Goal: Task Accomplishment & Management: Manage account settings

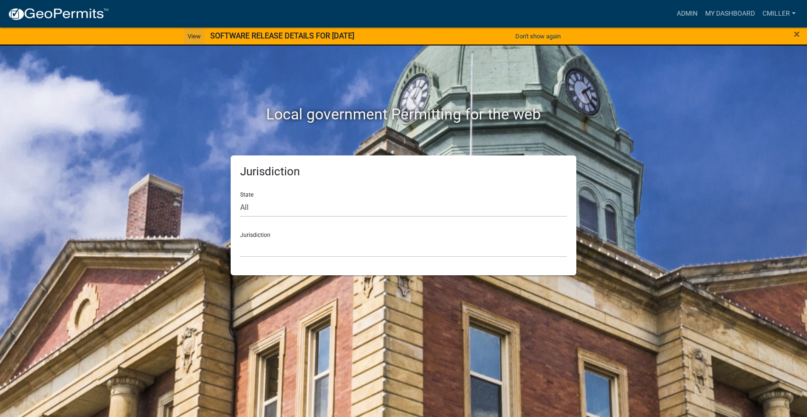
click at [191, 30] on link "View" at bounding box center [194, 36] width 21 height 16
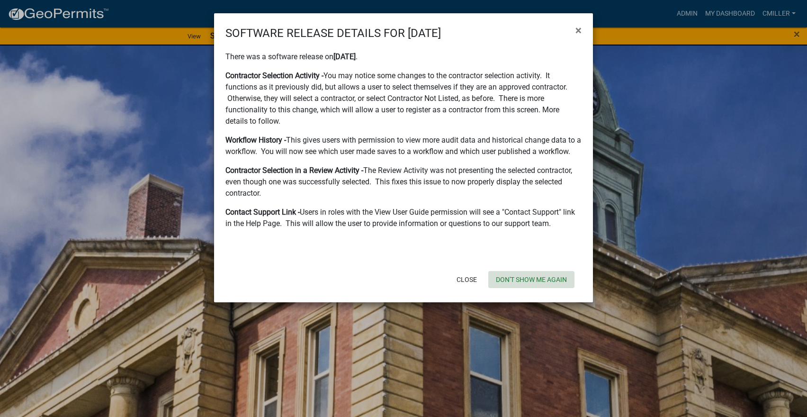
click at [531, 280] on button "Don't show me again" at bounding box center [531, 279] width 86 height 17
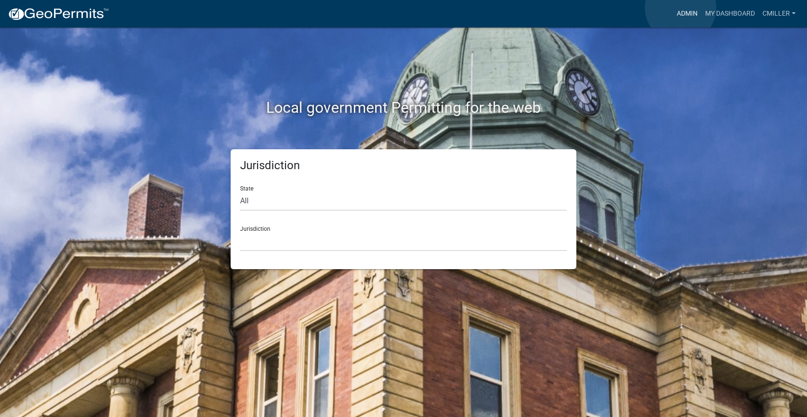
click at [681, 8] on link "Admin" at bounding box center [687, 14] width 28 height 18
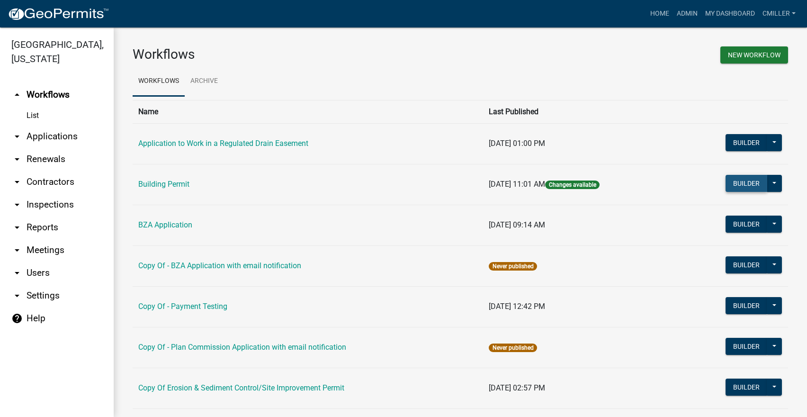
click at [735, 180] on button "Builder" at bounding box center [747, 183] width 42 height 17
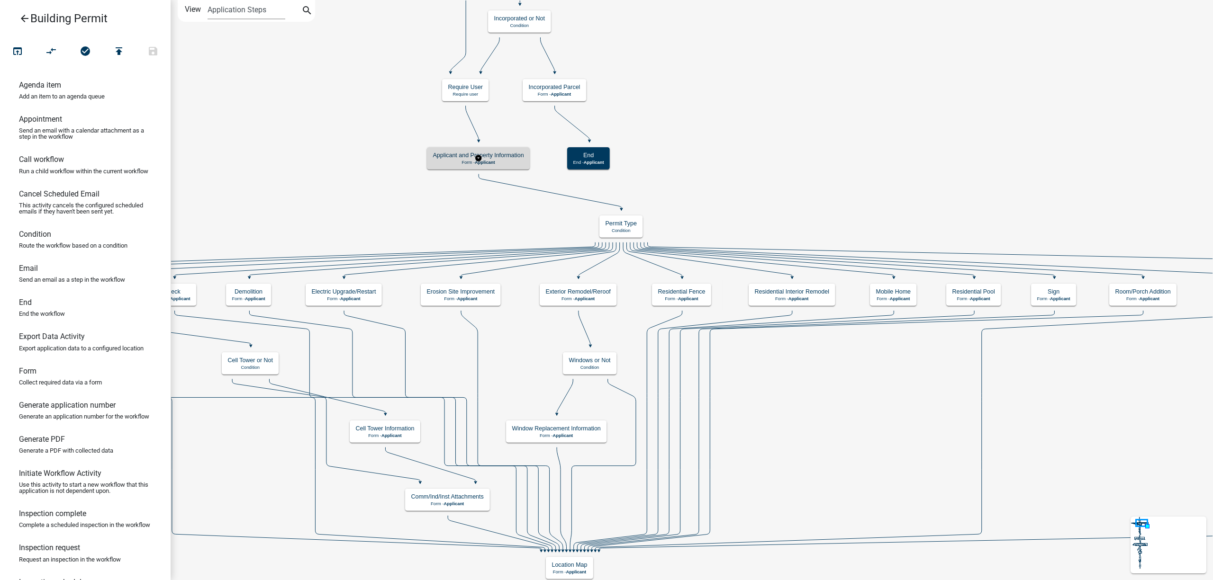
click at [438, 163] on p "Form - Applicant" at bounding box center [478, 162] width 91 height 5
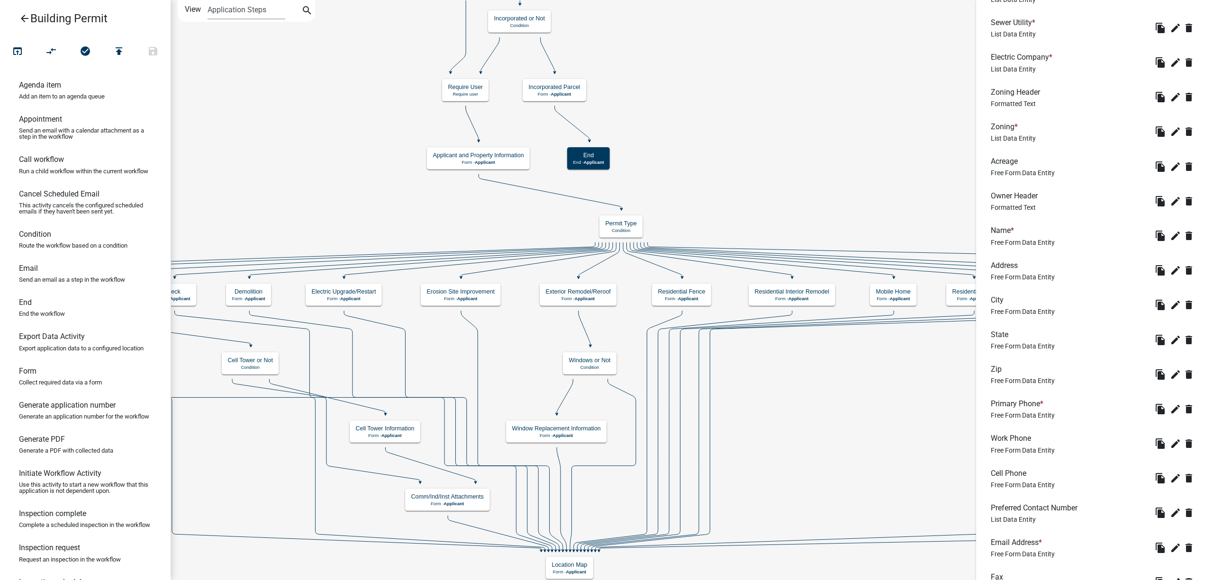
scroll to position [908, 0]
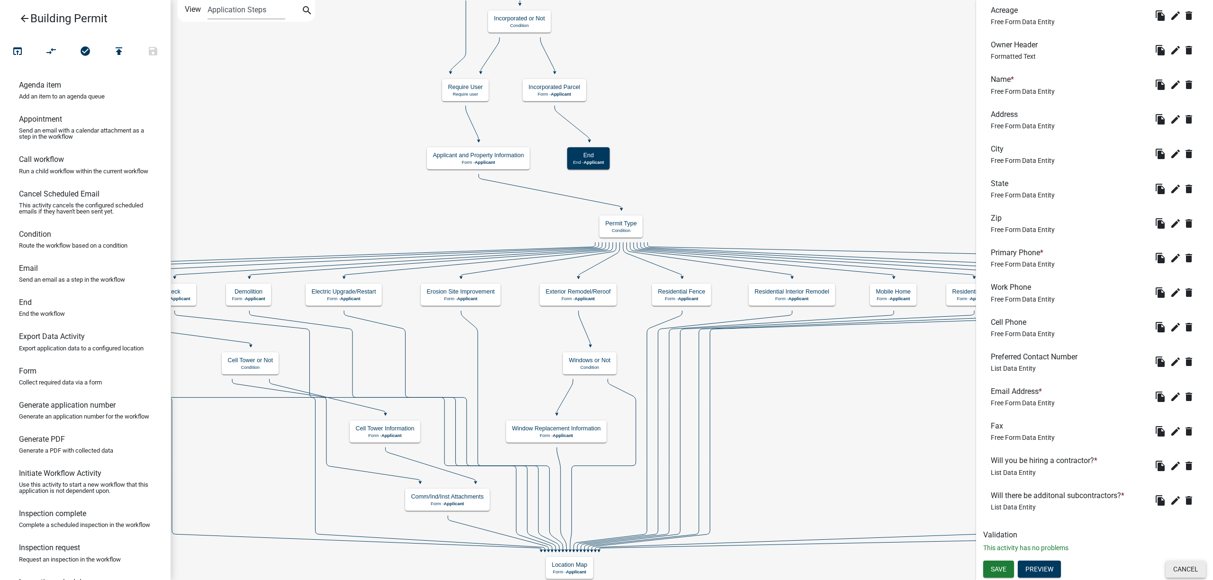
click at [807, 416] on button "Cancel" at bounding box center [1185, 569] width 40 height 17
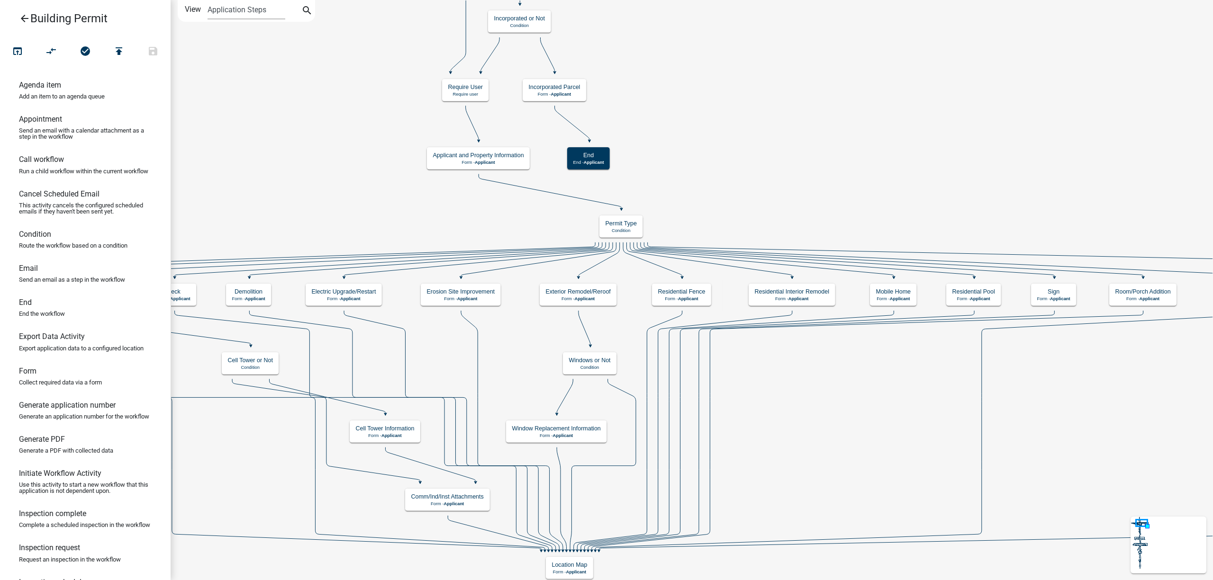
scroll to position [0, 0]
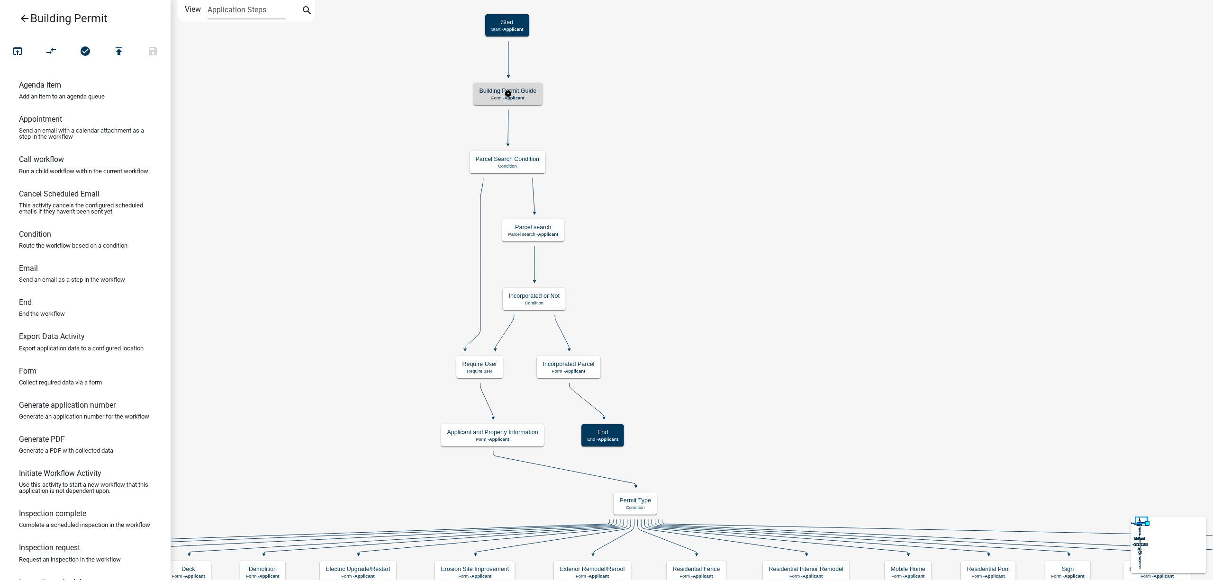
click at [524, 91] on h5 "Building Permit Guide" at bounding box center [507, 90] width 57 height 7
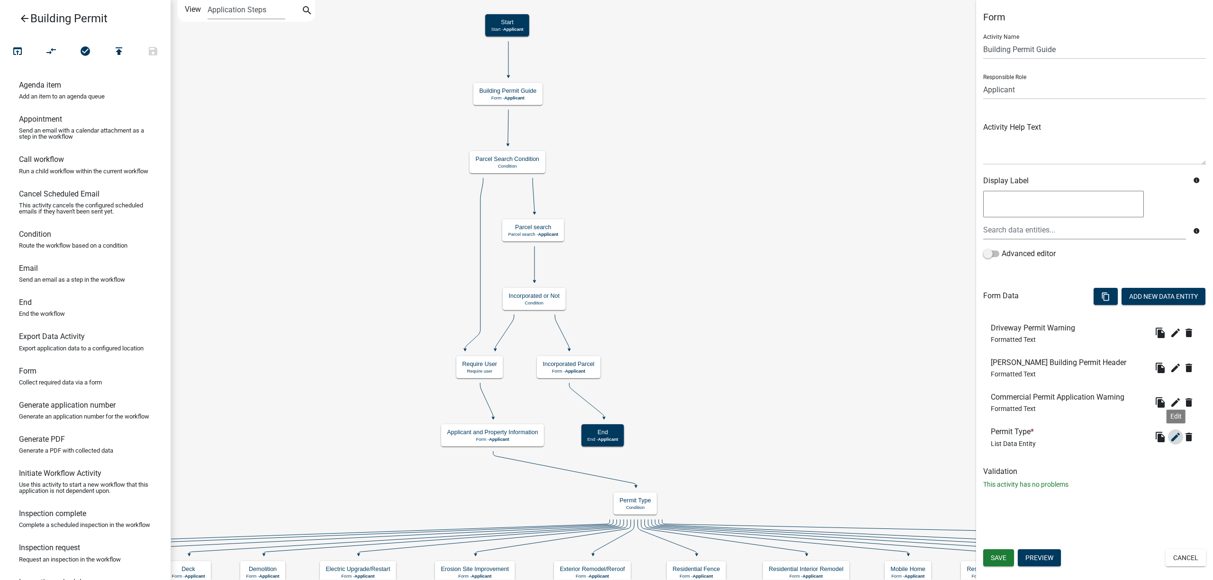
click at [807, 416] on icon "edit" at bounding box center [1175, 437] width 11 height 11
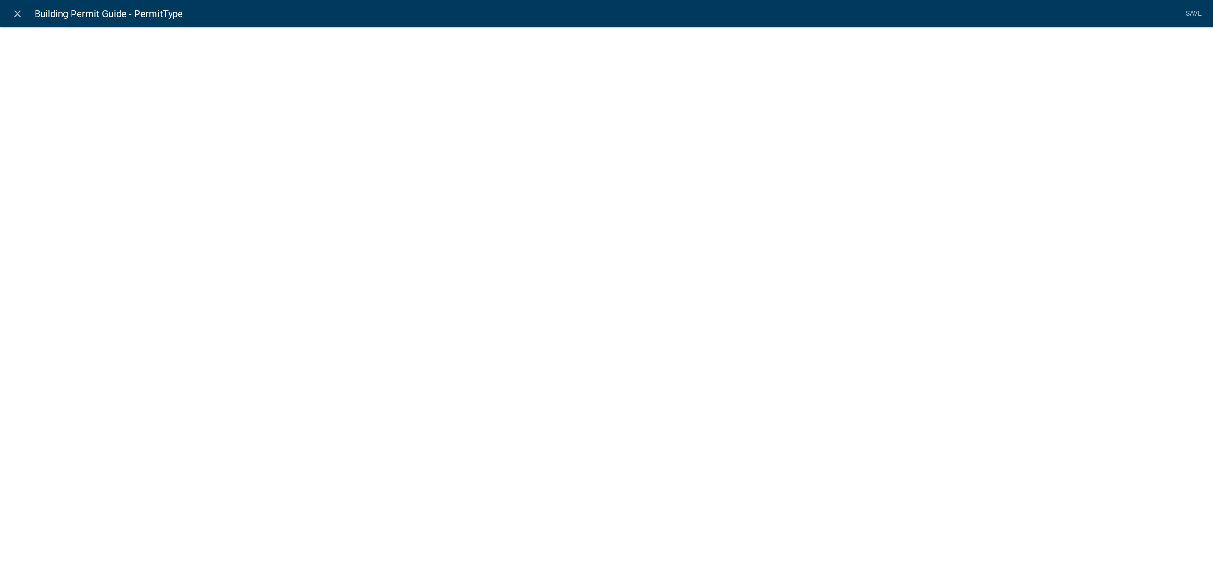
select select "list-data"
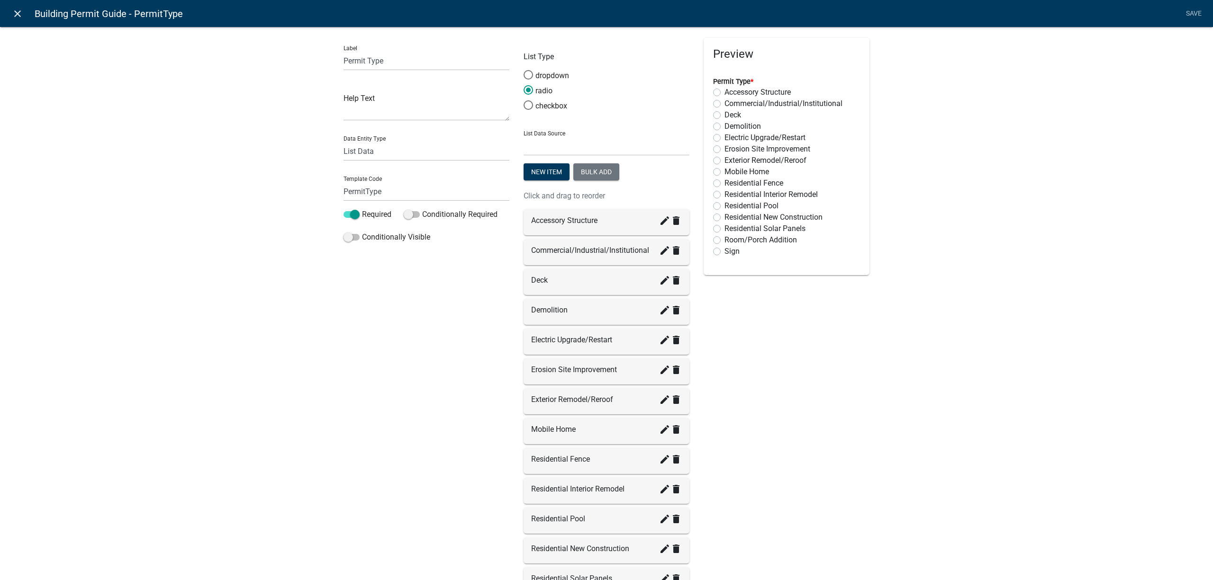
click at [21, 12] on icon "close" at bounding box center [17, 13] width 11 height 11
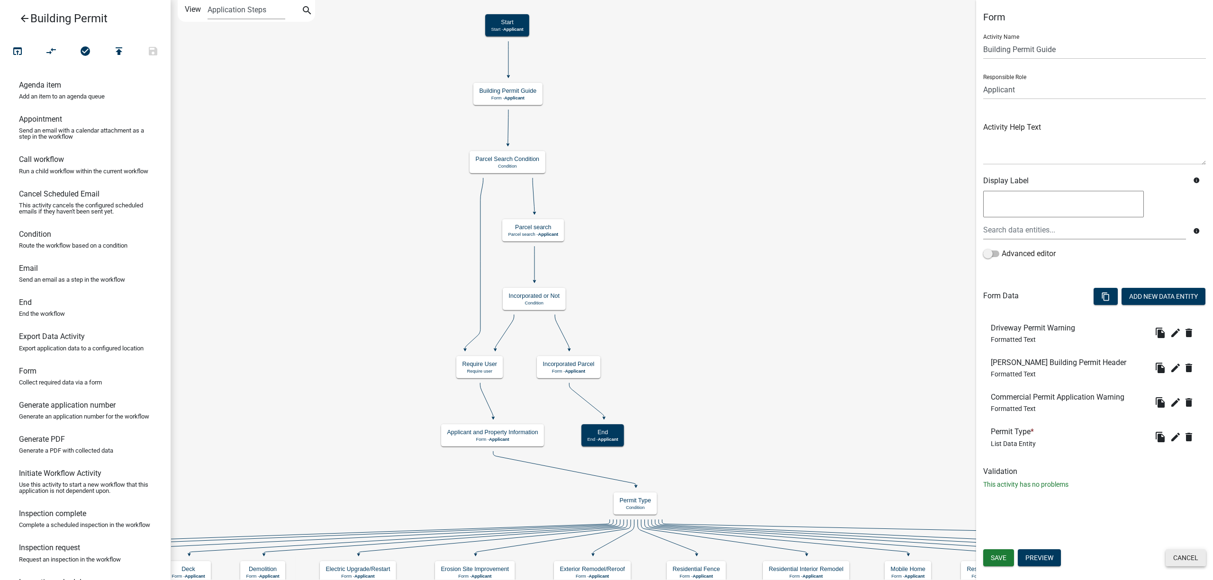
click at [807, 416] on button "Cancel" at bounding box center [1185, 558] width 40 height 17
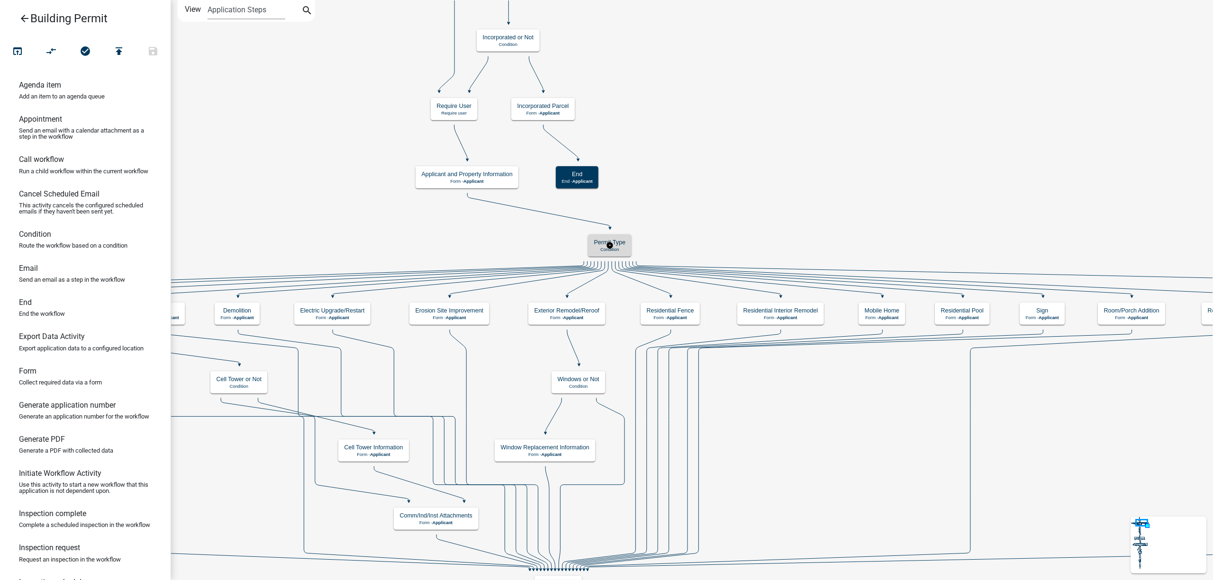
click at [625, 246] on div "Permit Type Condition" at bounding box center [609, 246] width 43 height 22
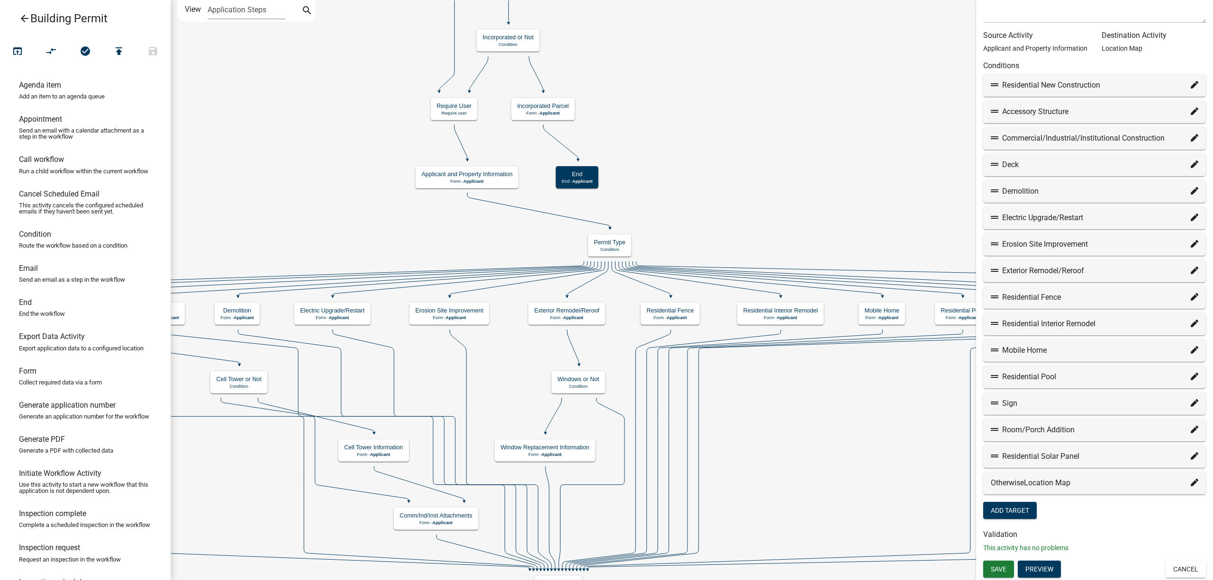
scroll to position [111, 0]
click at [807, 416] on icon at bounding box center [1195, 456] width 8 height 8
select select "97: 9bdcbd33-51ec-4f9d-abc7-f987d6944c41"
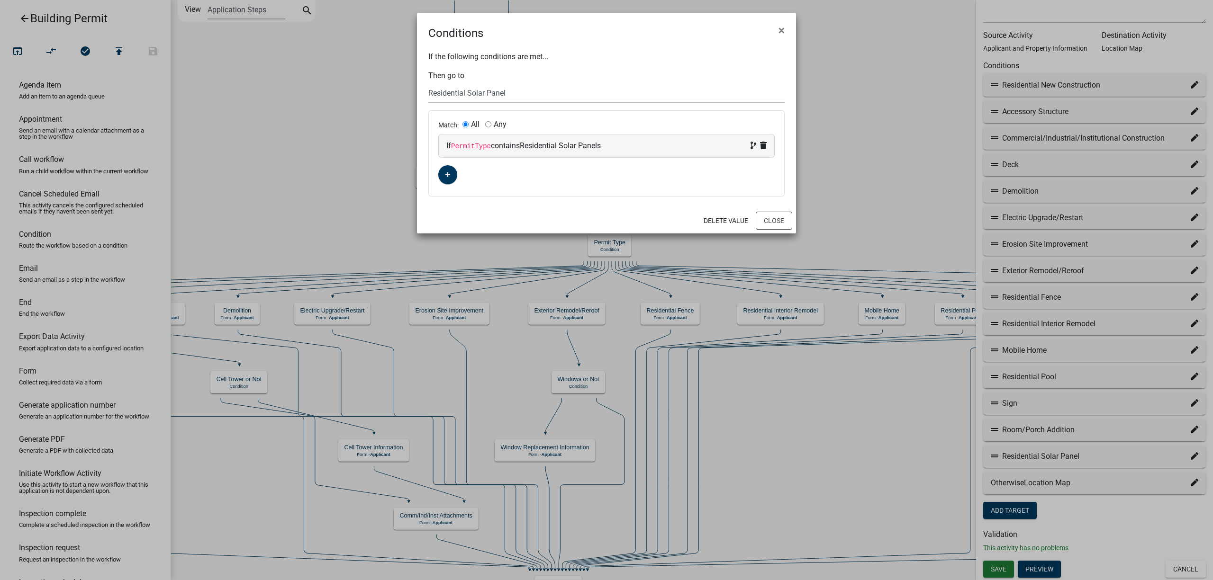
click at [470, 93] on select "Choose... Start Require User End Parcel search Residential New Construction Res…" at bounding box center [606, 92] width 356 height 19
click at [774, 31] on button "×" at bounding box center [781, 30] width 21 height 27
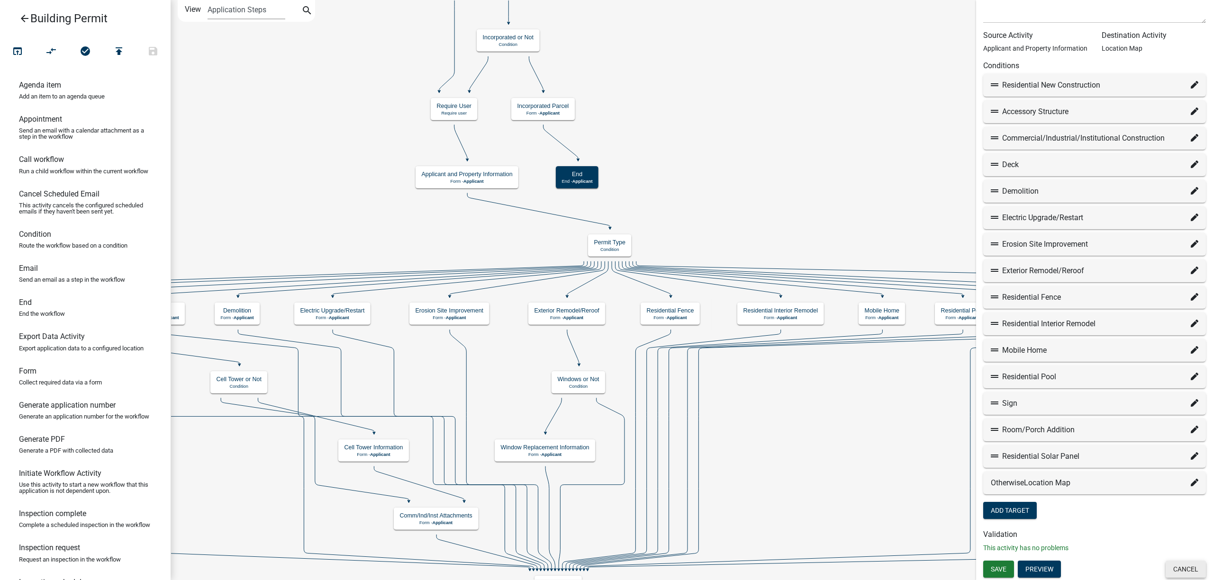
click at [807, 416] on button "Cancel" at bounding box center [1185, 569] width 40 height 17
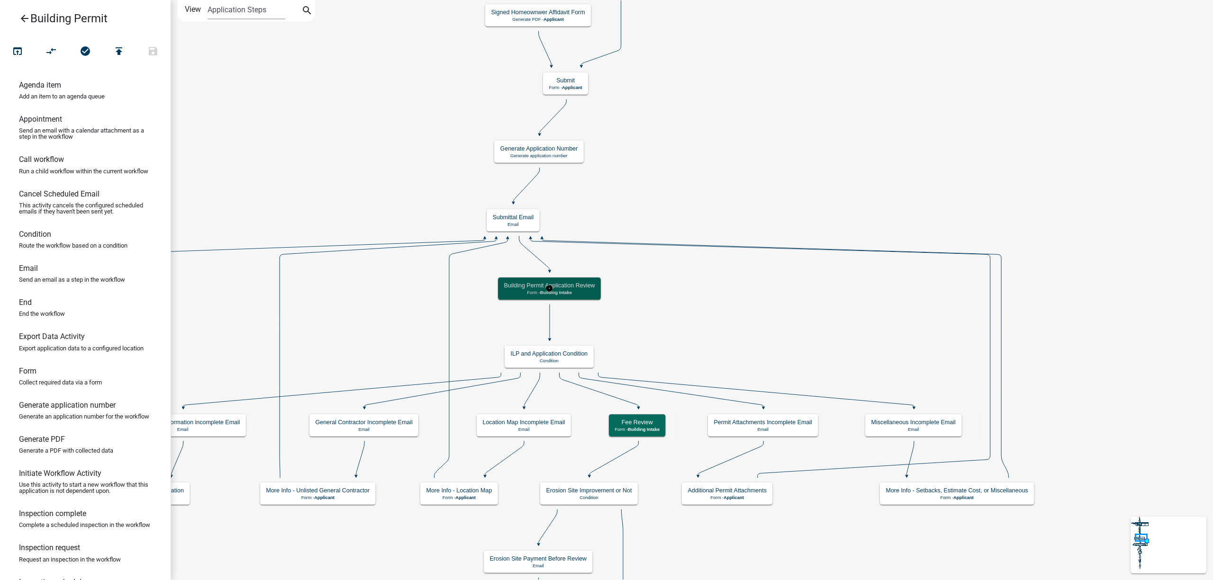
click at [588, 287] on h5 "Building Permit Application Review" at bounding box center [549, 285] width 91 height 7
select select "5541DBBD-D7FC-4888-9690-EAFC04E44FF2"
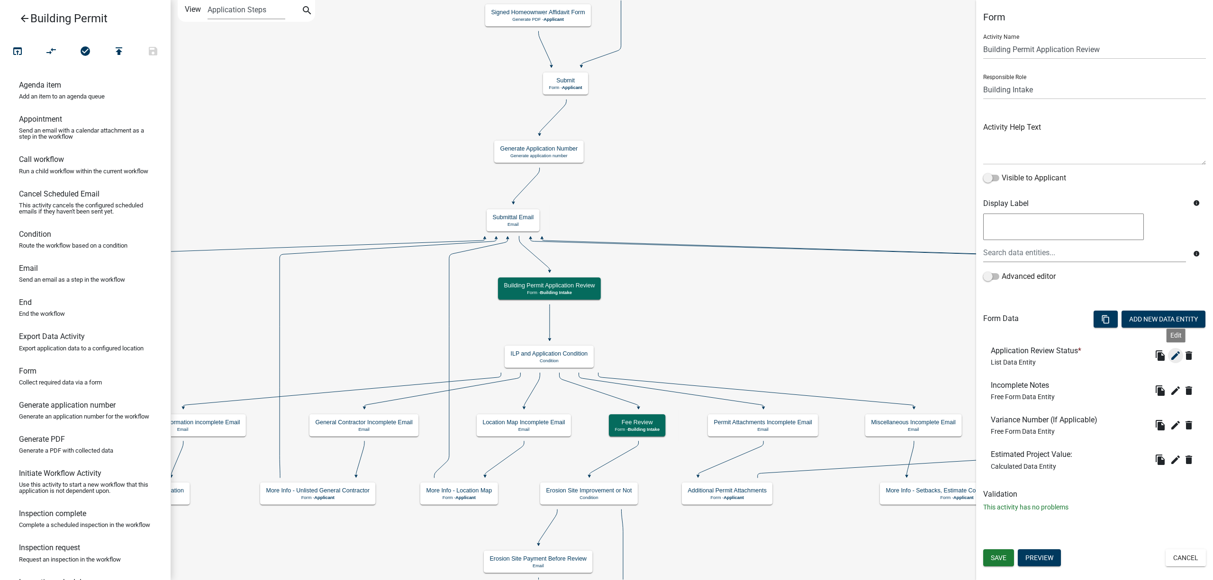
click at [807, 357] on icon "edit" at bounding box center [1175, 355] width 11 height 11
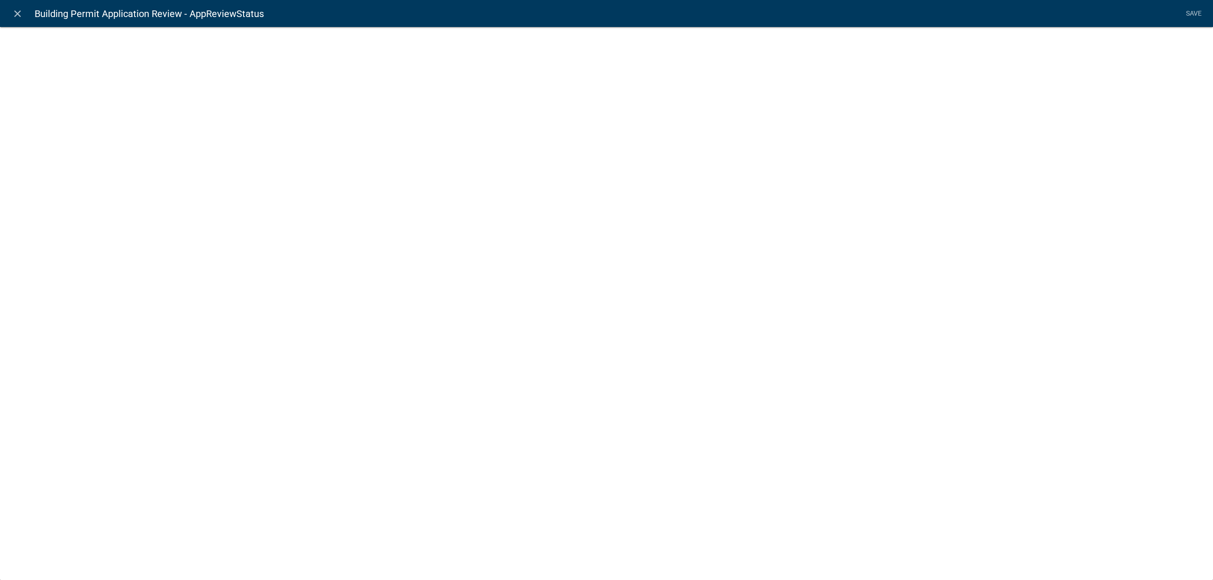
select select "list-data"
select select
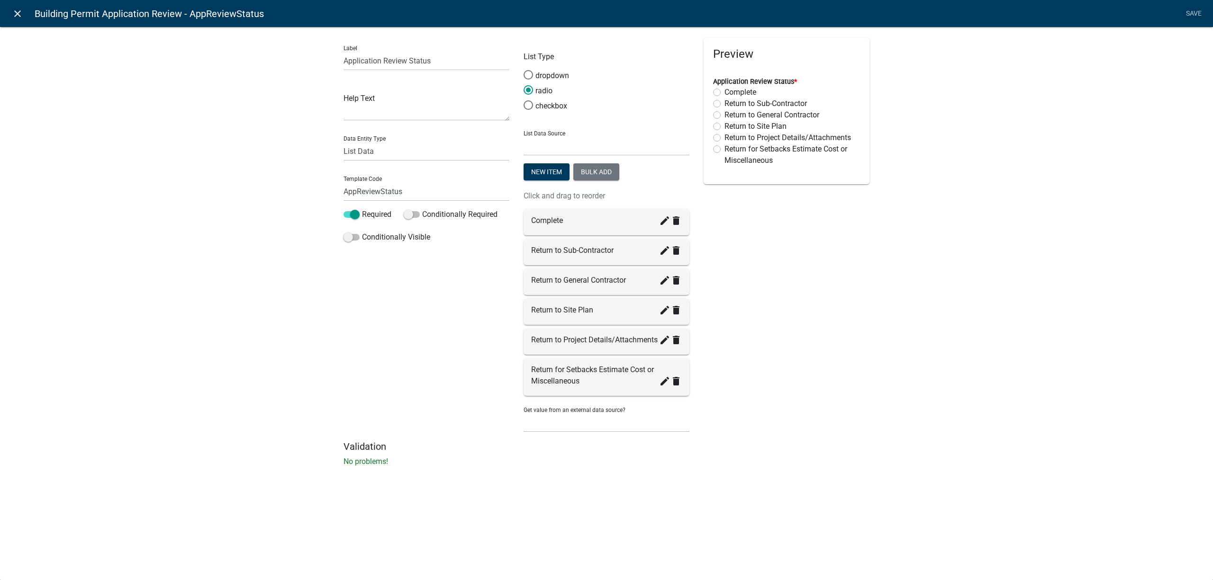
click at [12, 9] on icon "close" at bounding box center [17, 13] width 11 height 11
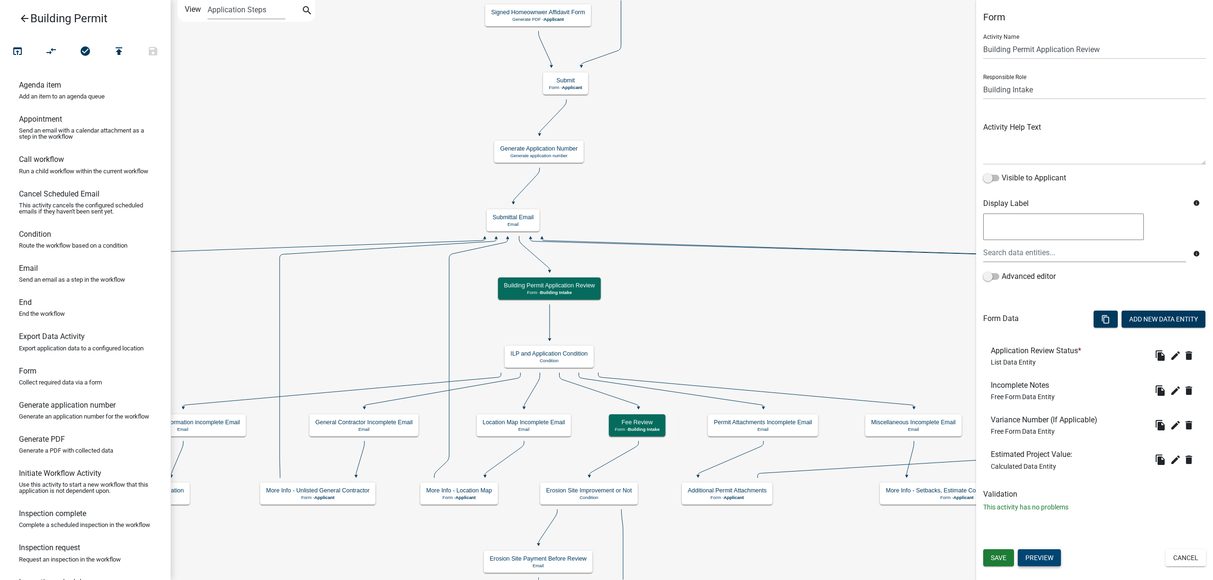
click at [807, 416] on button "Preview" at bounding box center [1039, 558] width 43 height 17
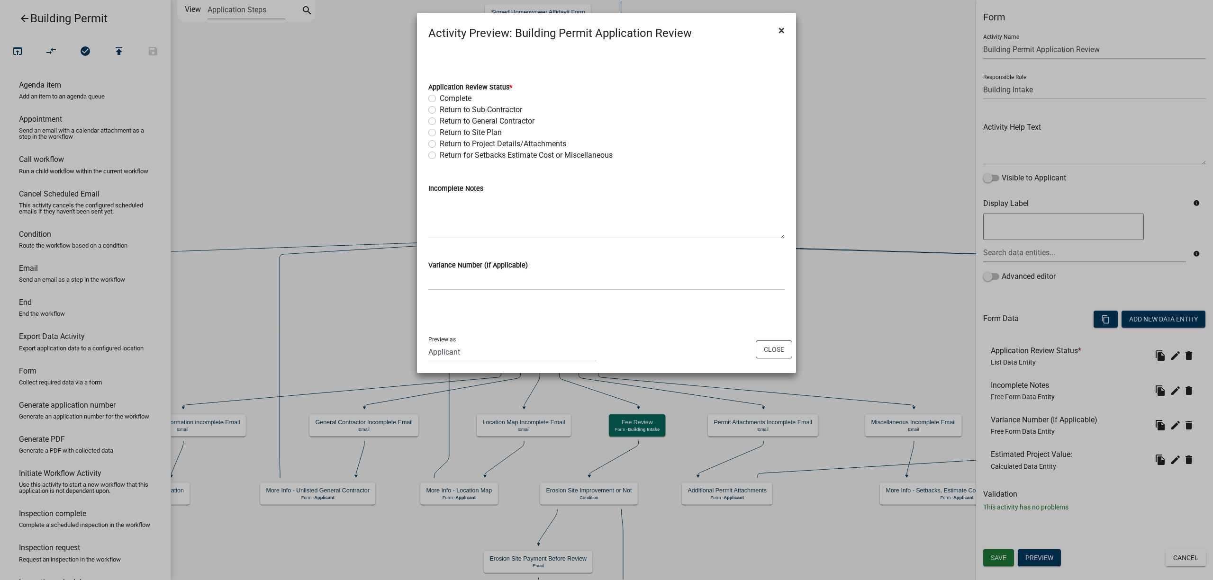
click at [782, 22] on button "×" at bounding box center [781, 30] width 21 height 27
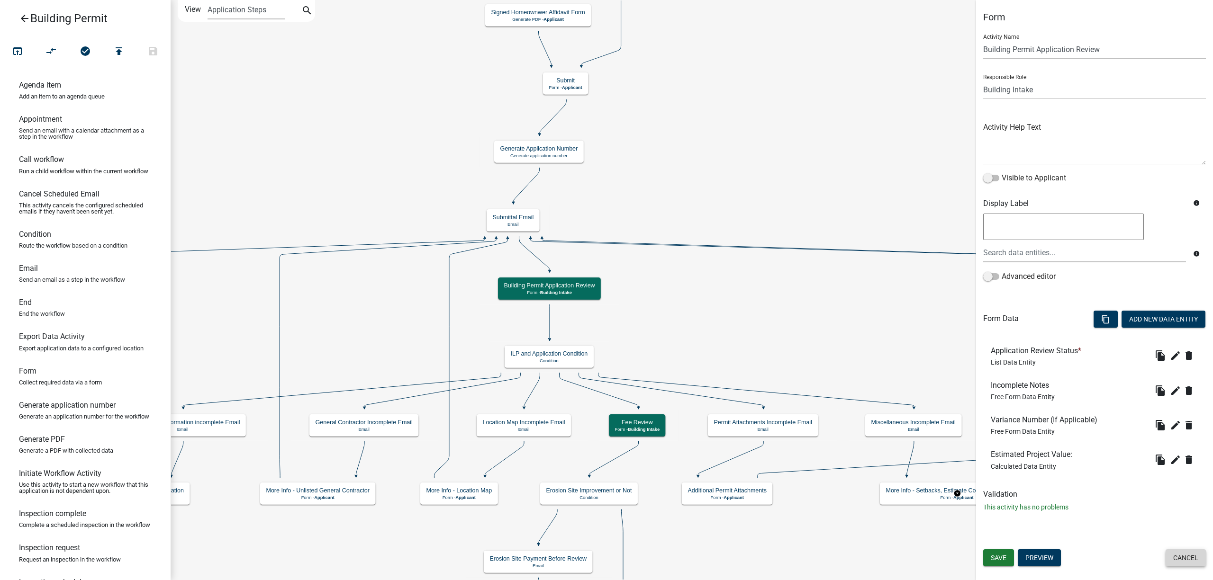
click at [807, 416] on button "Cancel" at bounding box center [1185, 558] width 40 height 17
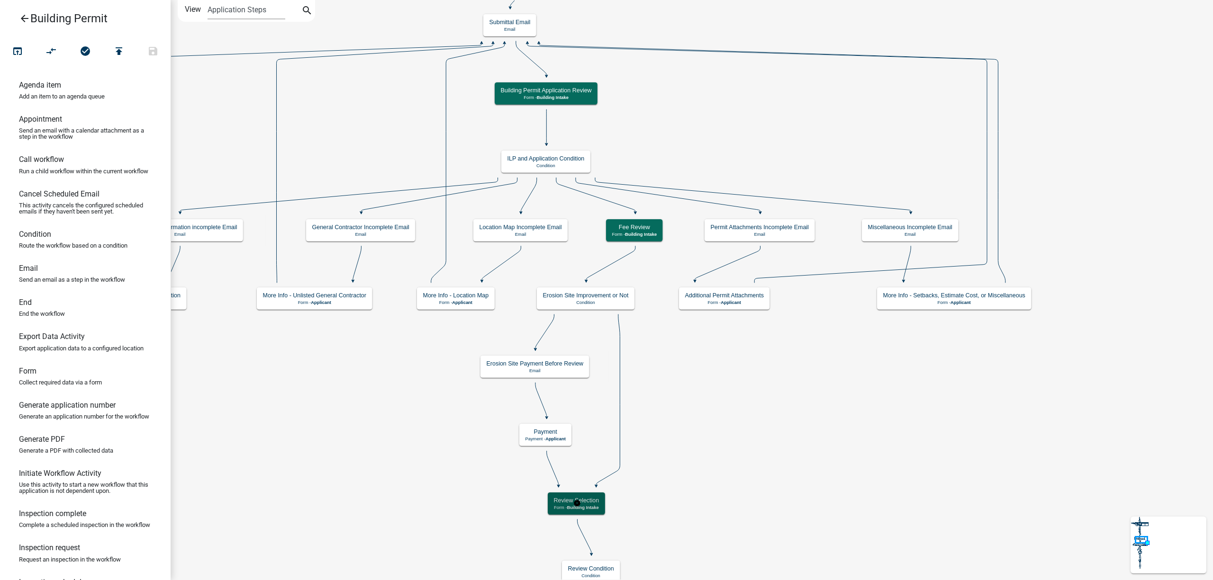
click at [584, 416] on div "Review Selection Form - Building Intake" at bounding box center [576, 504] width 57 height 22
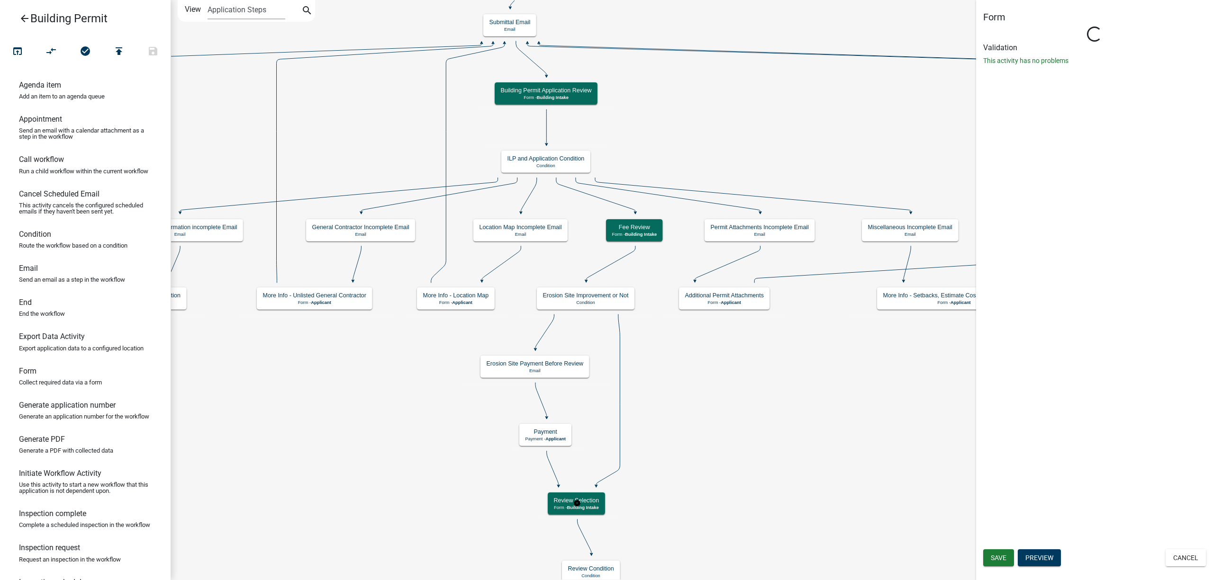
select select "5541DBBD-D7FC-4888-9690-EAFC04E44FF2"
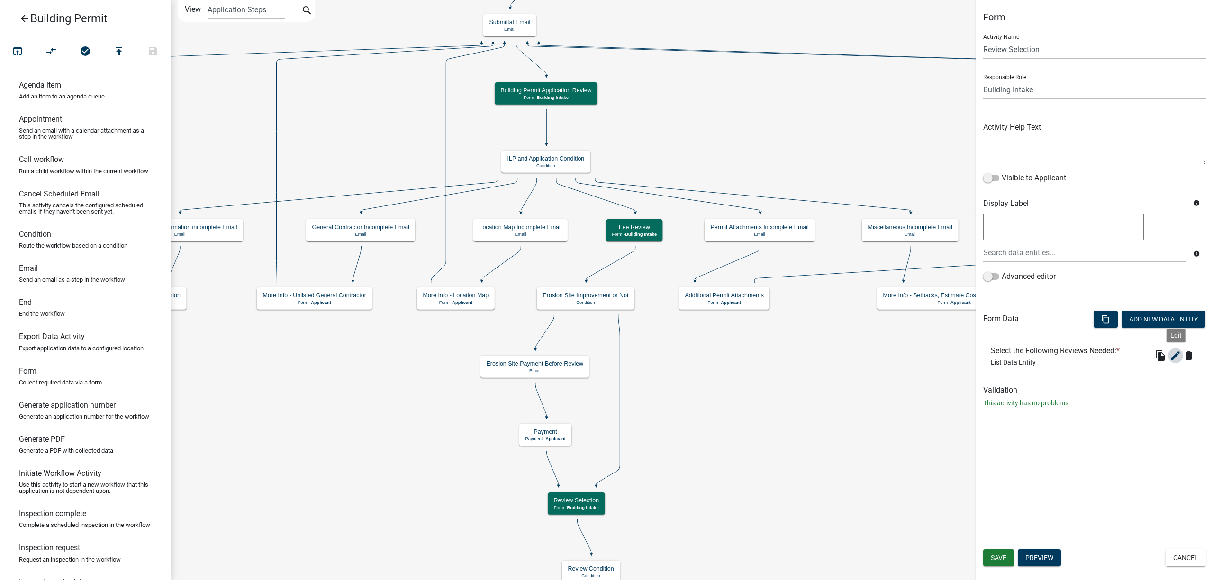
click at [807, 351] on icon "edit" at bounding box center [1175, 355] width 11 height 11
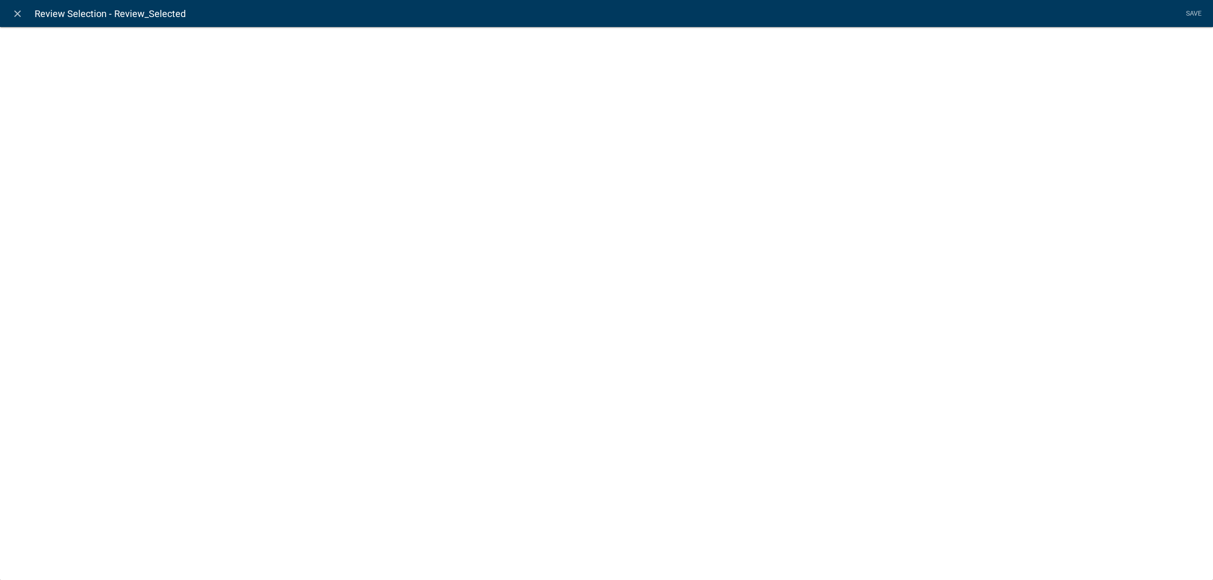
select select "list-data"
select select
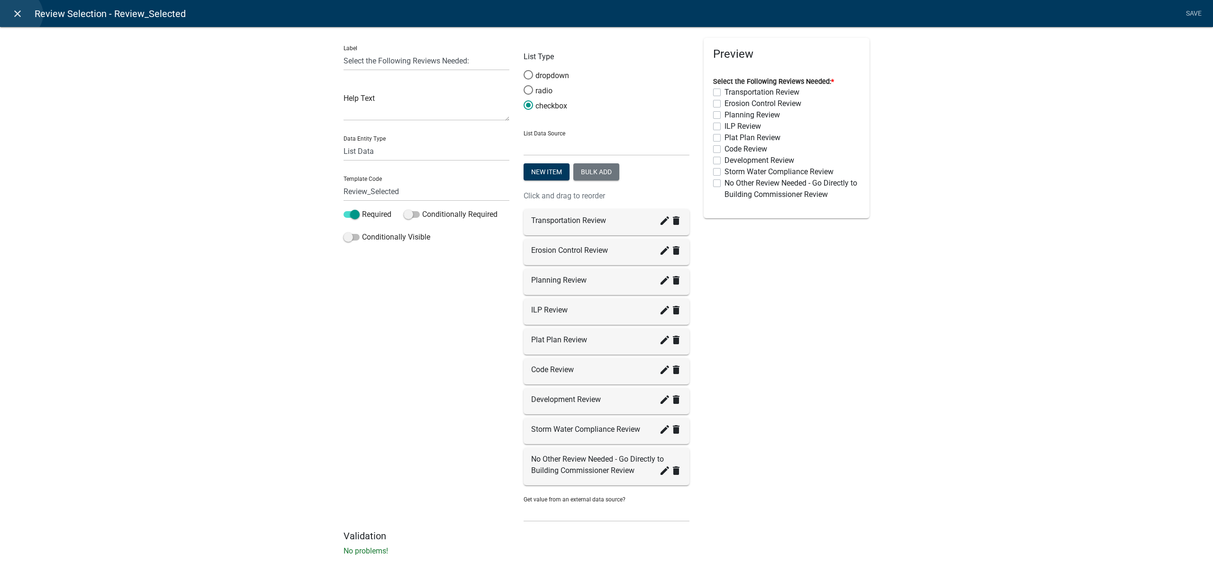
click at [19, 14] on icon "close" at bounding box center [17, 13] width 11 height 11
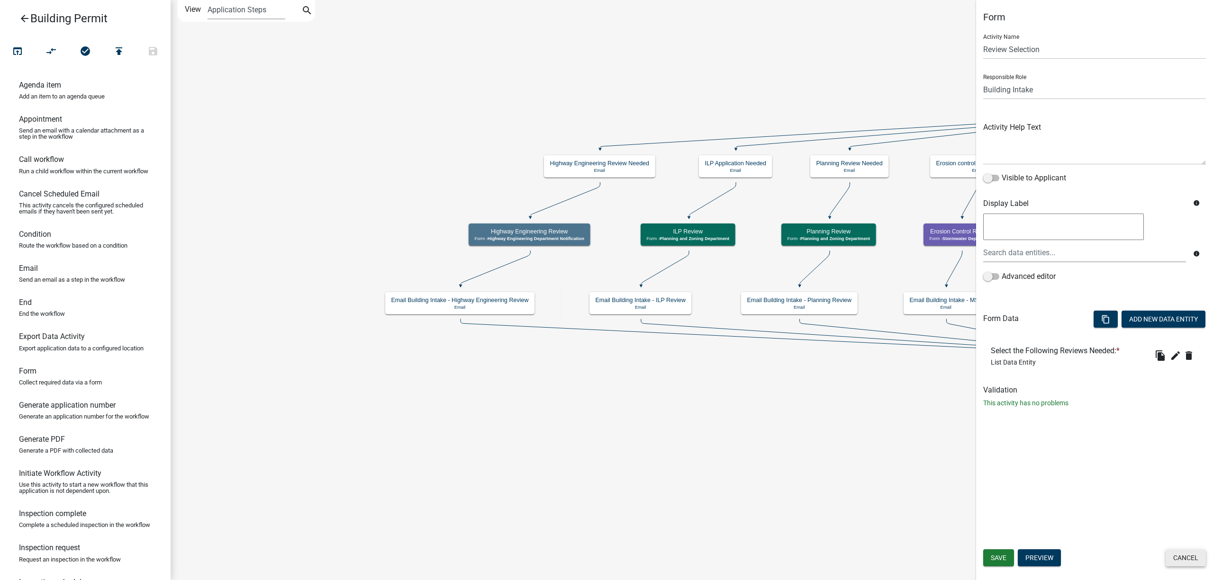
drag, startPoint x: 1185, startPoint y: 554, endPoint x: 947, endPoint y: 435, distance: 266.1
click at [807, 416] on button "Cancel" at bounding box center [1185, 558] width 40 height 17
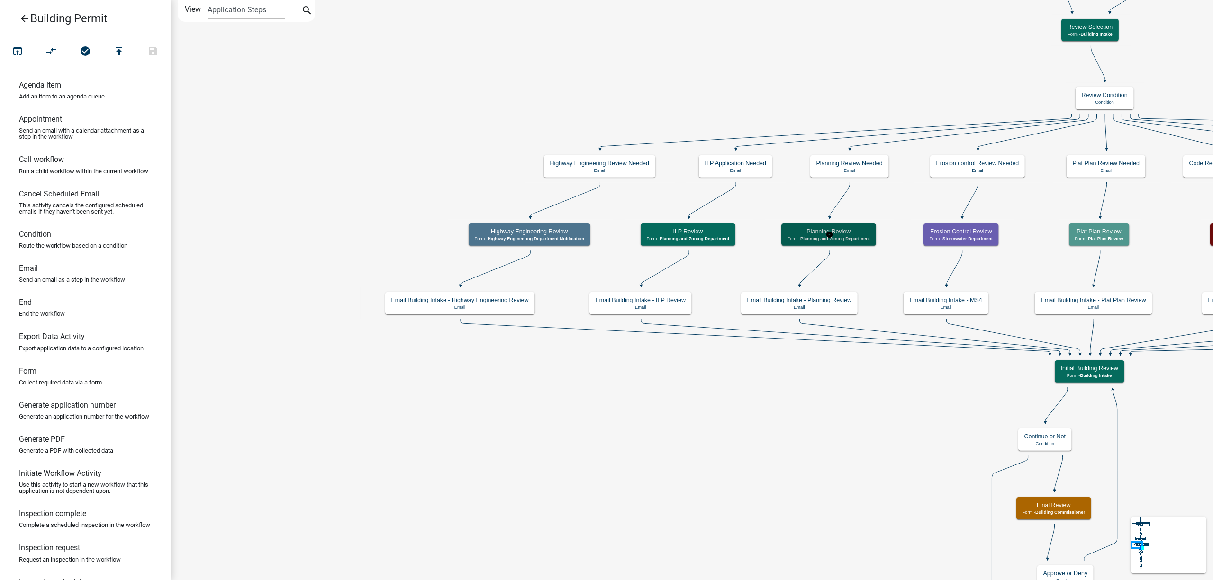
click at [807, 235] on h5 "Planning Review" at bounding box center [828, 231] width 83 height 7
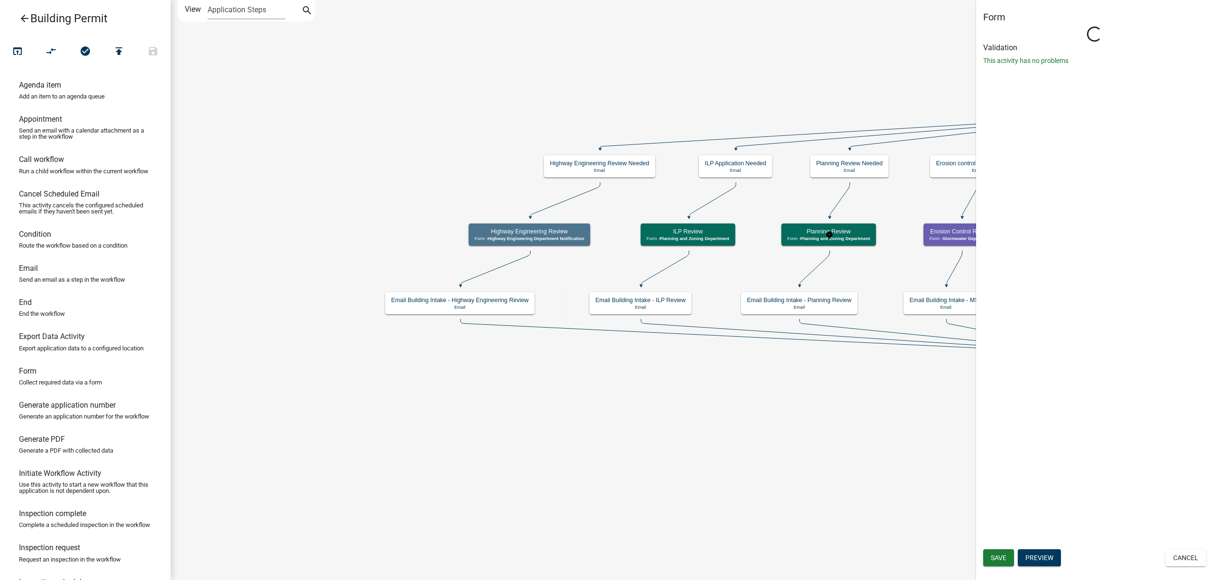
select select "FEFC7E18-DC50-405E-A3CF-80BB61B87610"
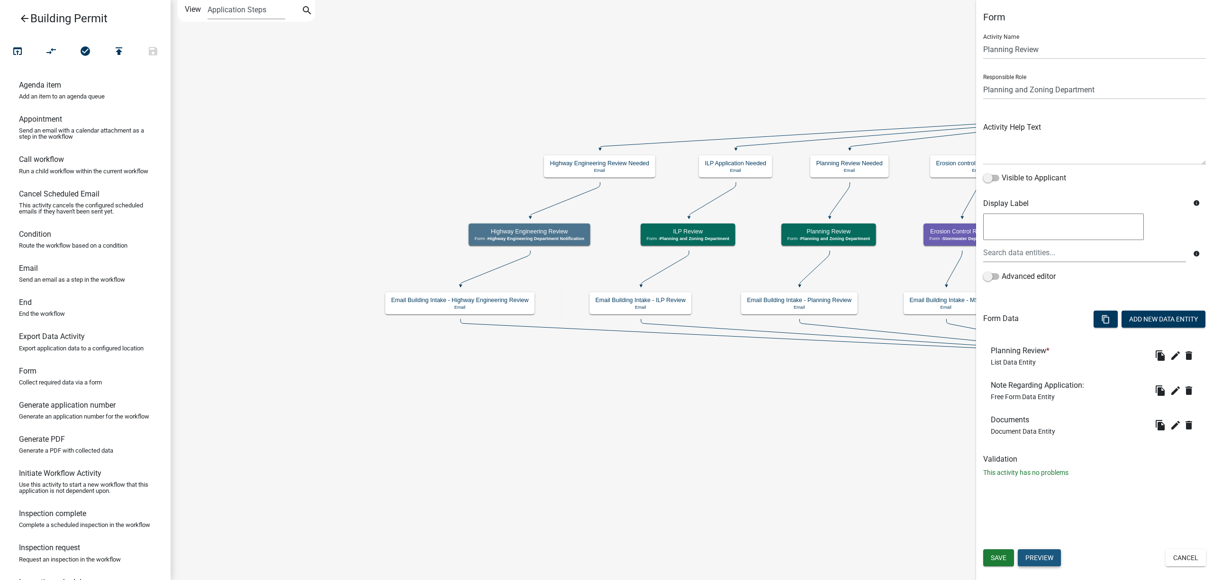
click at [807, 416] on button "Preview" at bounding box center [1039, 558] width 43 height 17
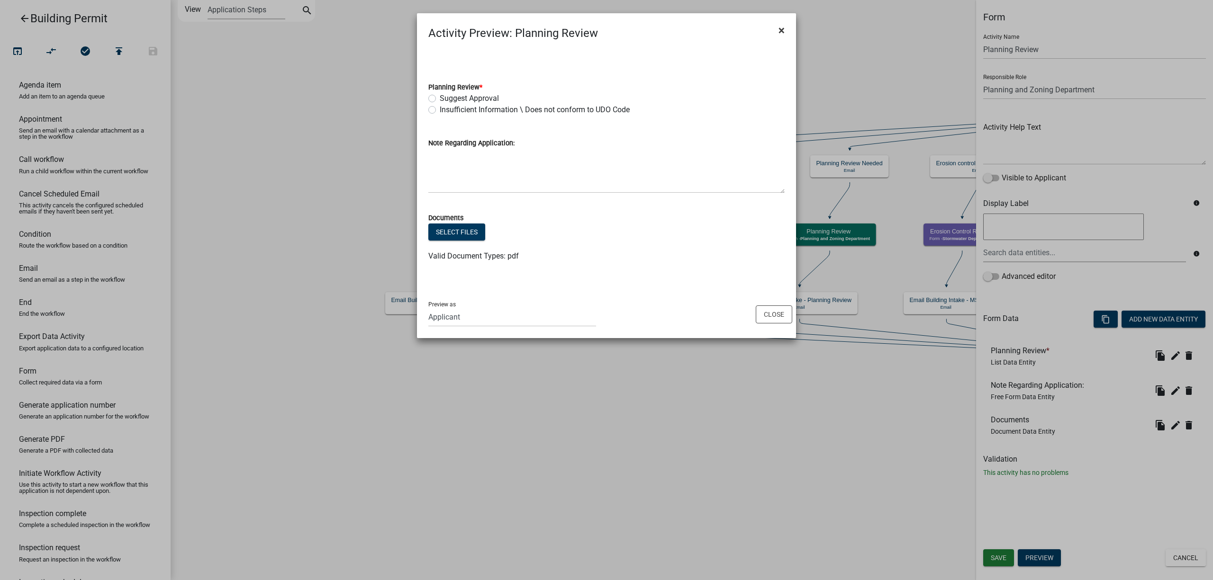
click at [785, 31] on button "×" at bounding box center [781, 30] width 21 height 27
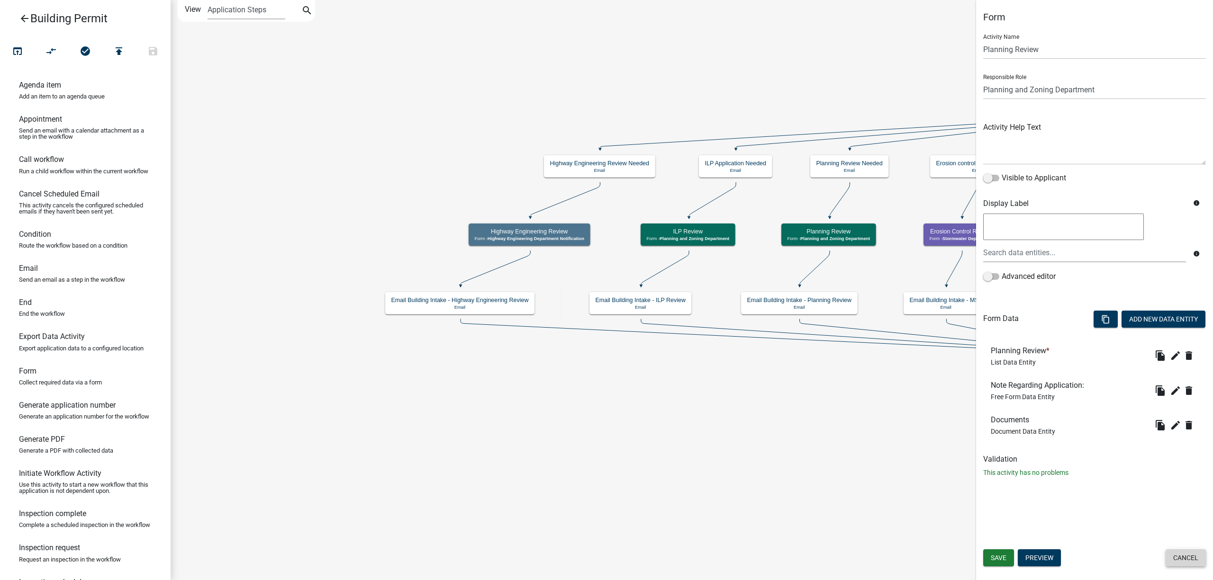
click at [807, 416] on button "Cancel" at bounding box center [1185, 558] width 40 height 17
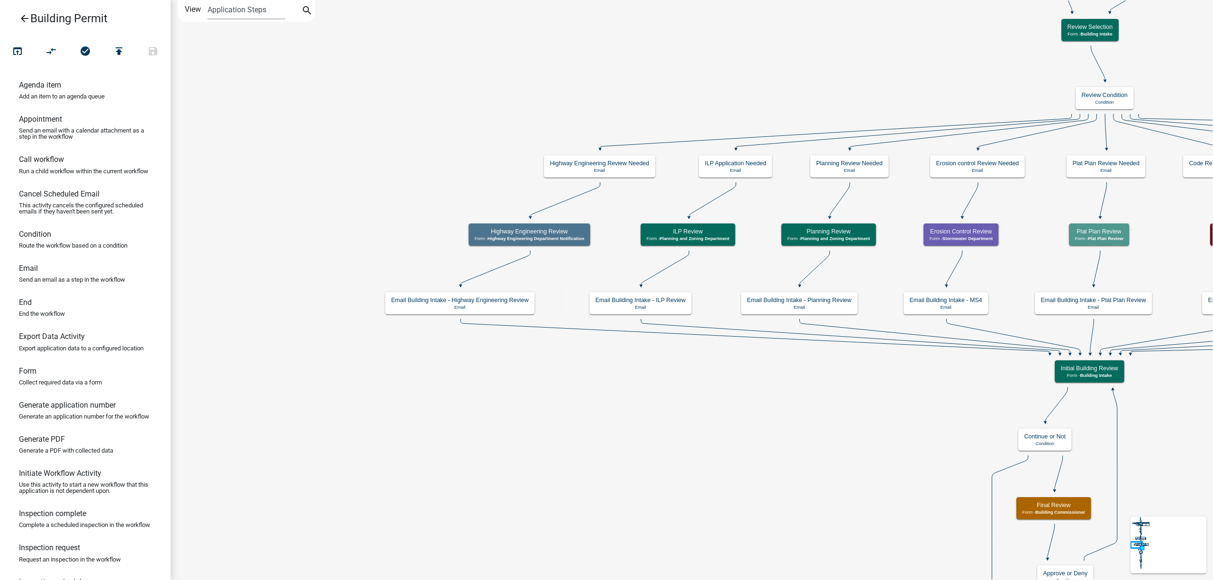
click at [24, 19] on icon "arrow_back" at bounding box center [24, 19] width 11 height 13
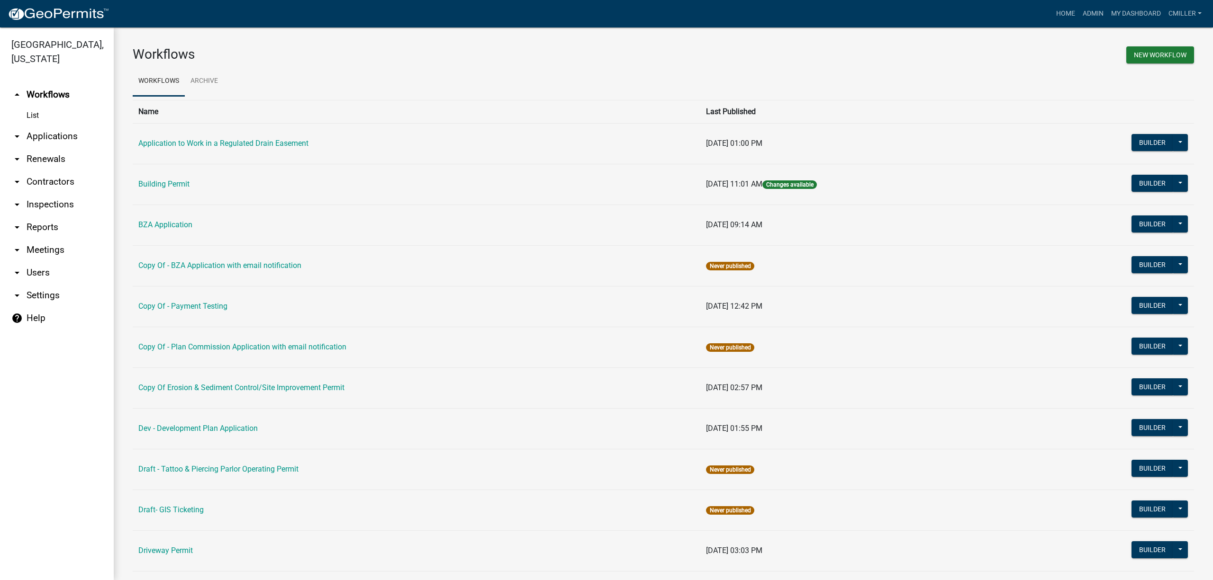
click at [16, 267] on icon "arrow_drop_down" at bounding box center [16, 272] width 11 height 11
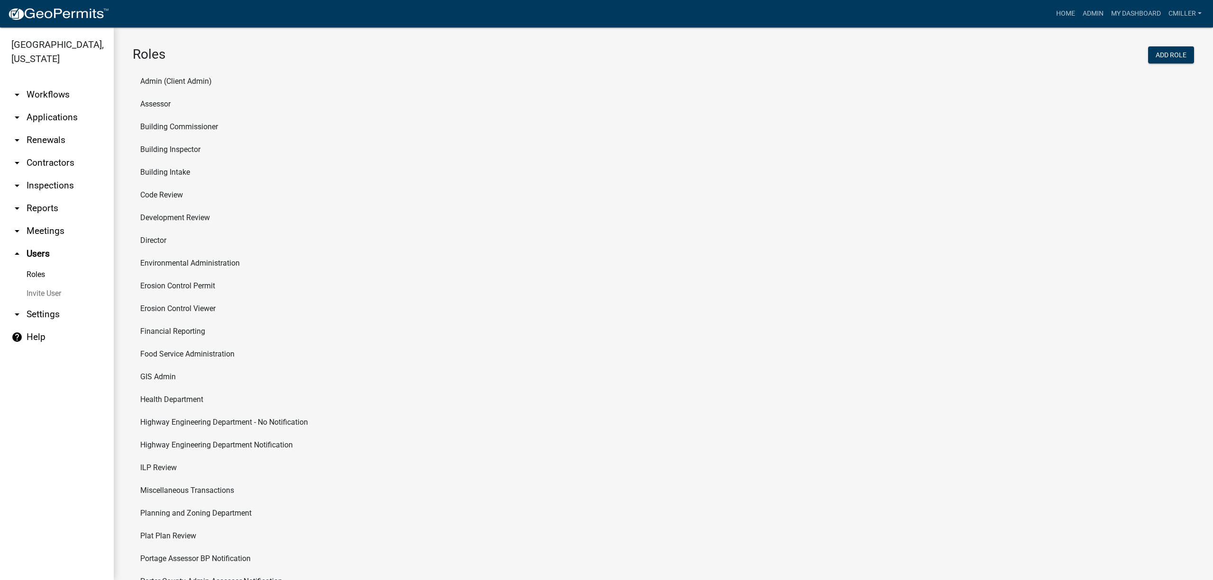
click at [33, 265] on link "Roles" at bounding box center [57, 274] width 114 height 19
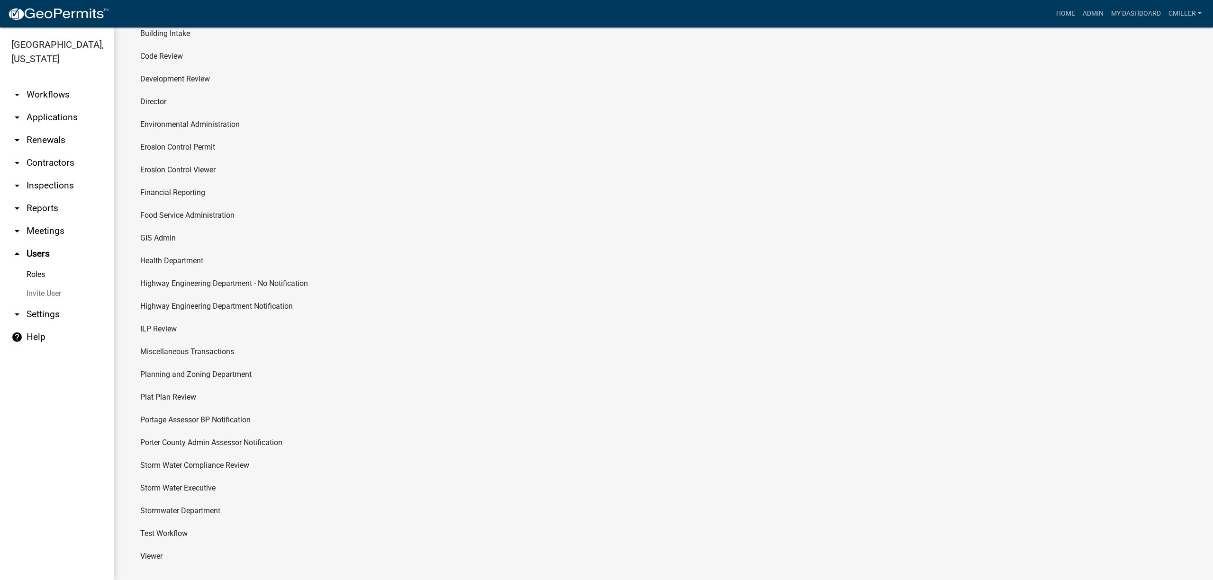
scroll to position [149, 0]
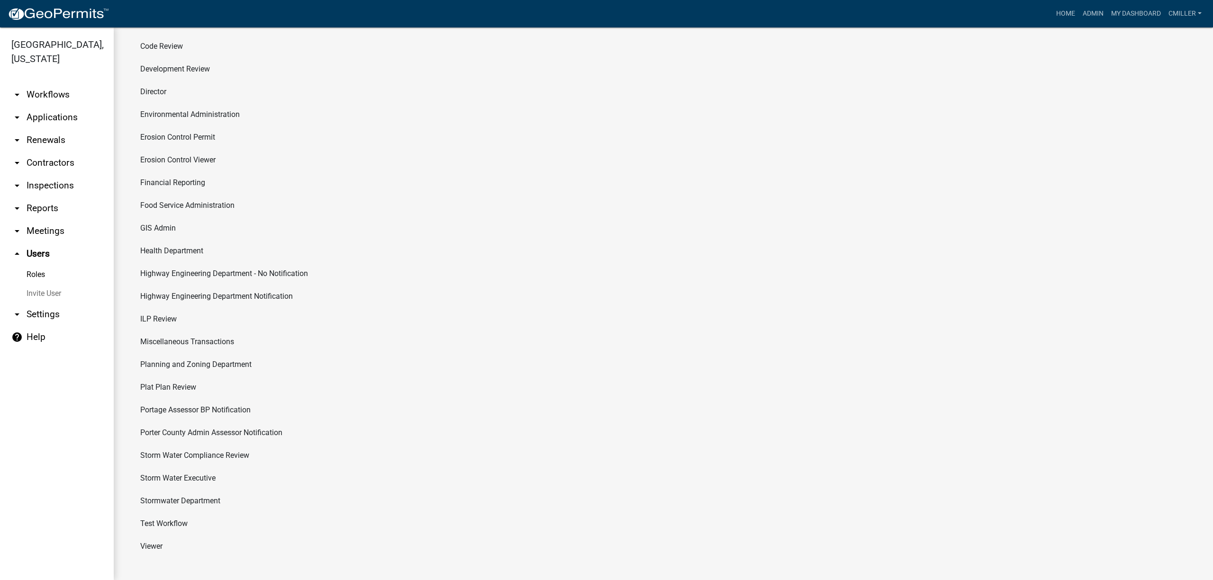
click at [196, 388] on li "Plat Plan Review" at bounding box center [663, 387] width 1061 height 23
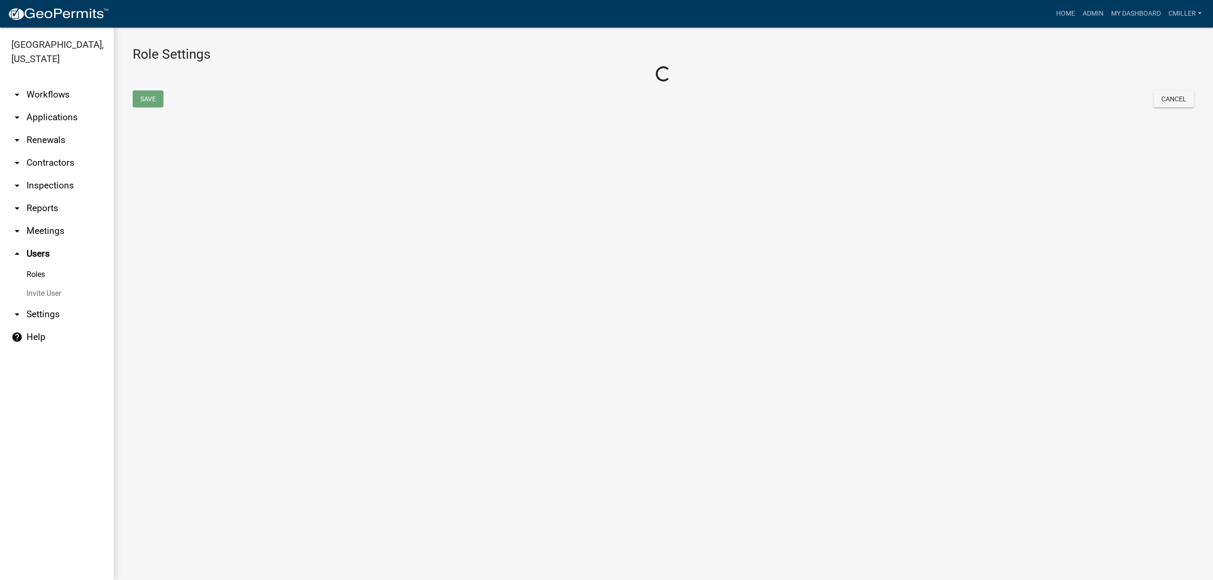
select select "7: light-green"
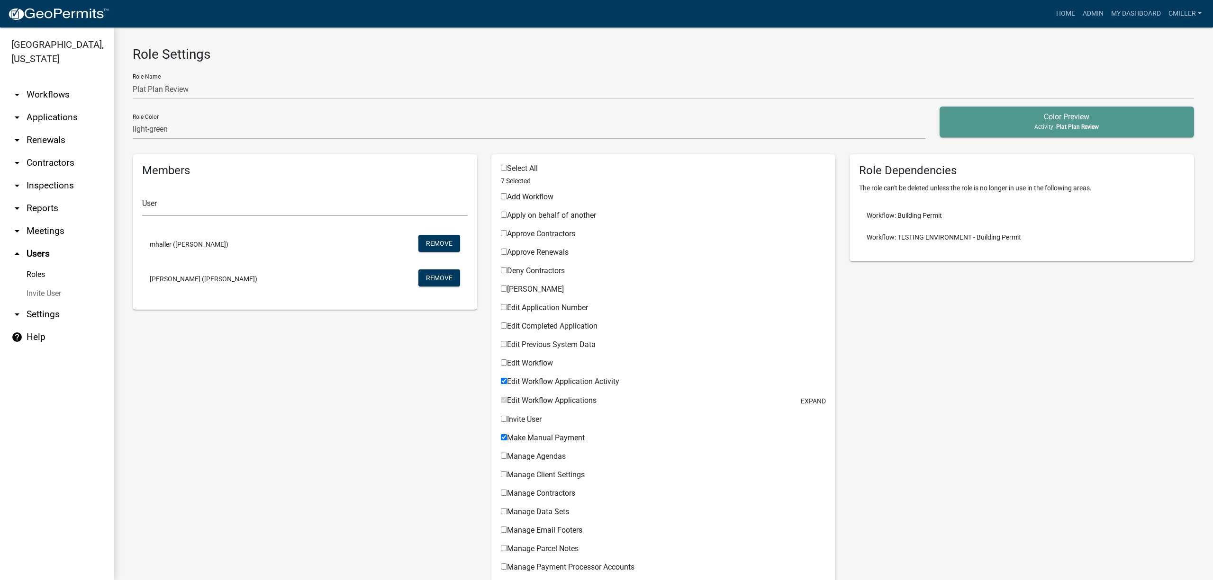
click at [38, 265] on link "Roles" at bounding box center [57, 274] width 114 height 19
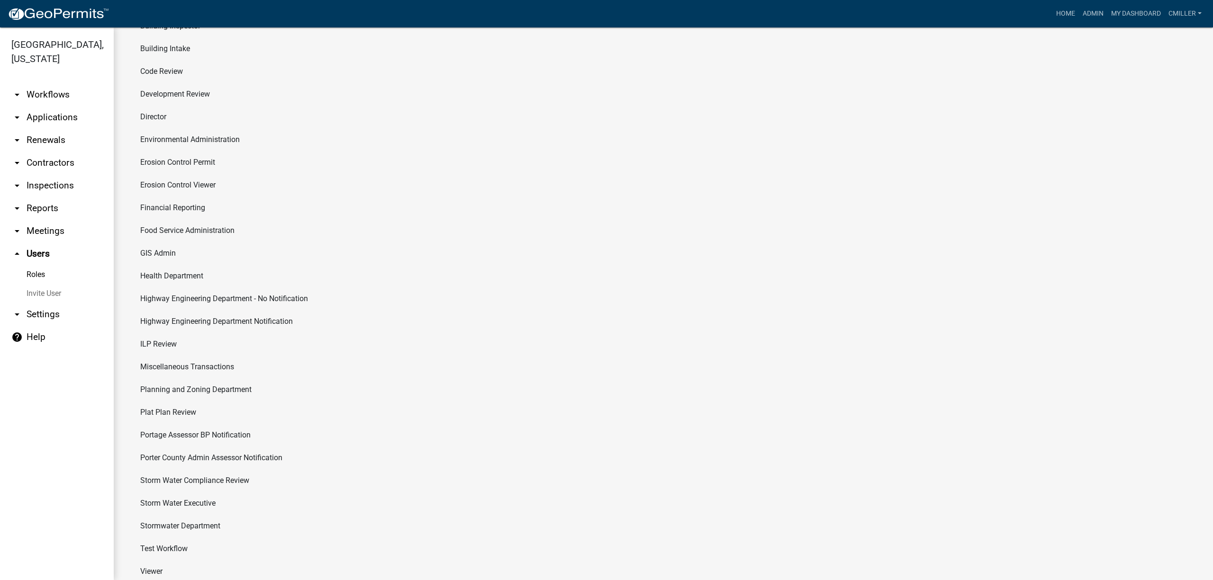
scroll to position [126, 0]
click at [208, 387] on li "Planning and Zoning Department" at bounding box center [663, 387] width 1061 height 23
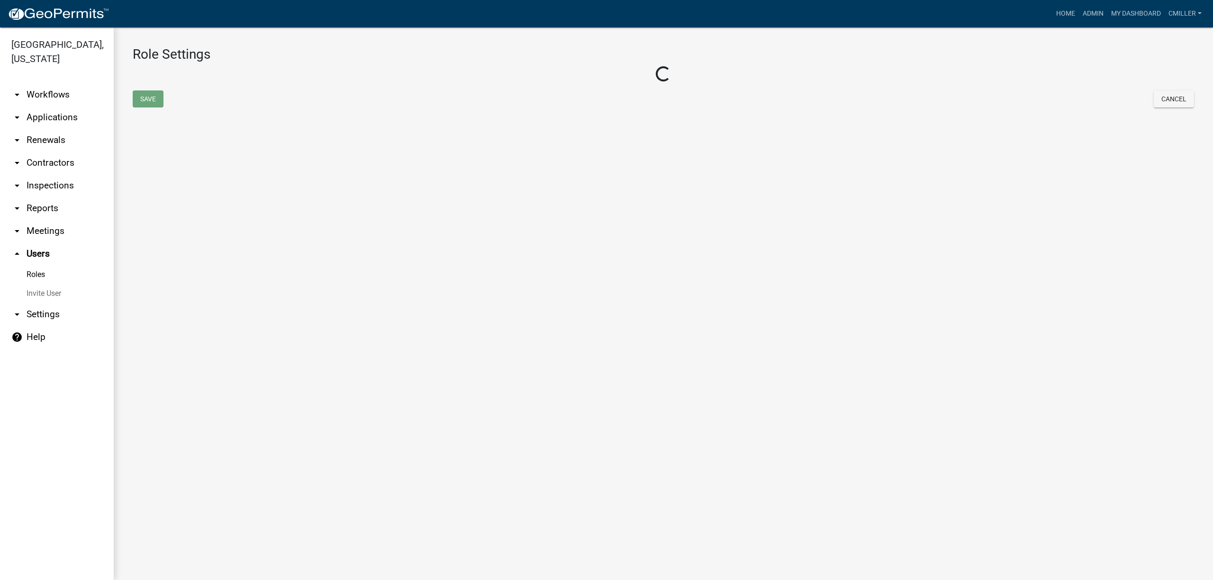
select select "1: green"
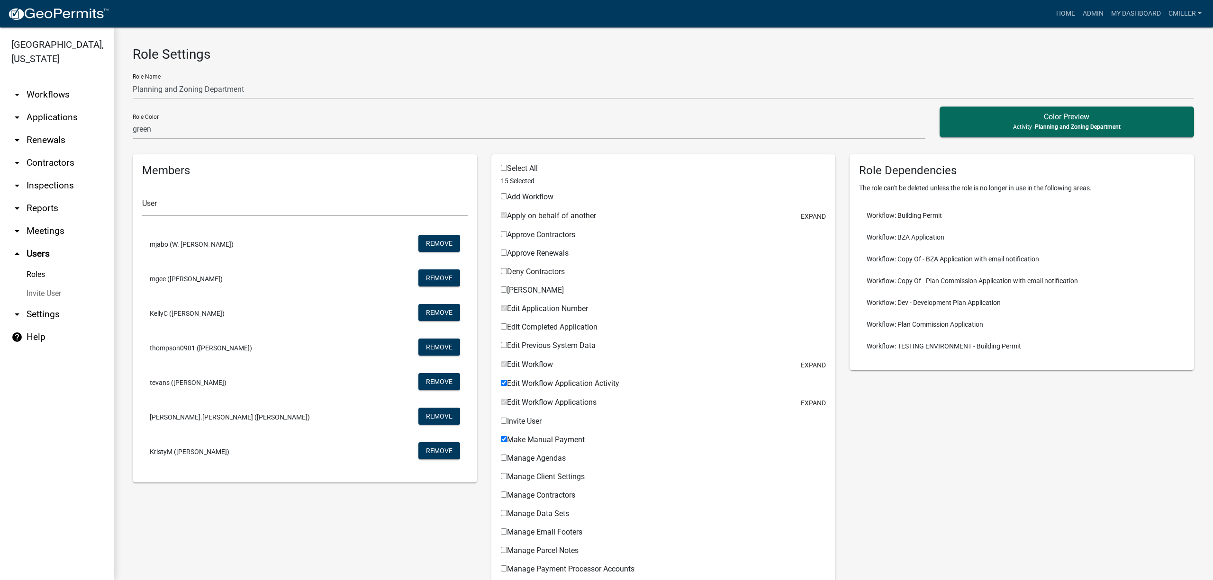
click at [40, 265] on link "Roles" at bounding box center [57, 274] width 114 height 19
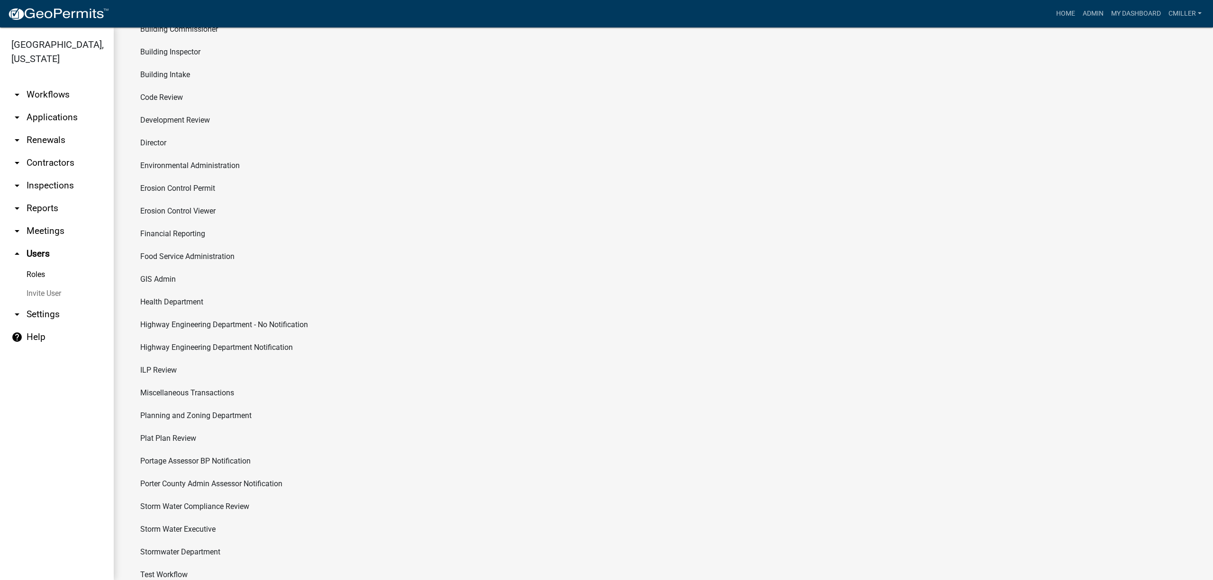
scroll to position [149, 0]
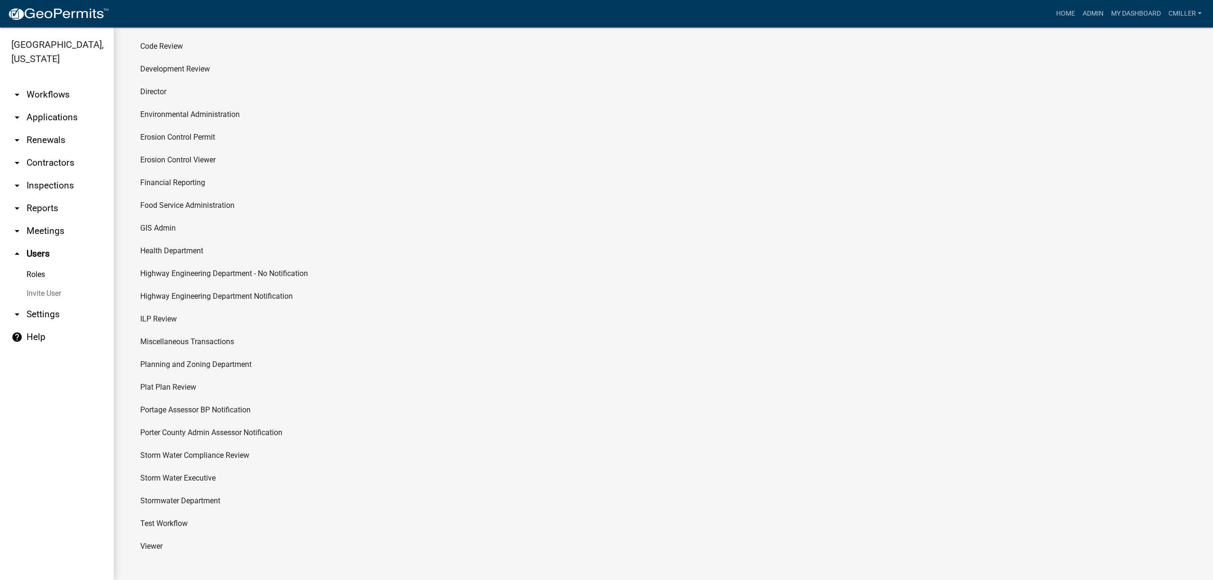
click at [207, 416] on li "Storm Water Compliance Review" at bounding box center [663, 455] width 1061 height 23
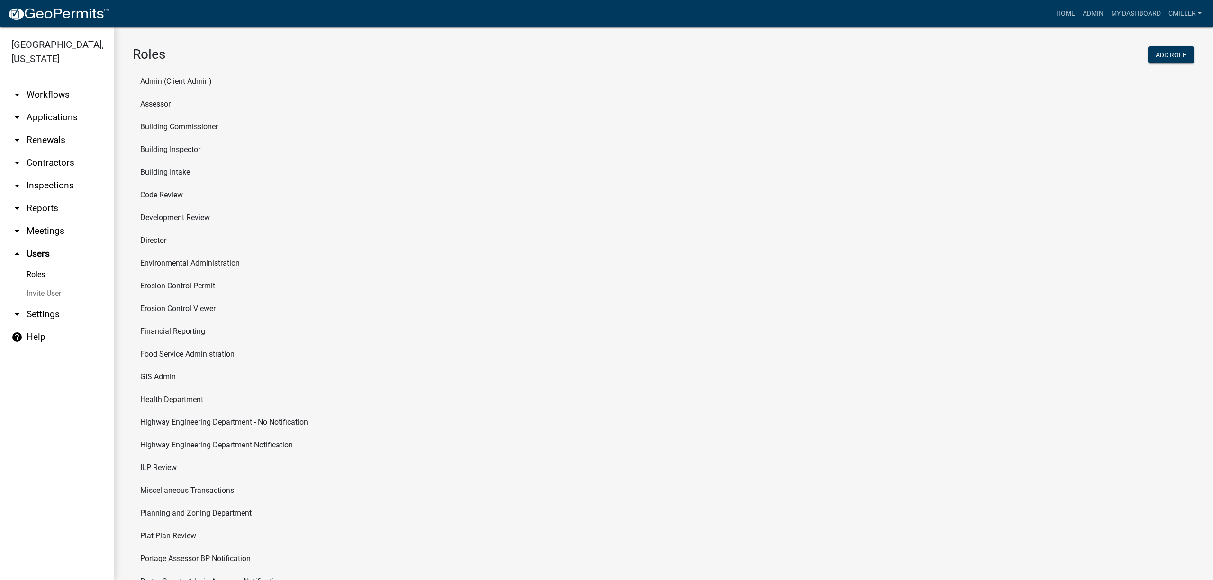
select select "8: light-yellow"
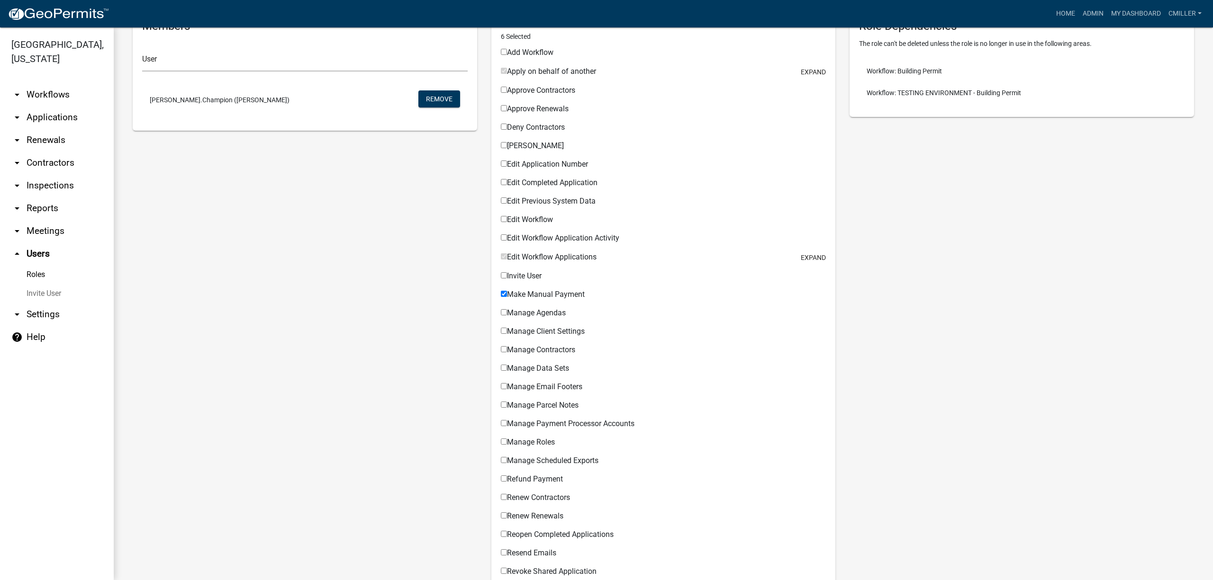
scroll to position [118, 0]
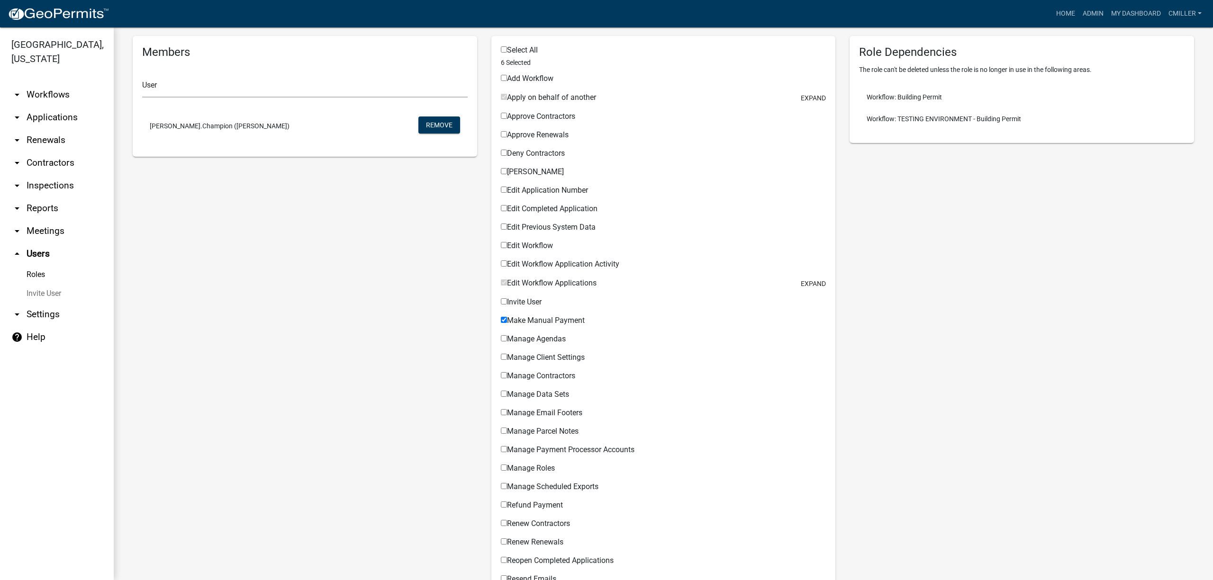
click at [26, 265] on link "Roles" at bounding box center [57, 274] width 114 height 19
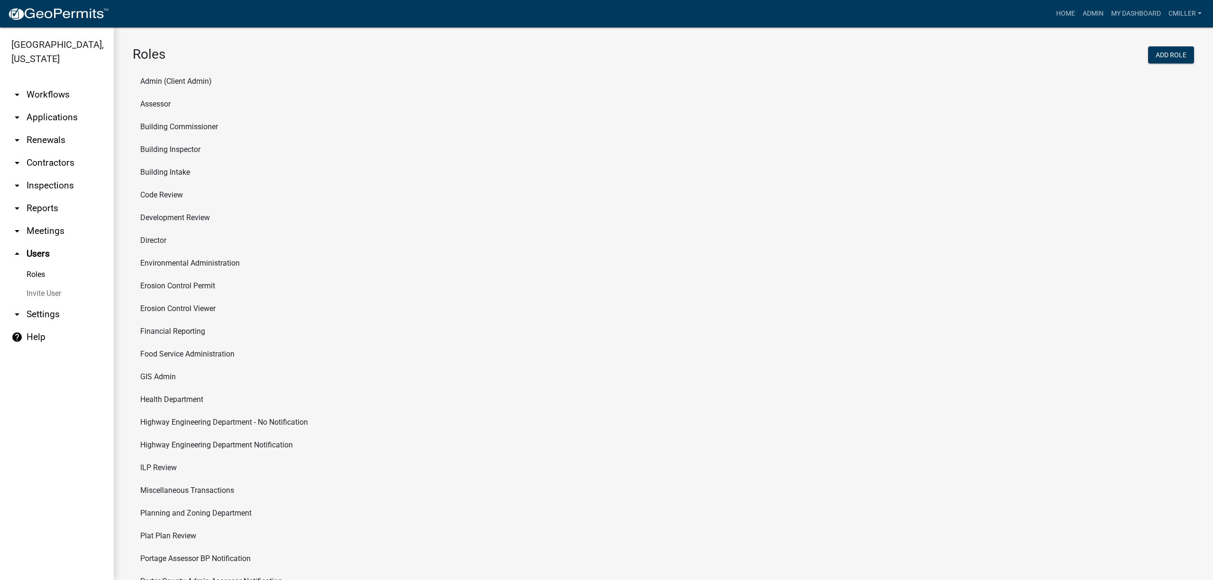
click at [31, 83] on link "arrow_drop_down Workflows" at bounding box center [57, 94] width 114 height 23
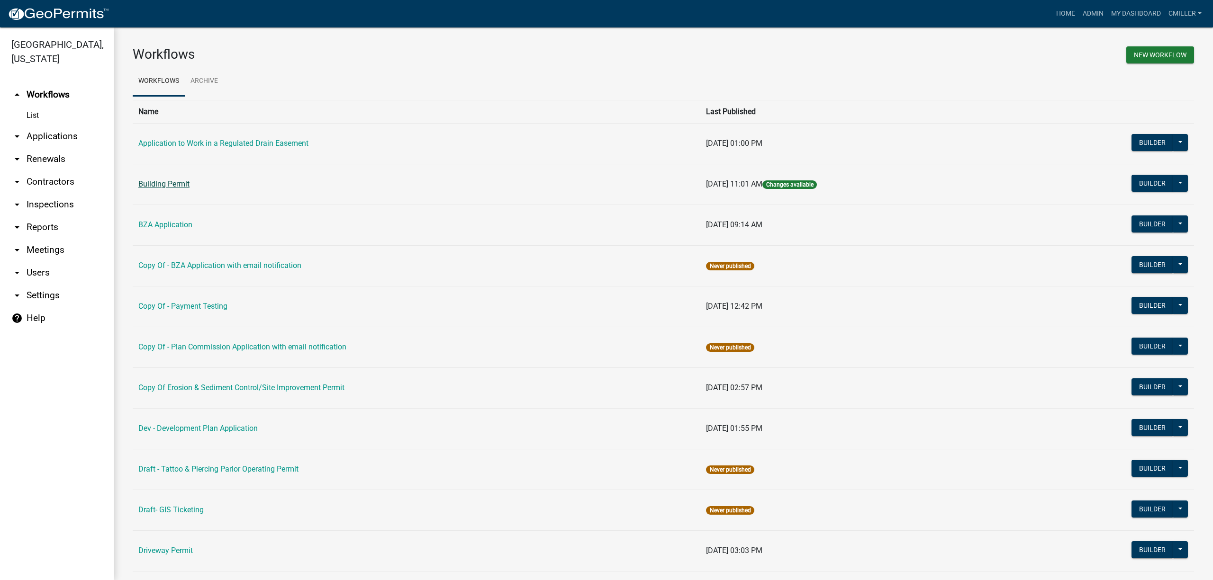
click at [154, 185] on link "Building Permit" at bounding box center [163, 184] width 51 height 9
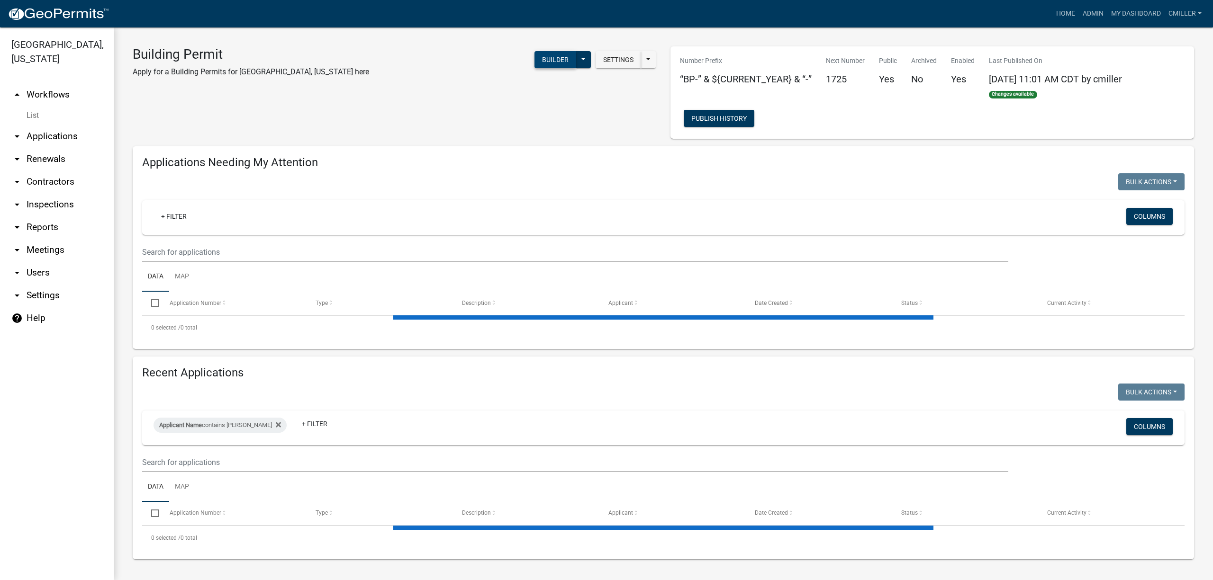
click at [549, 63] on button "Builder" at bounding box center [555, 59] width 42 height 17
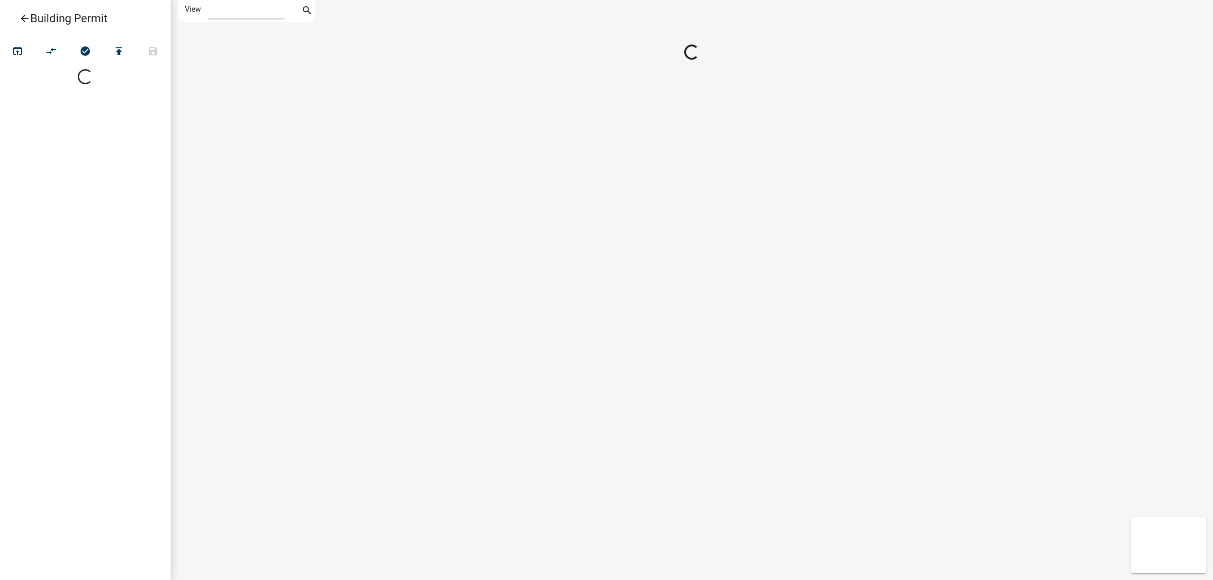
select select "1"
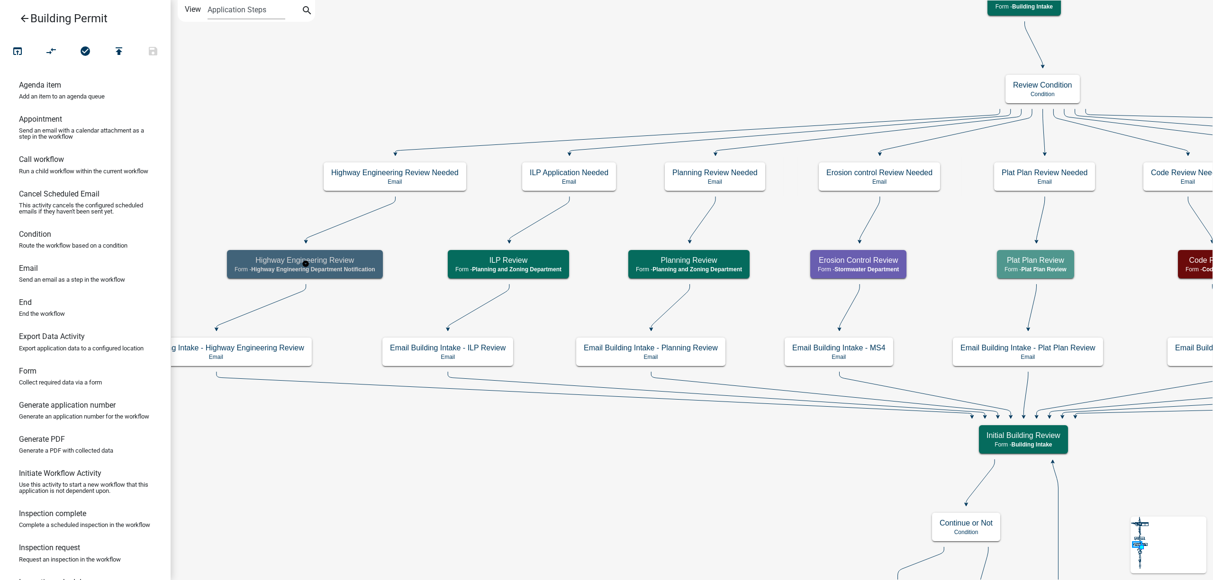
click at [347, 266] on span "Highway Engineering Department Notification" at bounding box center [313, 269] width 124 height 7
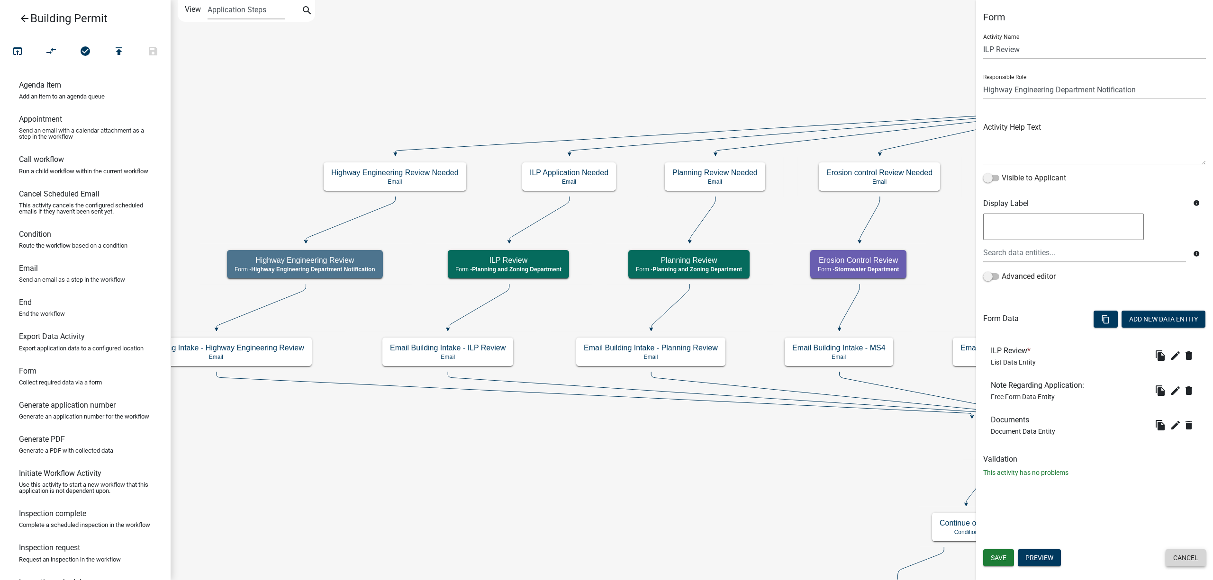
click at [807, 416] on button "Cancel" at bounding box center [1185, 558] width 40 height 17
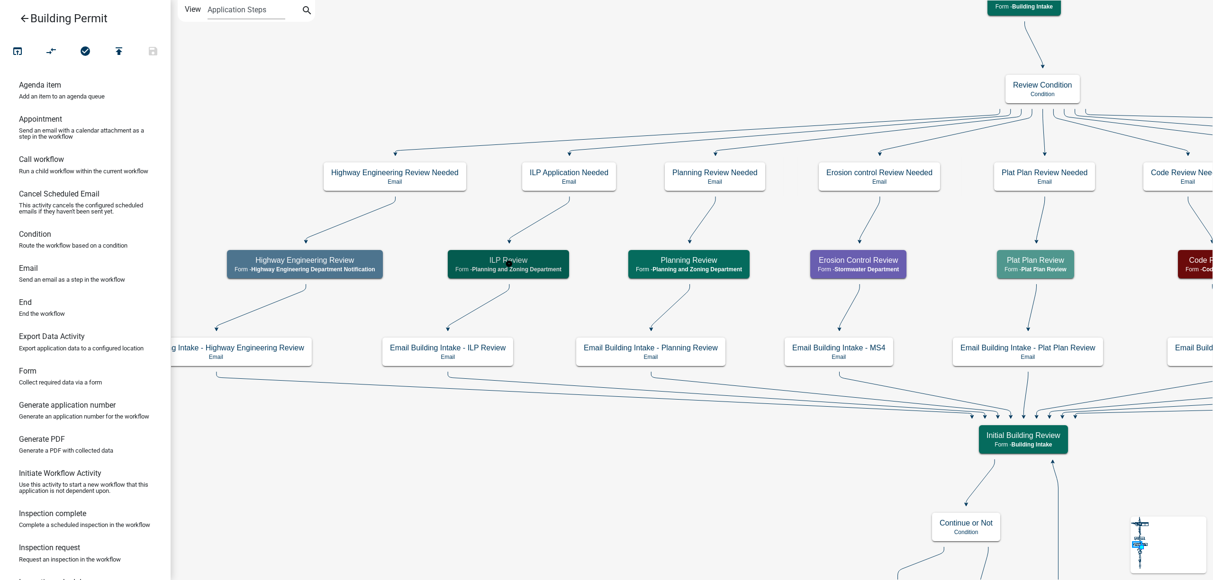
click at [516, 263] on h5 "ILP Review" at bounding box center [508, 260] width 106 height 9
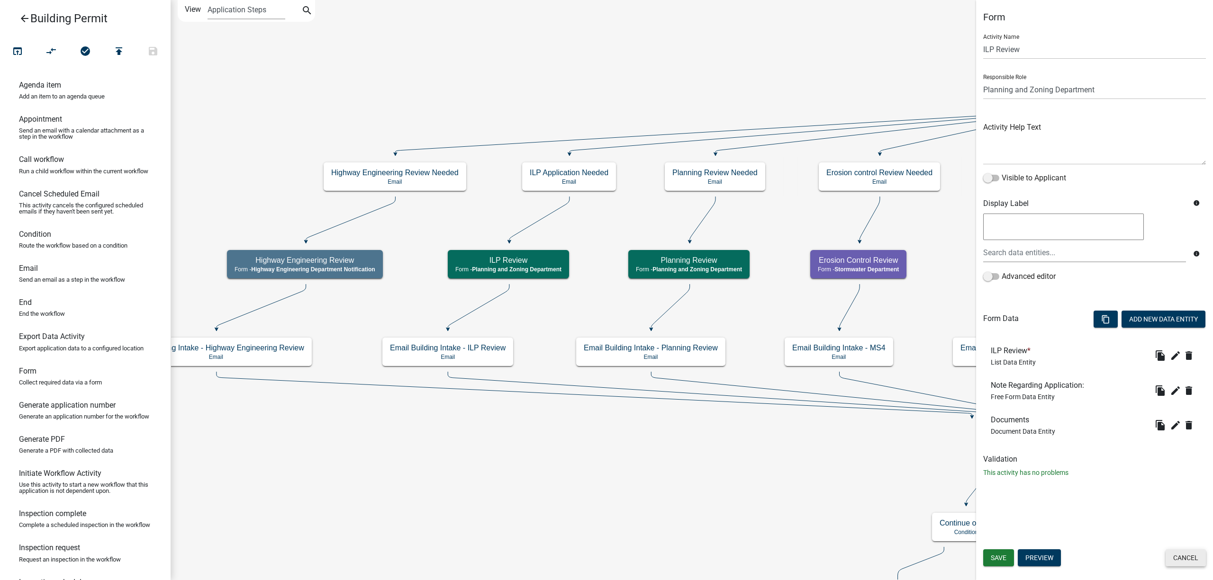
click at [807, 416] on button "Cancel" at bounding box center [1185, 558] width 40 height 17
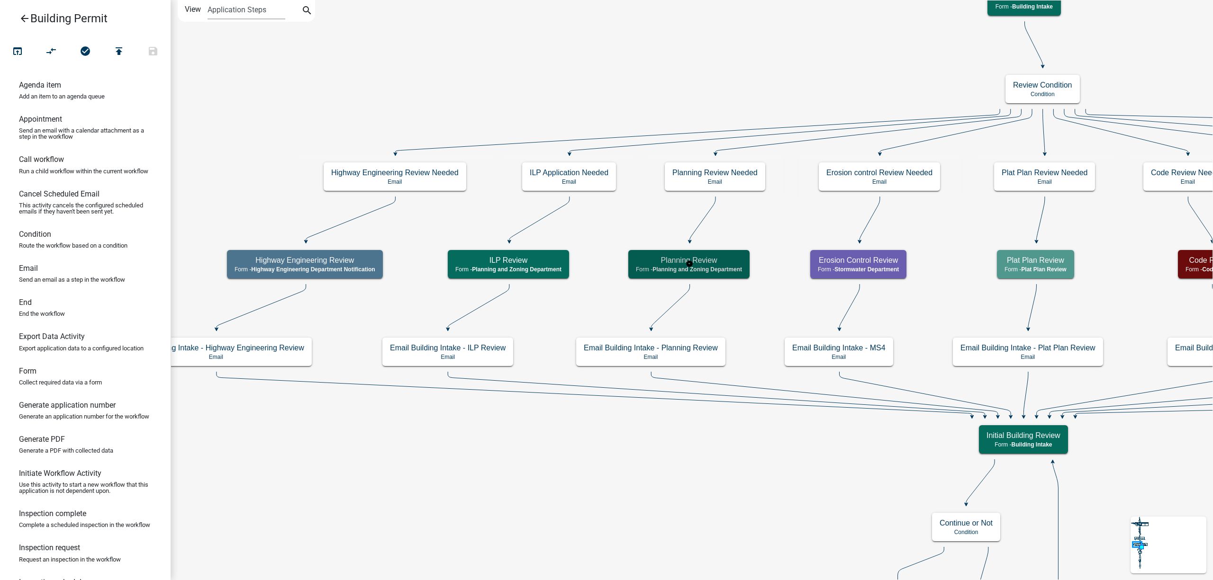
click at [733, 263] on h5 "Planning Review" at bounding box center [689, 260] width 106 height 9
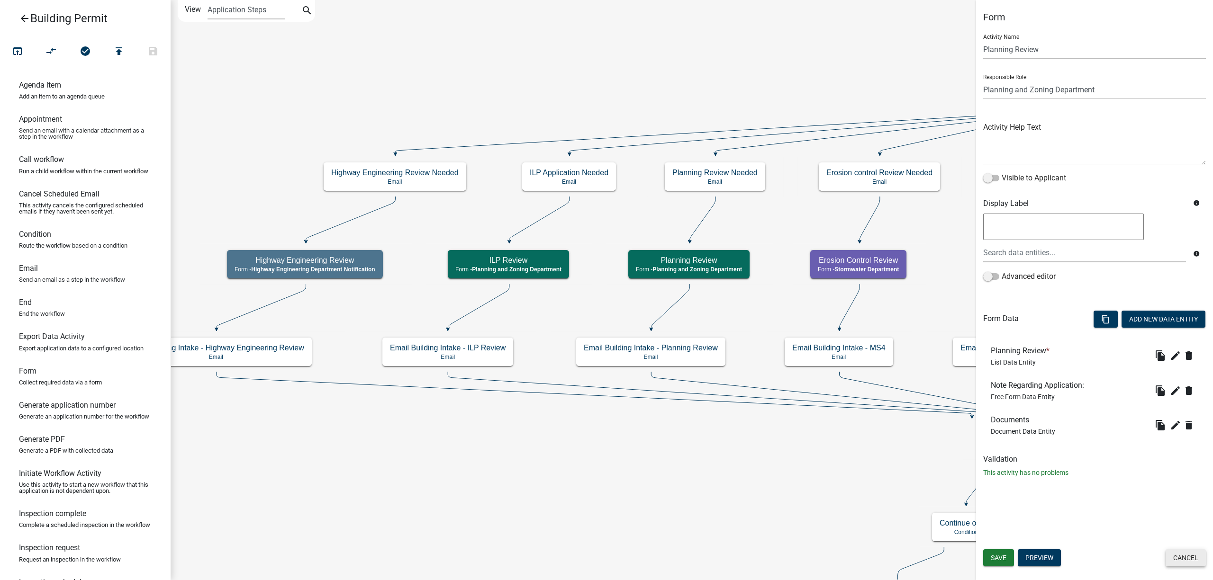
click at [807, 416] on button "Cancel" at bounding box center [1185, 558] width 40 height 17
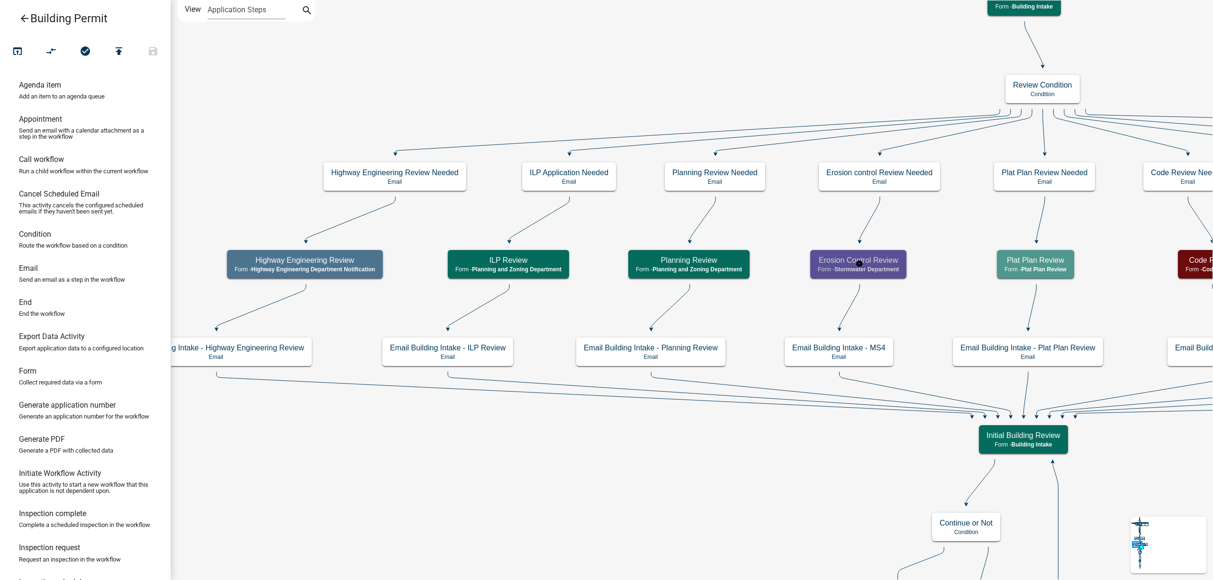
click at [807, 270] on span "Stormwater Department" at bounding box center [866, 269] width 64 height 7
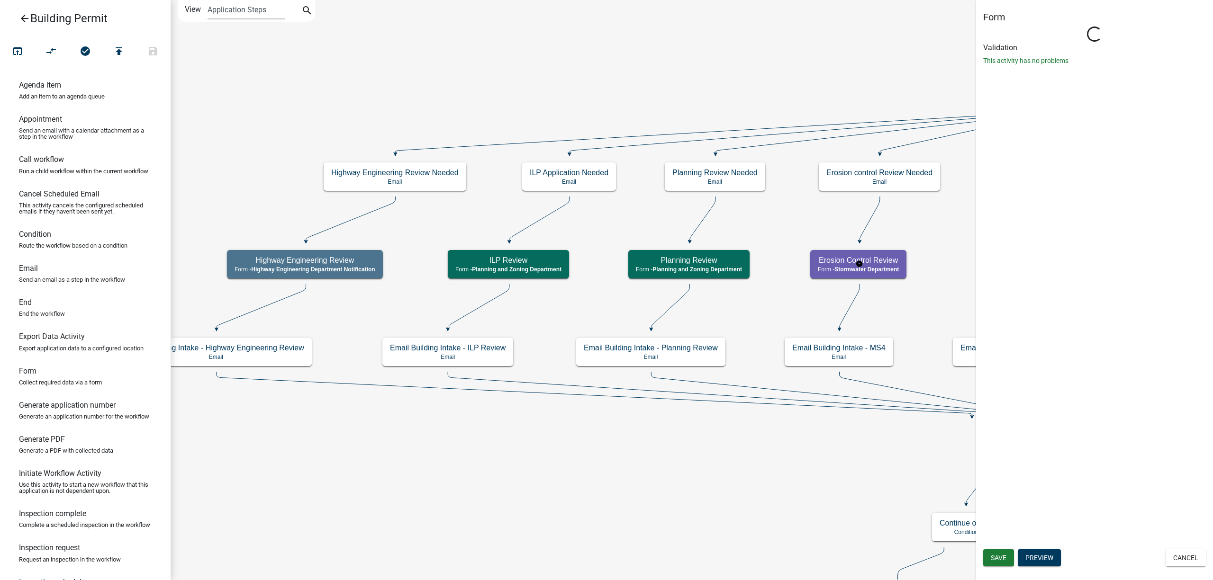
select select "3F51596F-6661-41BC-8F2E-E2FA487AAF69"
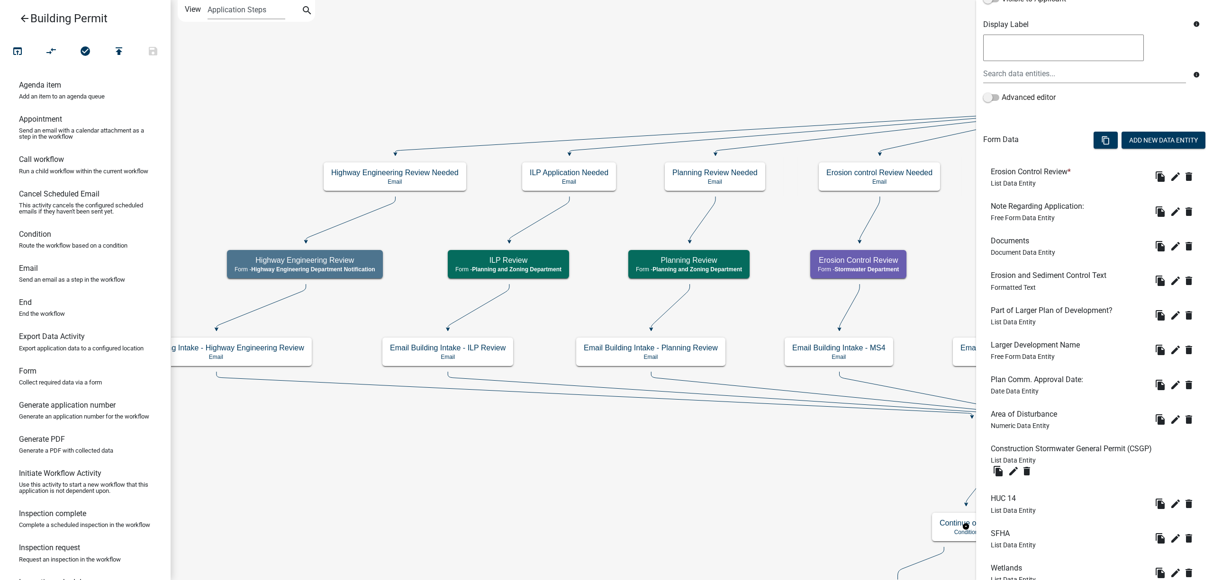
scroll to position [287, 0]
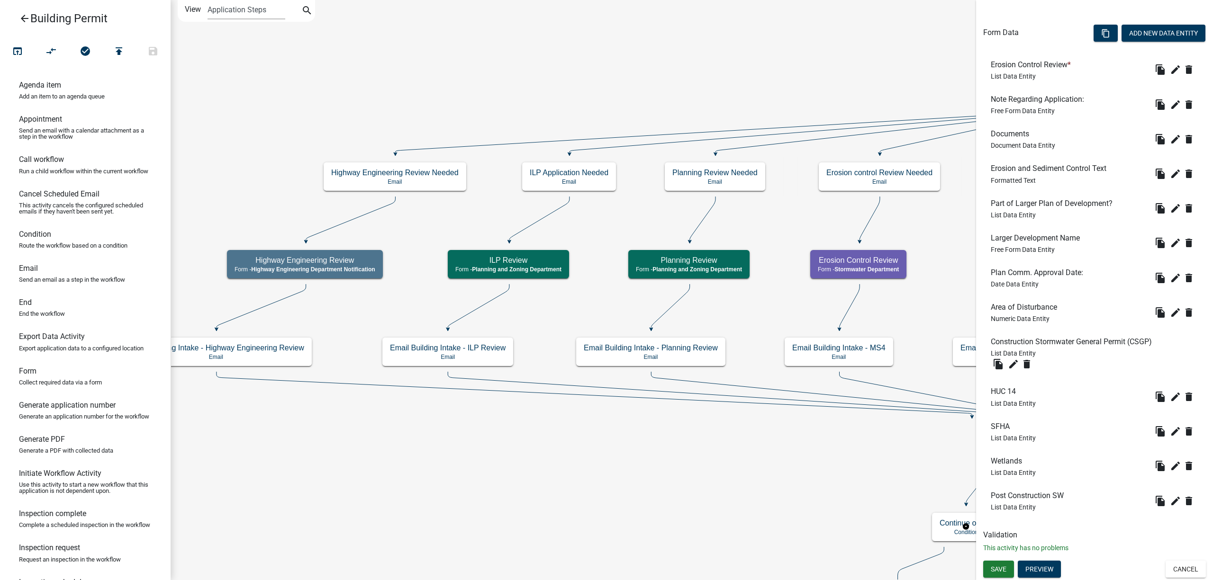
click at [807, 416] on div "Save Preview Cancel" at bounding box center [1094, 570] width 237 height 19
click at [807, 416] on button "Cancel" at bounding box center [1185, 569] width 40 height 17
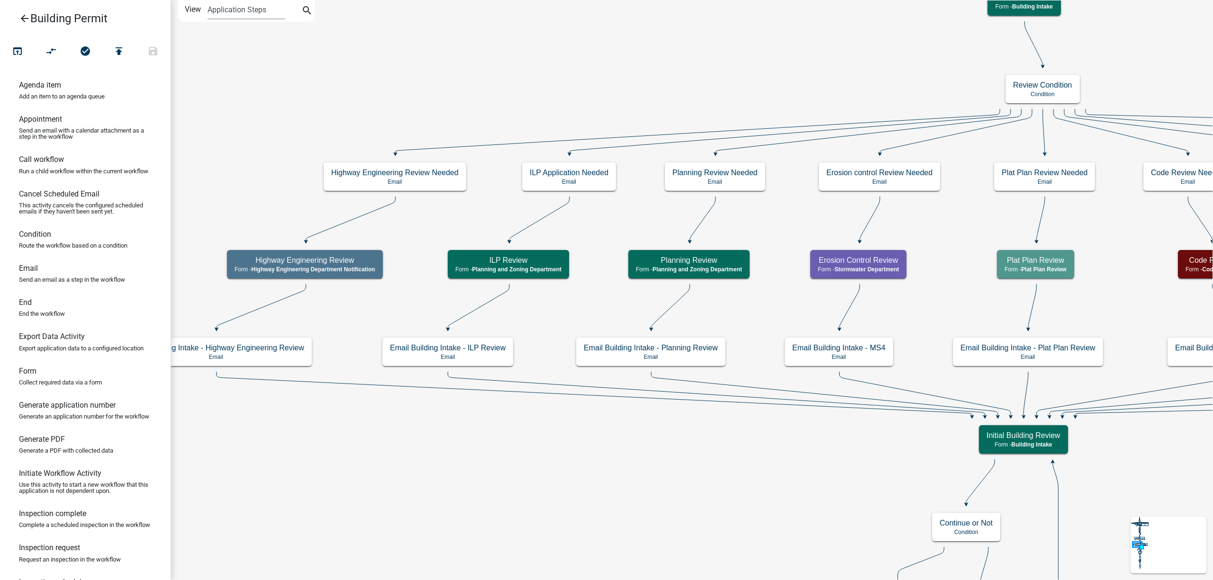
scroll to position [0, 0]
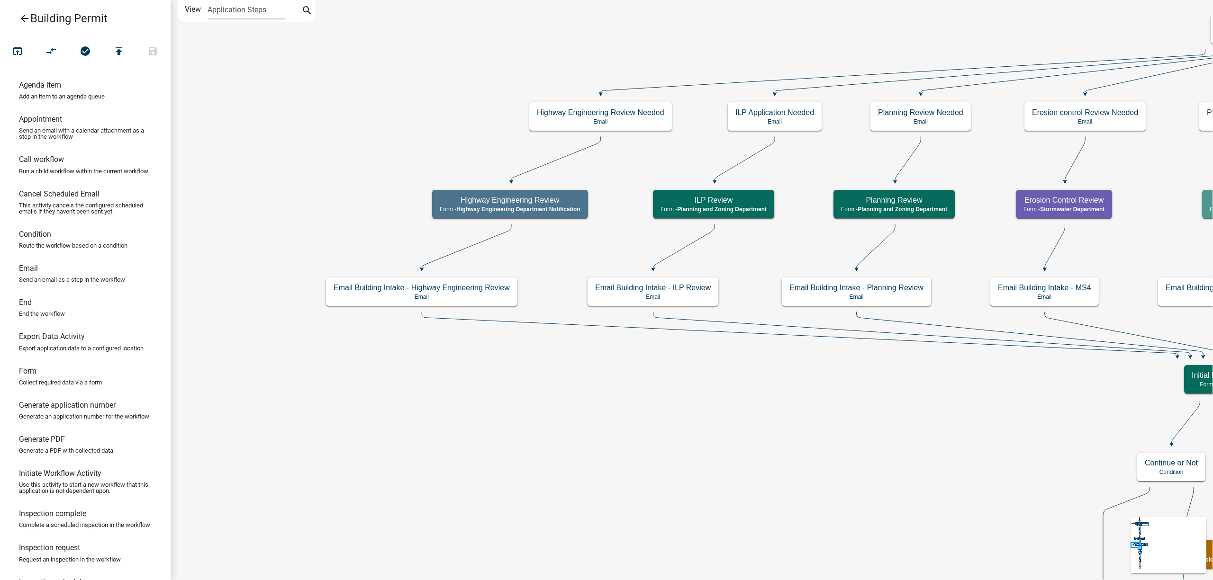
click at [22, 14] on icon "arrow_back" at bounding box center [24, 19] width 11 height 13
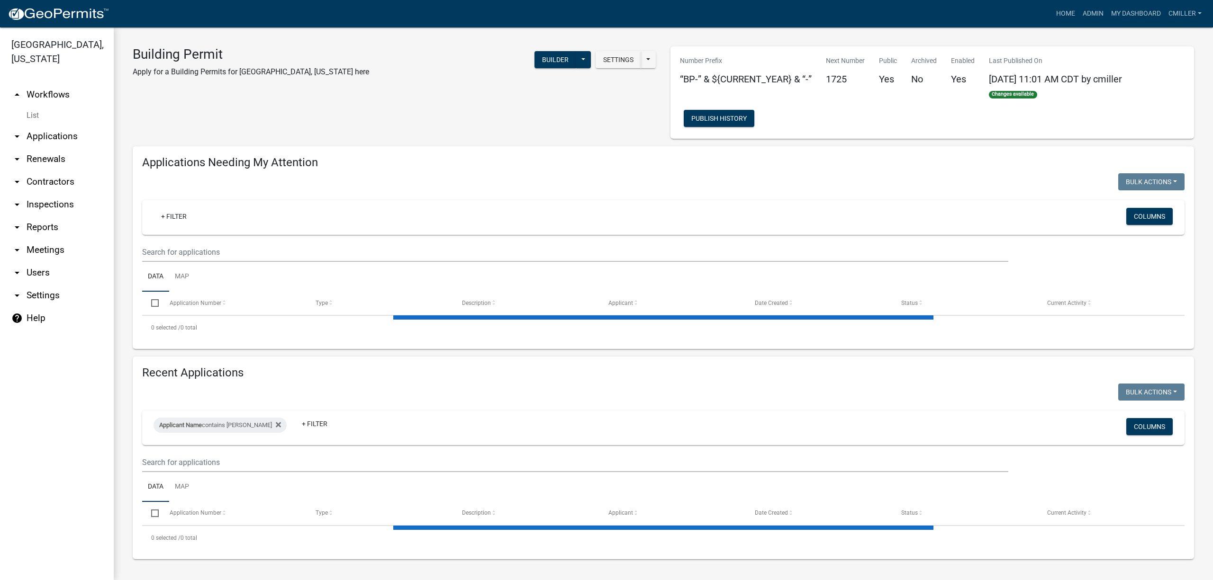
click at [11, 262] on link "arrow_drop_down Users" at bounding box center [57, 273] width 114 height 23
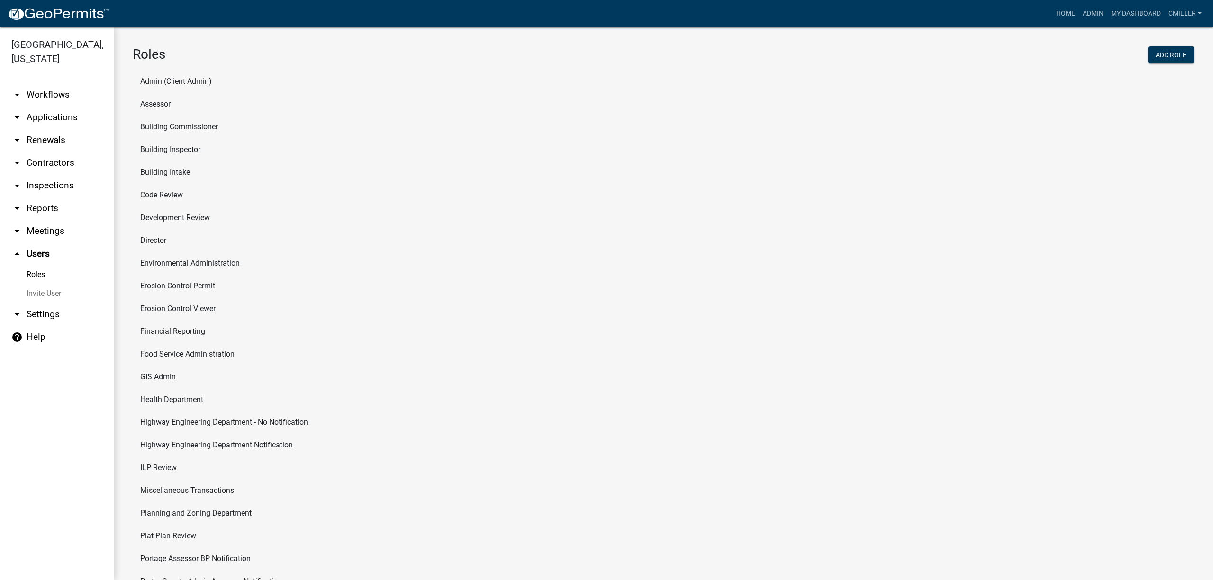
click at [33, 265] on link "Roles" at bounding box center [57, 274] width 114 height 19
click at [807, 54] on button "Add Role" at bounding box center [1171, 54] width 46 height 17
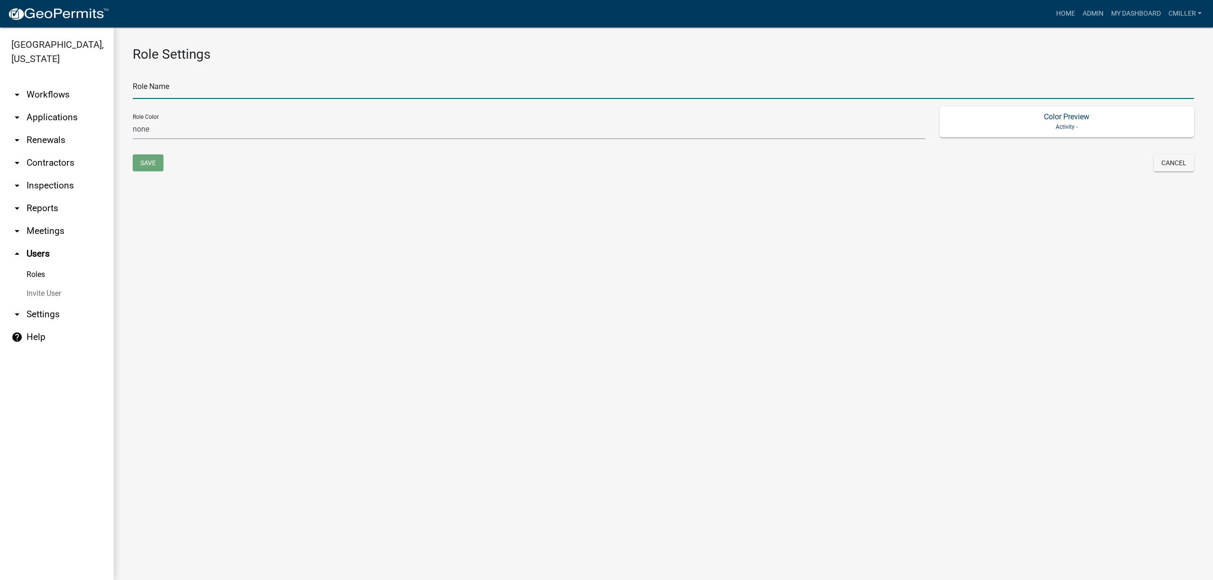
click at [178, 87] on input "text" at bounding box center [663, 89] width 1061 height 19
type input "Solar Panel Review"
click at [144, 131] on select "none green yellow orange red purple light-blue light-green light-yellow" at bounding box center [529, 129] width 793 height 19
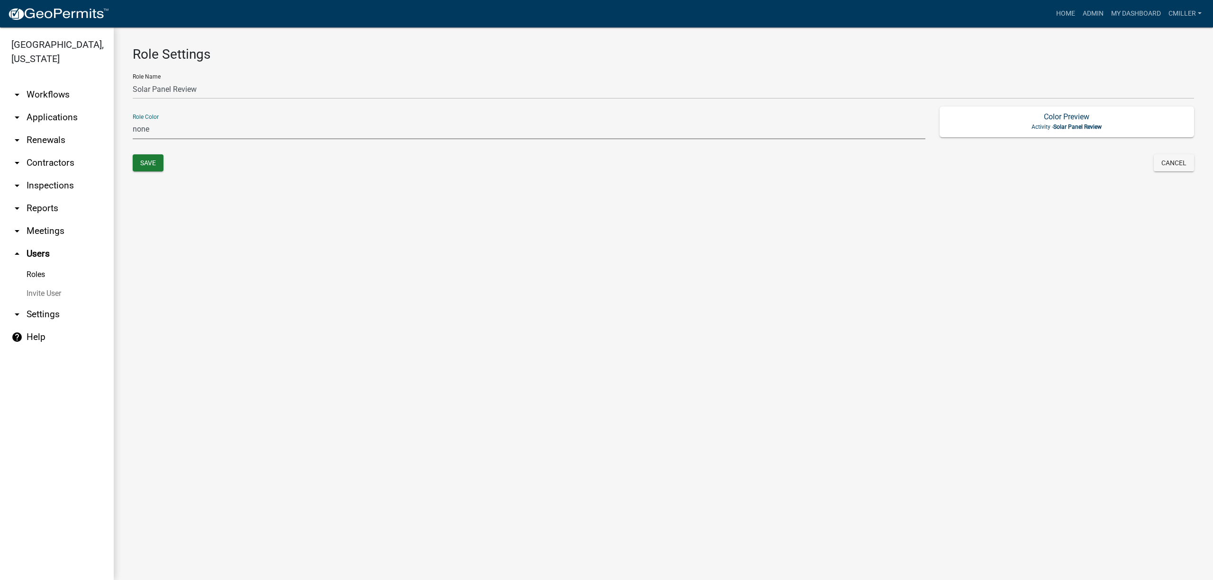
select select "6: light-blue"
click at [133, 120] on select "none green yellow orange red purple light-blue light-green light-yellow" at bounding box center [529, 129] width 793 height 19
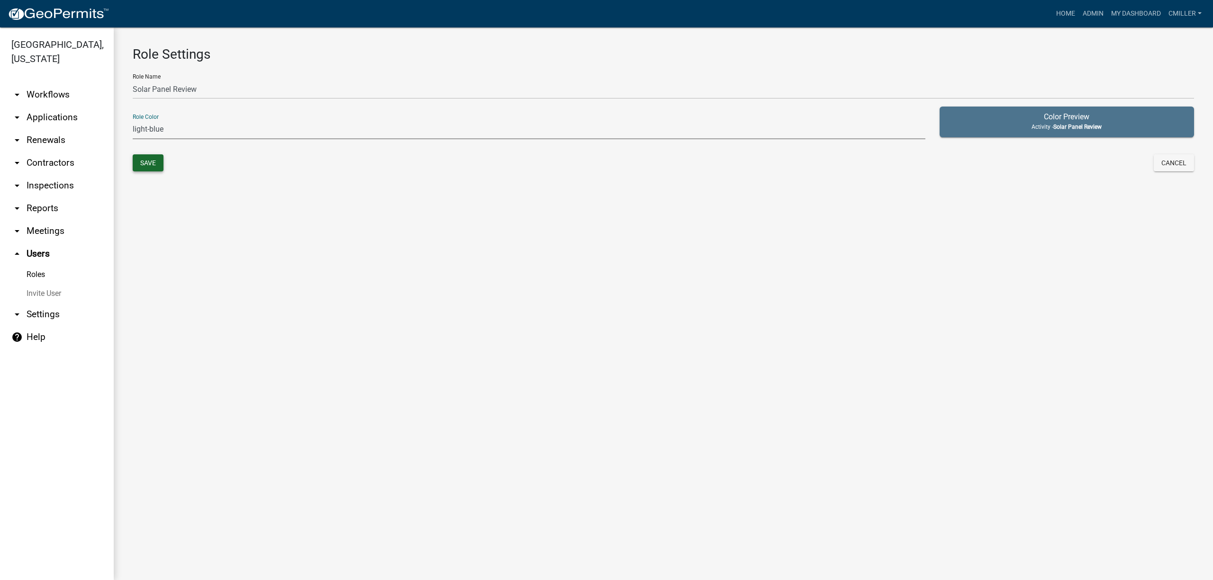
click at [144, 160] on button "Save" at bounding box center [148, 162] width 31 height 17
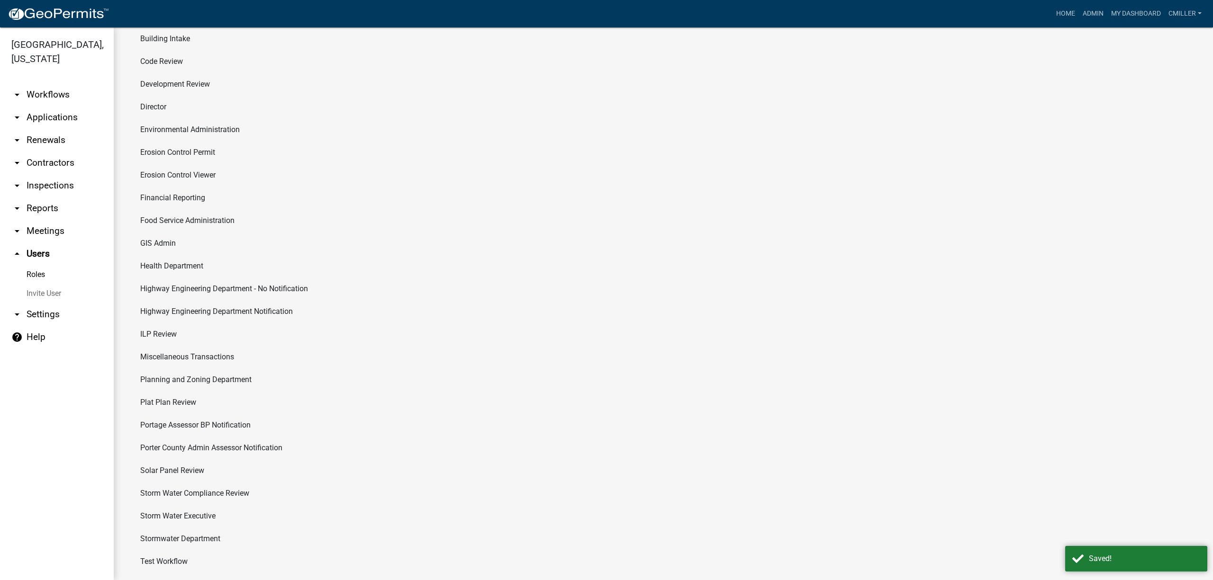
scroll to position [171, 0]
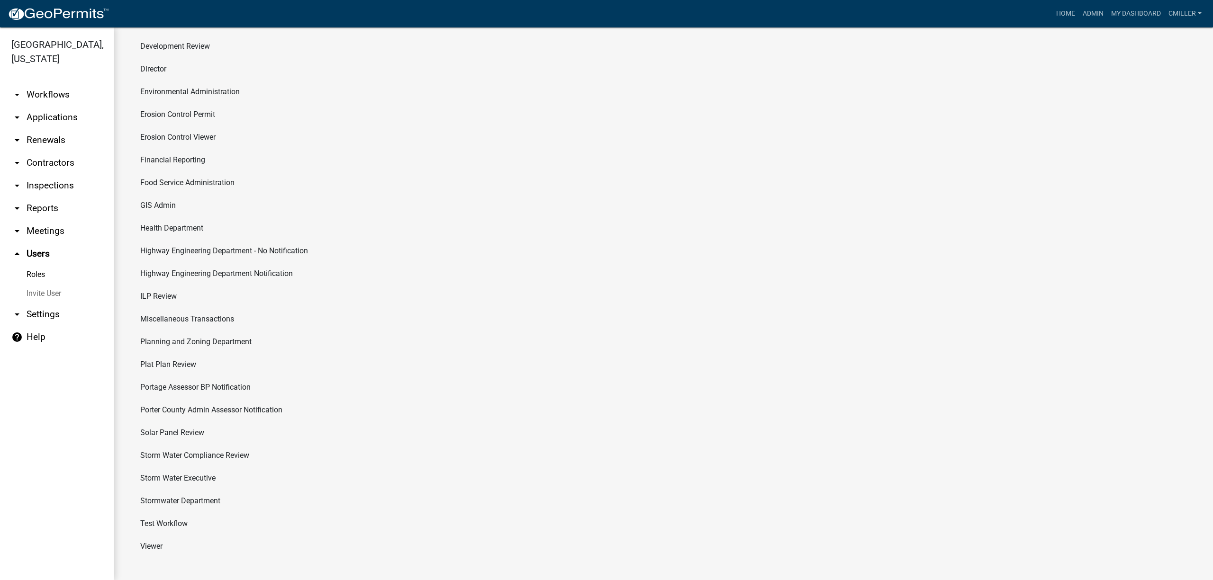
click at [181, 416] on li "Solar Panel Review" at bounding box center [663, 433] width 1061 height 23
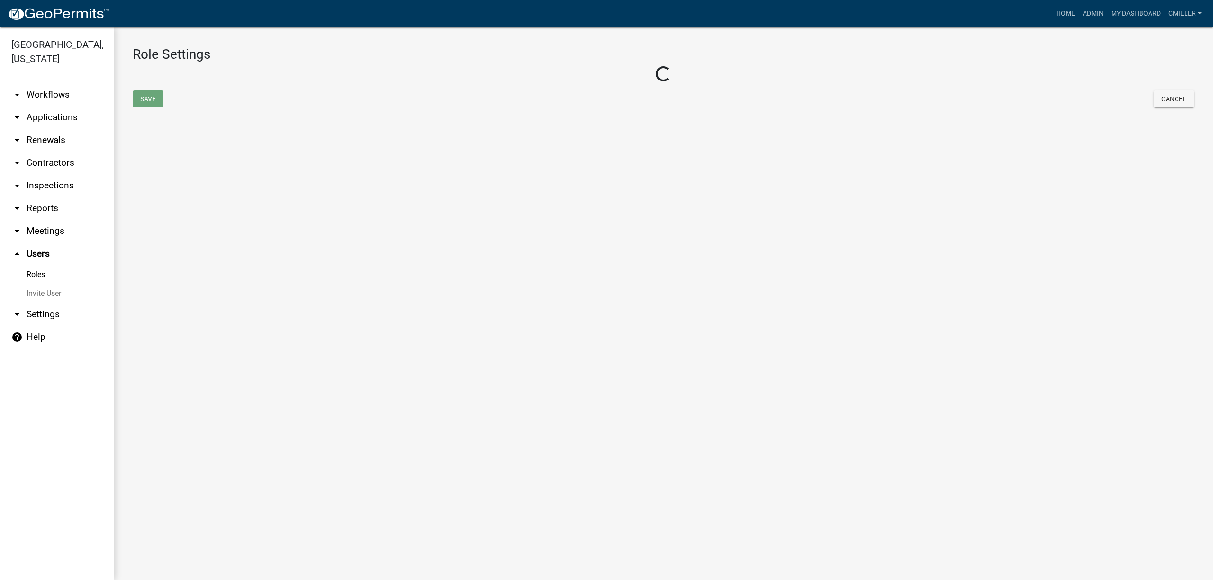
select select "6: light-blue"
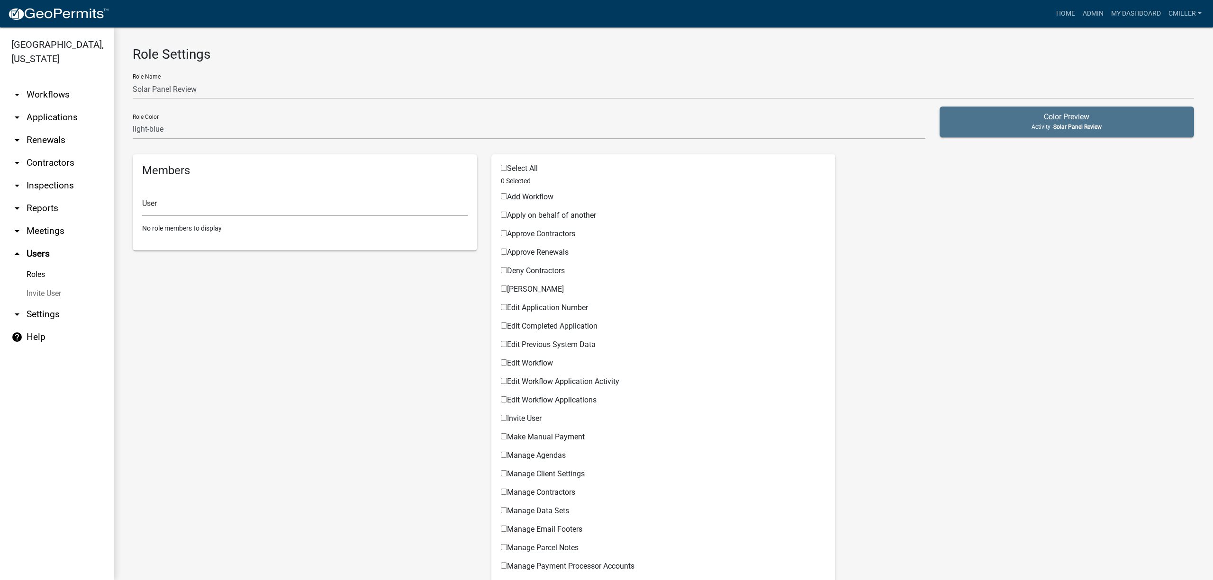
drag, startPoint x: 499, startPoint y: 437, endPoint x: 503, endPoint y: 434, distance: 4.9
click at [501, 416] on input "Make Manual Payment" at bounding box center [504, 436] width 6 height 6
checkbox input "true"
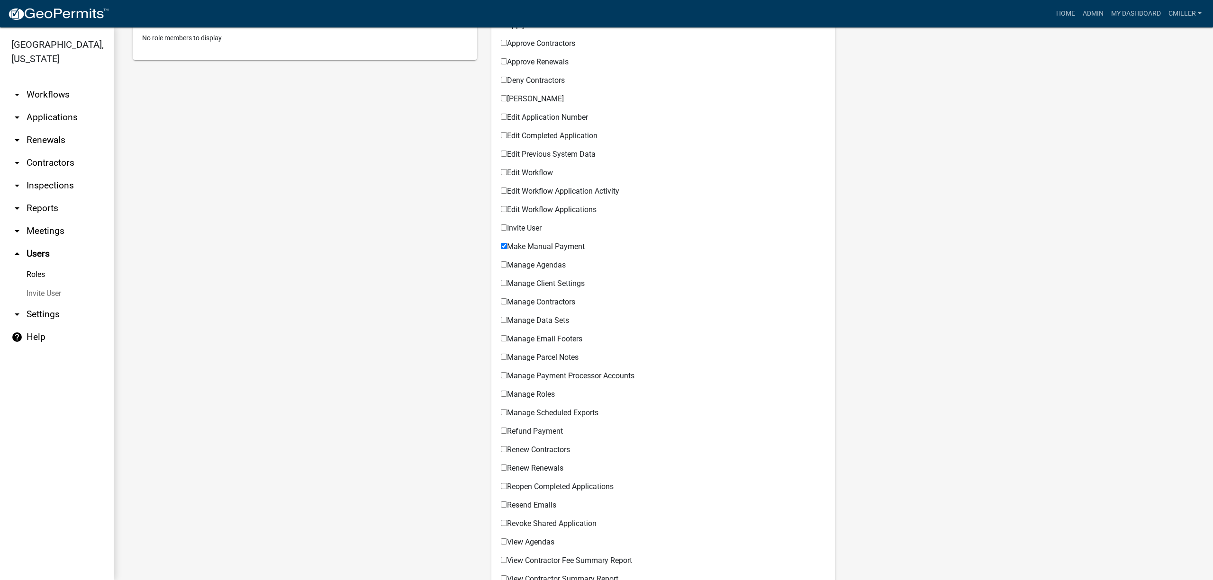
scroll to position [189, 0]
click at [501, 186] on div "Edit Workflow Application Activity Permissible Items" at bounding box center [663, 190] width 325 height 18
click at [501, 192] on input "Edit Workflow Application Activity" at bounding box center [504, 192] width 6 height 6
checkbox input "true"
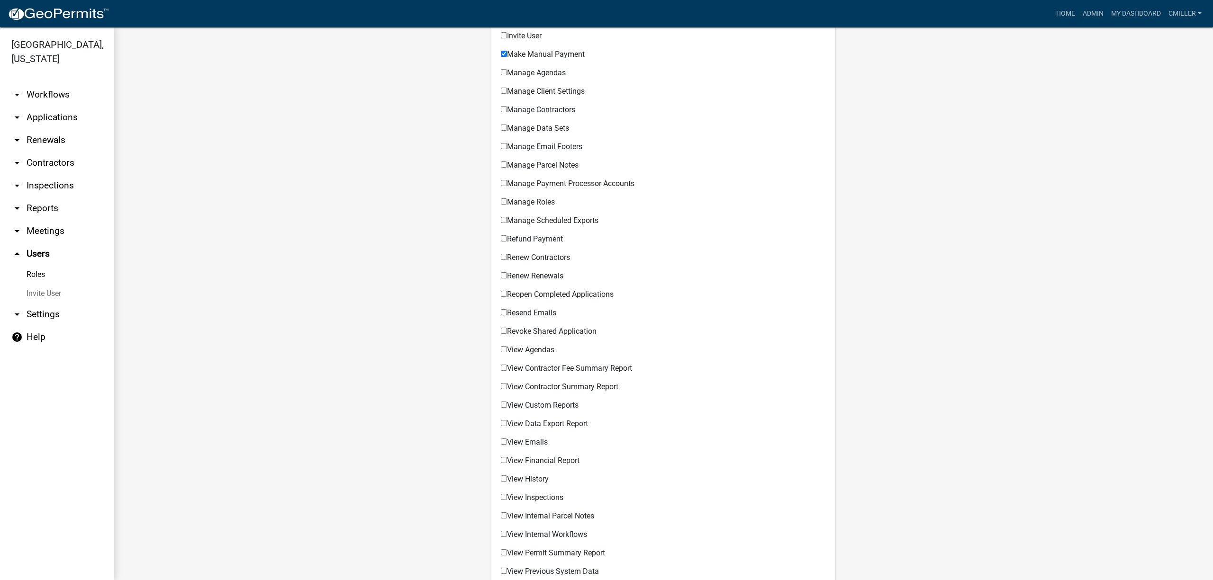
scroll to position [505, 0]
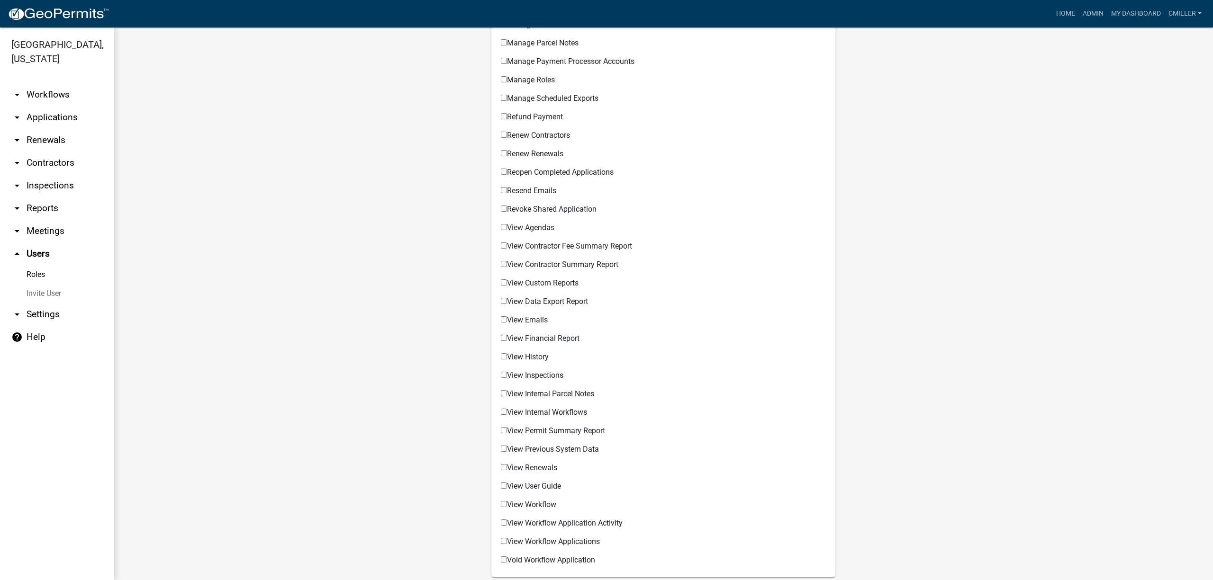
click at [496, 355] on div "Select All 2 Selected Add Workflow Permissible Items Apply on behalf of another…" at bounding box center [663, 113] width 344 height 928
click at [501, 355] on input "View History" at bounding box center [504, 356] width 6 height 6
checkbox input "true"
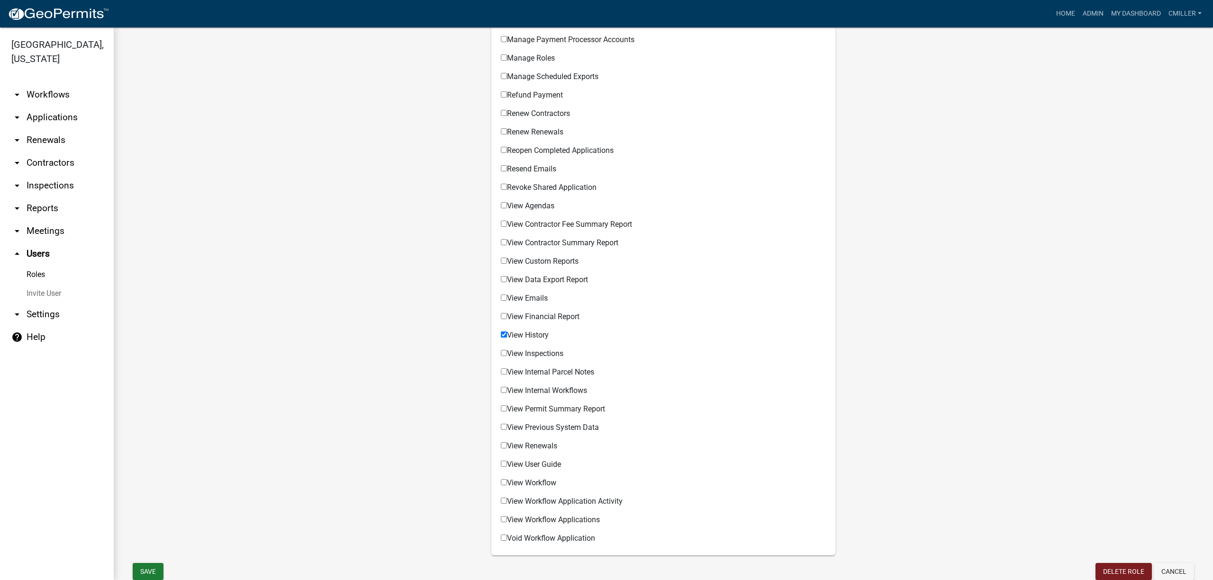
scroll to position [556, 0]
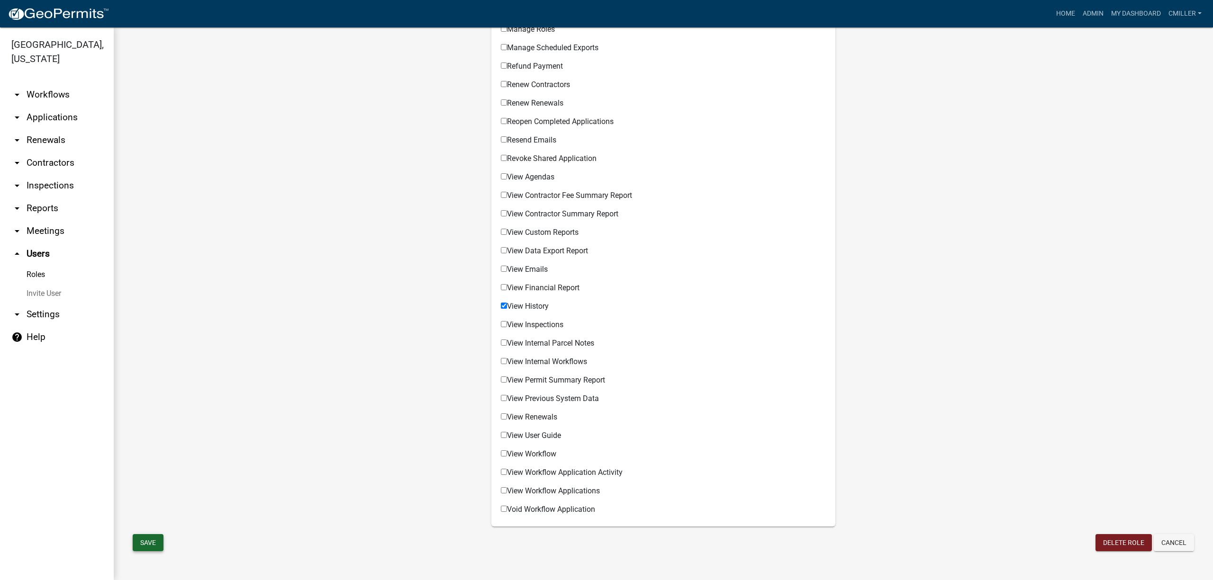
click at [160, 416] on button "Save" at bounding box center [148, 542] width 31 height 17
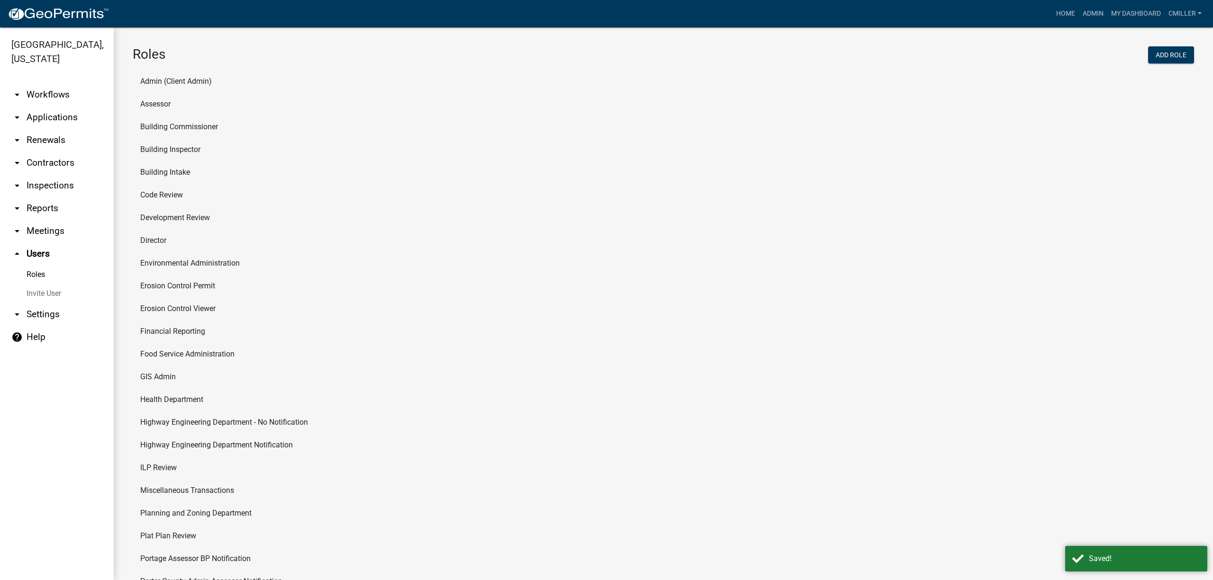
click at [55, 83] on link "arrow_drop_down Workflows" at bounding box center [57, 94] width 114 height 23
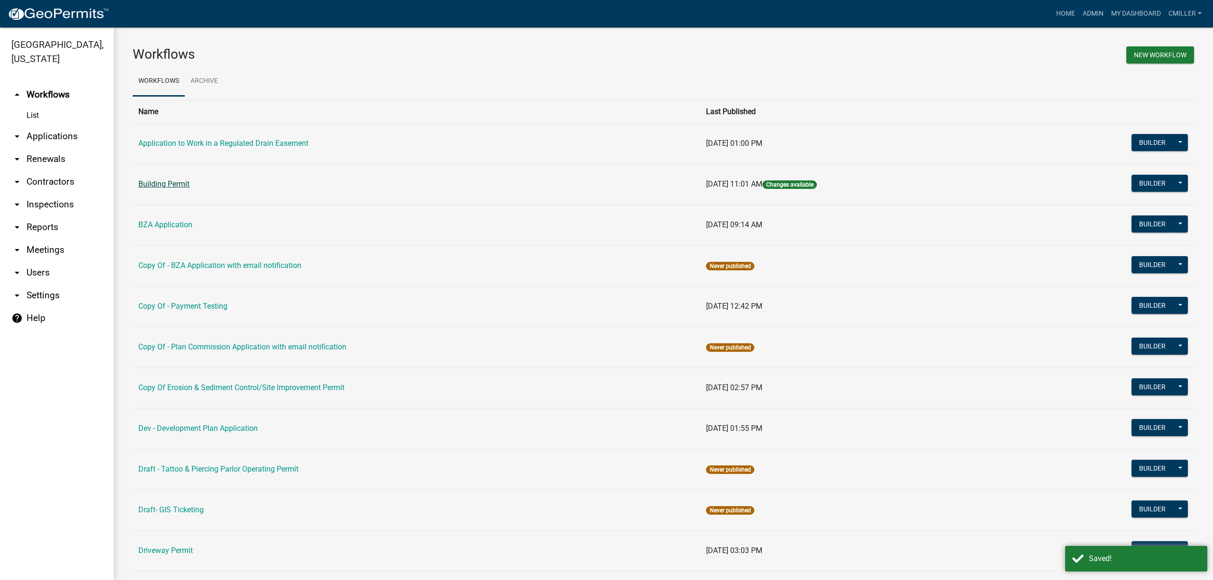
click at [160, 186] on link "Building Permit" at bounding box center [163, 184] width 51 height 9
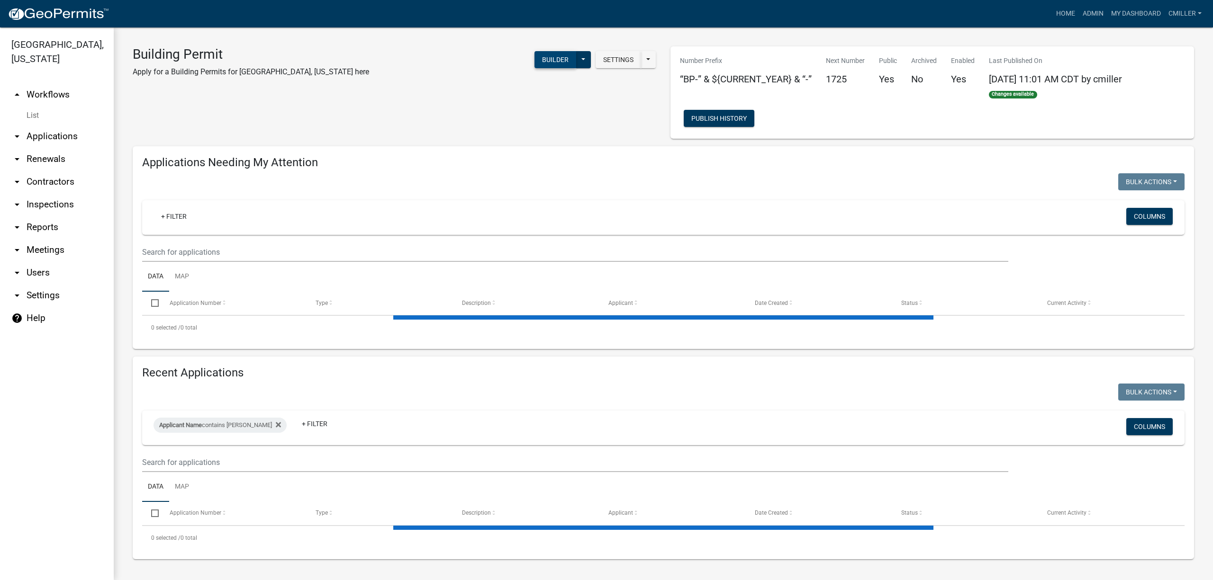
click at [561, 61] on button "Builder" at bounding box center [555, 59] width 42 height 17
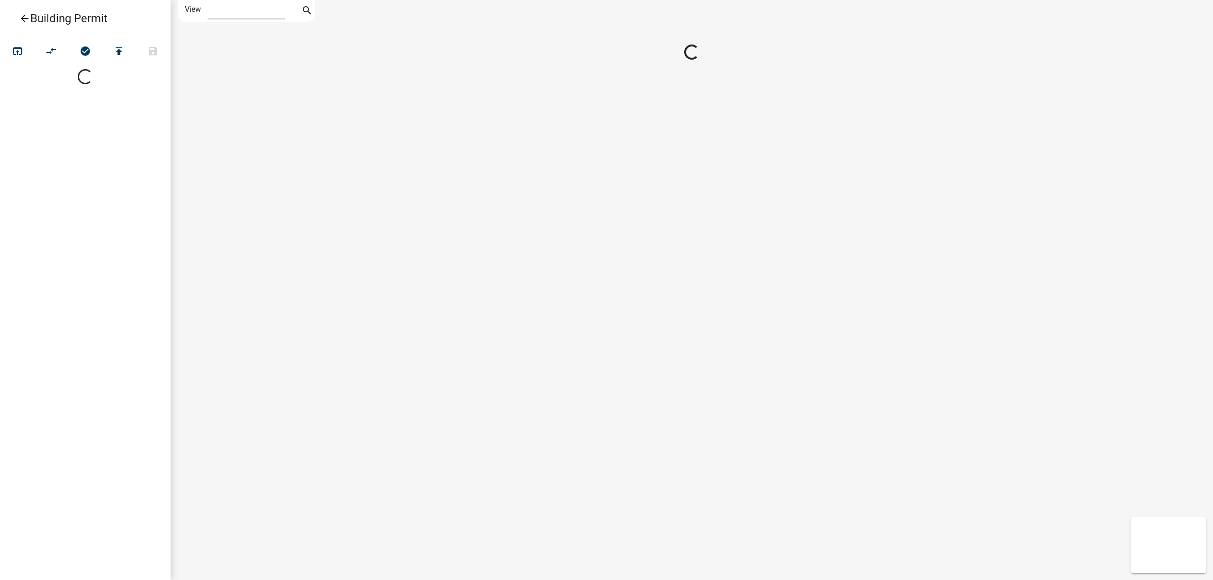
select select "1"
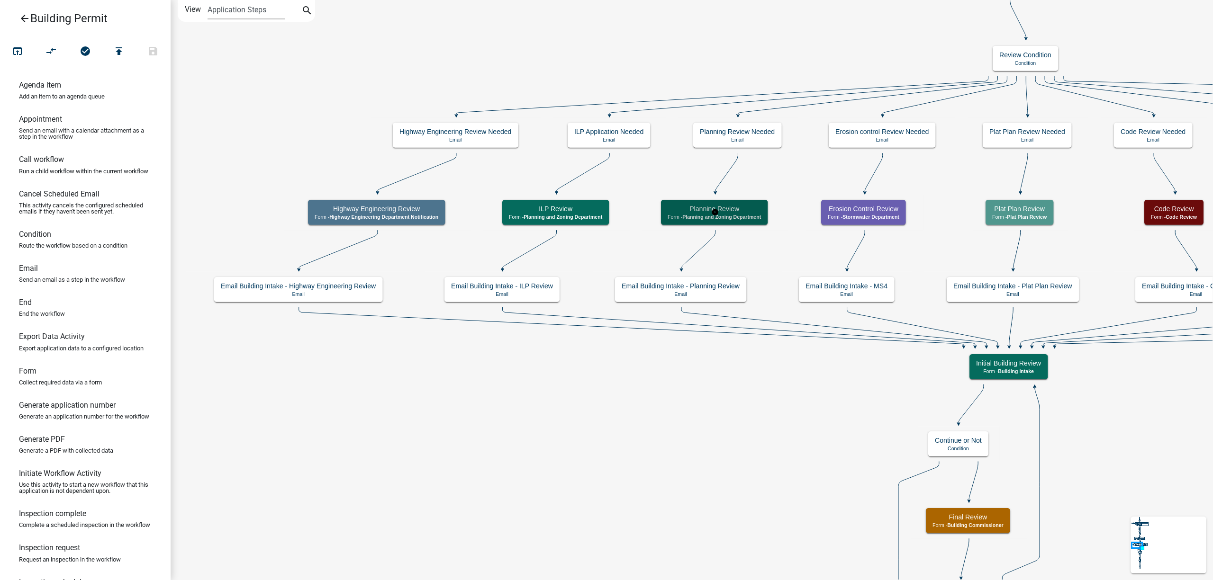
click at [677, 214] on p "Form - Planning and Zoning Department" at bounding box center [713, 217] width 93 height 6
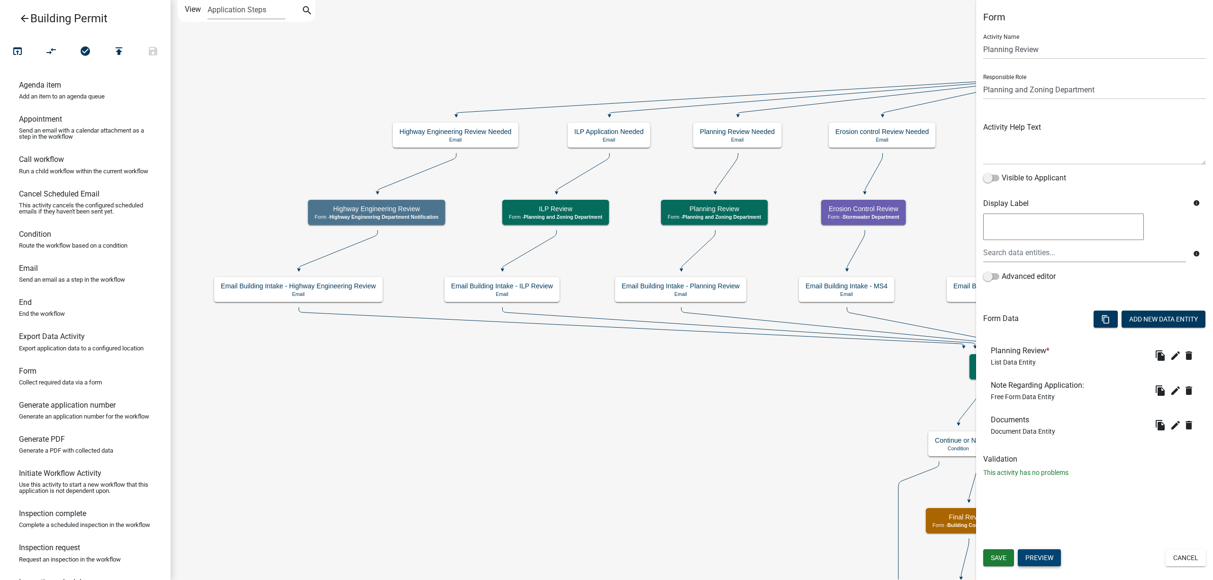
click at [1029, 558] on button "Preview" at bounding box center [1039, 558] width 43 height 17
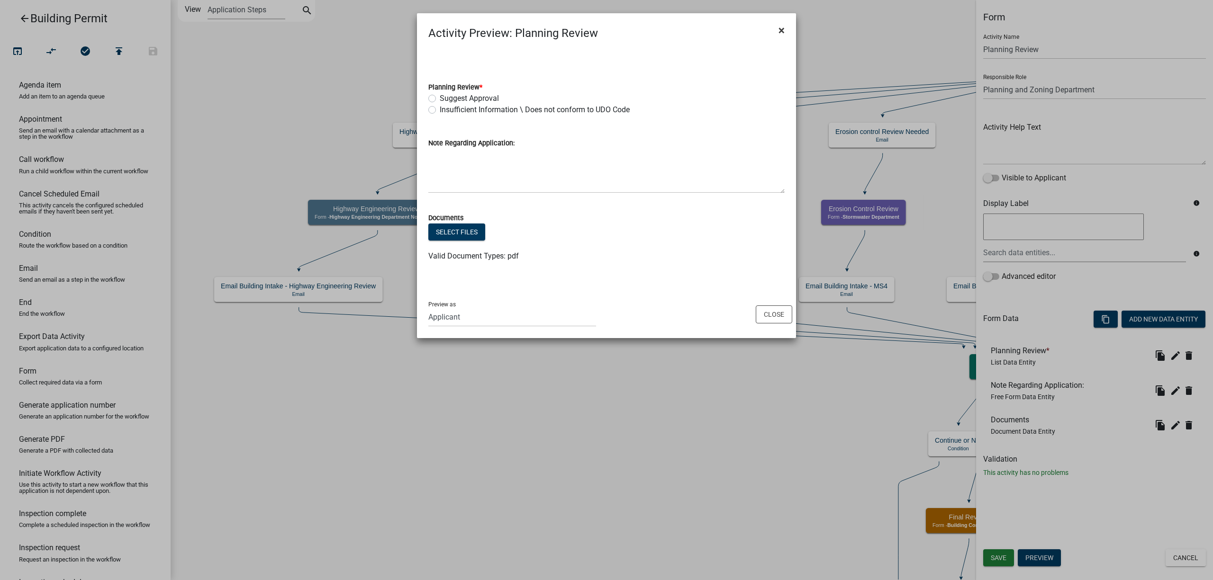
click at [783, 29] on span "×" at bounding box center [781, 30] width 6 height 13
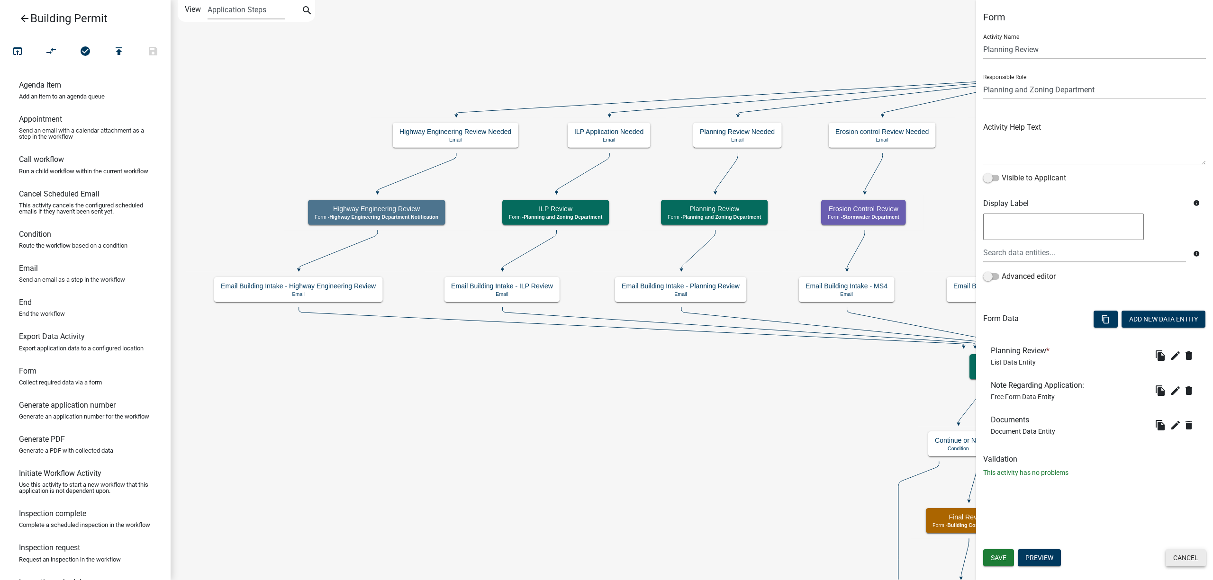
click at [1195, 555] on button "Cancel" at bounding box center [1185, 558] width 40 height 17
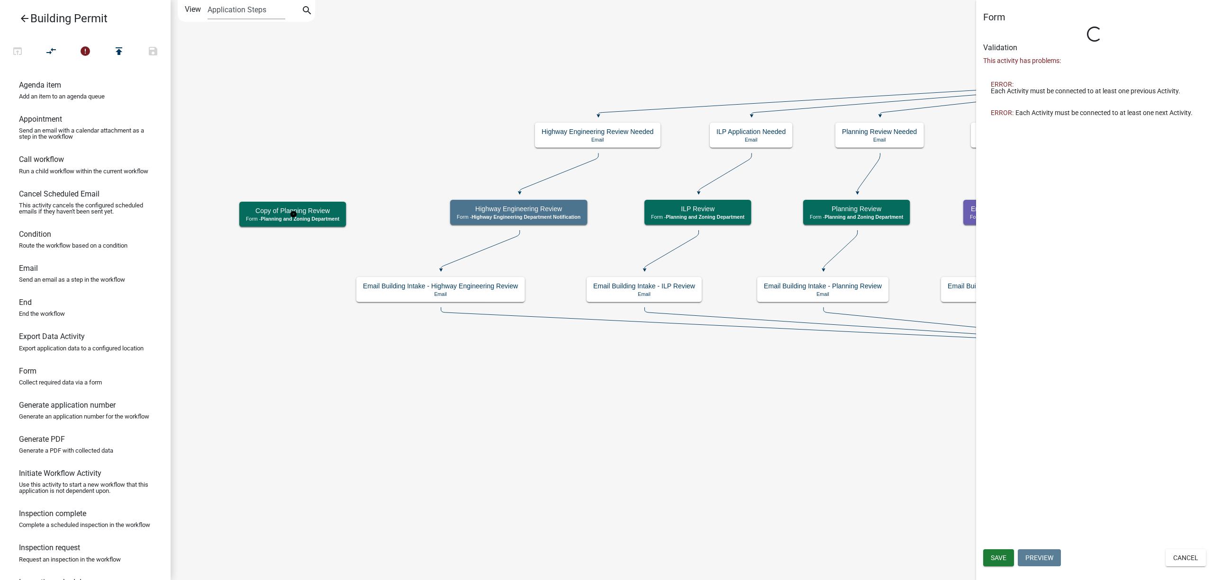
select select "FEFC7E18-DC50-405E-A3CF-80BB61B87610"
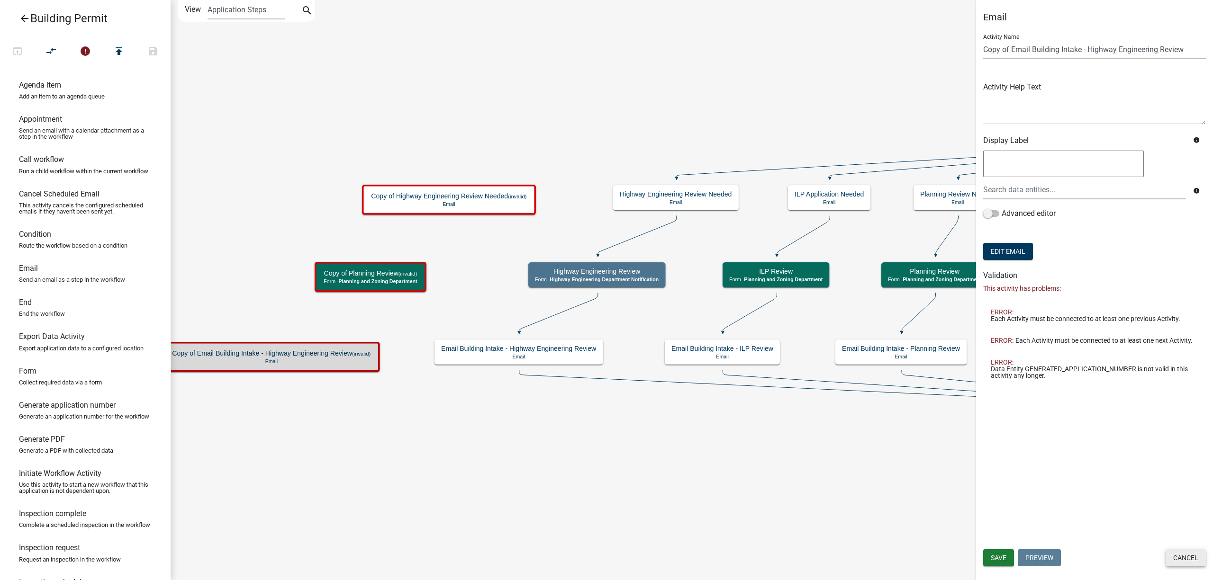
click at [1172, 556] on button "Cancel" at bounding box center [1185, 558] width 40 height 17
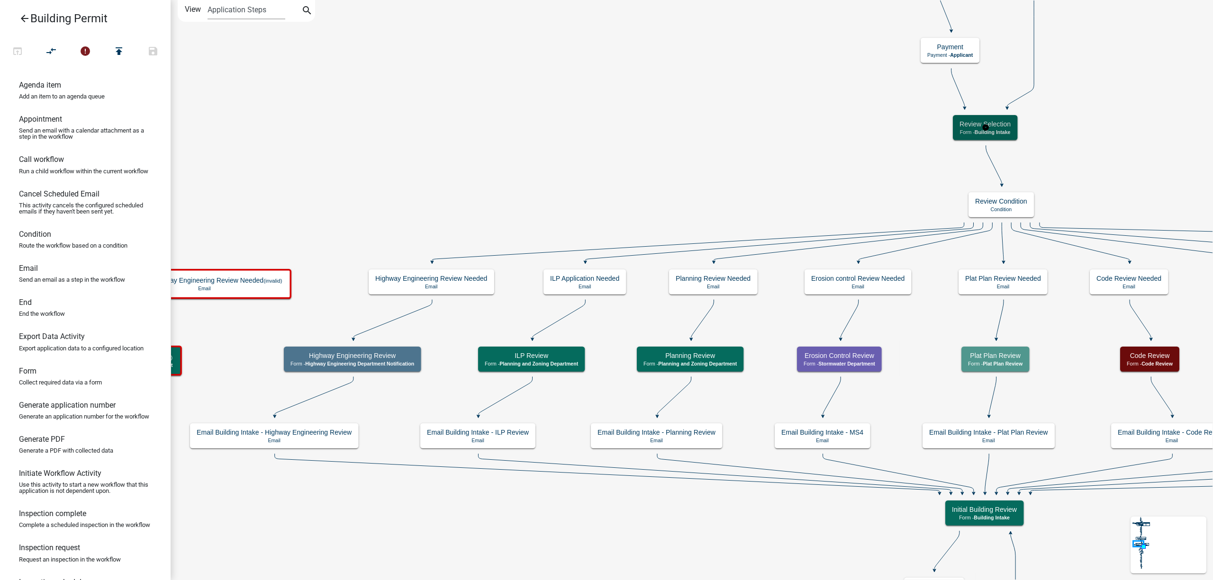
click at [955, 129] on div "Review Selection Form - Building Intake" at bounding box center [985, 127] width 64 height 25
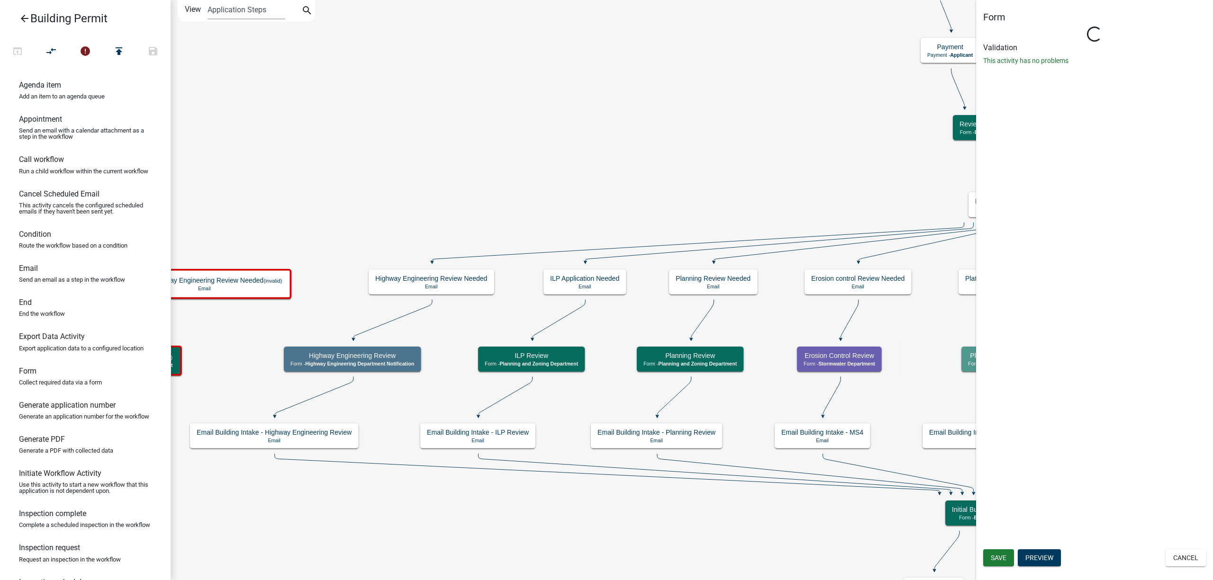
select select "5541DBBD-D7FC-4888-9690-EAFC04E44FF2"
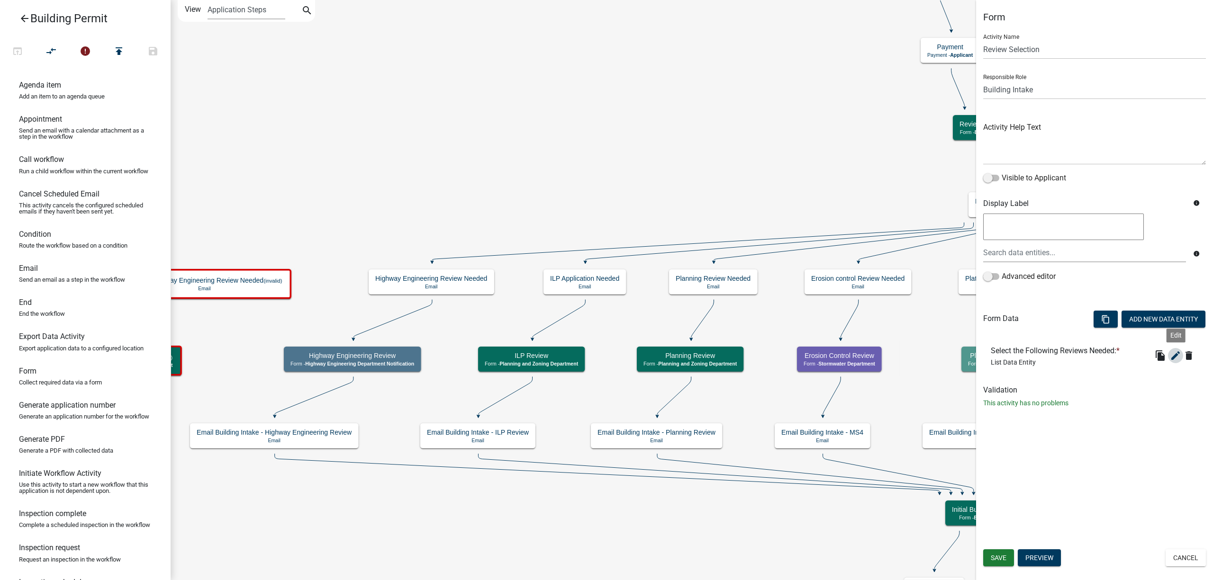
click at [1173, 356] on icon "edit" at bounding box center [1175, 355] width 11 height 11
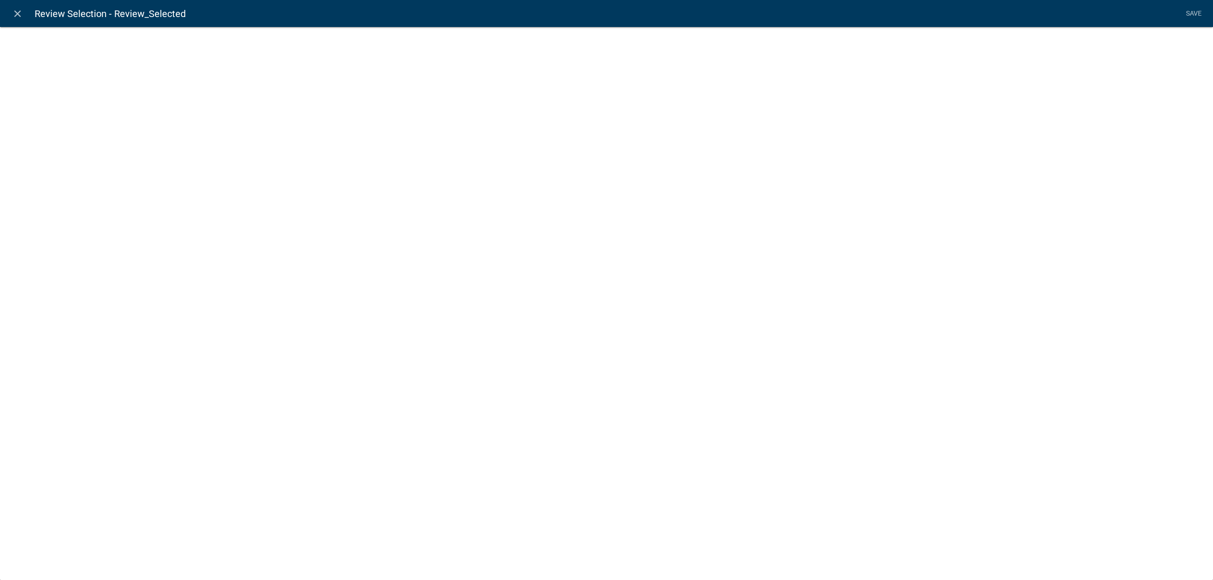
select select "list-data"
select select
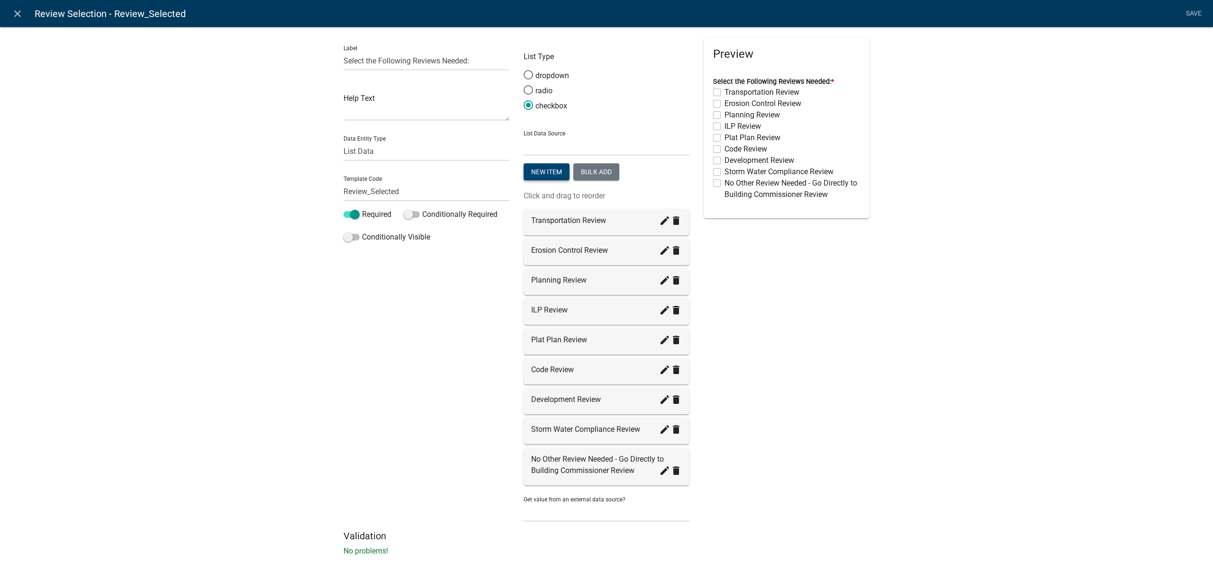
click at [543, 174] on button "New item" at bounding box center [546, 171] width 46 height 17
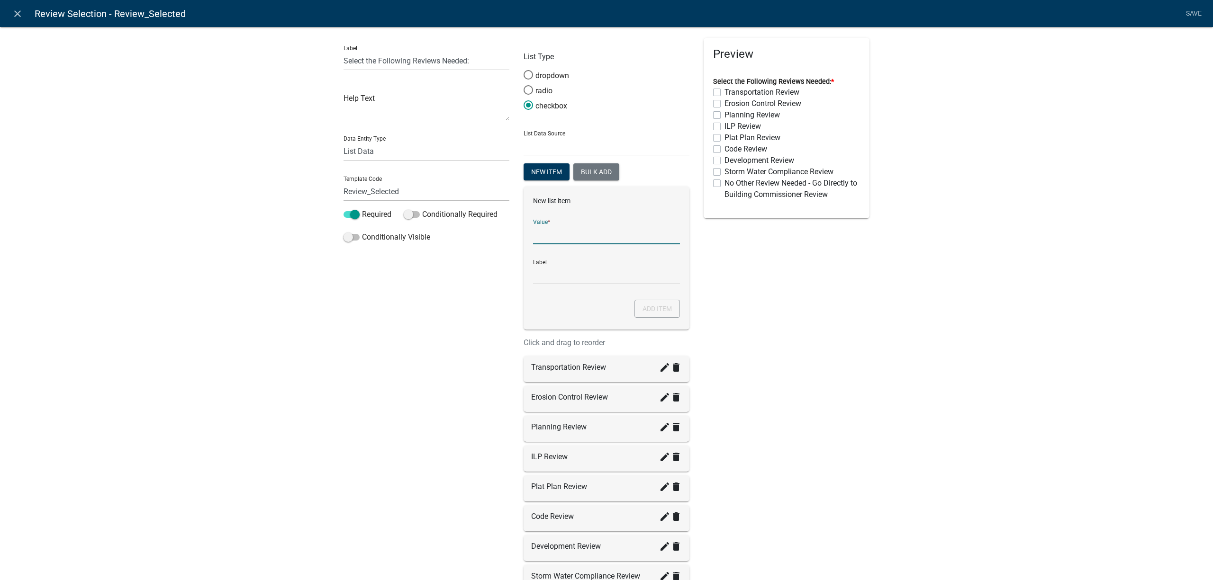
click at [558, 235] on input "List Data Source" at bounding box center [606, 234] width 147 height 19
type input "SolarPanelReview"
click at [583, 281] on input "SolarPanelReview" at bounding box center [606, 274] width 147 height 19
type input "w"
click at [575, 270] on input "Solar Panel REview" at bounding box center [606, 274] width 147 height 19
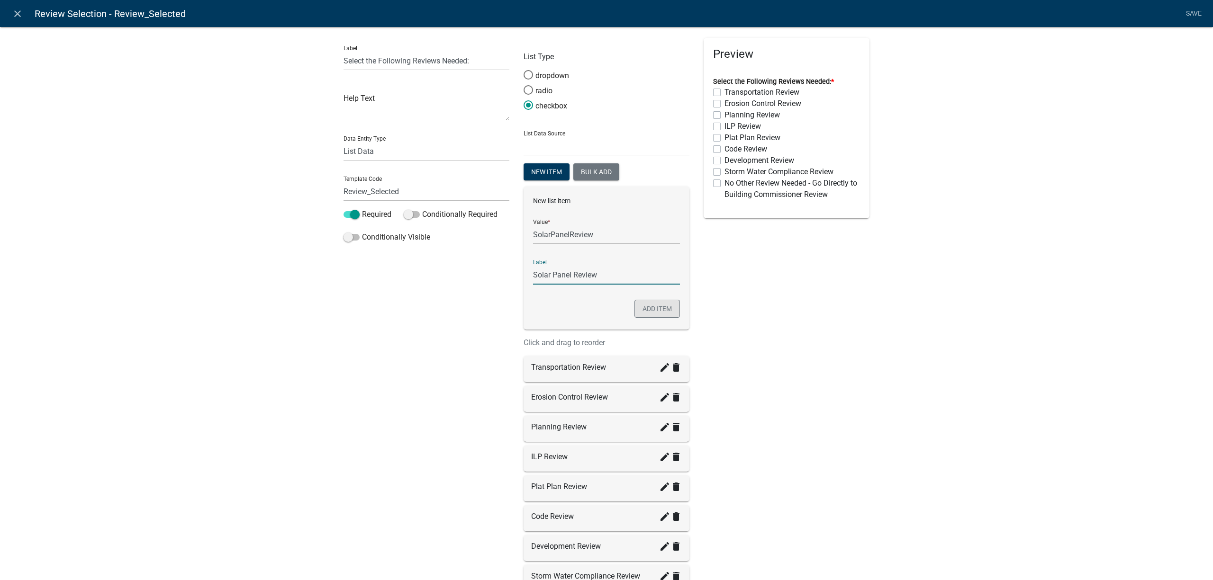
type input "Solar Panel Review"
click at [642, 317] on button "Add item" at bounding box center [656, 309] width 45 height 18
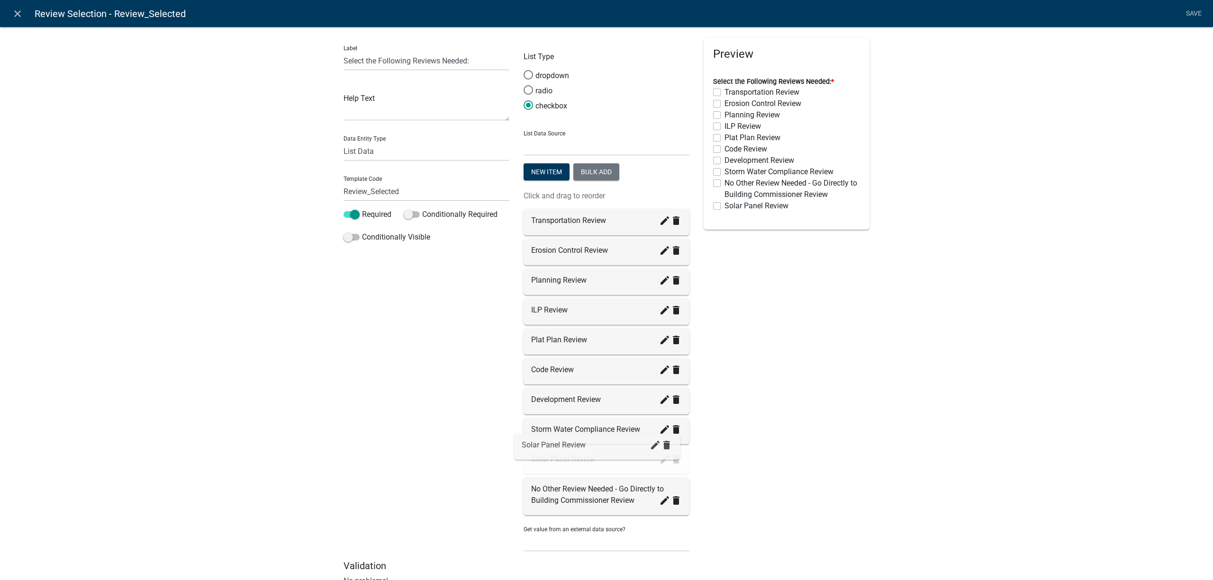
drag, startPoint x: 533, startPoint y: 506, endPoint x: 529, endPoint y: 452, distance: 54.2
click at [1189, 11] on link "Save" at bounding box center [1194, 14] width 24 height 18
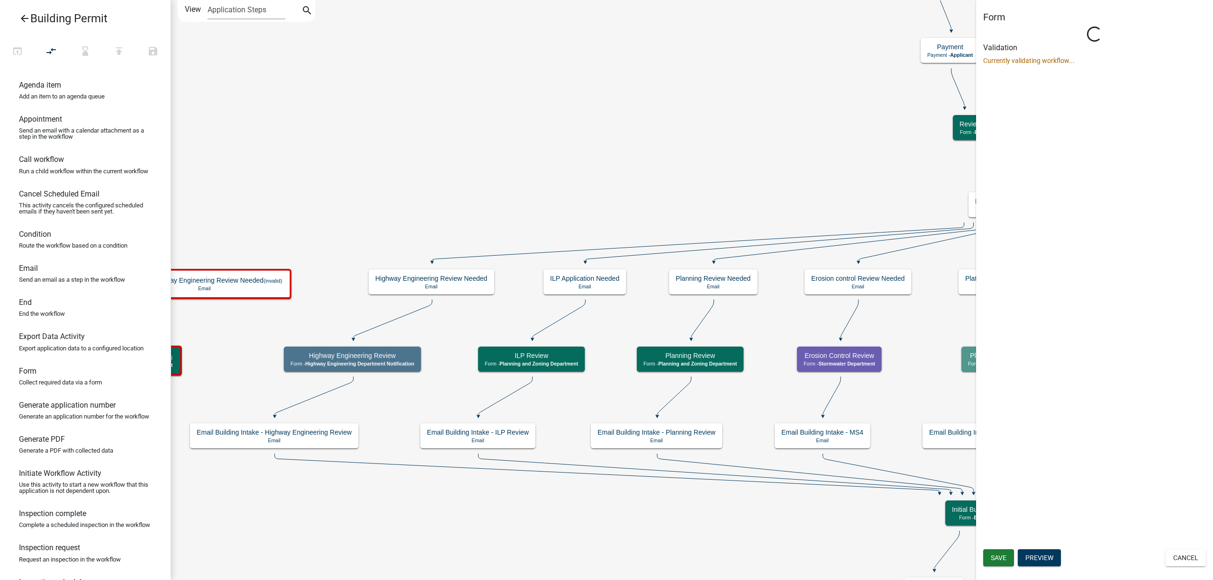
select select "5541DBBD-D7FC-4888-9690-EAFC04E44FF2"
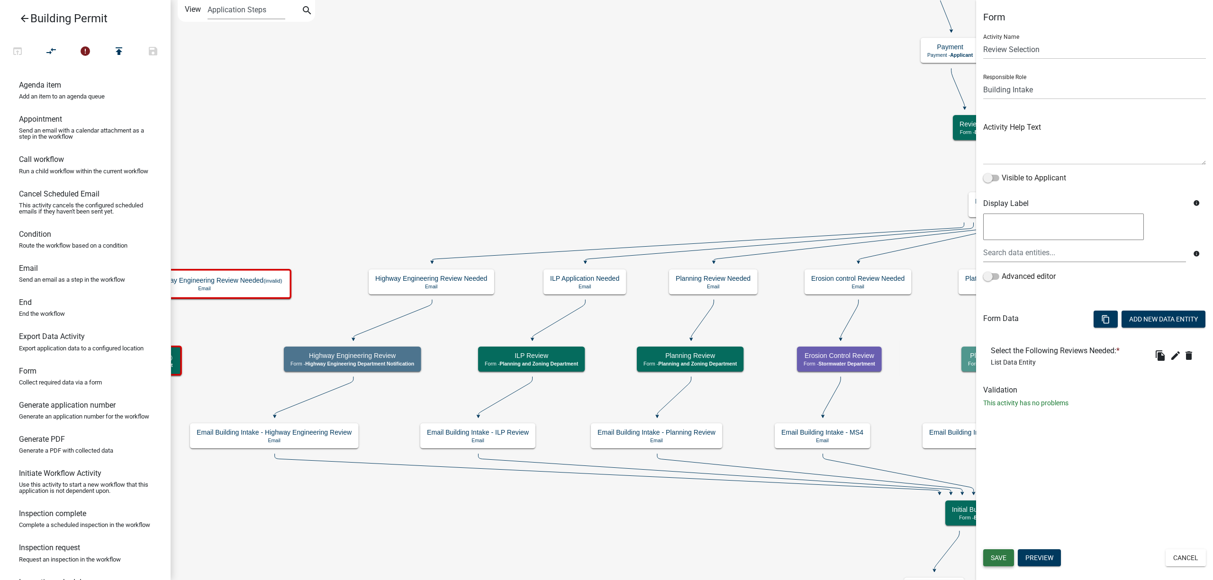
click at [997, 554] on span "Save" at bounding box center [999, 558] width 16 height 8
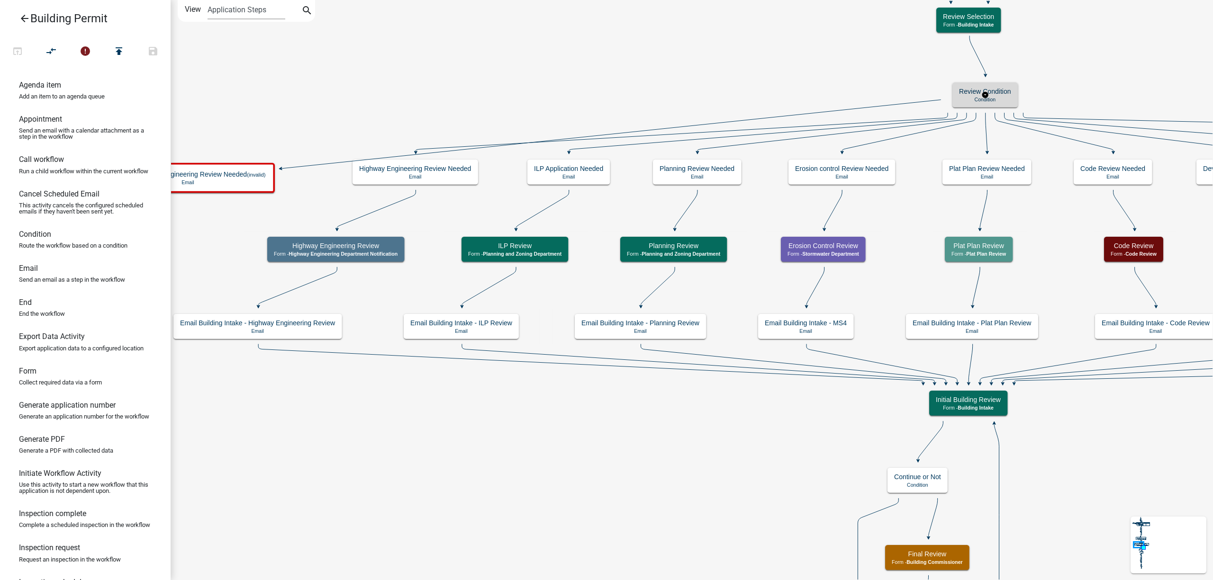
click at [967, 93] on h5 "Review Condition" at bounding box center [985, 92] width 52 height 8
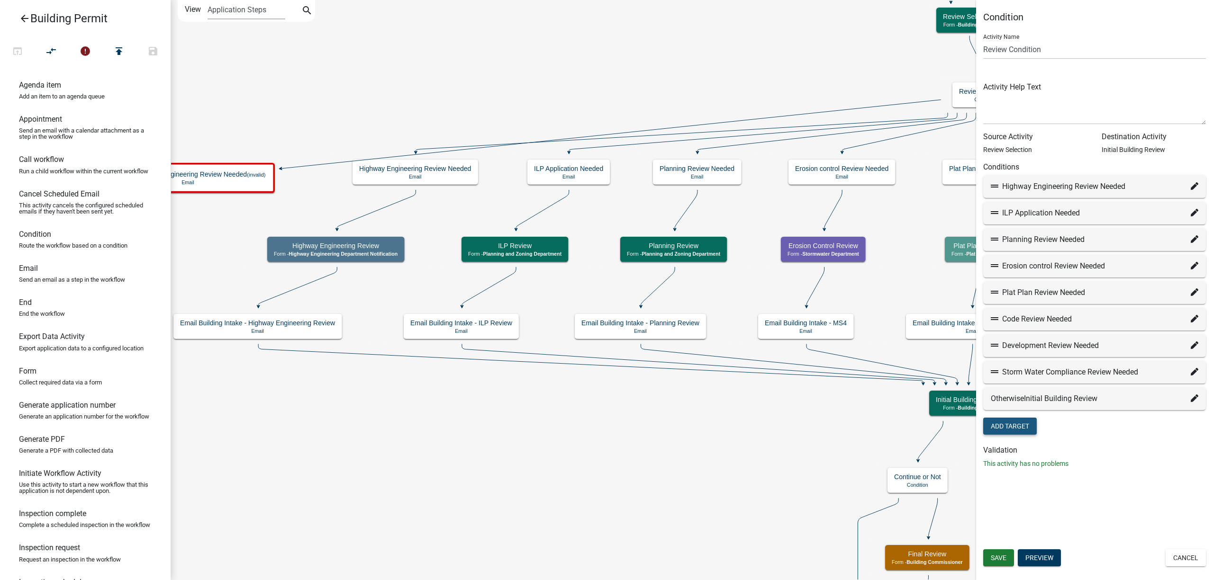
click at [1028, 423] on button "Add Target" at bounding box center [1010, 426] width 54 height 17
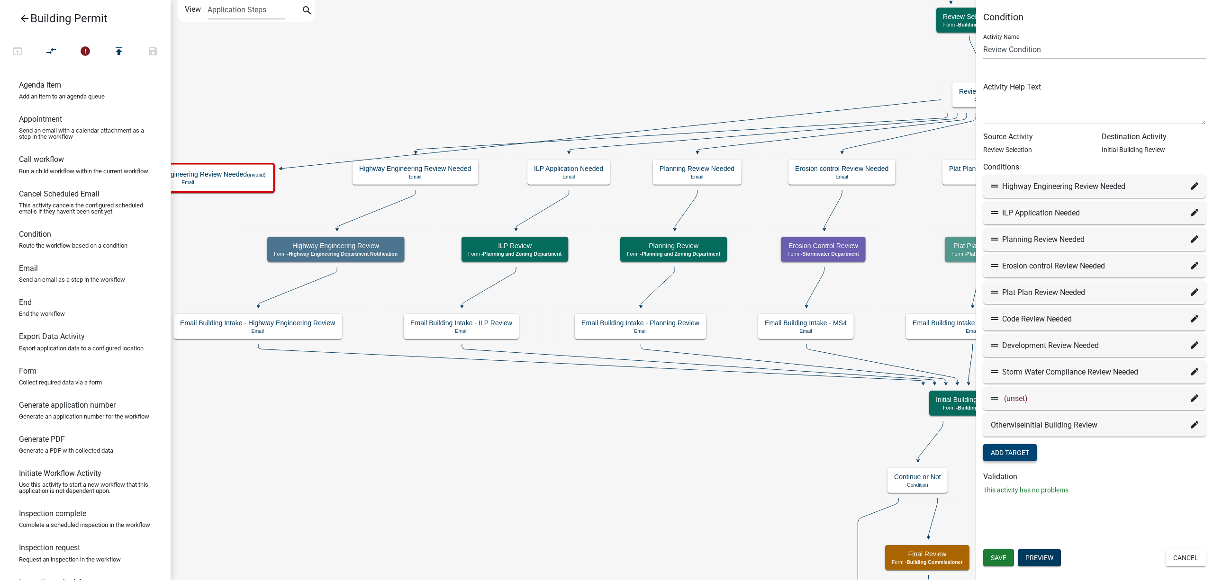
click at [1191, 395] on icon at bounding box center [1195, 399] width 8 height 8
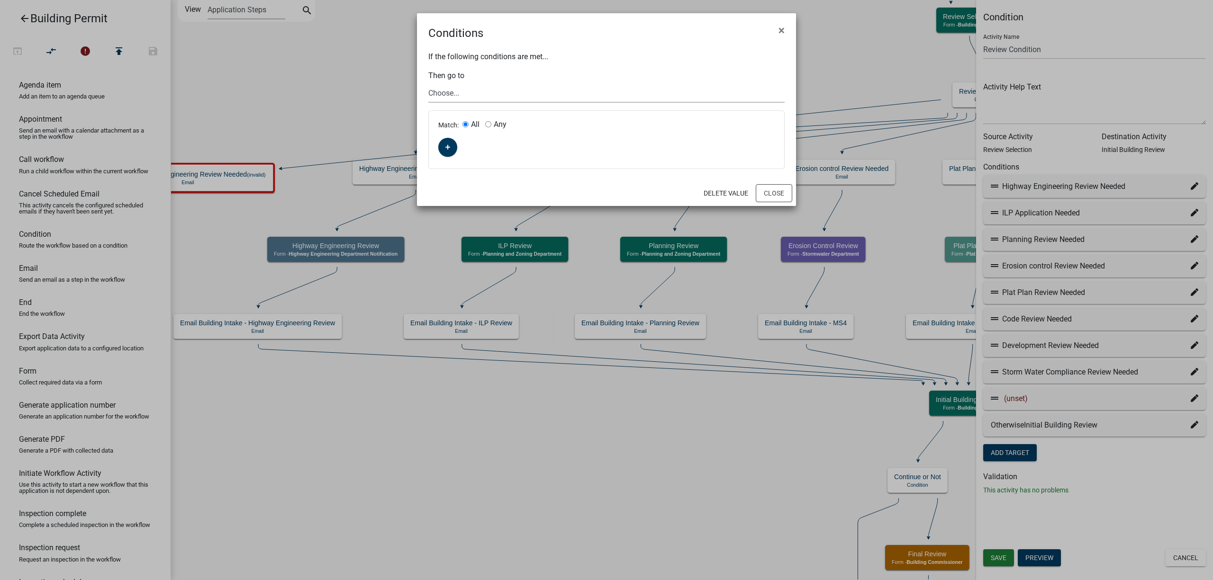
click at [485, 93] on select "Choose... Start Require User Applicant and Property Information End Parcel sear…" at bounding box center [606, 92] width 356 height 19
click at [783, 35] on span "×" at bounding box center [781, 30] width 6 height 13
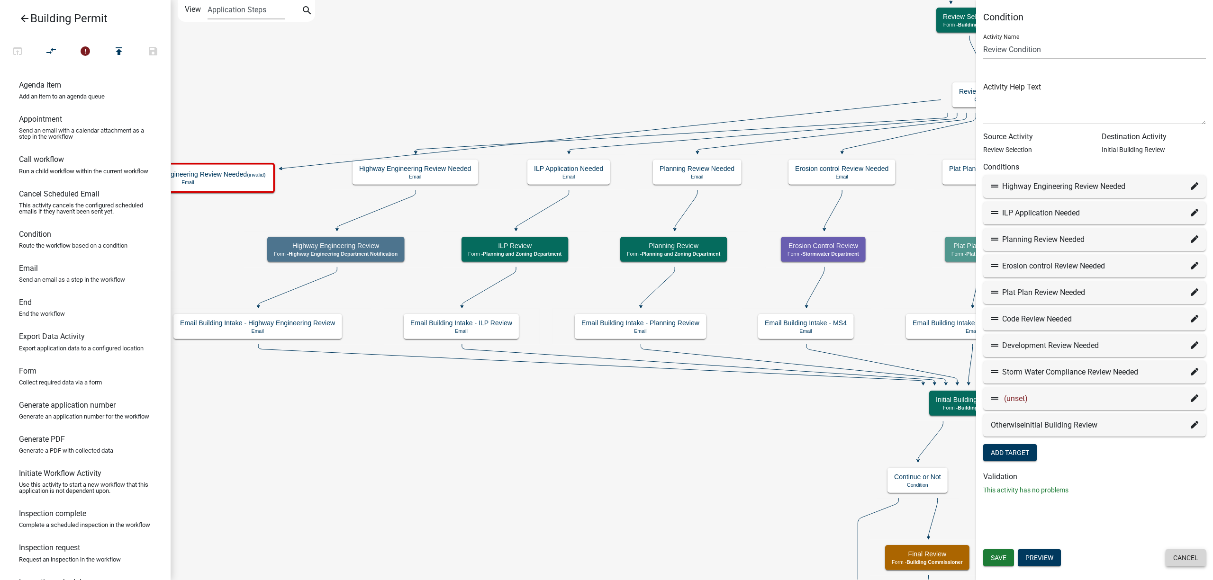
click at [1180, 560] on button "Cancel" at bounding box center [1185, 558] width 40 height 17
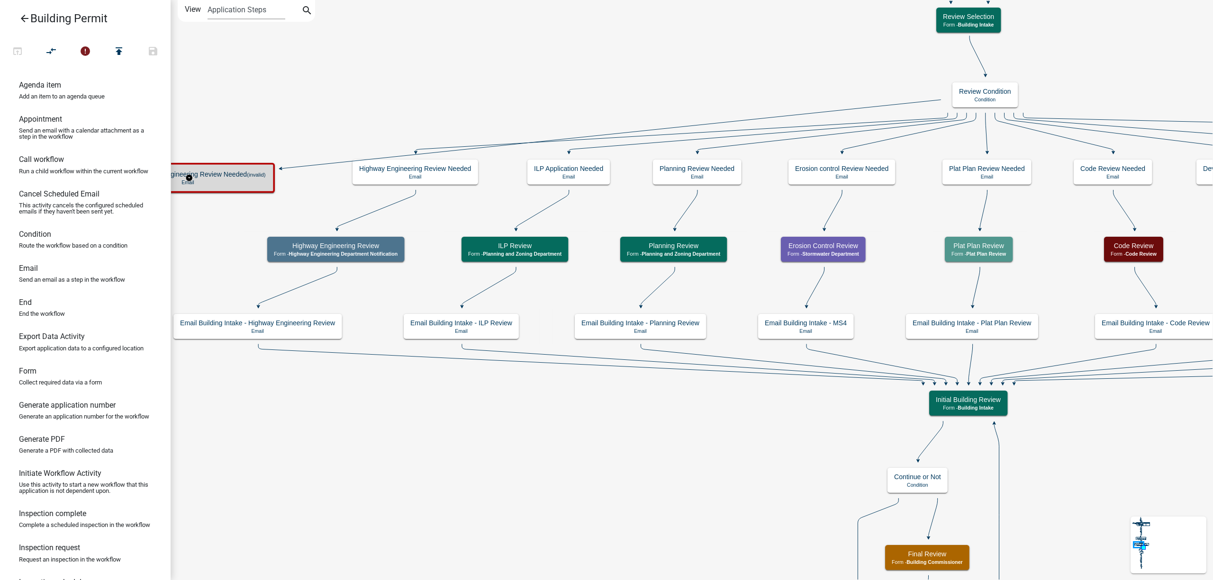
click at [235, 182] on p "Email" at bounding box center [187, 183] width 155 height 6
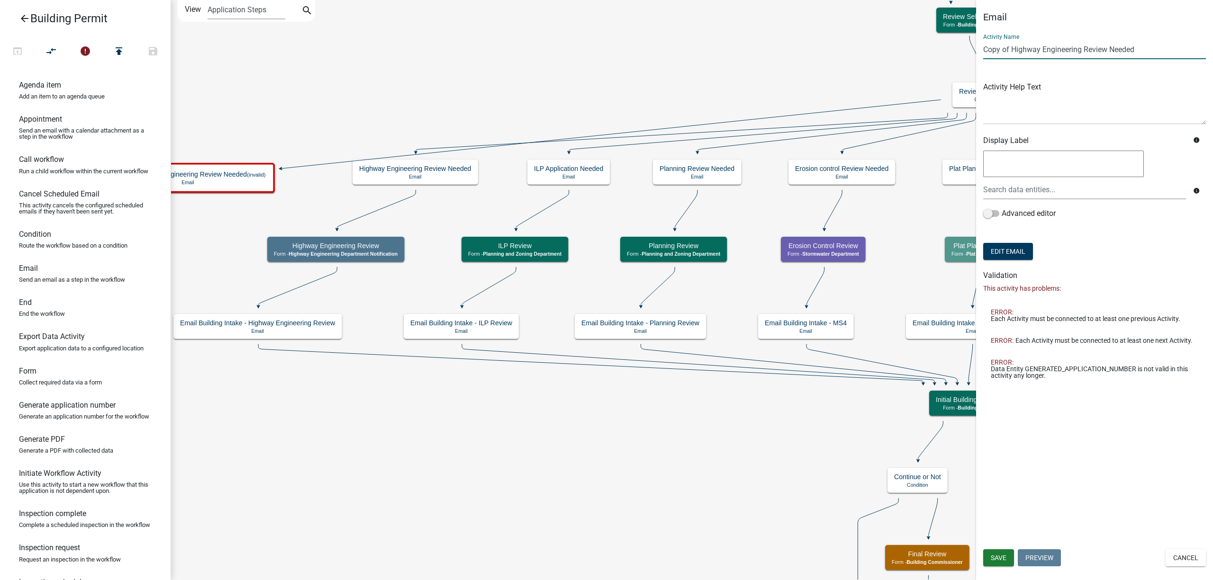
drag, startPoint x: 1145, startPoint y: 45, endPoint x: 941, endPoint y: 65, distance: 205.7
click at [941, 65] on main "Start Start - Applicant Require User Require user Applicant and Property Inform…" at bounding box center [692, 290] width 1042 height 580
type input "Solar Panel Review"
click at [1012, 251] on button "Edit Email" at bounding box center [1008, 251] width 50 height 17
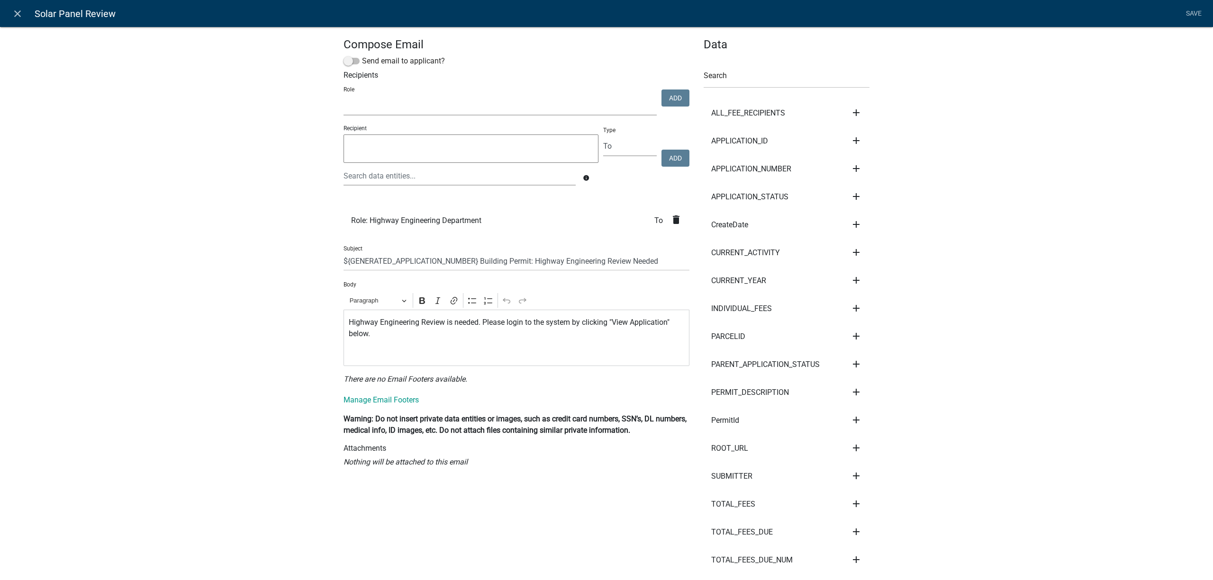
click at [482, 110] on select "Financial Reporting Erosion Control Permit Portage Assessor BP Notification Sto…" at bounding box center [499, 105] width 313 height 19
select select "5644702b-ce51-4013-83f6-a7ea0cfc16fa"
click at [343, 96] on select "Financial Reporting Erosion Control Permit Portage Assessor BP Notification Sto…" at bounding box center [499, 105] width 313 height 19
click at [674, 101] on button "Add" at bounding box center [675, 98] width 28 height 17
select select
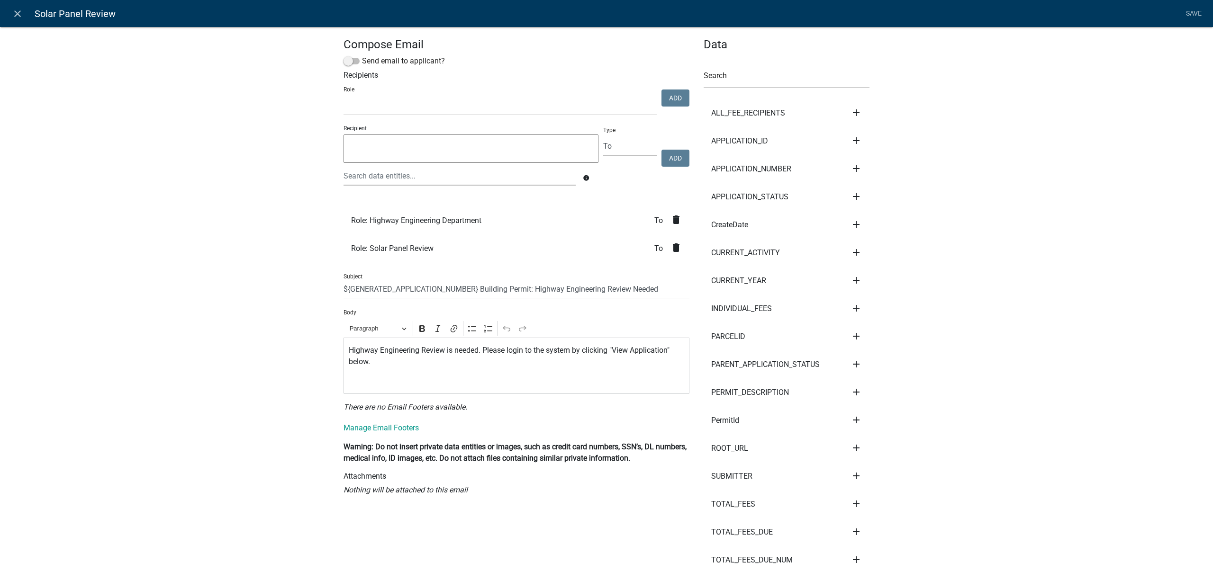
click at [675, 218] on icon "delete" at bounding box center [675, 219] width 11 height 11
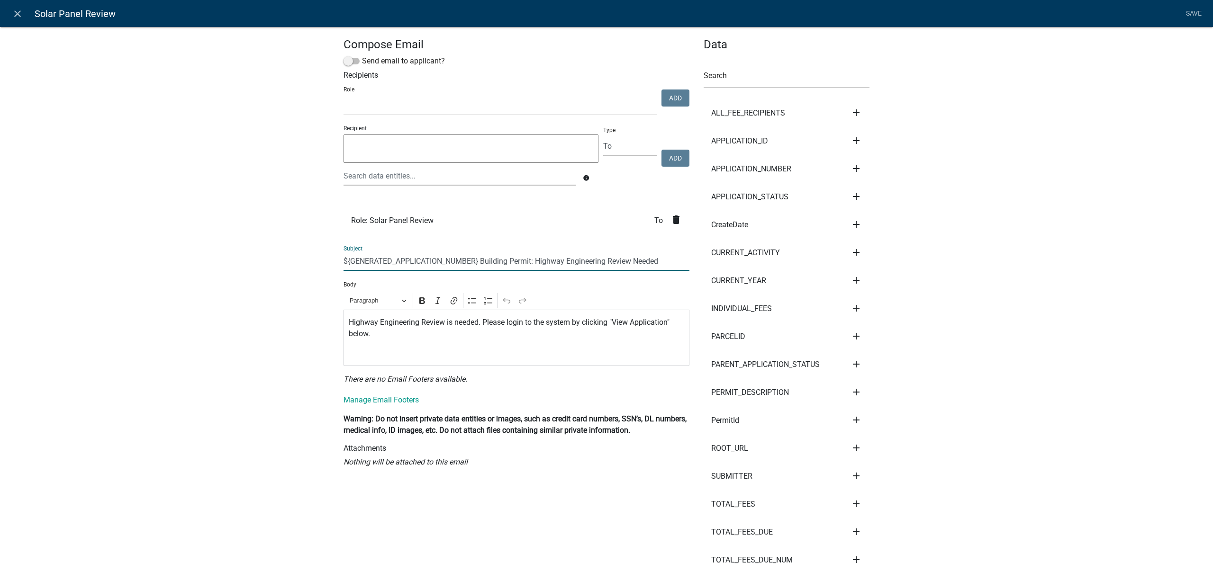
drag, startPoint x: 533, startPoint y: 260, endPoint x: 601, endPoint y: 262, distance: 67.8
click at [601, 262] on input "${GENERATED_APPLICATION_NUMBER} Building Permit: Highway Engineering Review Nee…" at bounding box center [516, 261] width 346 height 19
click at [561, 260] on input "${GENERATED_APPLICATION_NUMBER} Building Permit: Solar PAnel Review Needed" at bounding box center [516, 261] width 346 height 19
type input "${GENERATED_APPLICATION_NUMBER} Building Permit: Solar Panel Review Needed"
drag, startPoint x: 414, startPoint y: 323, endPoint x: 319, endPoint y: 326, distance: 94.8
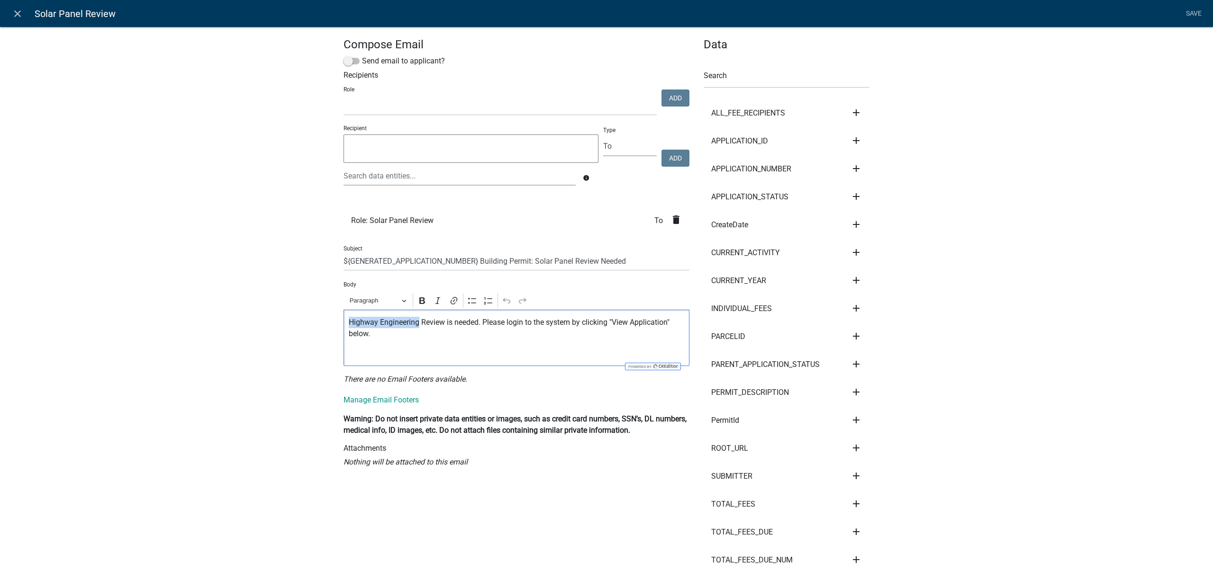
click at [319, 326] on div "Compose Email Send email to applicant? Recipients Role Financial Reporting Eros…" at bounding box center [606, 395] width 1213 height 769
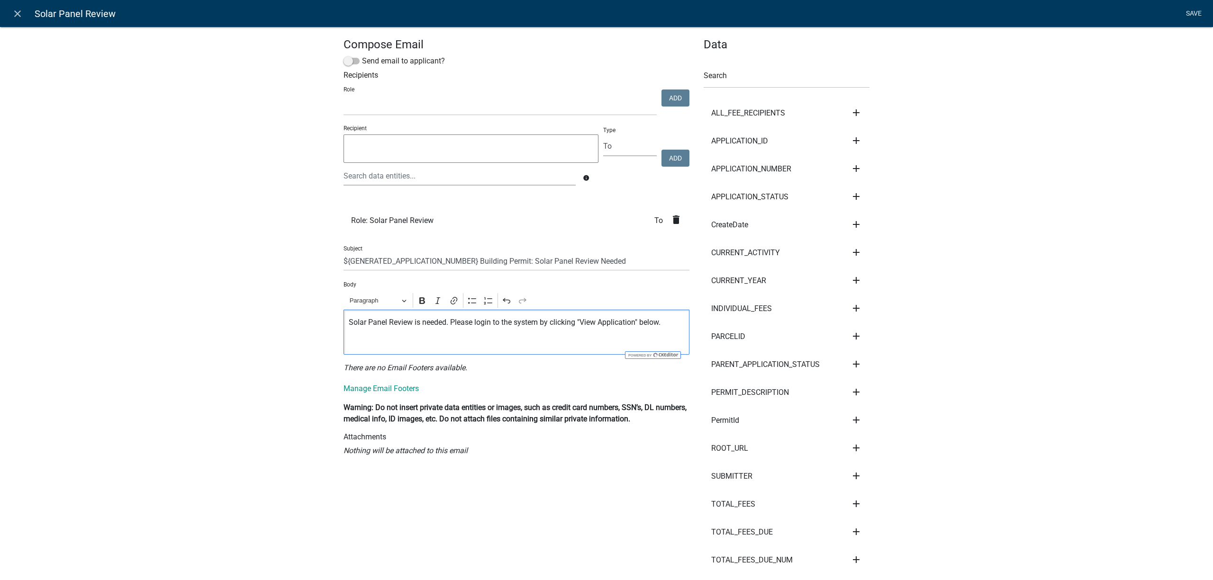
click at [1194, 14] on link "Save" at bounding box center [1194, 14] width 24 height 18
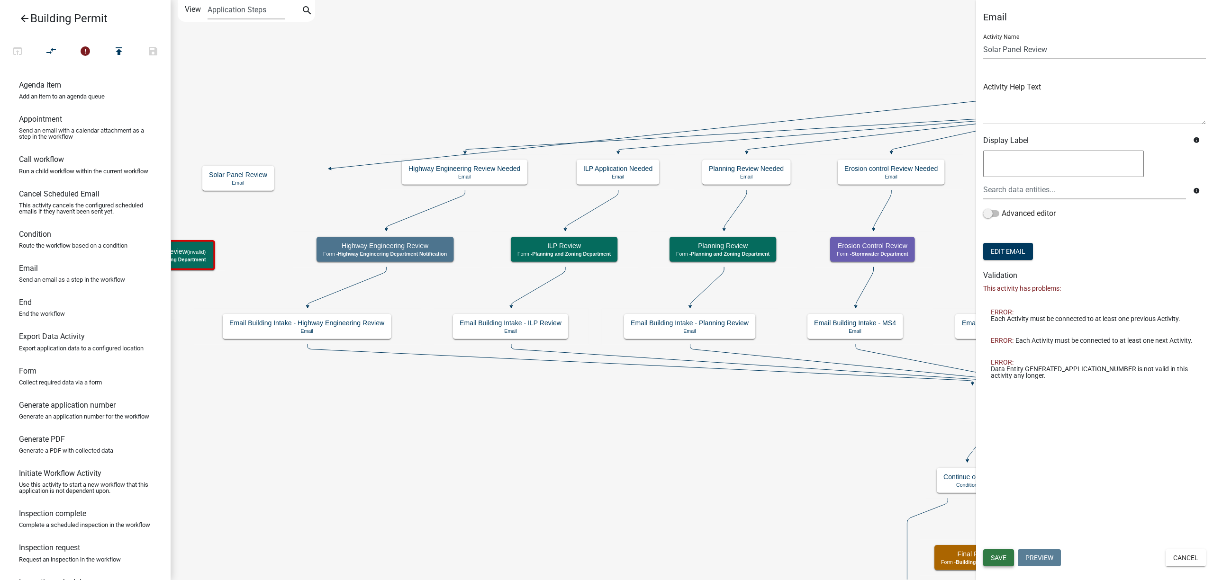
click at [998, 552] on button "Save" at bounding box center [998, 558] width 31 height 17
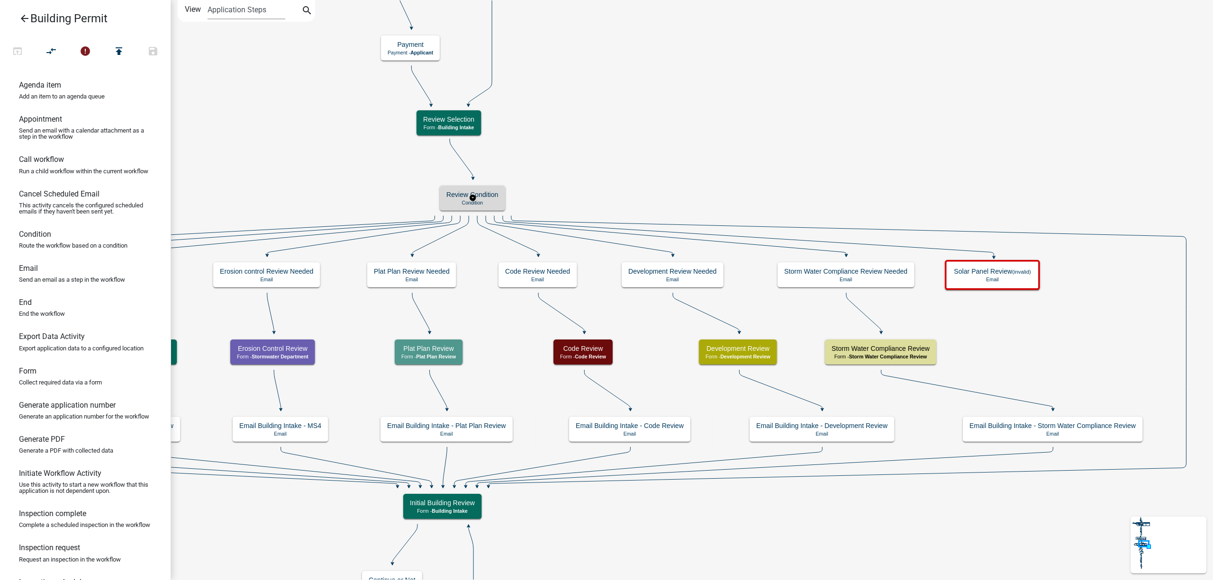
click at [492, 192] on h5 "Review Condition" at bounding box center [472, 195] width 52 height 8
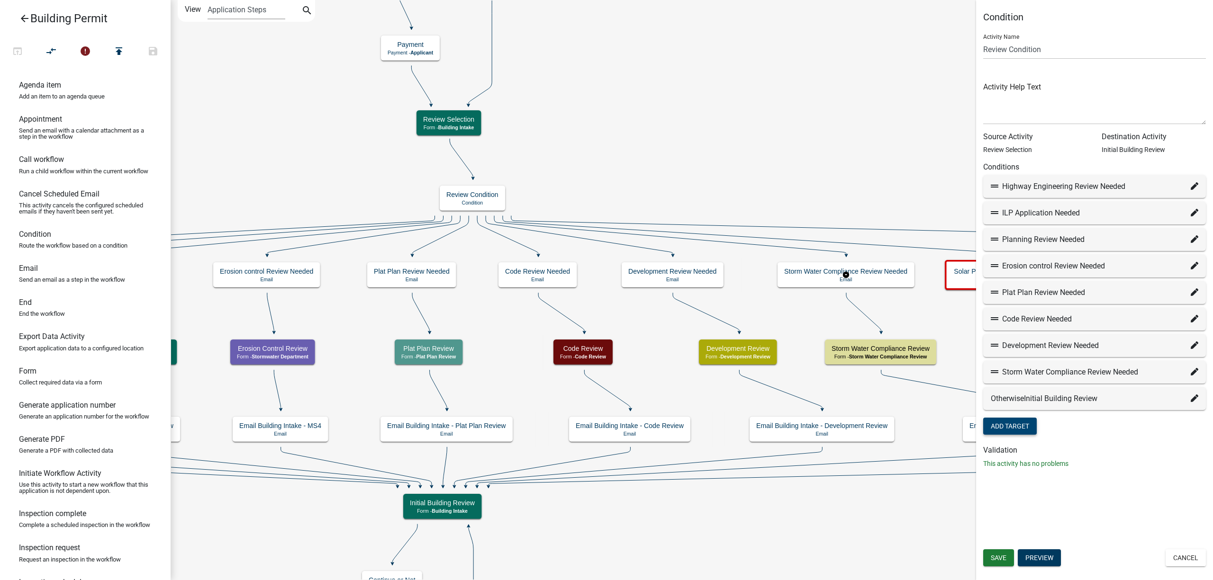
click at [1028, 433] on button "Add Target" at bounding box center [1010, 426] width 54 height 17
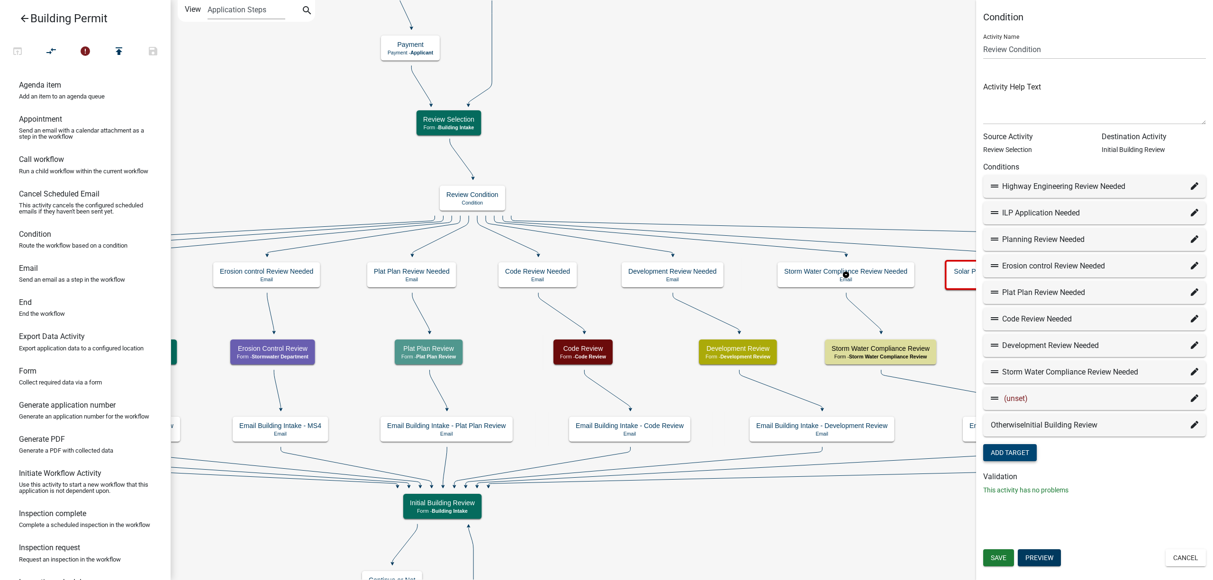
click at [1197, 400] on icon at bounding box center [1195, 399] width 8 height 8
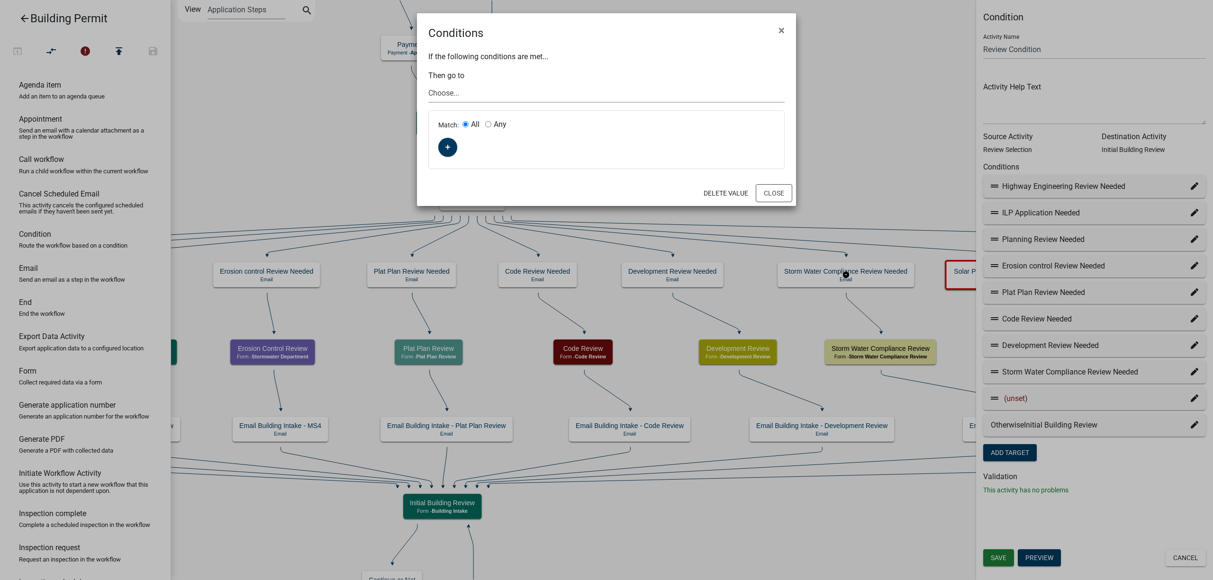
click at [491, 93] on select "Choose... Start Require User Applicant and Property Information End Parcel sear…" at bounding box center [606, 92] width 356 height 19
select select "126: 8d553df5-1f17-4c3c-9be6-42935caa65c7"
click at [428, 83] on select "Choose... Start Require User Applicant and Property Information End Parcel sear…" at bounding box center [606, 92] width 356 height 19
click at [447, 149] on icon "button" at bounding box center [447, 147] width 5 height 6
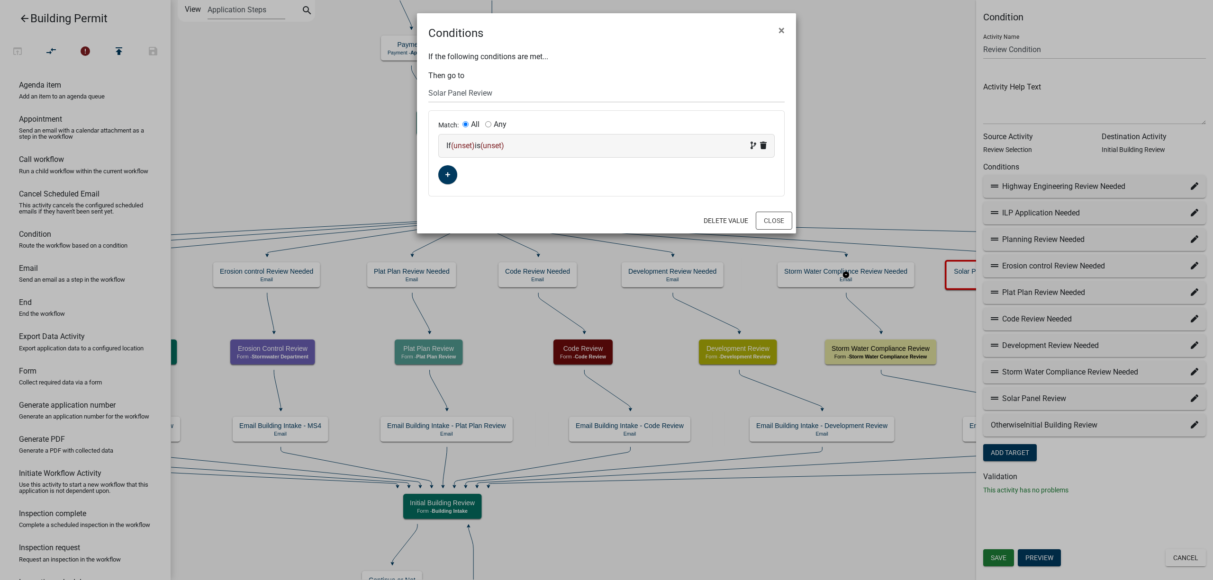
click at [467, 142] on span "(unset)" at bounding box center [463, 145] width 24 height 9
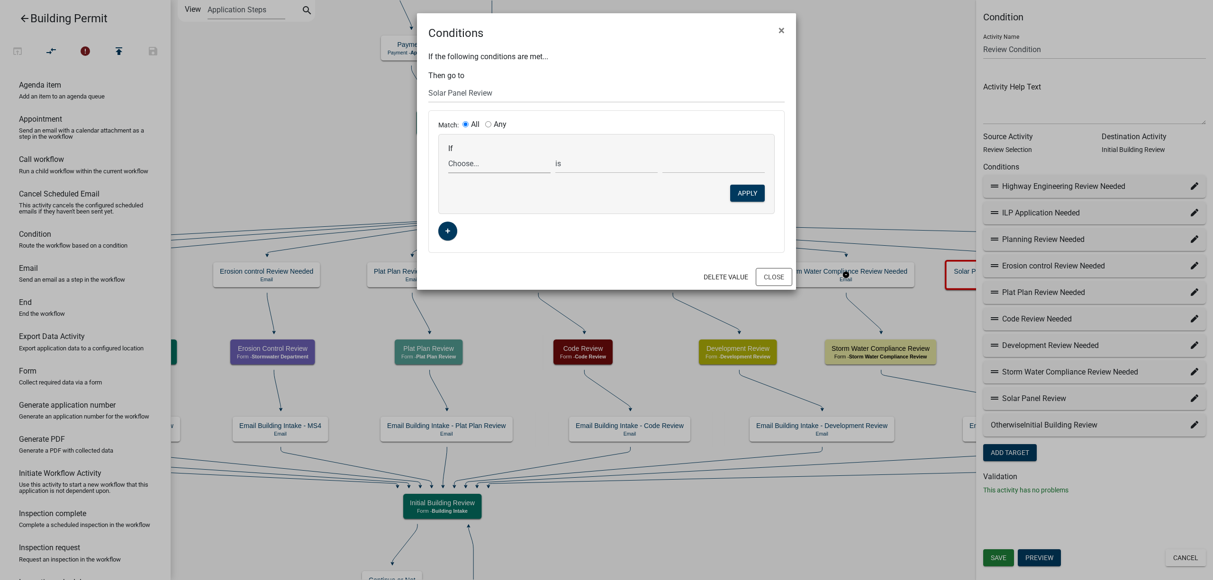
click at [472, 163] on select "Choose... A_Email A_phone accessoryMeterRequired accessoryStructType AccStHeade…" at bounding box center [499, 163] width 102 height 19
click at [774, 279] on button "Close" at bounding box center [774, 277] width 36 height 18
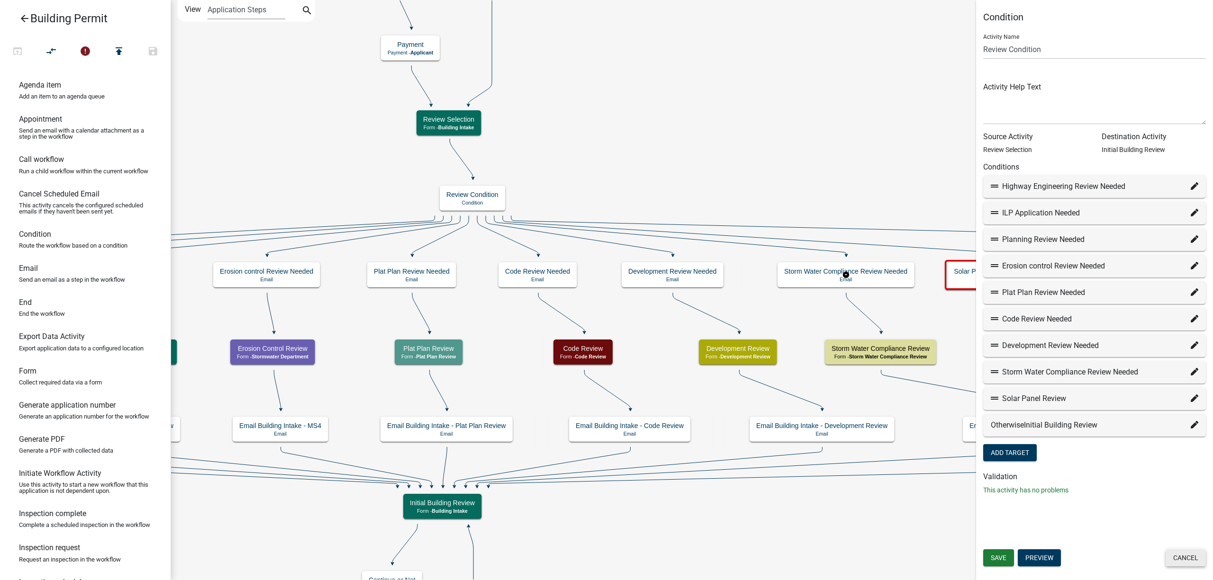
click at [1198, 558] on button "Cancel" at bounding box center [1185, 558] width 40 height 17
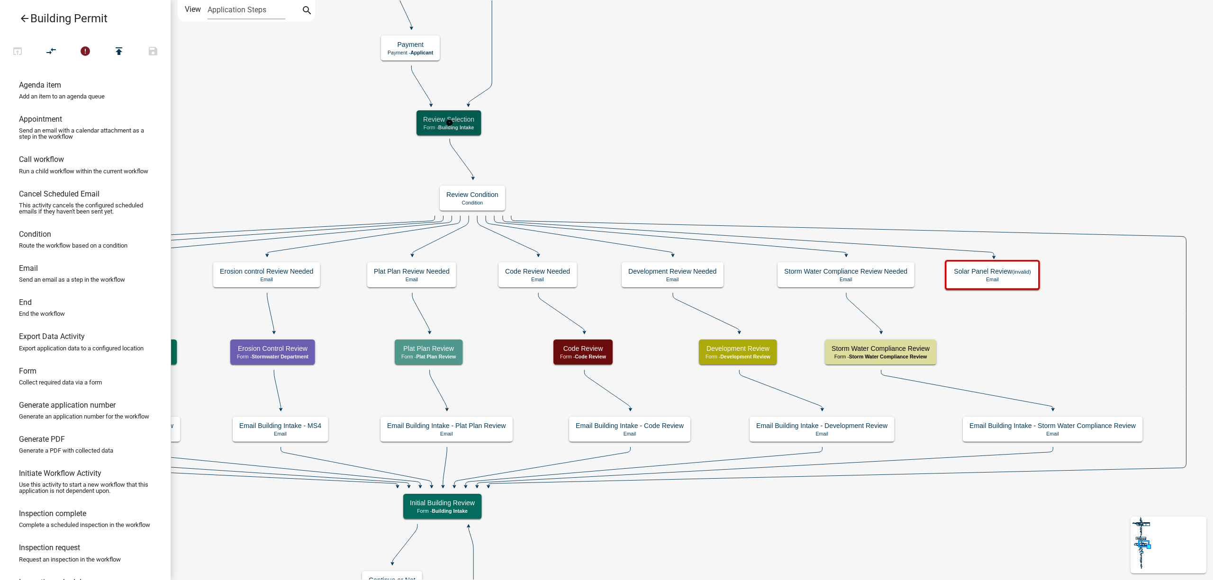
click at [455, 123] on h5 "Review Selection" at bounding box center [448, 120] width 51 height 8
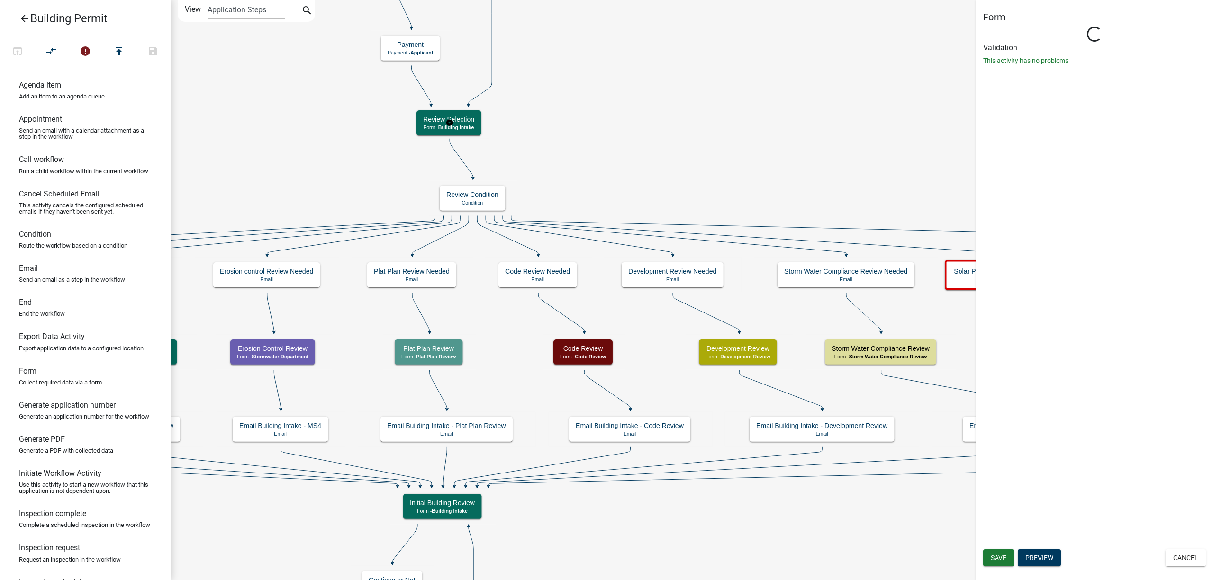
select select "5541DBBD-D7FC-4888-9690-EAFC04E44FF2"
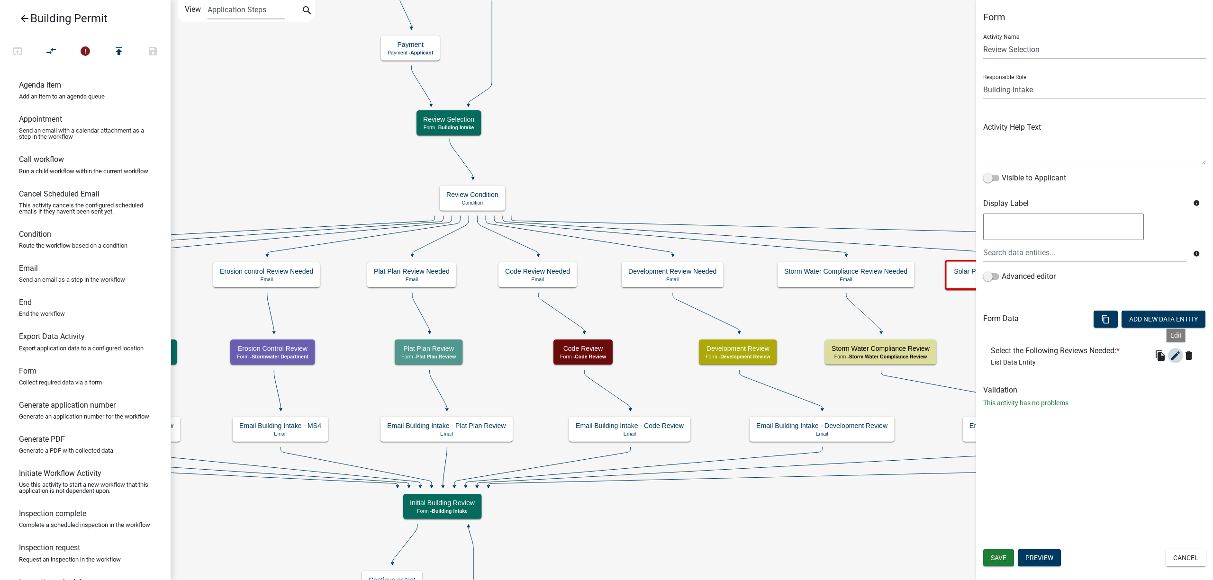
click at [1173, 351] on icon "edit" at bounding box center [1175, 355] width 11 height 11
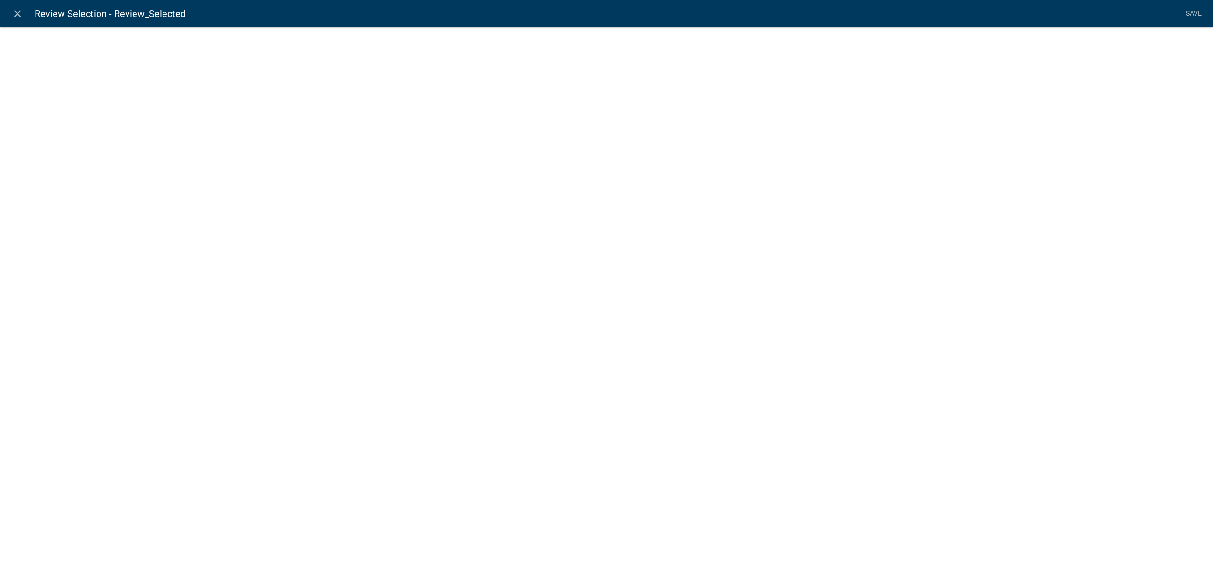
select select "list-data"
select select
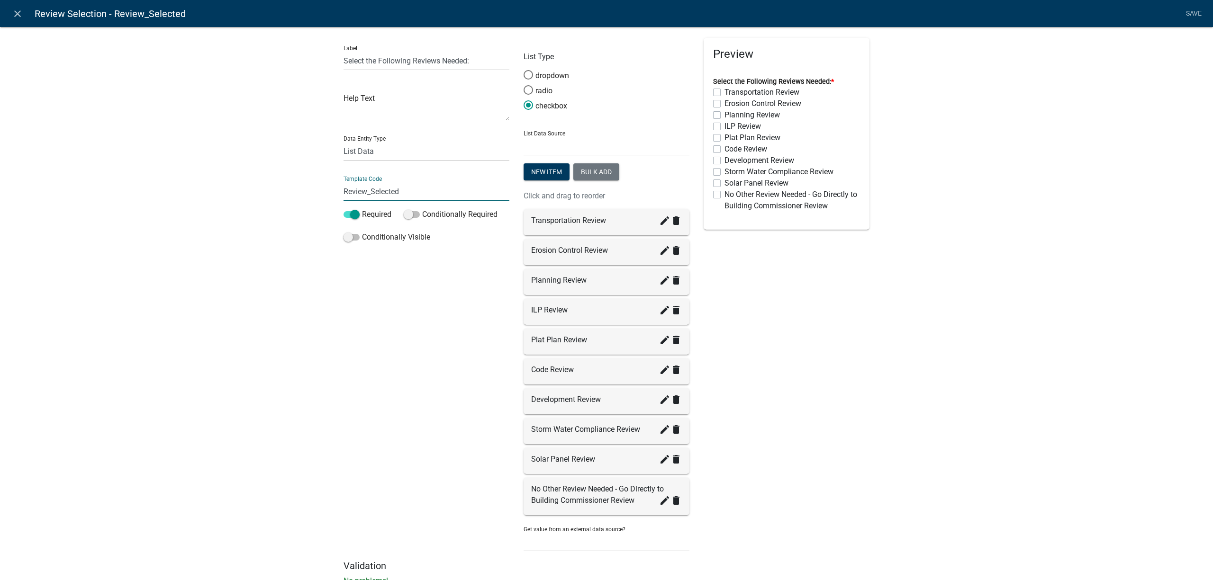
drag, startPoint x: 359, startPoint y: 190, endPoint x: 315, endPoint y: 189, distance: 44.5
click at [315, 189] on div "Label Select the Following Reviews Needed: Help Text Data Entity Type Free Form…" at bounding box center [606, 308] width 1213 height 595
click at [12, 6] on link "close" at bounding box center [17, 13] width 19 height 19
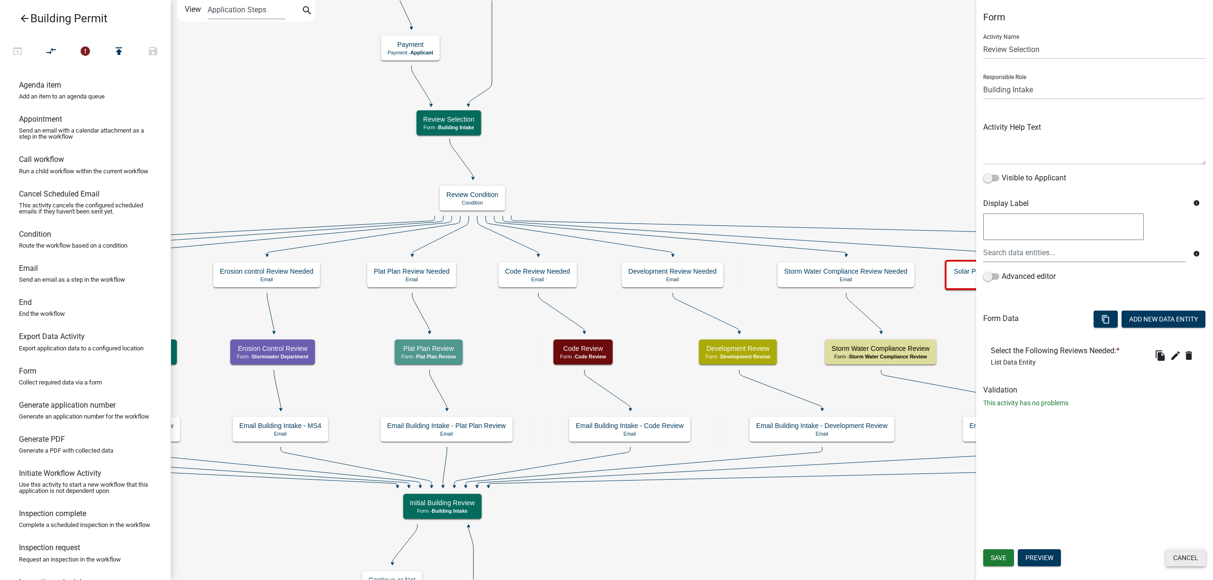
click at [1186, 558] on button "Cancel" at bounding box center [1185, 558] width 40 height 17
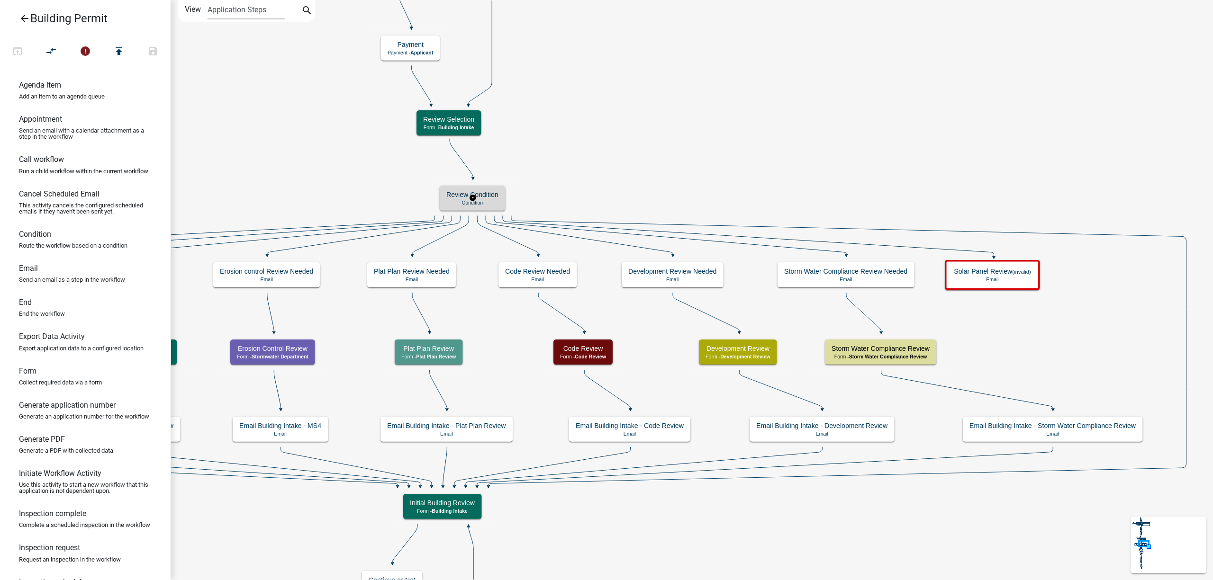
click at [492, 201] on p "Condition" at bounding box center [472, 203] width 52 height 6
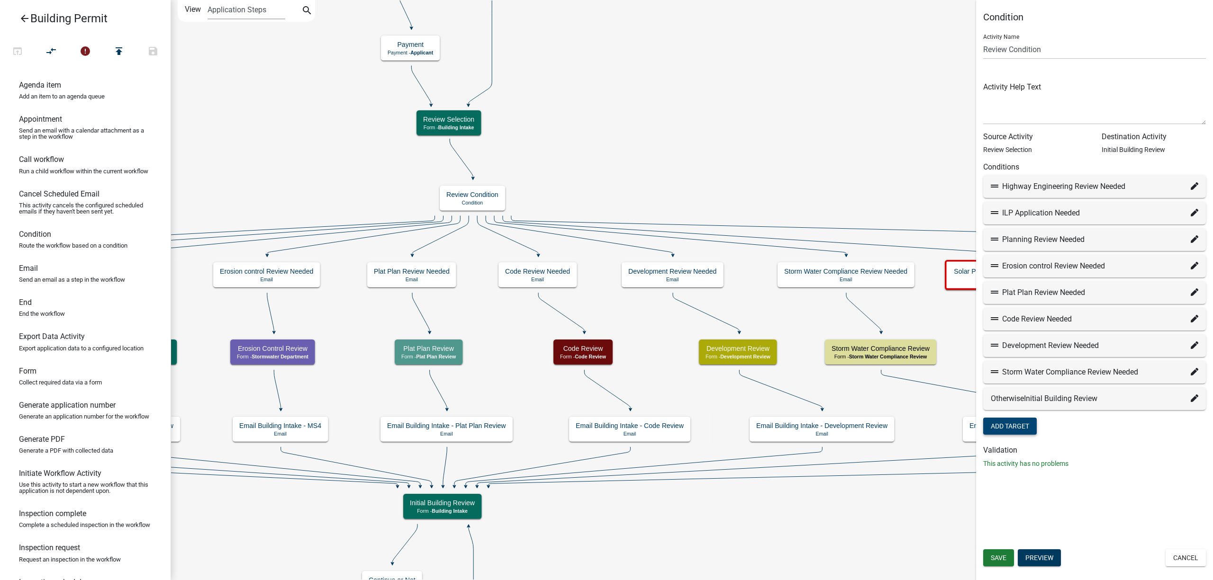
click at [1019, 425] on button "Add Target" at bounding box center [1010, 426] width 54 height 17
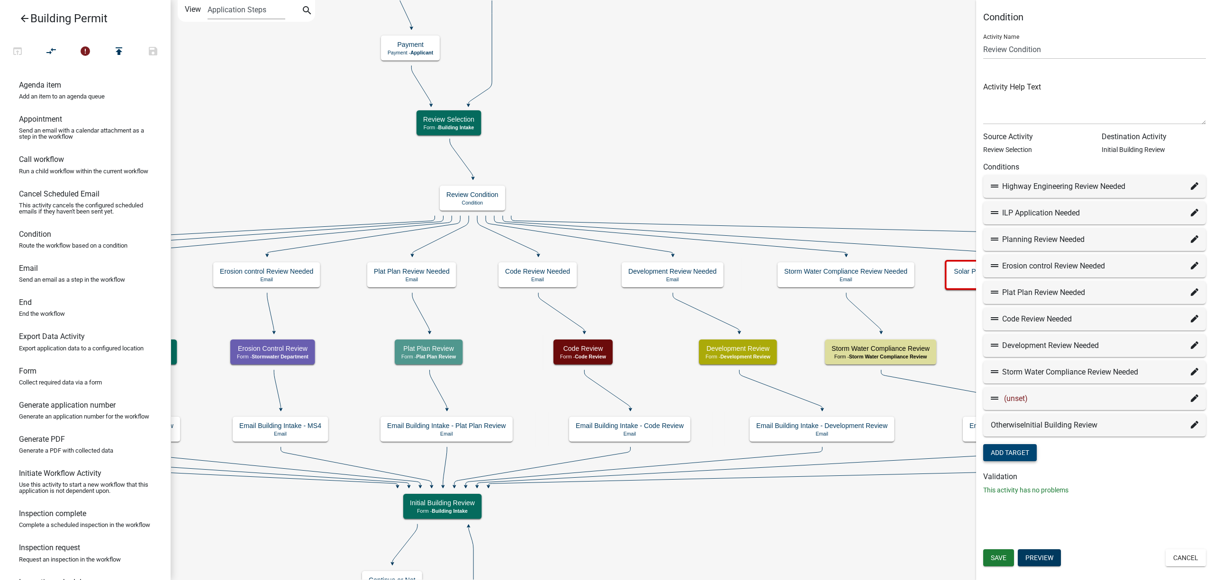
click at [1194, 391] on div "(unset)" at bounding box center [1094, 399] width 223 height 23
click at [1195, 400] on icon at bounding box center [1195, 399] width 8 height 8
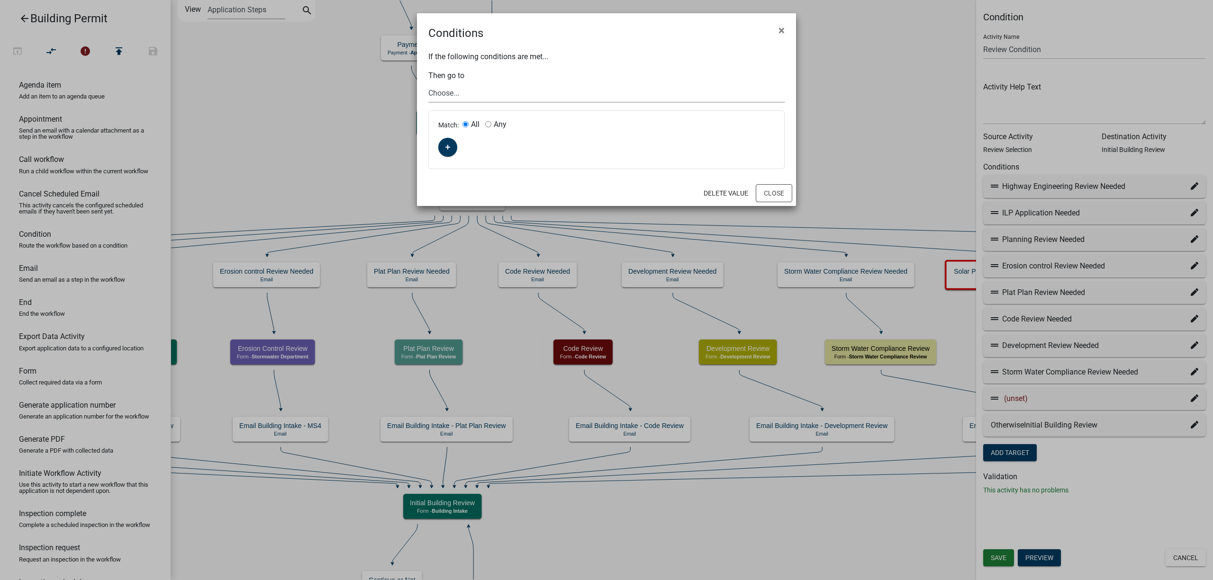
click at [455, 97] on select "Choose... Start Require User Applicant and Property Information End Parcel sear…" at bounding box center [606, 92] width 356 height 19
select select "126: 8d553df5-1f17-4c3c-9be6-42935caa65c7"
click at [428, 83] on select "Choose... Start Require User Applicant and Property Information End Parcel sear…" at bounding box center [606, 92] width 356 height 19
click at [447, 151] on fa-icon "button" at bounding box center [447, 147] width 5 height 9
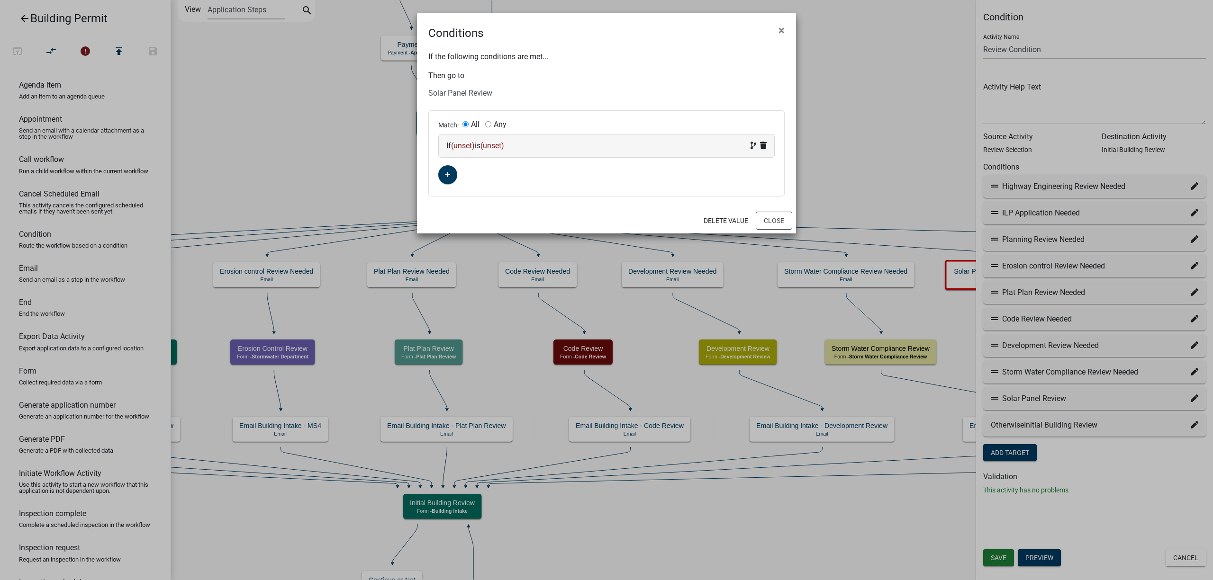
click at [462, 152] on div "If (unset) is (unset)" at bounding box center [606, 146] width 335 height 23
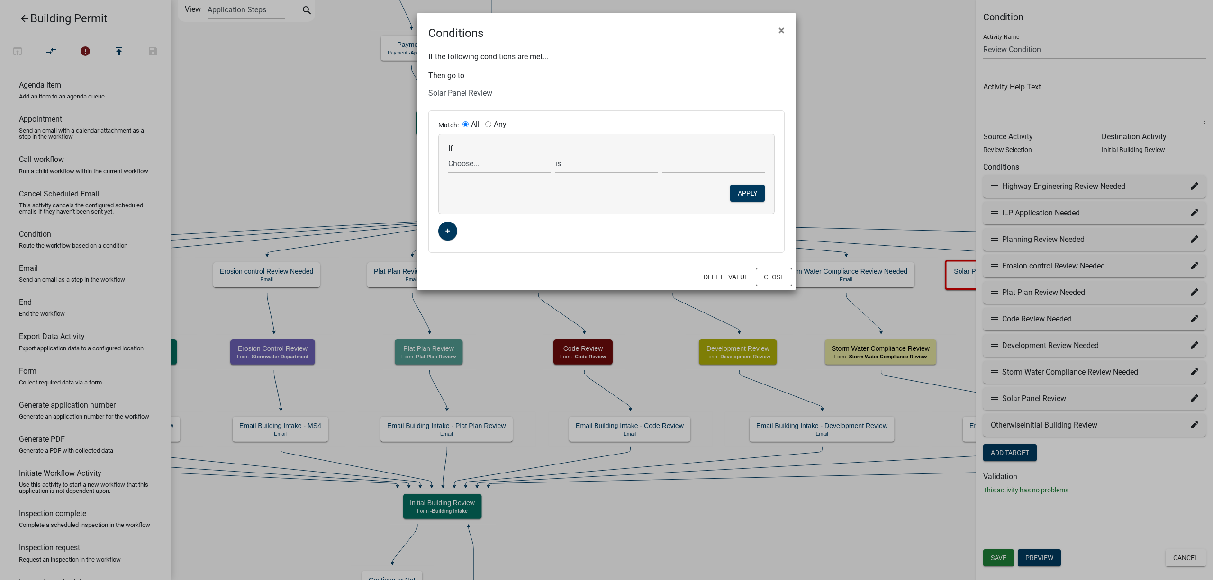
click at [465, 177] on div "If Choose... A_Email A_phone accessoryMeterRequired accessoryStructType AccStHe…" at bounding box center [606, 174] width 335 height 79
click at [466, 163] on select "Choose... A_Email A_phone accessoryMeterRequired accessoryStructType AccStHeade…" at bounding box center [499, 163] width 102 height 19
select select "502: Review_Selected"
click at [448, 154] on select "Choose... A_Email A_phone accessoryMeterRequired accessoryStructType AccStHeade…" at bounding box center [499, 163] width 102 height 19
click at [626, 165] on select "exists does not exist contains does not contain" at bounding box center [606, 163] width 102 height 19
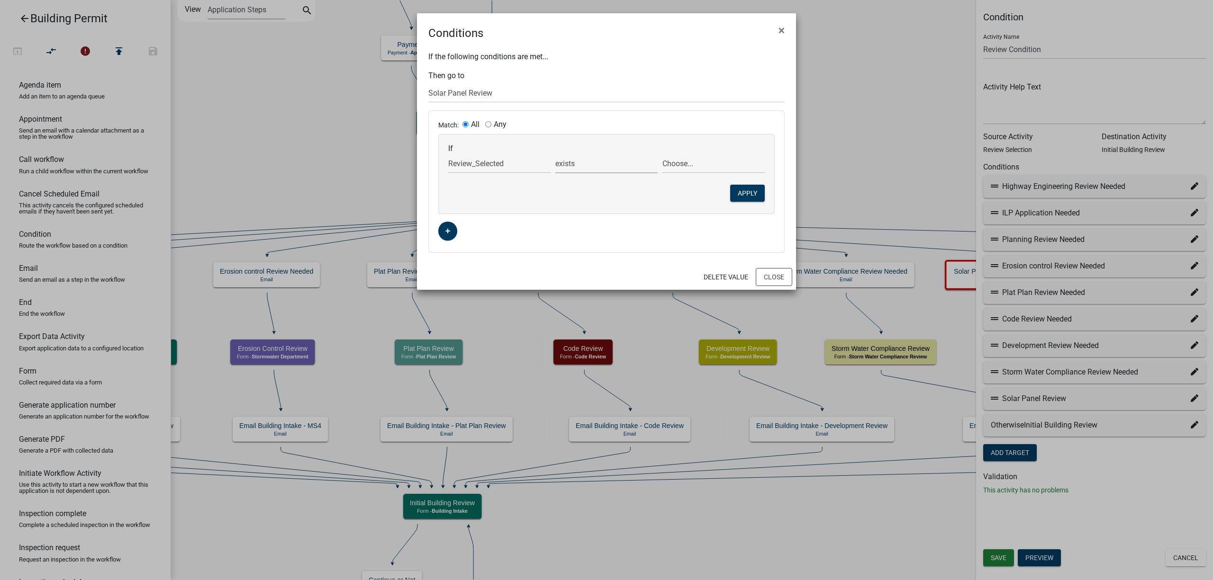
select select "6: ~"
click at [555, 154] on select "exists does not exist contains does not contain" at bounding box center [606, 163] width 102 height 19
click at [722, 167] on select "Choose... Code Review Development Review Erosion Control Review ILP Review No O…" at bounding box center [713, 163] width 102 height 19
select select "8: SolarPanelReview"
click at [662, 154] on select "Choose... Code Review Development Review Erosion Control Review ILP Review No O…" at bounding box center [713, 163] width 102 height 19
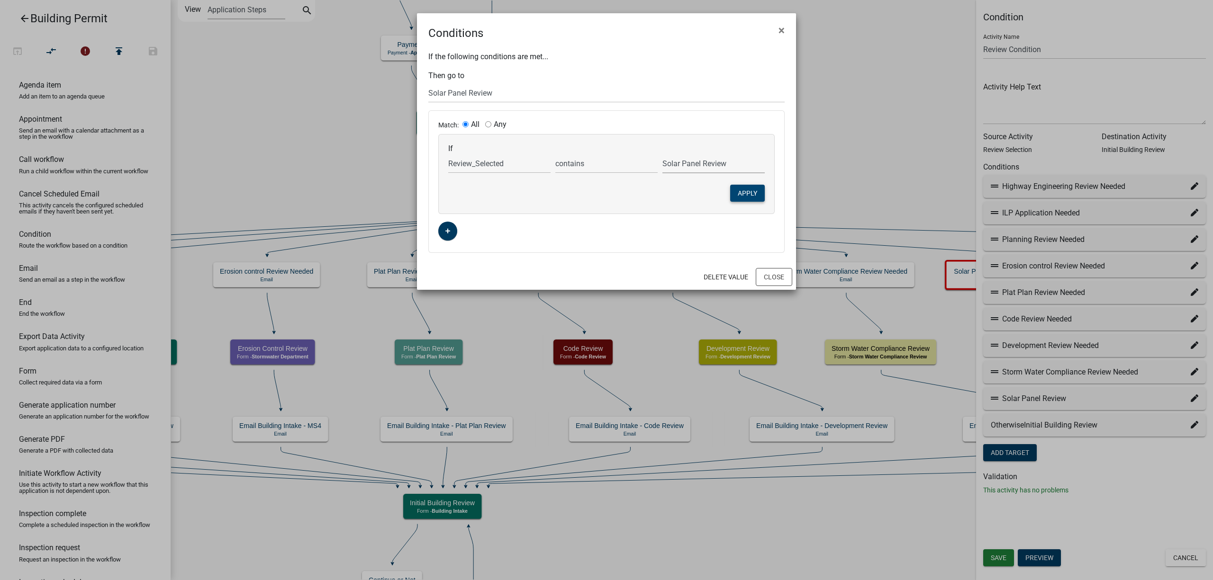
click at [741, 191] on button "Apply" at bounding box center [747, 193] width 35 height 17
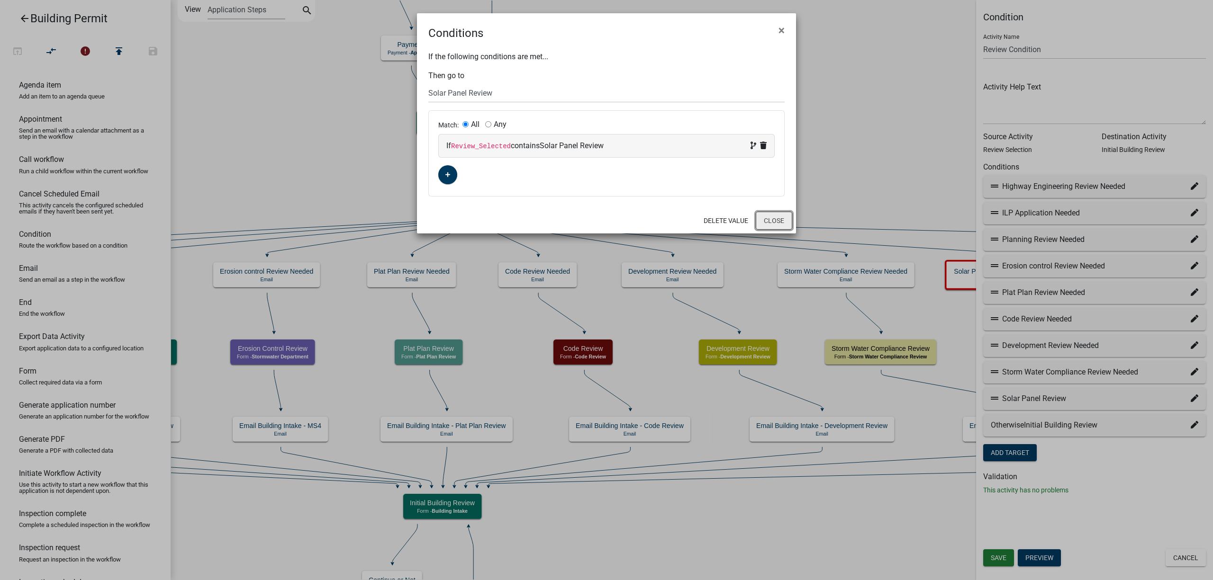
click at [775, 222] on button "Close" at bounding box center [774, 221] width 36 height 18
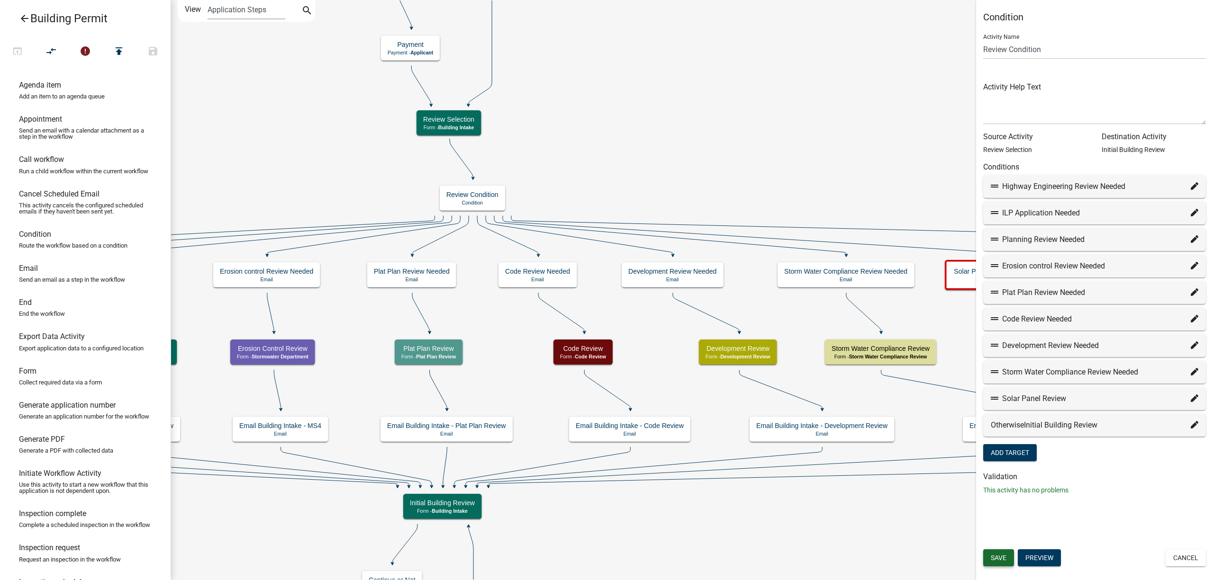
click at [997, 555] on span "Save" at bounding box center [999, 558] width 16 height 8
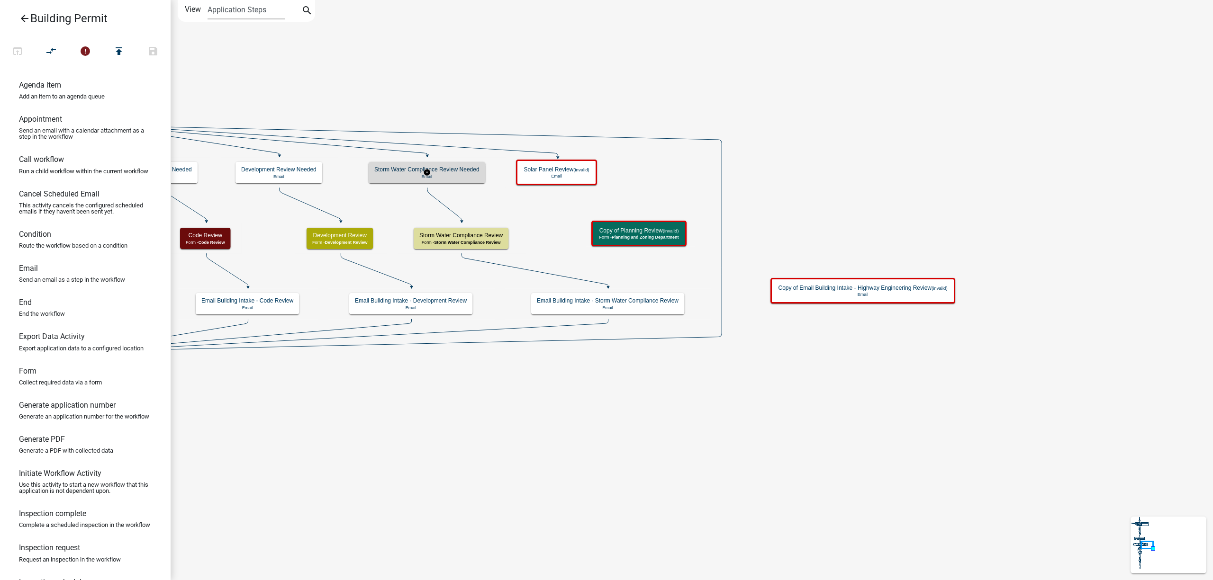
click at [447, 175] on p "Email" at bounding box center [426, 176] width 105 height 5
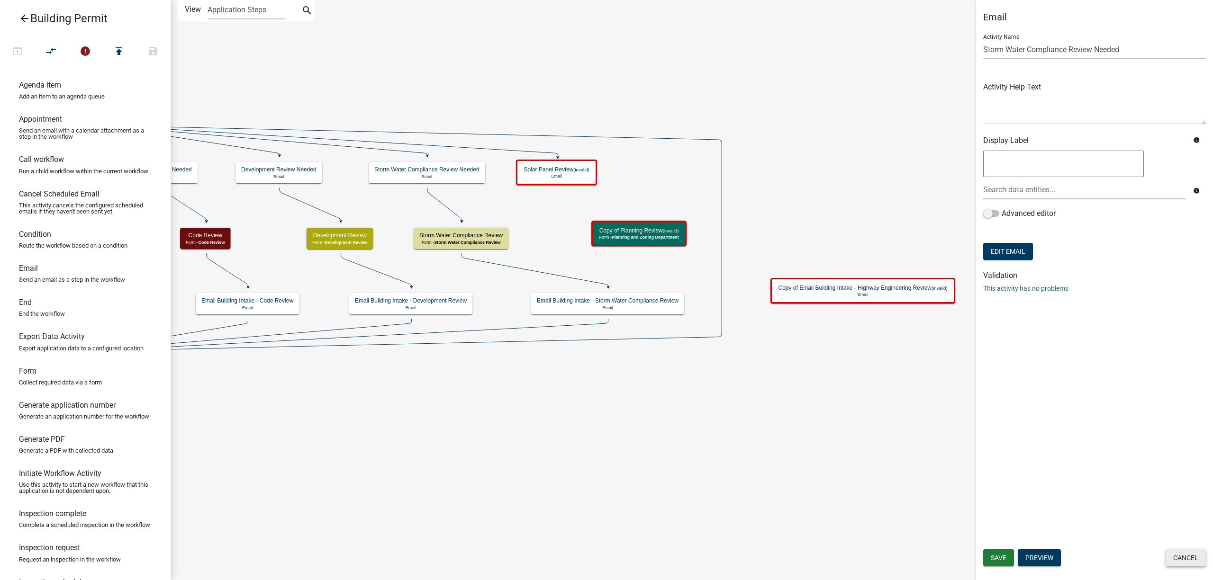
click at [1186, 559] on button "Cancel" at bounding box center [1185, 558] width 40 height 17
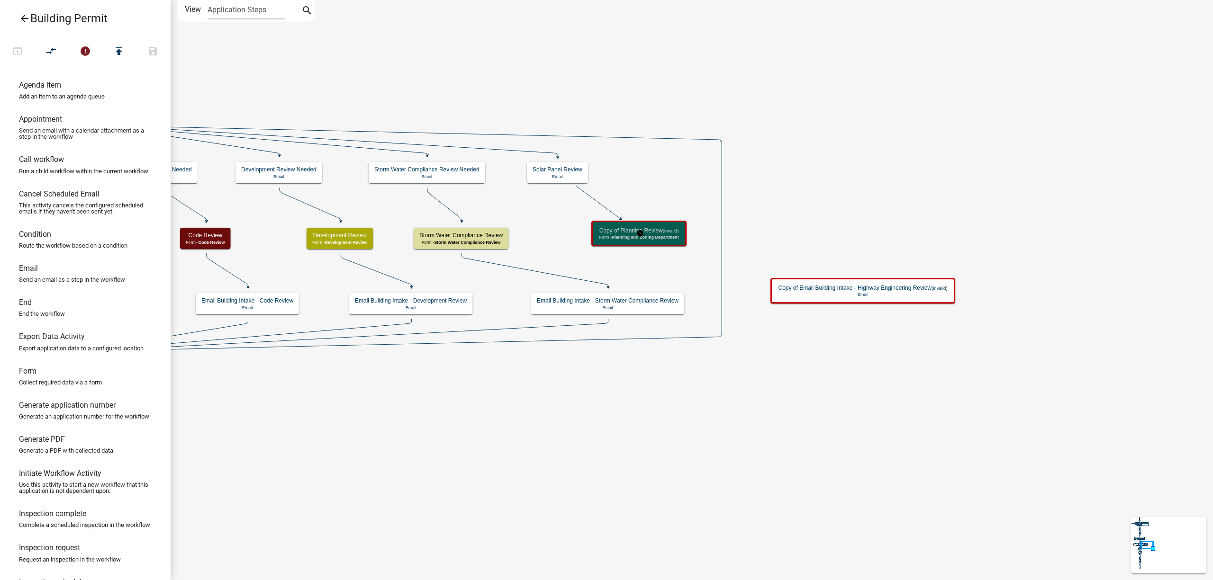
click at [663, 235] on span "Planning and Zoning Department" at bounding box center [645, 237] width 67 height 5
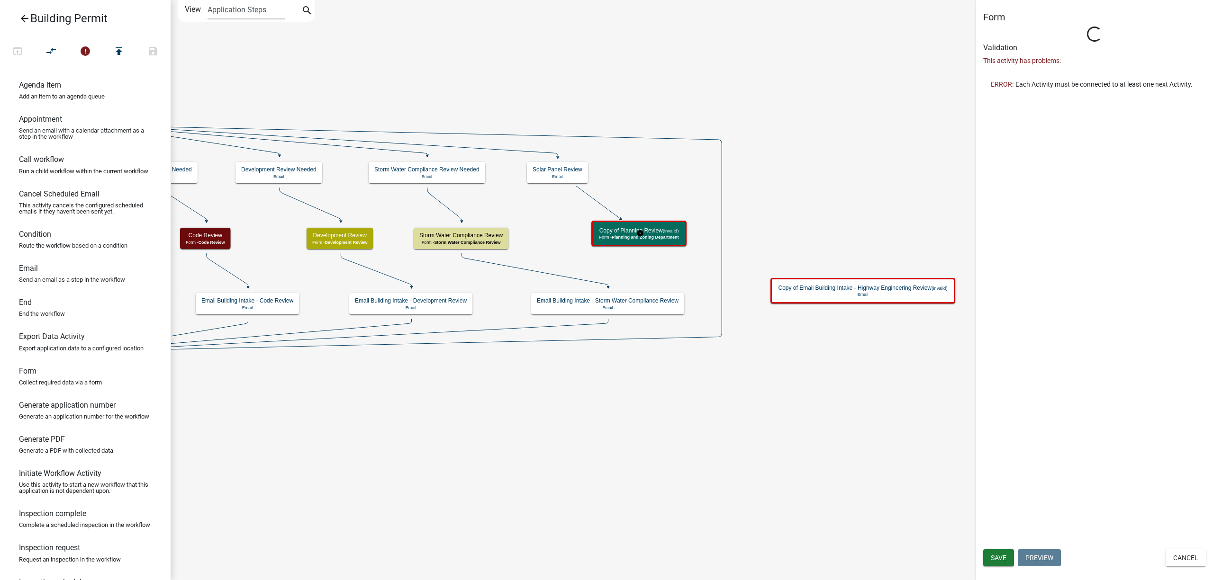
select select "FEFC7E18-DC50-405E-A3CF-80BB61B87610"
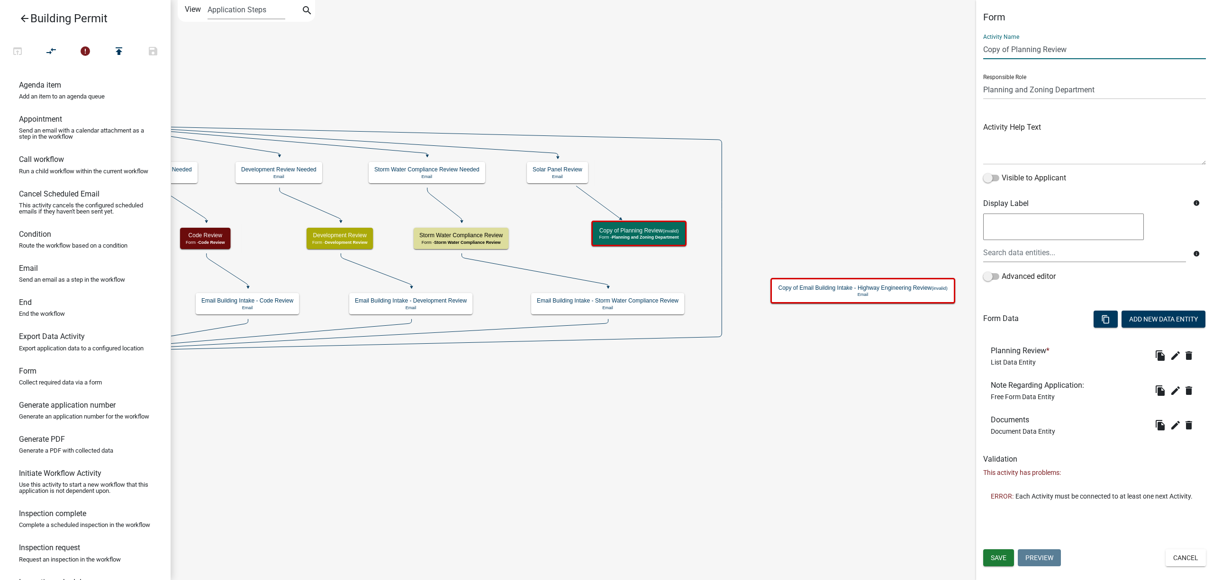
drag, startPoint x: 1071, startPoint y: 50, endPoint x: 941, endPoint y: 63, distance: 131.0
click at [941, 63] on main "Start Start - Applicant Require User Require user Applicant and Property Inform…" at bounding box center [692, 290] width 1042 height 580
click at [1181, 561] on button "Cancel" at bounding box center [1185, 558] width 40 height 17
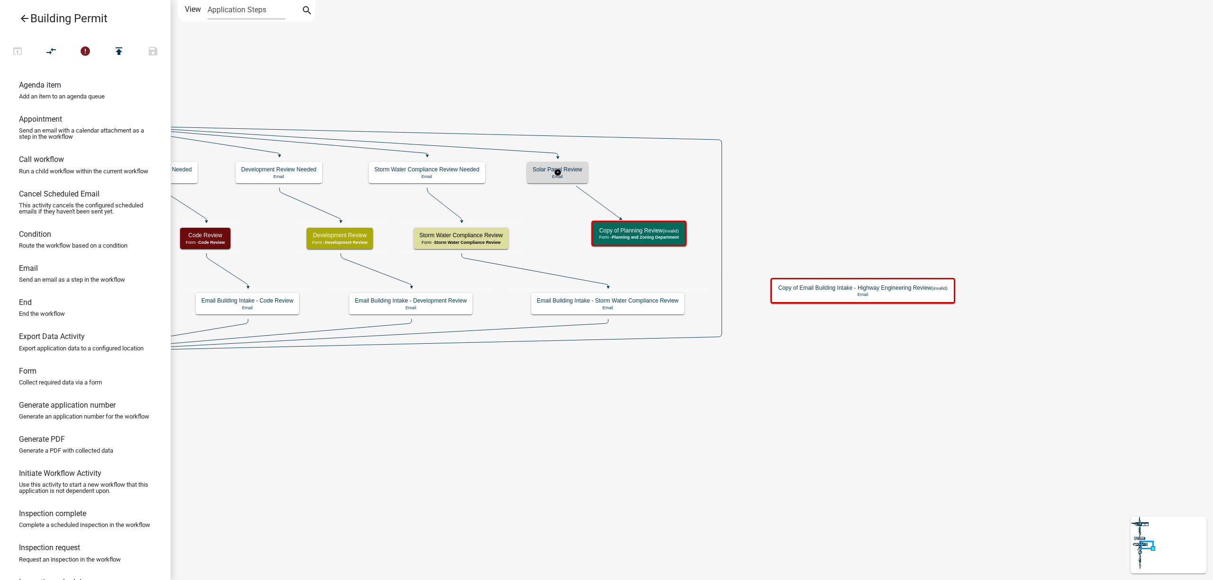
click at [568, 171] on h5 "Solar Panel Review" at bounding box center [557, 169] width 50 height 7
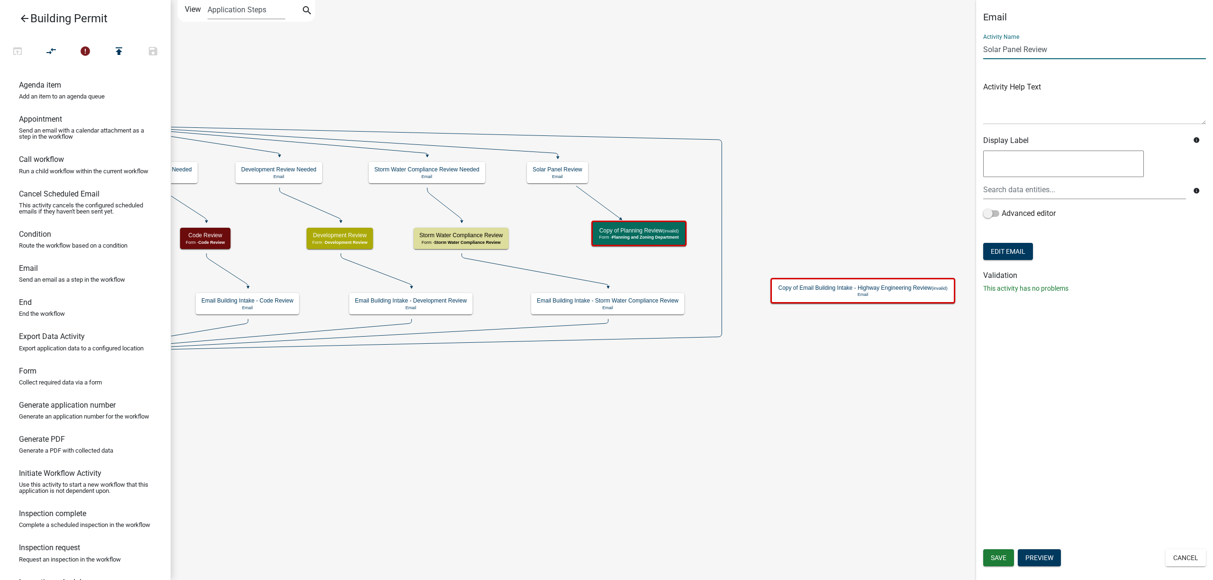
click at [1058, 47] on input "Solar Panel Review" at bounding box center [1094, 49] width 223 height 19
type input "Solar Panel Review Needed"
drag, startPoint x: 1003, startPoint y: 560, endPoint x: 902, endPoint y: 465, distance: 138.7
click at [1003, 558] on span "Save" at bounding box center [999, 558] width 16 height 8
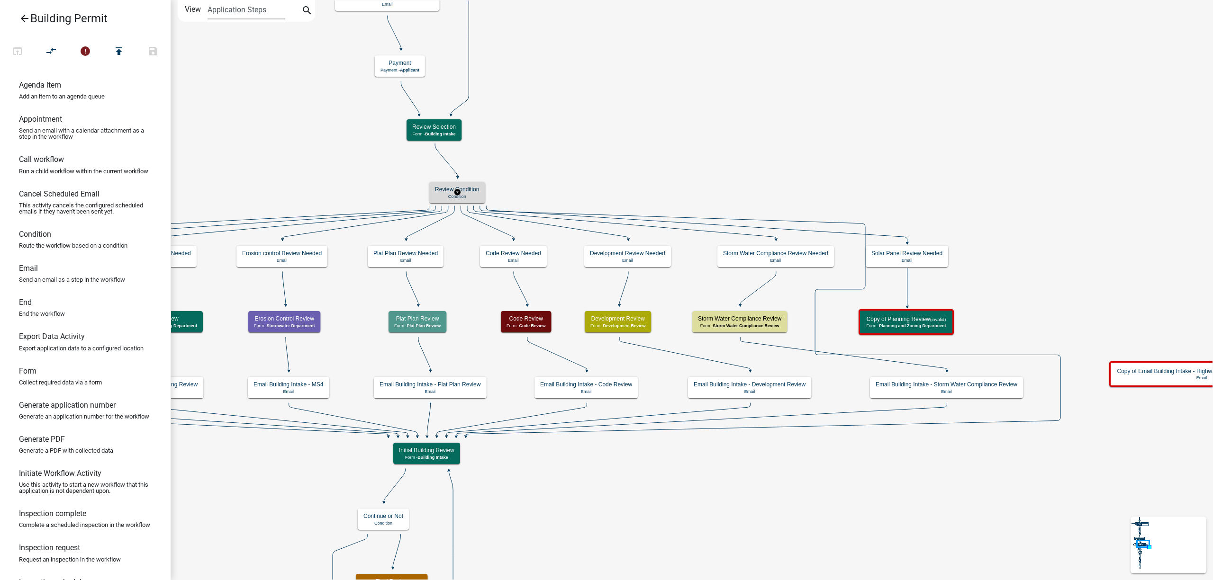
click at [462, 192] on h5 "Review Condition" at bounding box center [457, 189] width 44 height 7
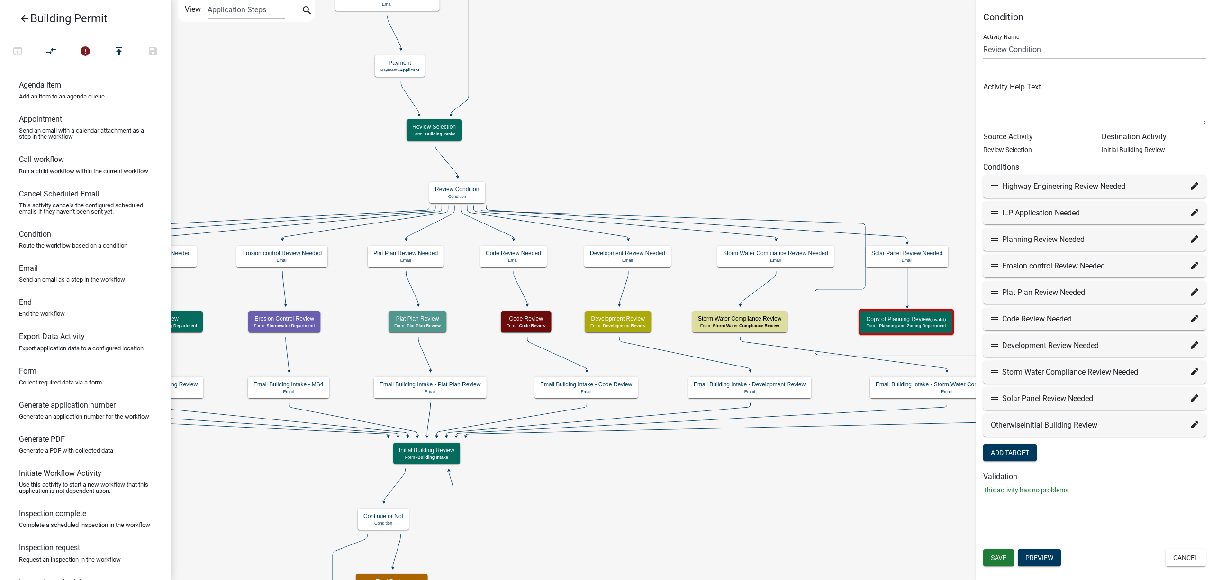
click at [1193, 398] on icon at bounding box center [1195, 399] width 8 height 8
select select "126: 8d553df5-1f17-4c3c-9be6-42935caa65c7"
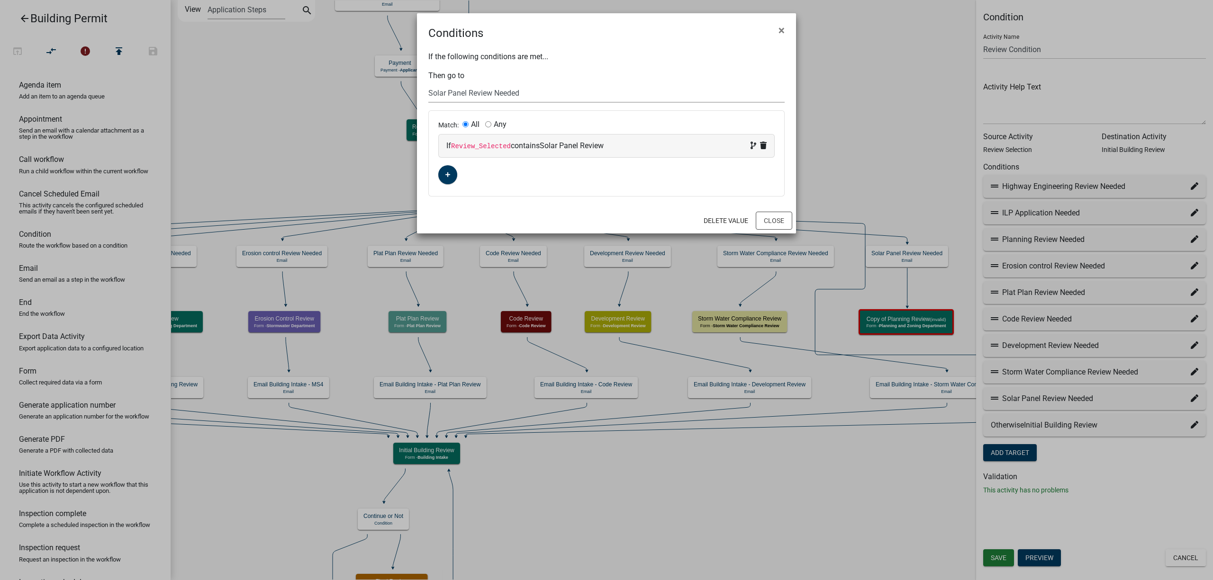
click at [554, 87] on select "Choose... Start Require User Applicant and Property Information End Parcel sear…" at bounding box center [606, 92] width 356 height 19
click at [773, 220] on button "Close" at bounding box center [774, 221] width 36 height 18
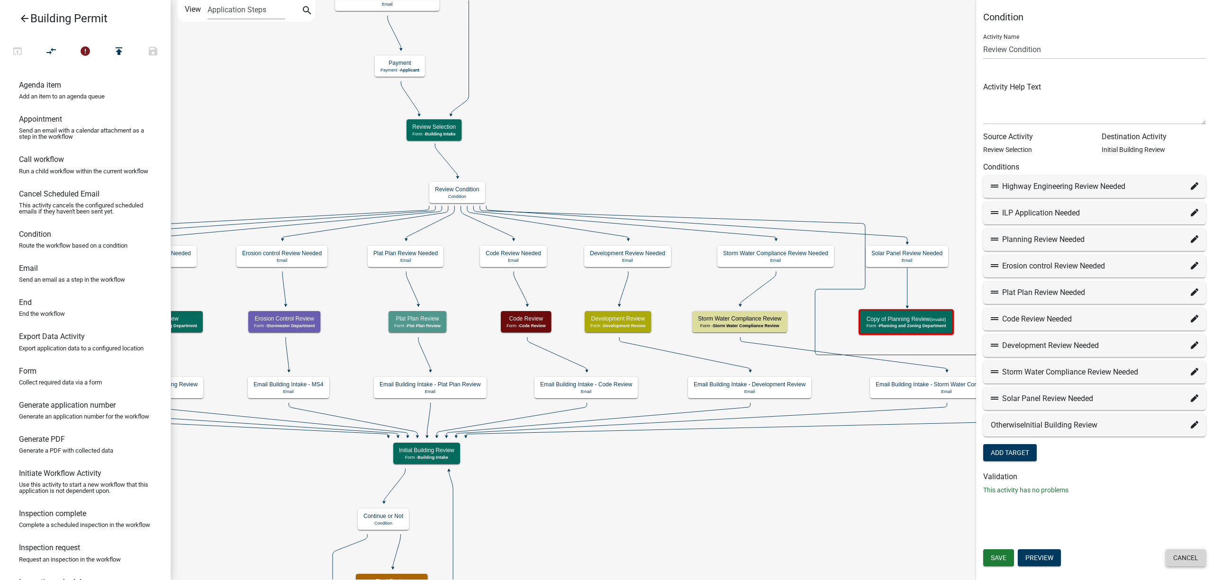
click at [1192, 556] on button "Cancel" at bounding box center [1185, 558] width 40 height 17
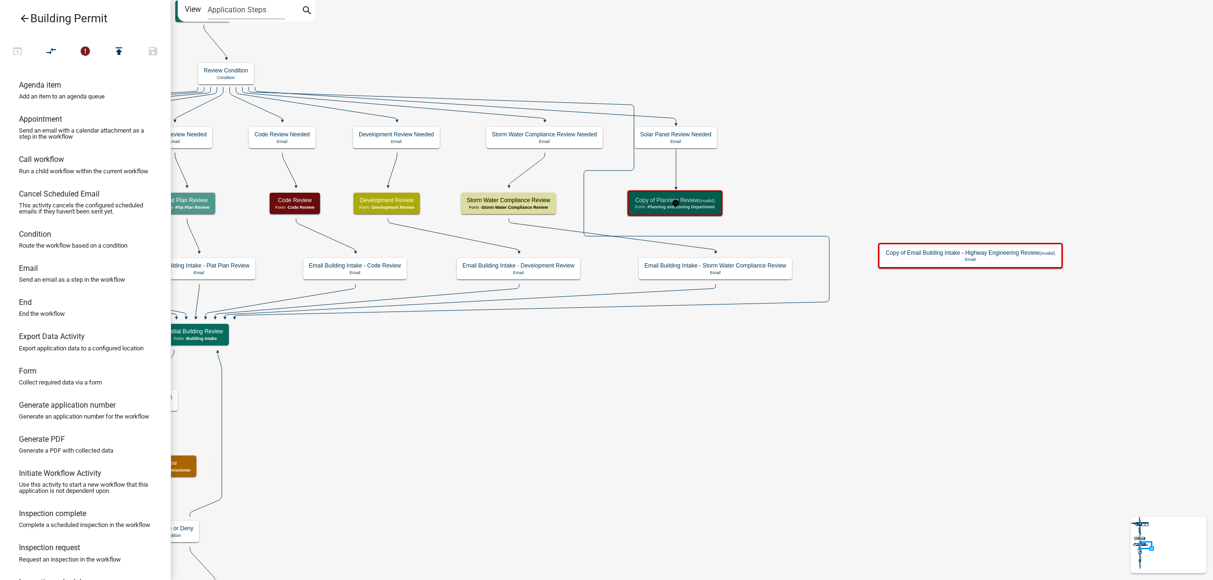
click at [698, 200] on h5 "Copy of Planning Review (invalid)" at bounding box center [675, 200] width 80 height 7
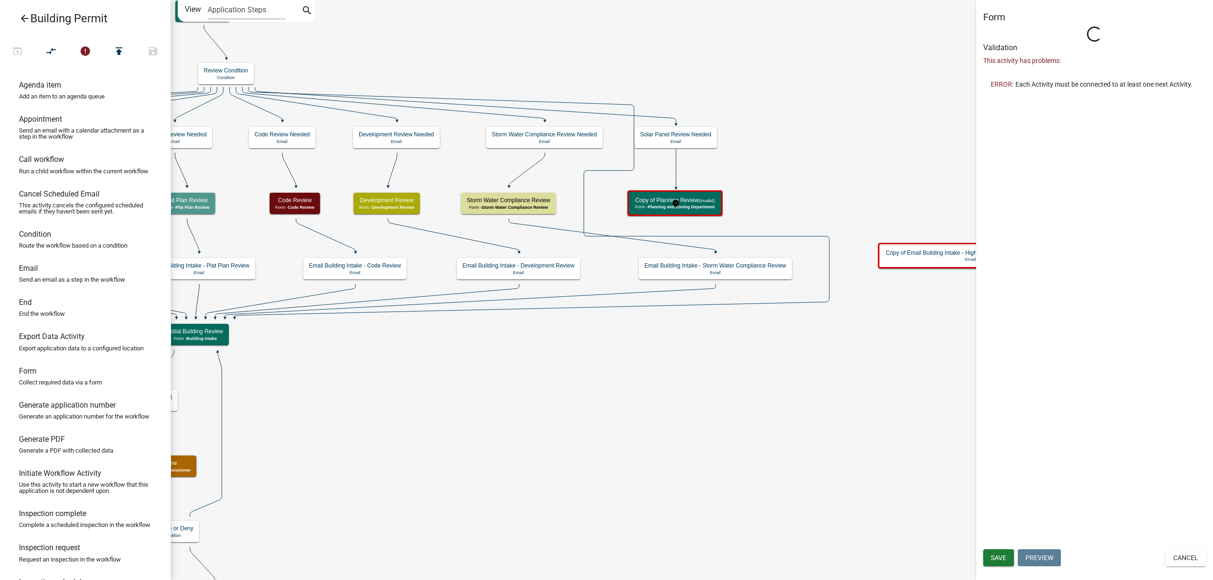
select select "FEFC7E18-DC50-405E-A3CF-80BB61B87610"
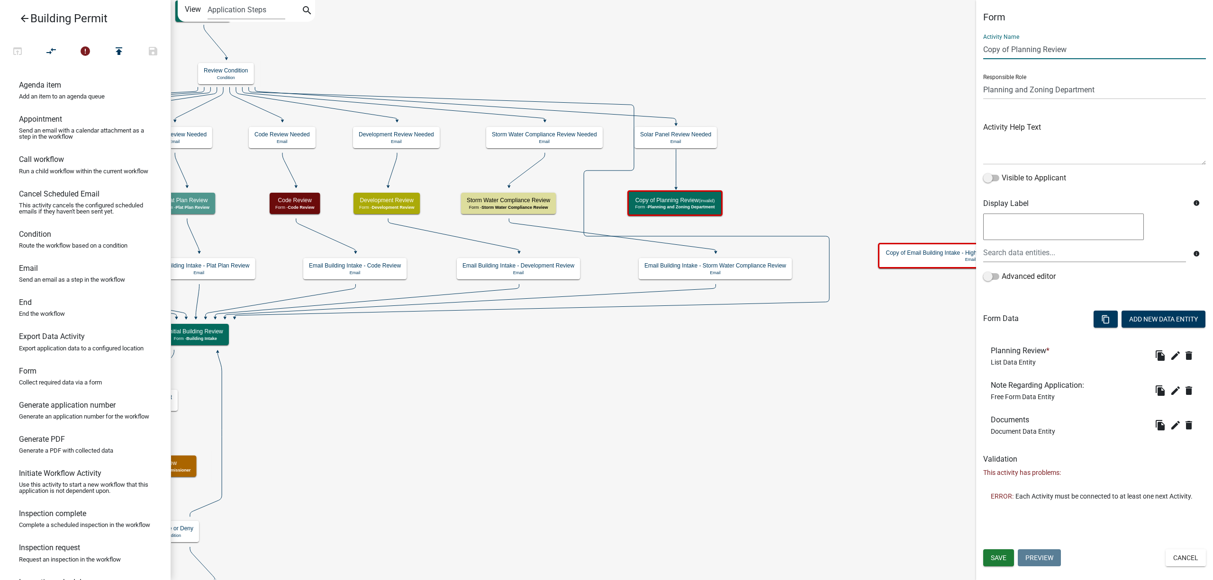
drag, startPoint x: 1088, startPoint y: 45, endPoint x: 950, endPoint y: 45, distance: 137.9
click at [950, 45] on main "Start Start - Applicant Require User Require user Applicant and Property Inform…" at bounding box center [692, 290] width 1042 height 580
type input "Solar Panel Review"
click at [1003, 86] on select "Applicant Erosion Control Permit Portage Assessor BP Notification Storm Water C…" at bounding box center [1094, 89] width 223 height 19
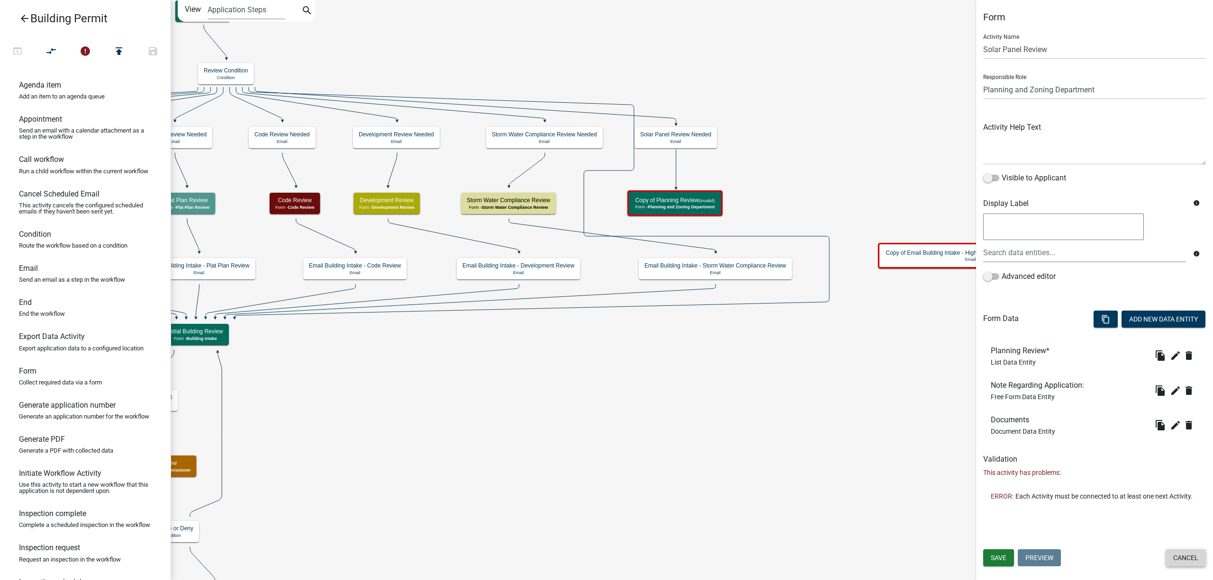
click at [1193, 554] on button "Cancel" at bounding box center [1185, 558] width 40 height 17
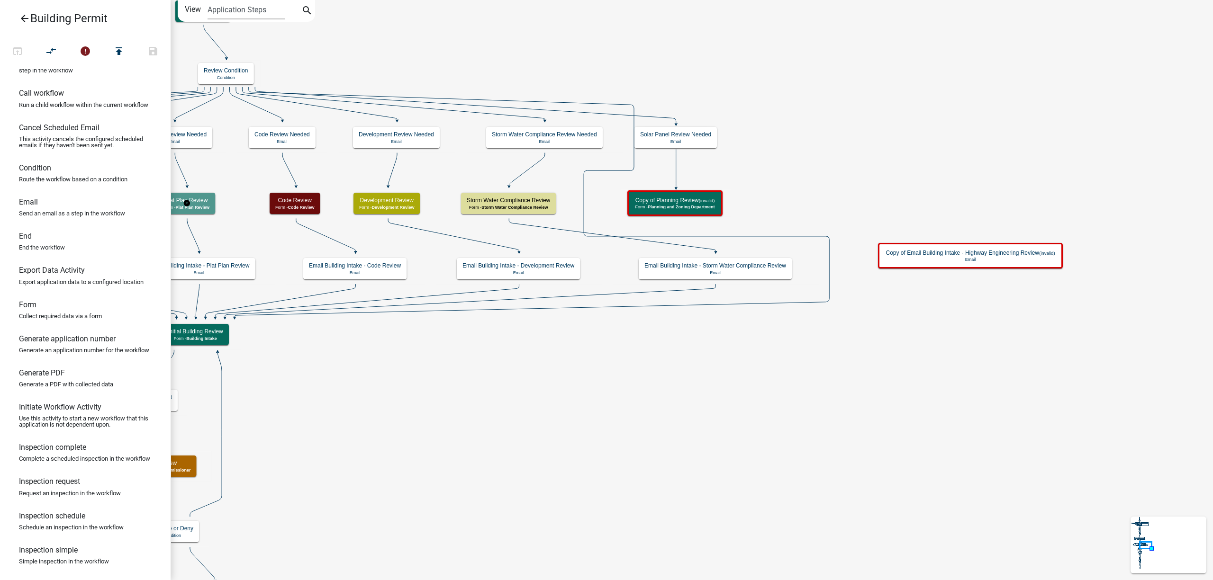
scroll to position [74, 0]
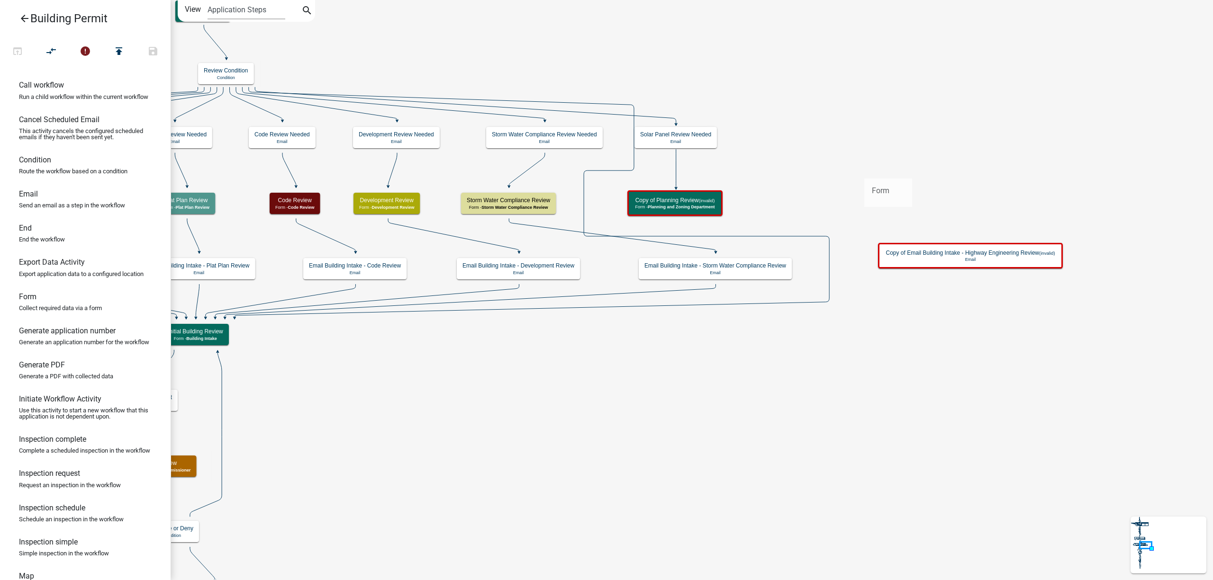
drag, startPoint x: 38, startPoint y: 317, endPoint x: 864, endPoint y: 171, distance: 839.1
click at [864, 171] on div "arrow_back Building Permit open_in_browser compare_arrows error publish save Ag…" at bounding box center [606, 290] width 1213 height 580
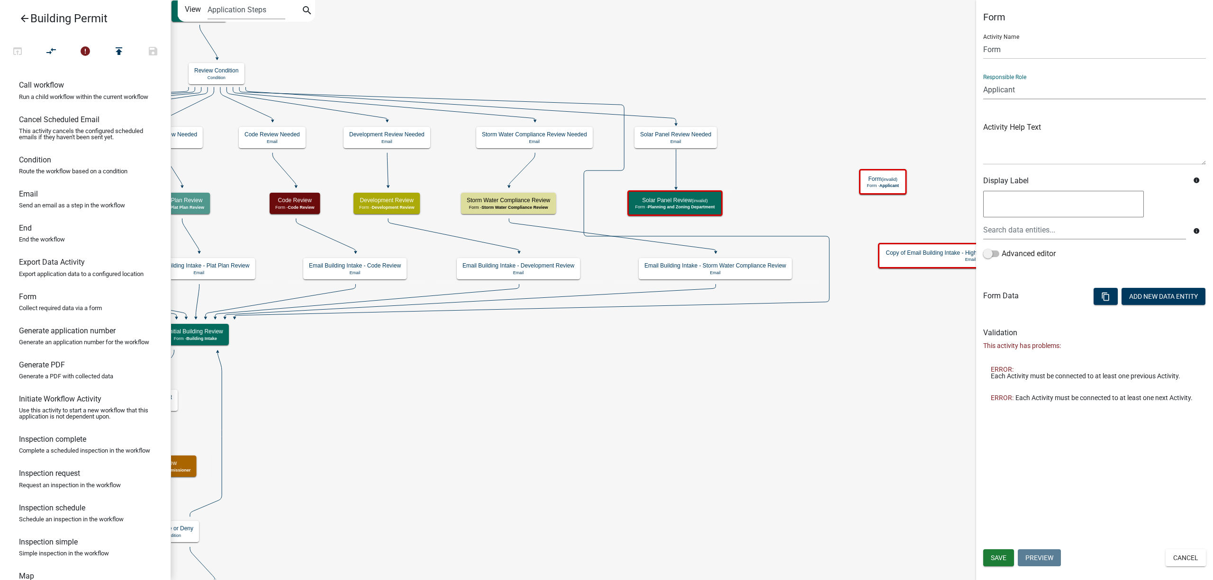
click at [1012, 89] on select "Applicant Erosion Control Permit Portage Assessor BP Notification Storm Water C…" at bounding box center [1094, 89] width 223 height 19
drag, startPoint x: 1179, startPoint y: 562, endPoint x: 1161, endPoint y: 553, distance: 20.3
click at [1179, 562] on button "Cancel" at bounding box center [1185, 558] width 40 height 17
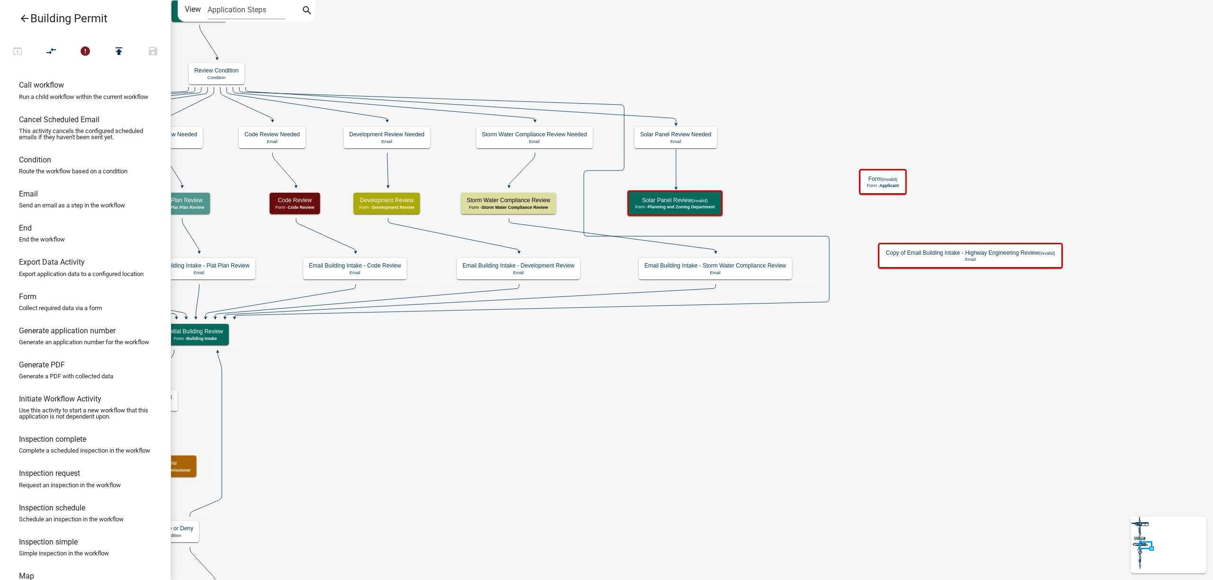
click at [25, 17] on icon "arrow_back" at bounding box center [24, 19] width 11 height 13
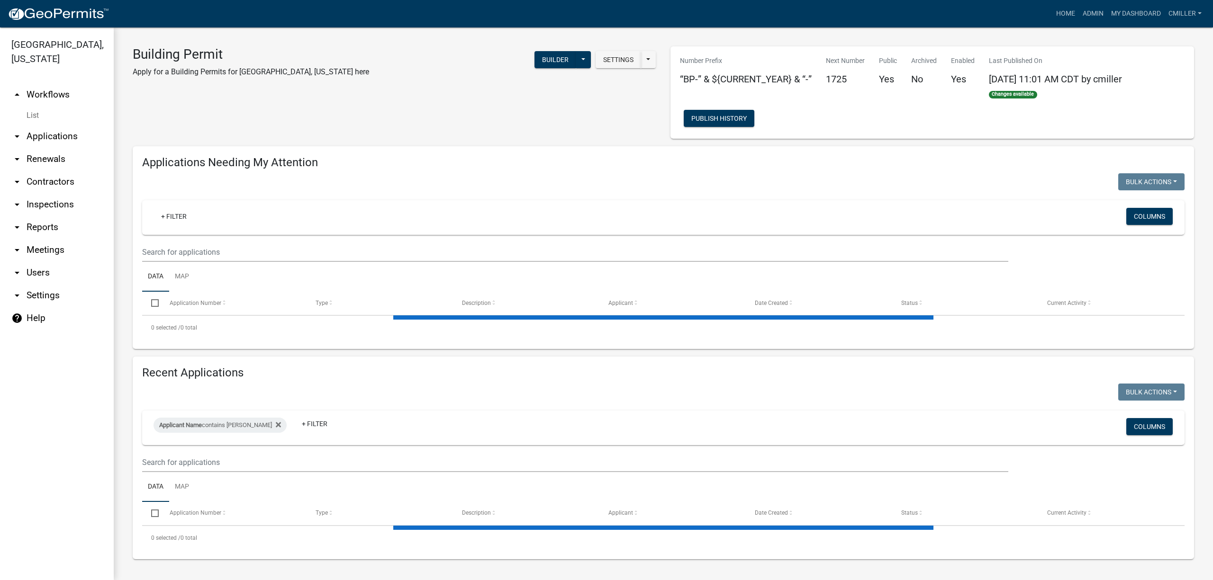
select select "3: 100"
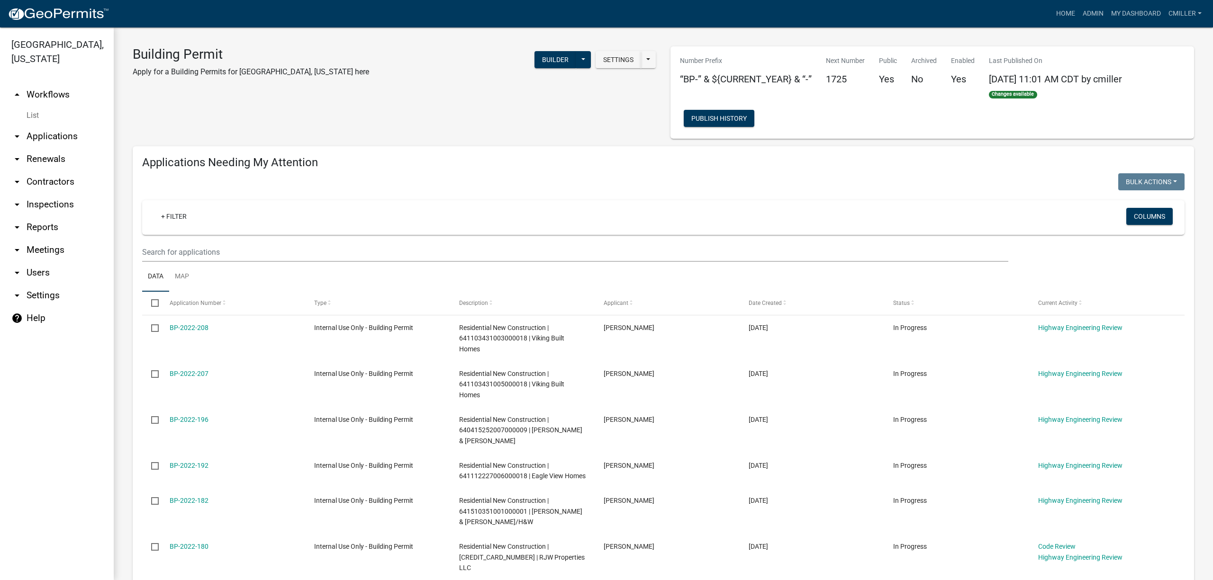
click at [35, 106] on link "List" at bounding box center [57, 115] width 114 height 19
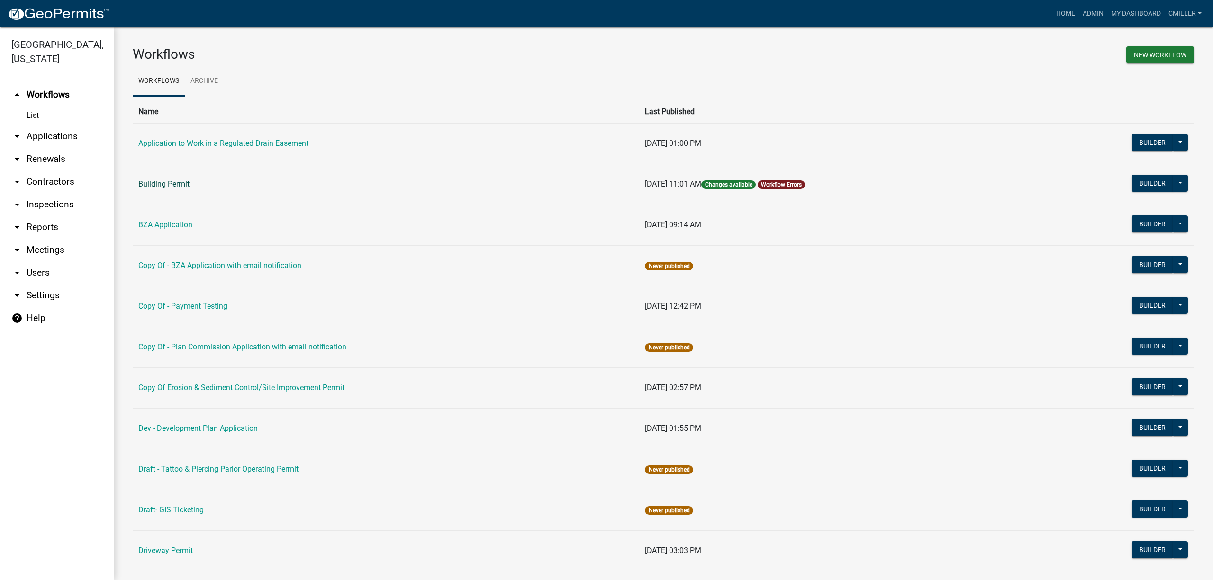
click at [163, 182] on link "Building Permit" at bounding box center [163, 184] width 51 height 9
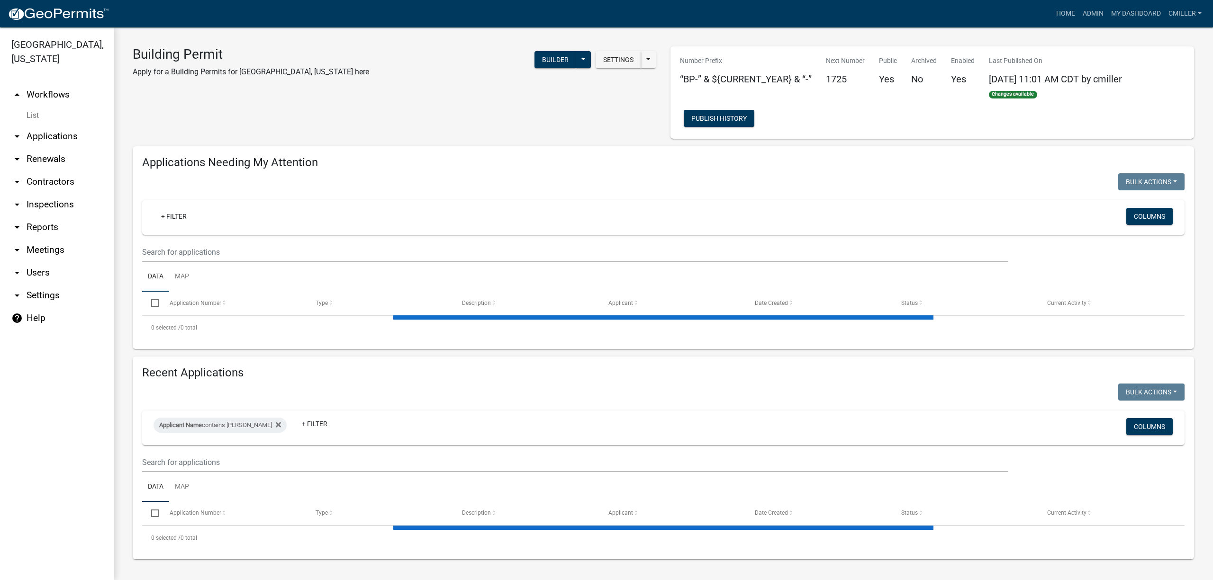
select select "3: 100"
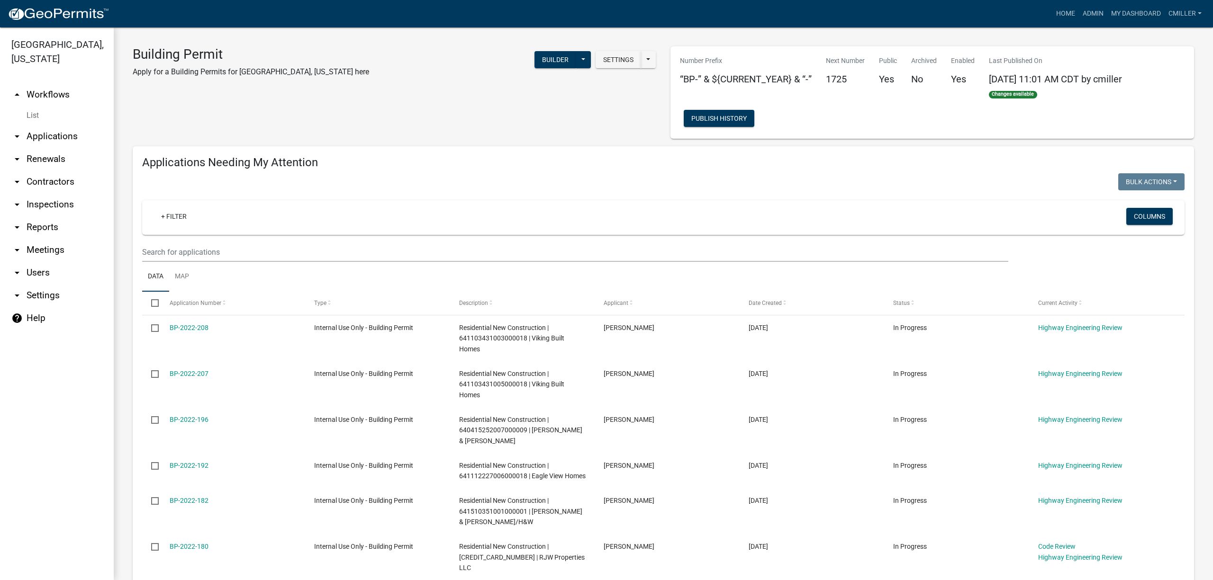
select select "3: 100"
click at [595, 57] on button "Settings" at bounding box center [617, 59] width 45 height 17
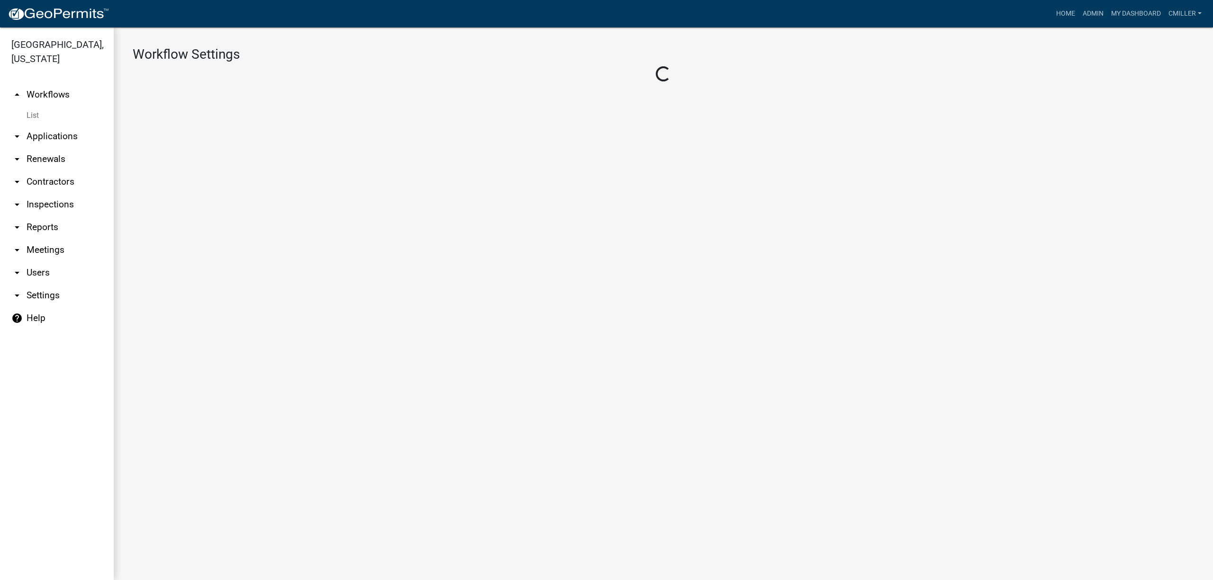
select select "1"
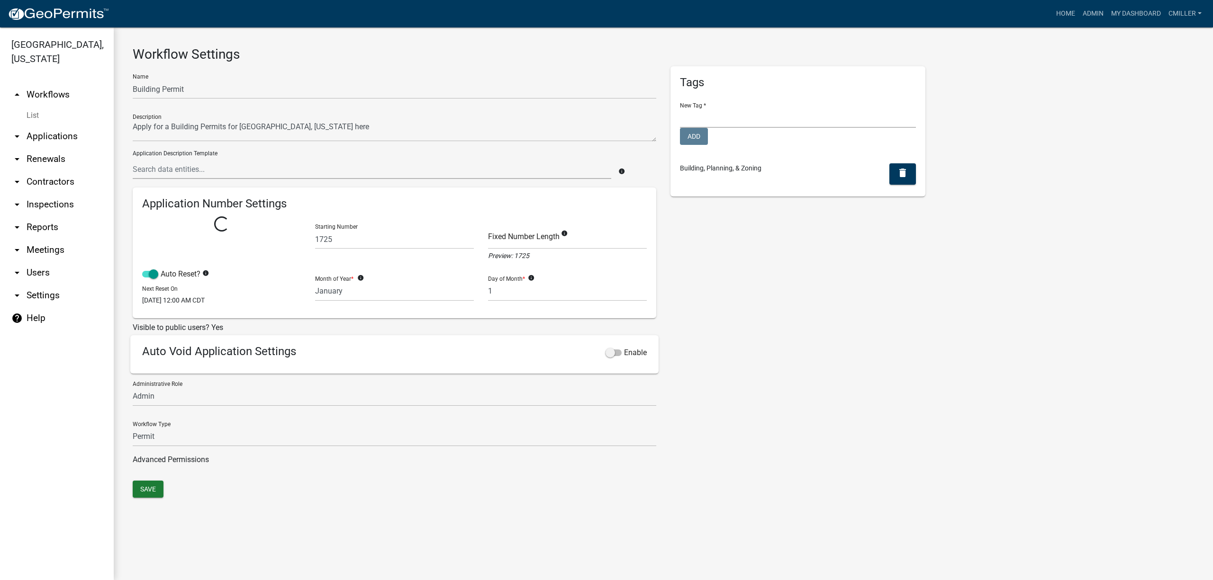
select select
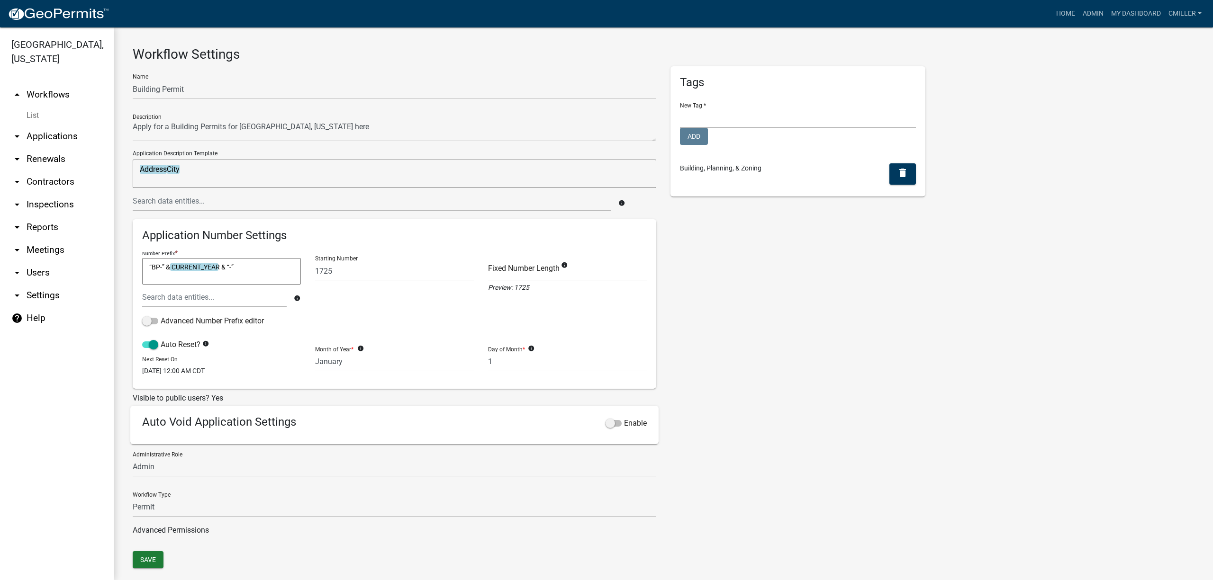
scroll to position [18, 0]
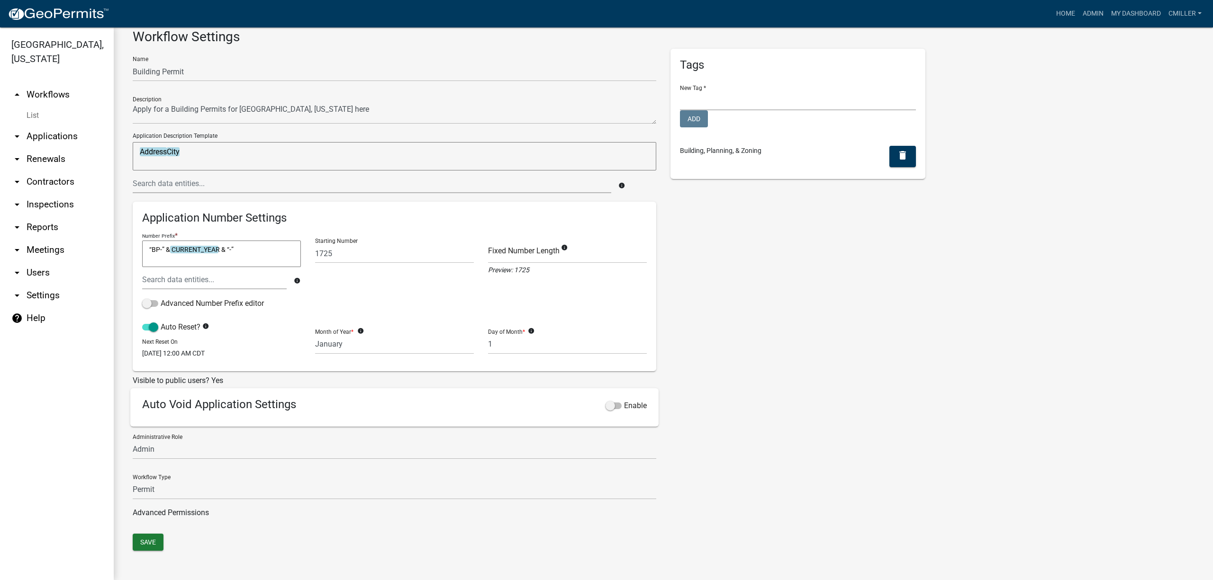
click at [206, 512] on link "Advanced Permissions" at bounding box center [171, 512] width 76 height 9
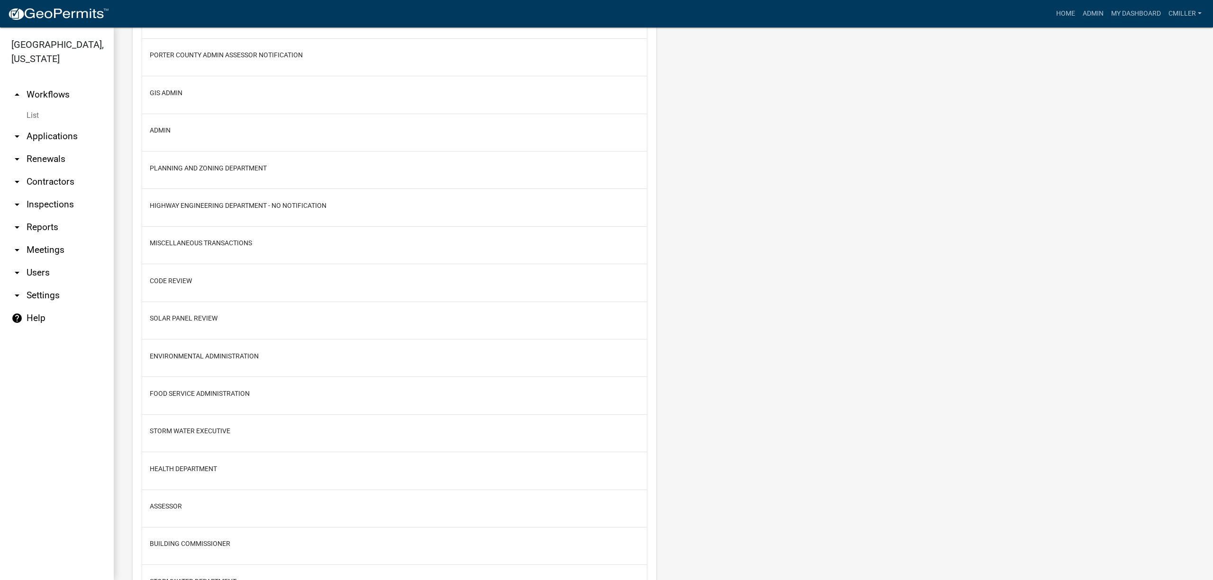
scroll to position [965, 0]
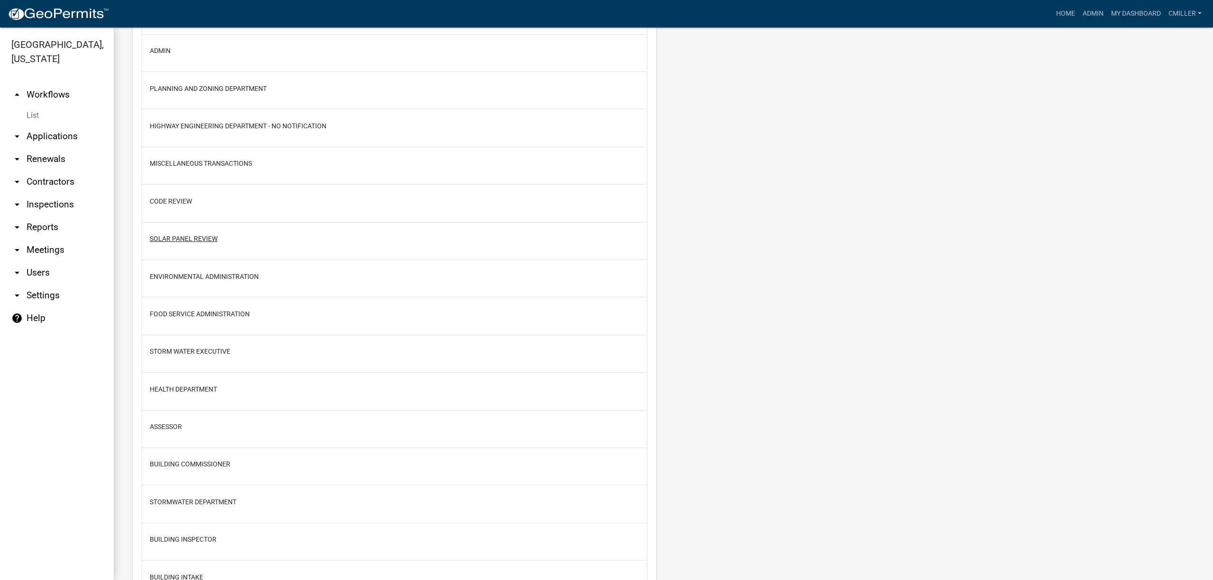
click at [207, 244] on button "Solar Panel Review" at bounding box center [184, 239] width 68 height 10
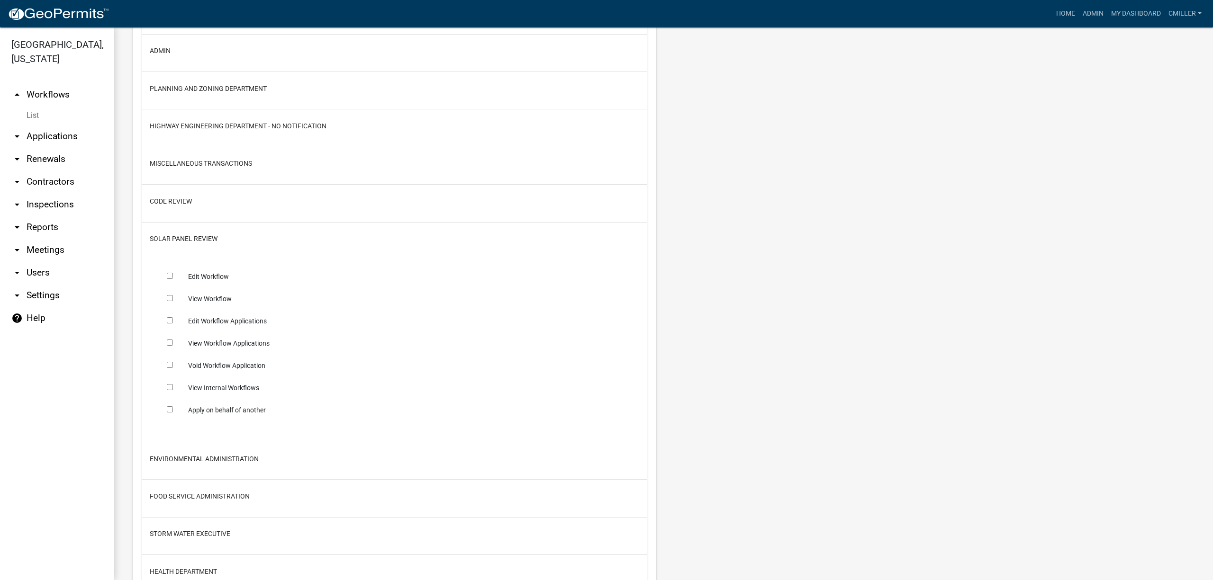
click at [168, 346] on input "checkbox" at bounding box center [170, 343] width 6 height 6
checkbox input "true"
click at [169, 324] on input "checkbox" at bounding box center [170, 320] width 6 height 6
checkbox input "true"
click at [167, 390] on input "checkbox" at bounding box center [170, 387] width 6 height 6
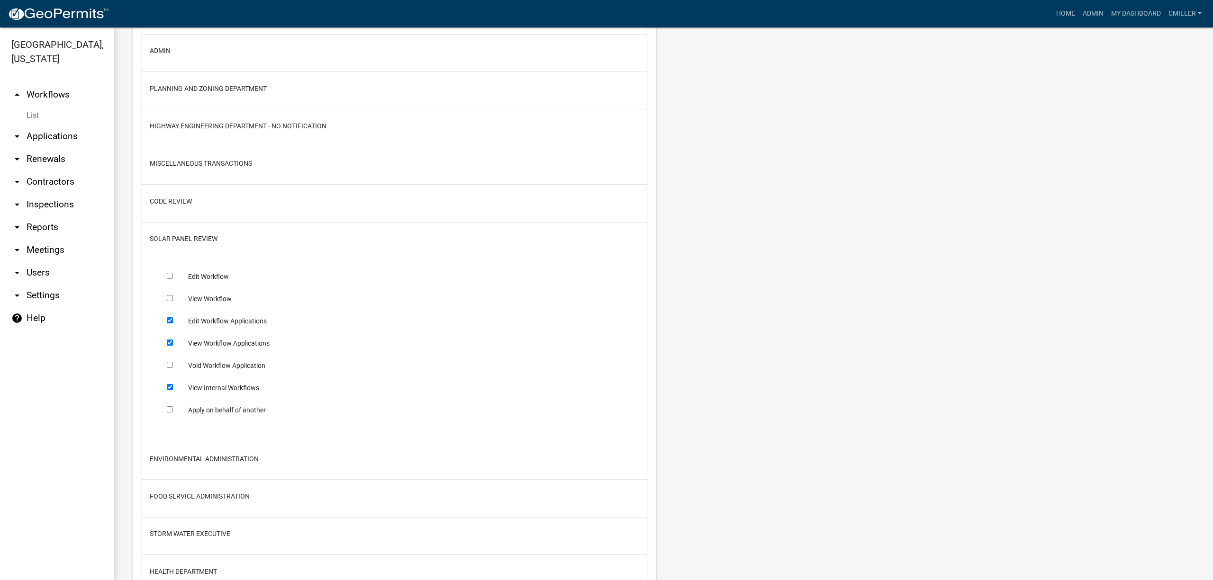
checkbox input "true"
click at [169, 301] on input "checkbox" at bounding box center [170, 298] width 6 height 6
checkbox input "true"
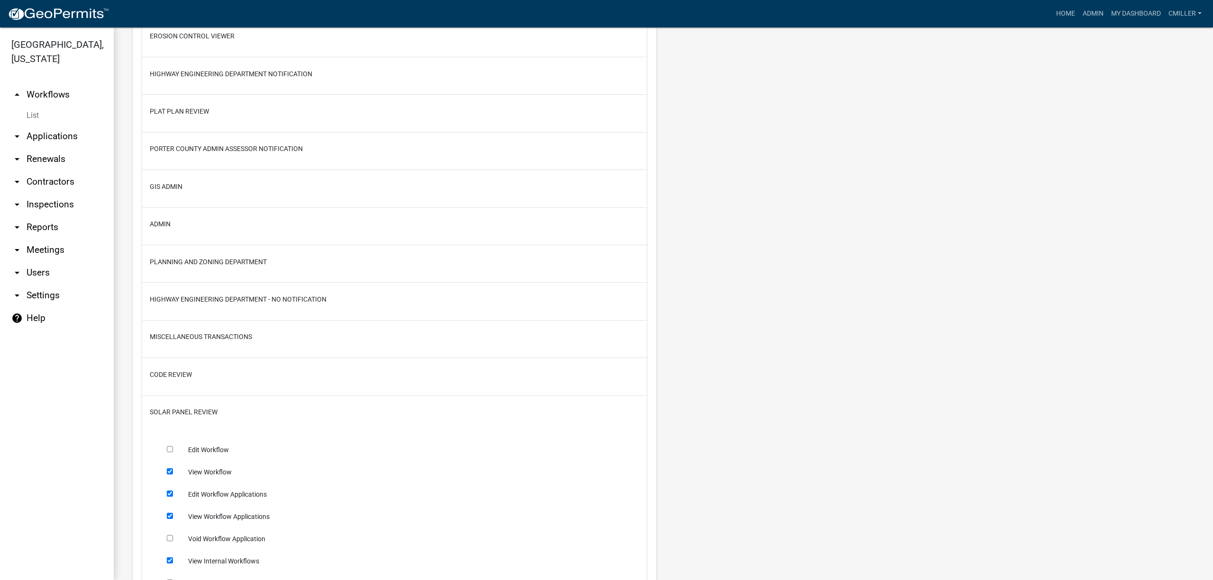
scroll to position [784, 0]
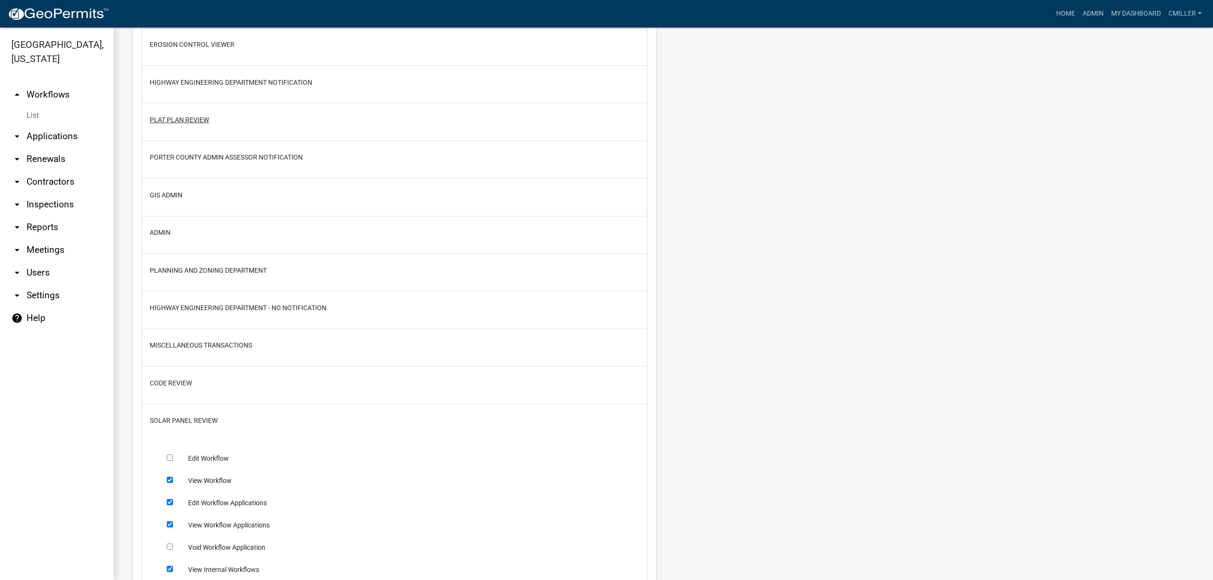
click at [199, 124] on button "Plat Plan Review" at bounding box center [179, 120] width 59 height 10
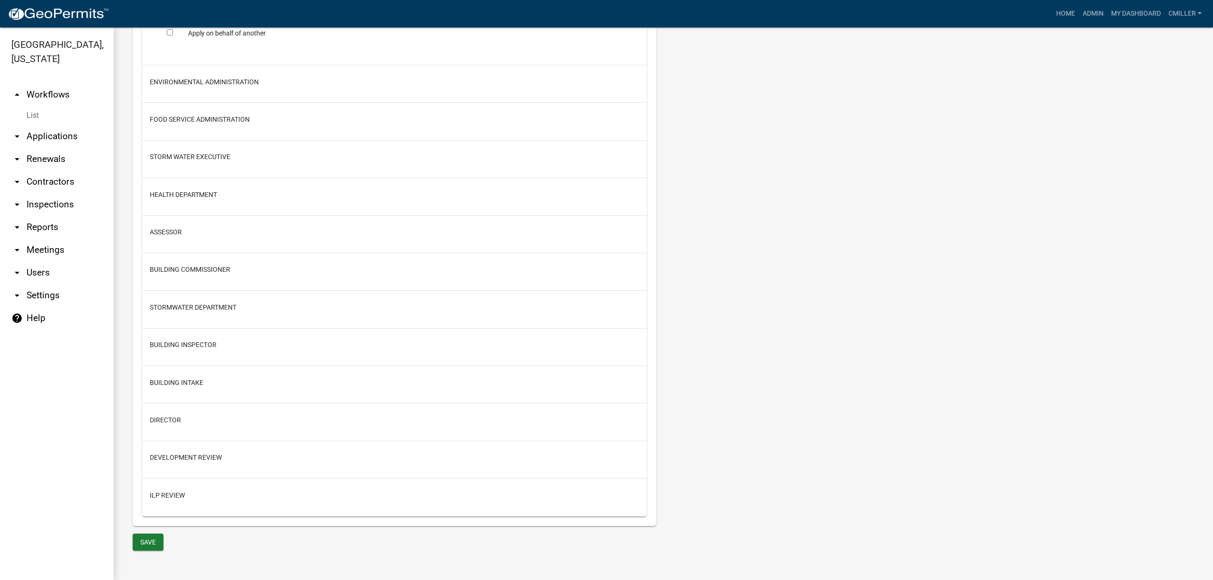
scroll to position [1539, 0]
click at [150, 539] on button "Save" at bounding box center [148, 542] width 31 height 17
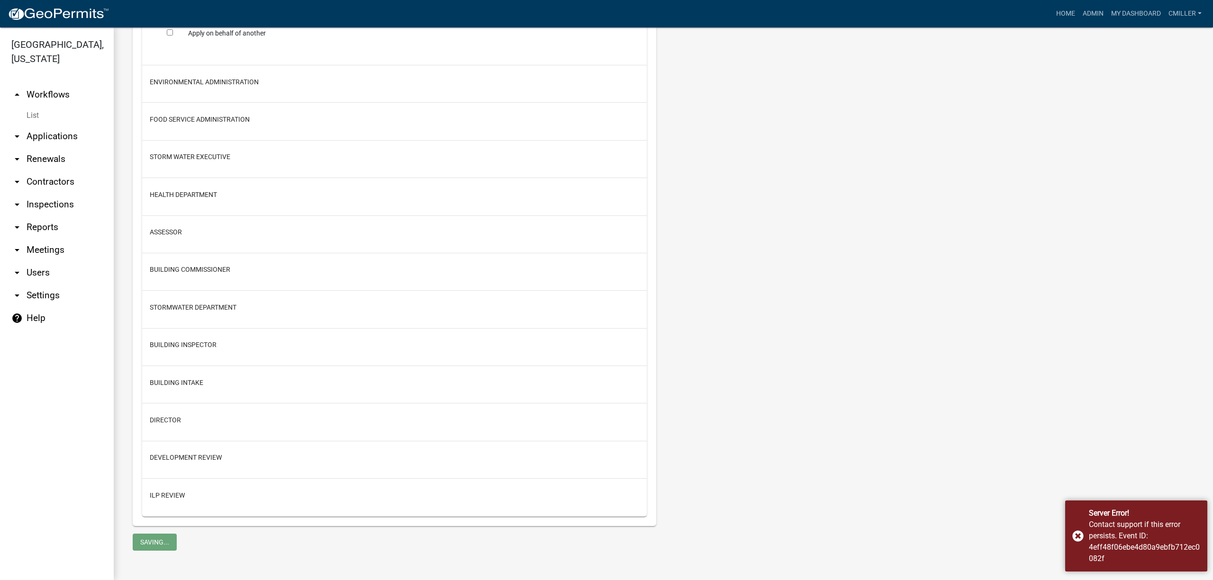
click at [32, 106] on link "List" at bounding box center [57, 115] width 114 height 19
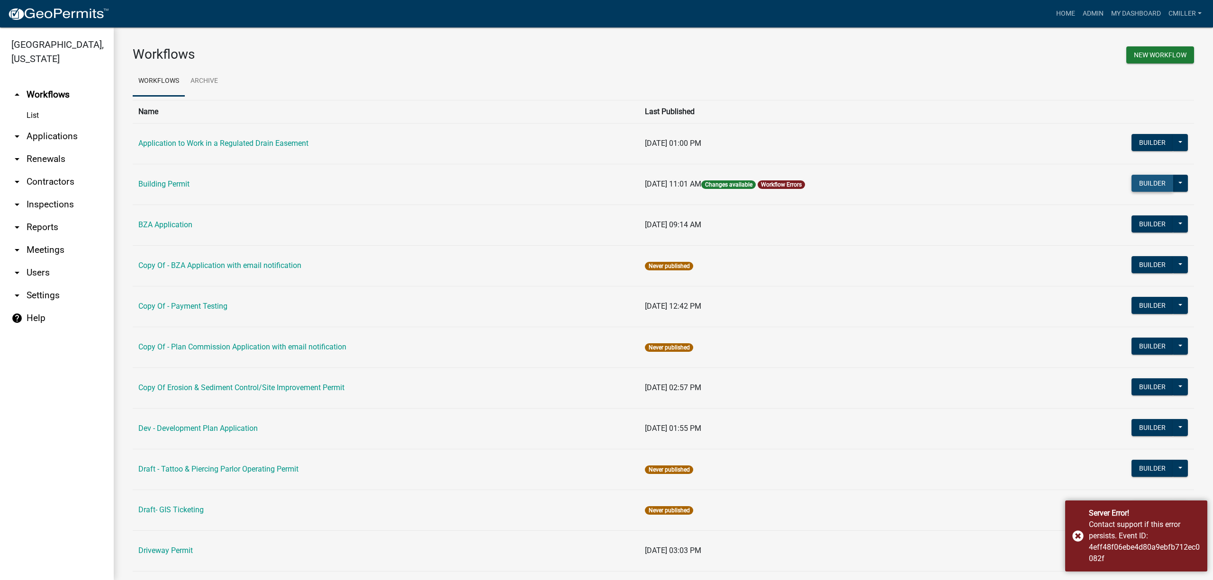
click at [1131, 183] on button "Builder" at bounding box center [1152, 183] width 42 height 17
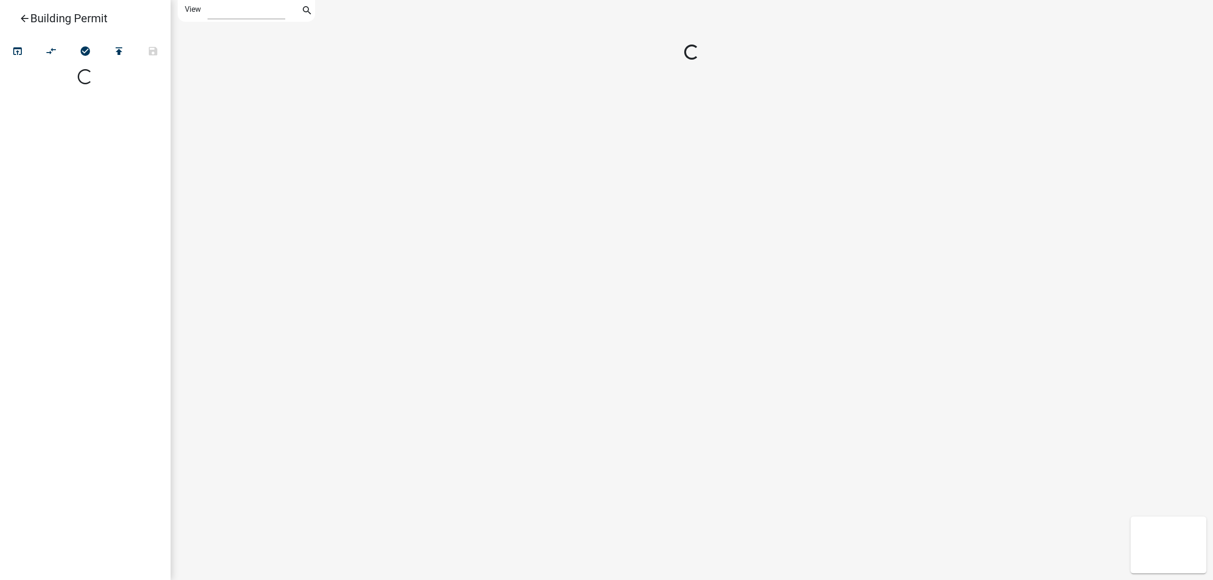
select select "1"
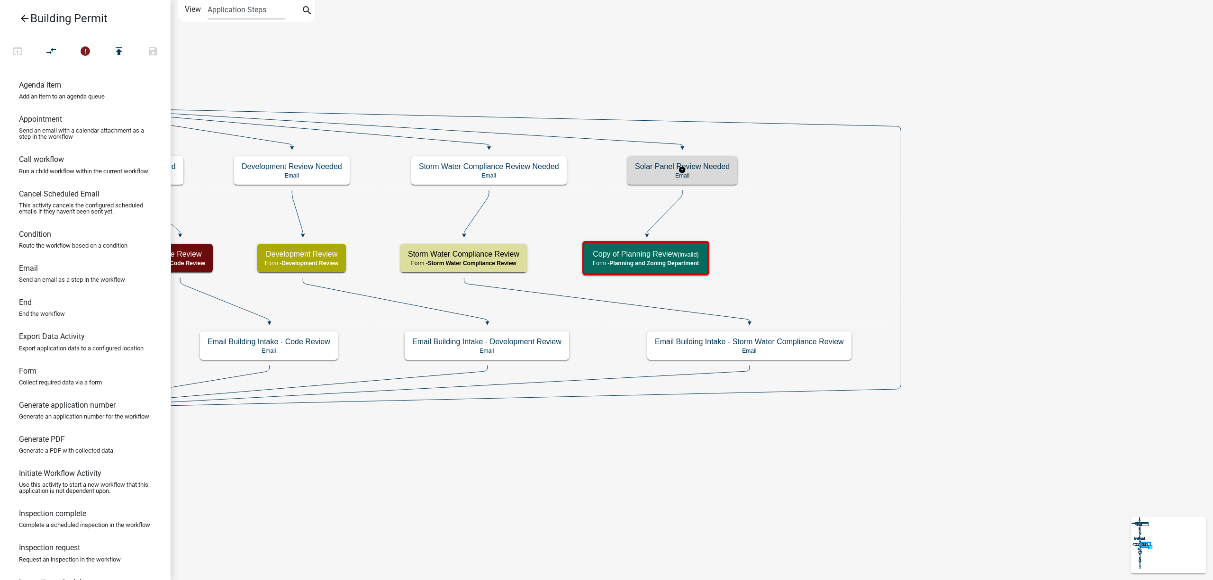
click at [704, 174] on p "Email" at bounding box center [682, 175] width 95 height 7
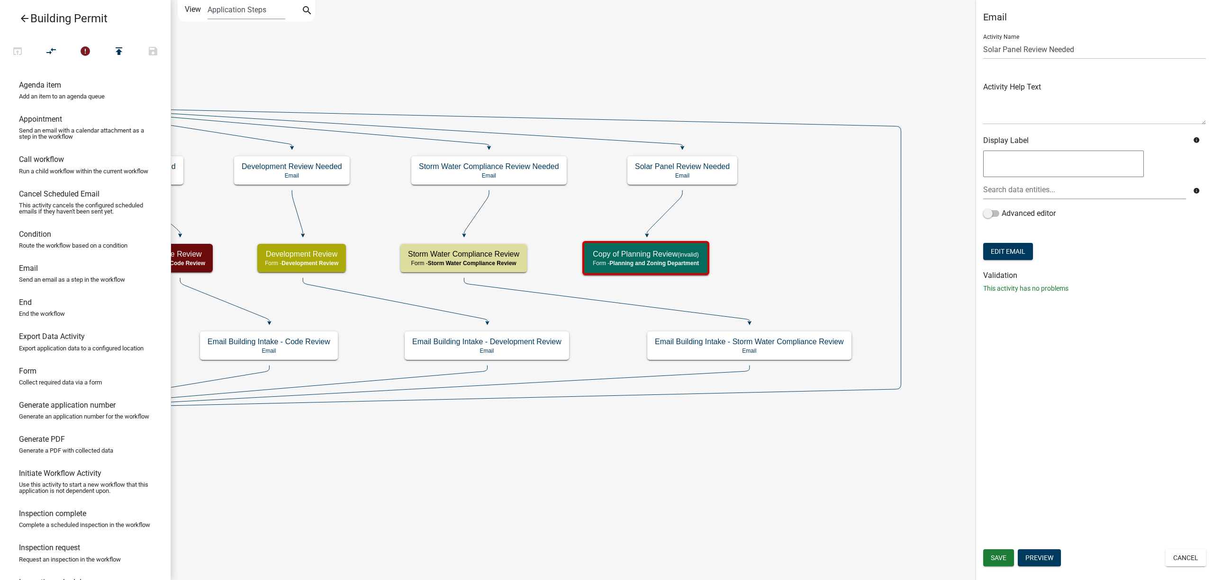
click at [998, 262] on form "Activity Name Solar Panel Review Needed Activity Help Text Display Label info i…" at bounding box center [1094, 145] width 223 height 236
click at [1000, 243] on form "Activity Name Solar Panel Review Needed Activity Help Text Display Label info i…" at bounding box center [1094, 145] width 223 height 236
click at [1004, 257] on button "Edit Email" at bounding box center [1008, 251] width 50 height 17
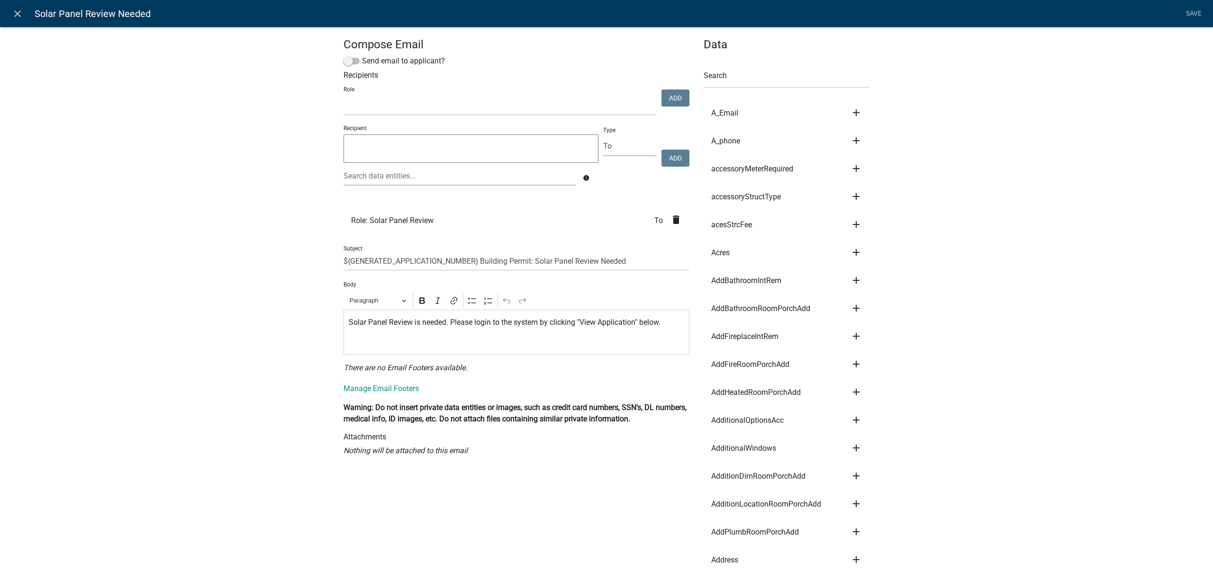
select select
click at [23, 14] on link "close" at bounding box center [17, 13] width 19 height 19
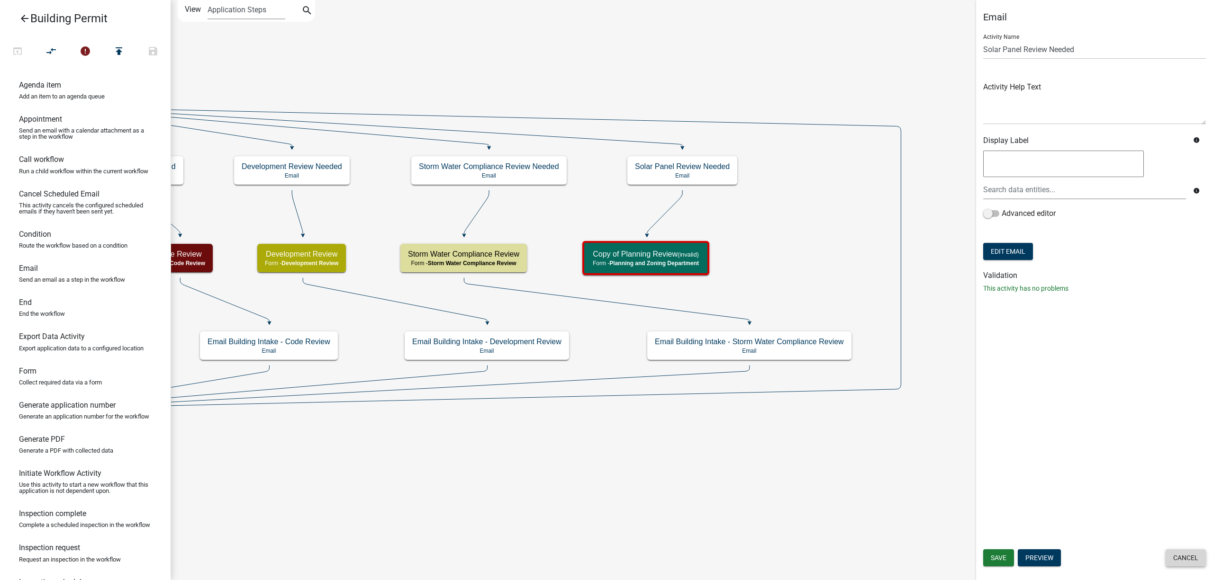
click at [1189, 565] on button "Cancel" at bounding box center [1185, 558] width 40 height 17
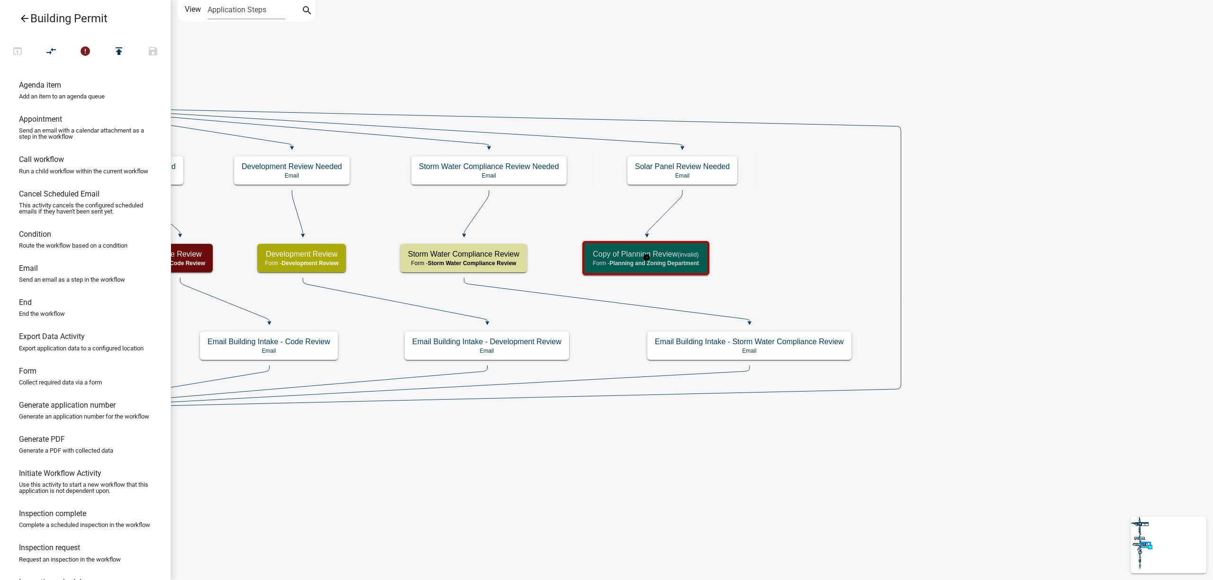
click at [667, 251] on h5 "Copy of Planning Review (invalid)" at bounding box center [646, 254] width 106 height 9
select select "FEFC7E18-DC50-405E-A3CF-80BB61B87610"
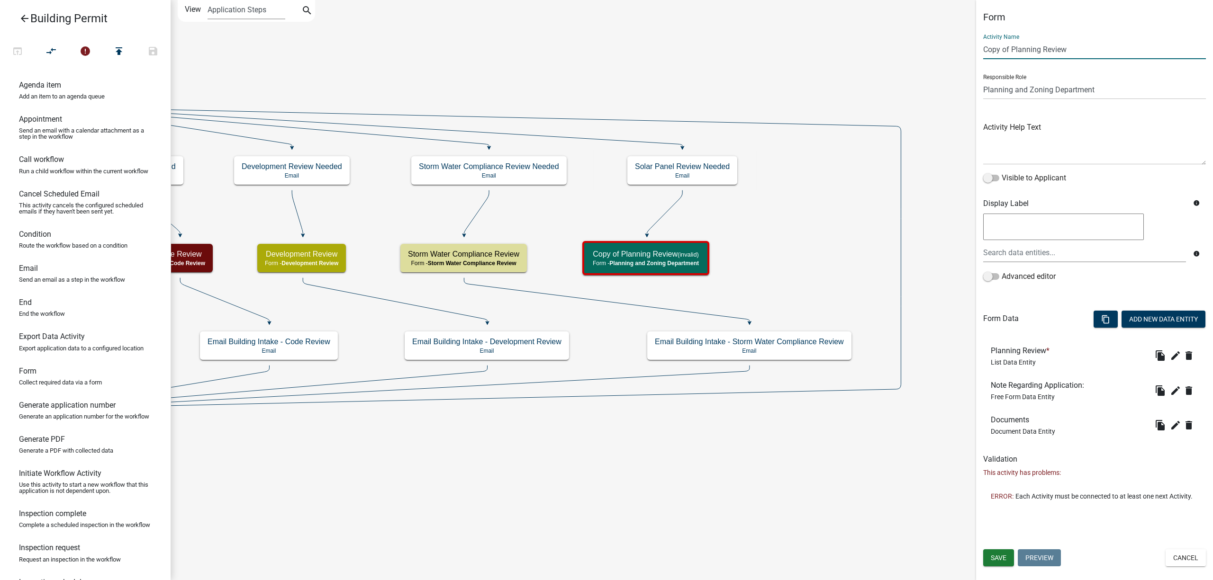
drag, startPoint x: 1079, startPoint y: 48, endPoint x: 912, endPoint y: 45, distance: 166.8
click at [912, 45] on main "Start Start - Applicant Require User Require user Applicant and Property Inform…" at bounding box center [692, 290] width 1042 height 580
type input "Solar Panel Review"
click at [1022, 96] on select "Applicant Erosion Control Permit Portage Assessor BP Notification Storm Water C…" at bounding box center [1094, 89] width 223 height 19
click at [1194, 561] on button "Cancel" at bounding box center [1185, 558] width 40 height 17
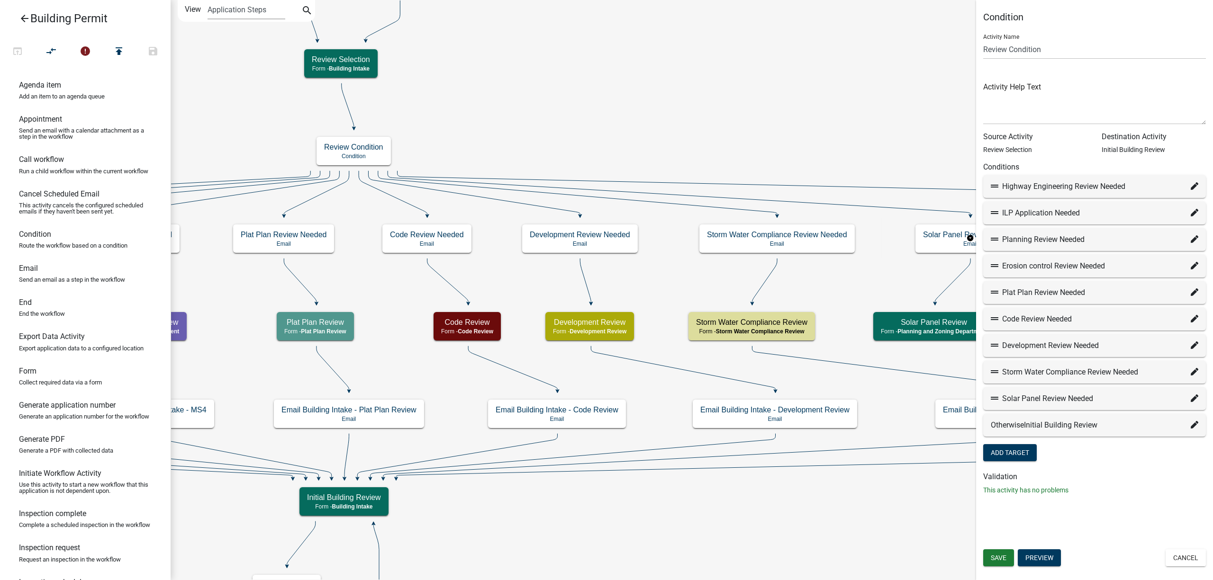
click at [1198, 400] on icon at bounding box center [1195, 399] width 8 height 8
select select "126: 8d553df5-1f17-4c3c-9be6-42935caa65c7"
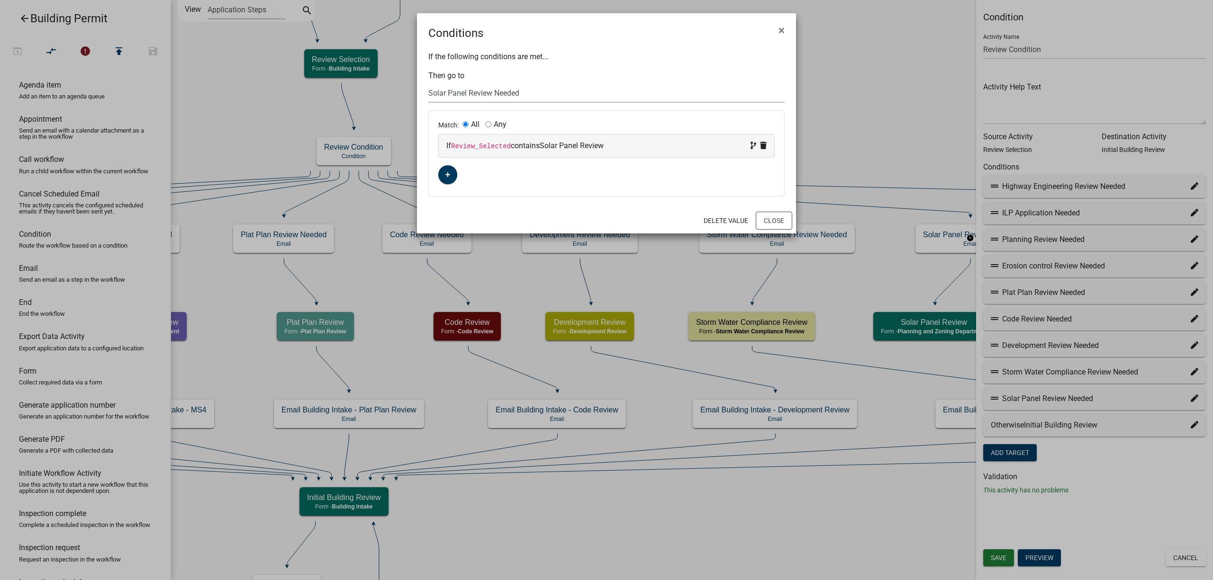
click at [513, 90] on select "Choose... Start Require User Applicant and Property Information End Parcel sear…" at bounding box center [606, 92] width 356 height 19
click at [428, 83] on select "Choose... Start Require User Applicant and Property Information End Parcel sear…" at bounding box center [606, 92] width 356 height 19
click at [789, 215] on button "Close" at bounding box center [774, 221] width 36 height 18
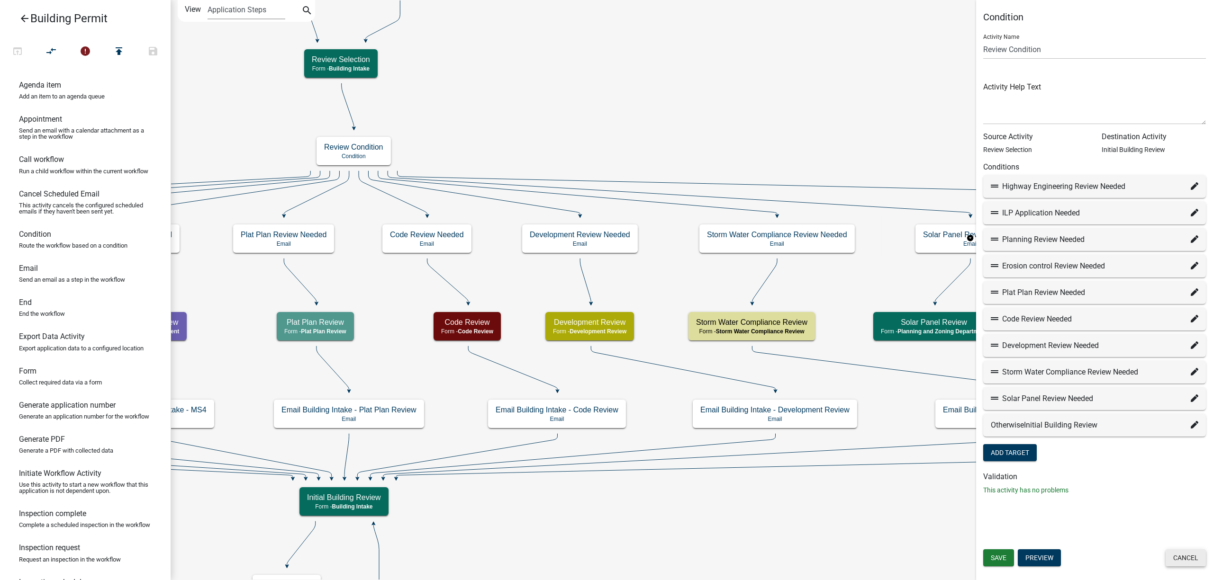
click at [1186, 558] on button "Cancel" at bounding box center [1185, 558] width 40 height 17
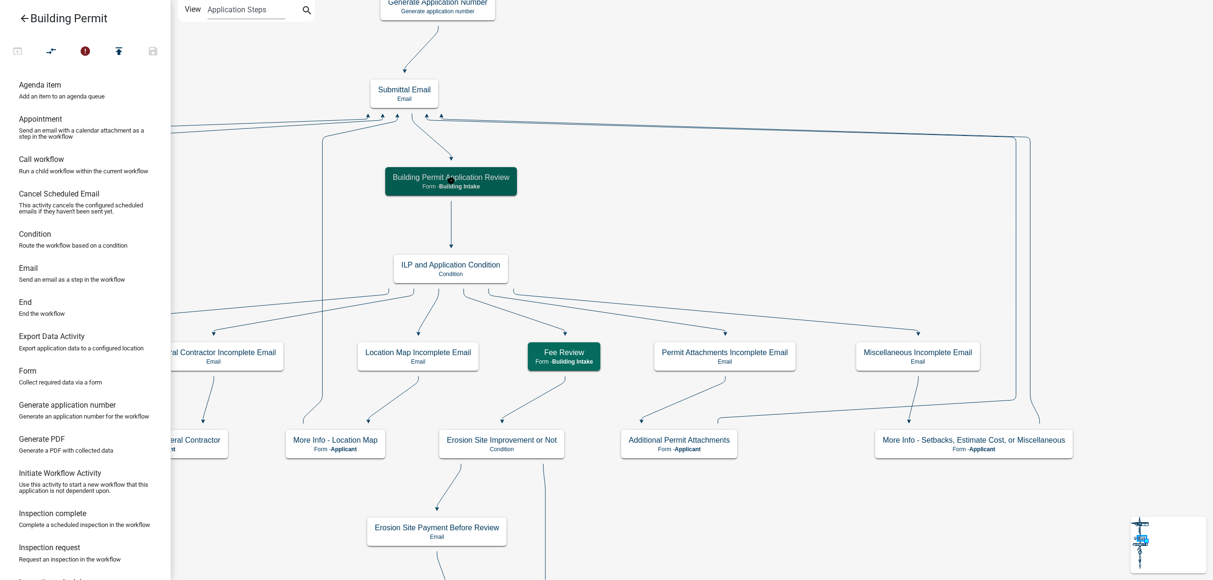
click at [514, 182] on div "Building Permit Application Review Form - Building Intake" at bounding box center [451, 181] width 132 height 28
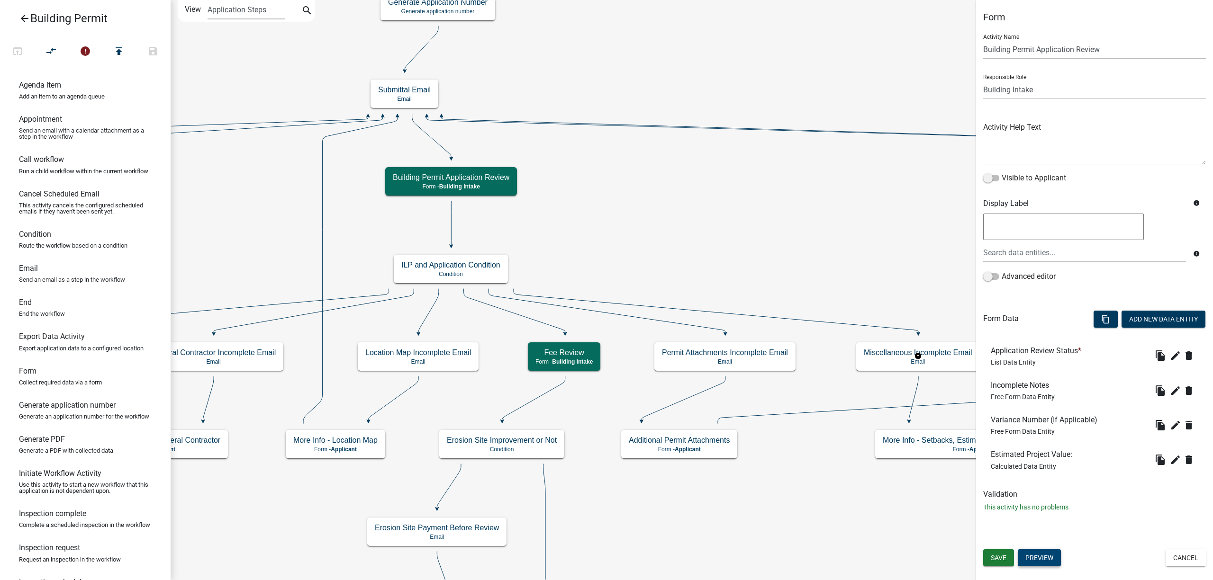
click at [1042, 558] on button "Preview" at bounding box center [1039, 558] width 43 height 17
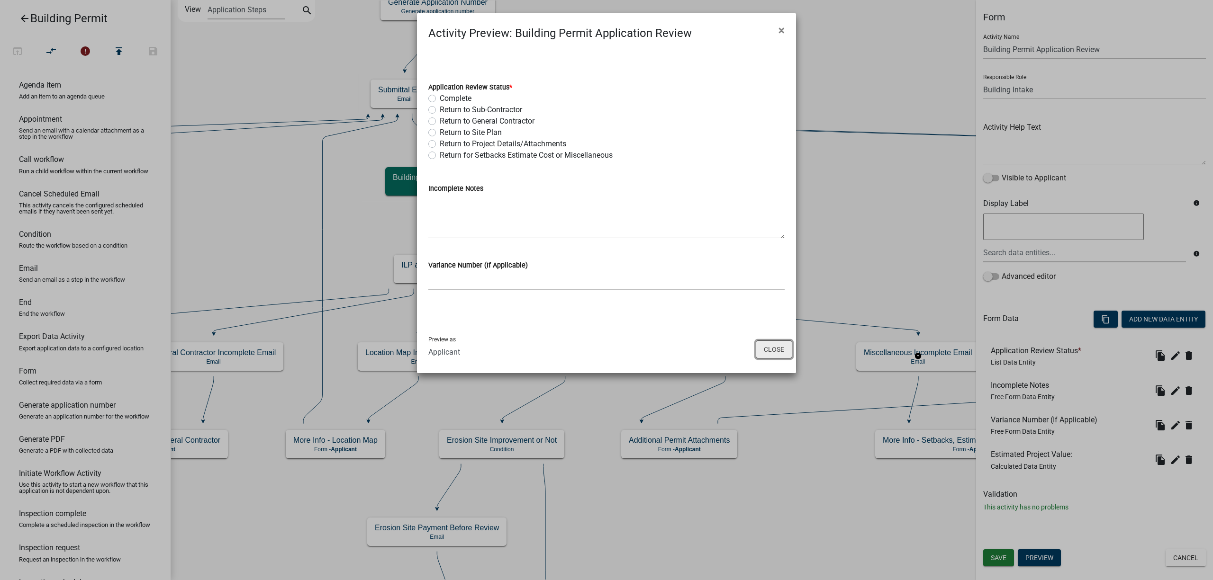
click at [767, 347] on button "Close" at bounding box center [774, 350] width 36 height 18
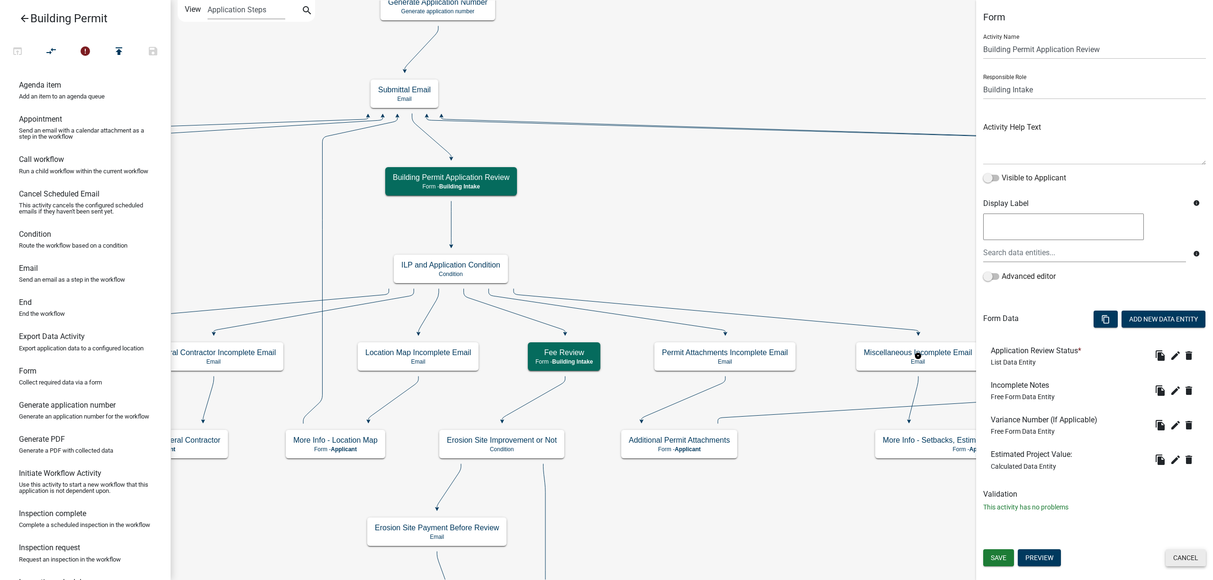
click at [1175, 556] on button "Cancel" at bounding box center [1185, 558] width 40 height 17
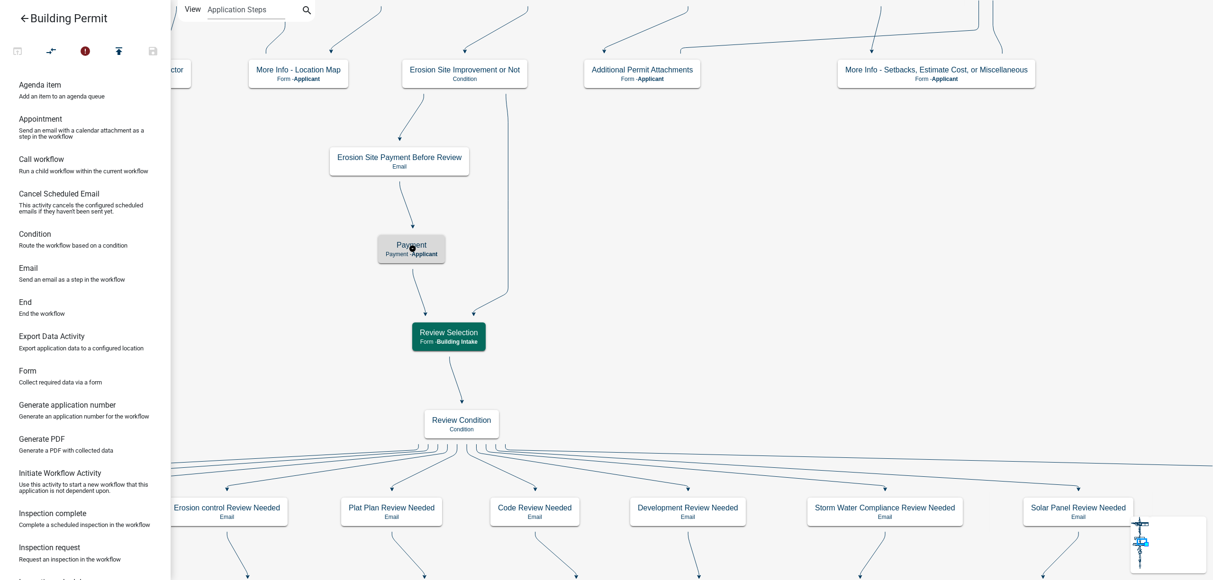
click at [438, 251] on span "Applicant" at bounding box center [425, 254] width 26 height 7
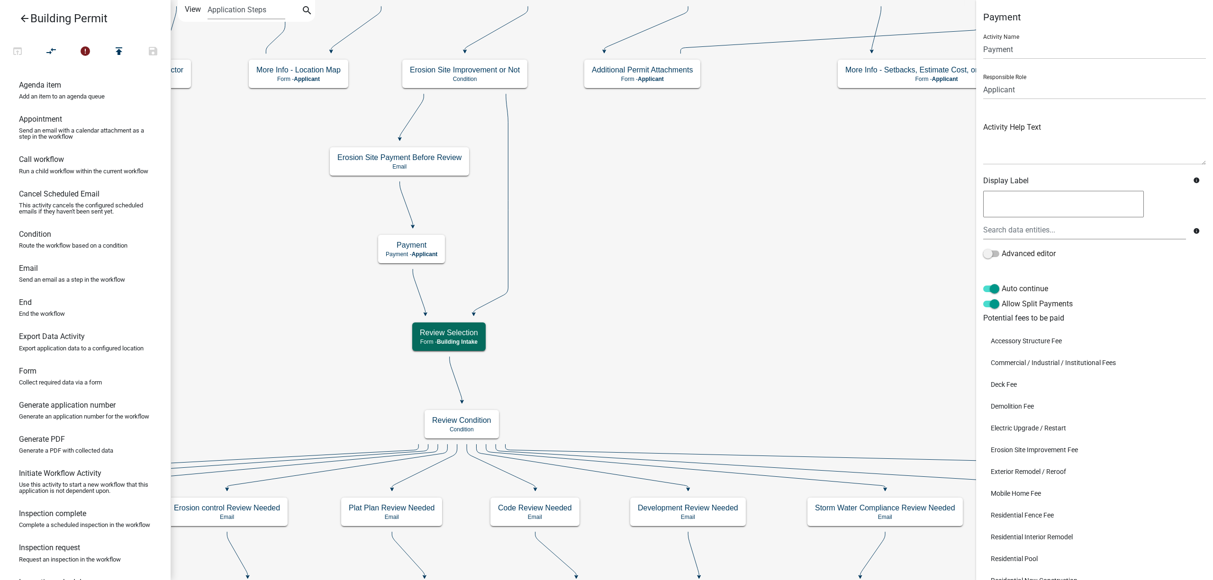
scroll to position [182, 0]
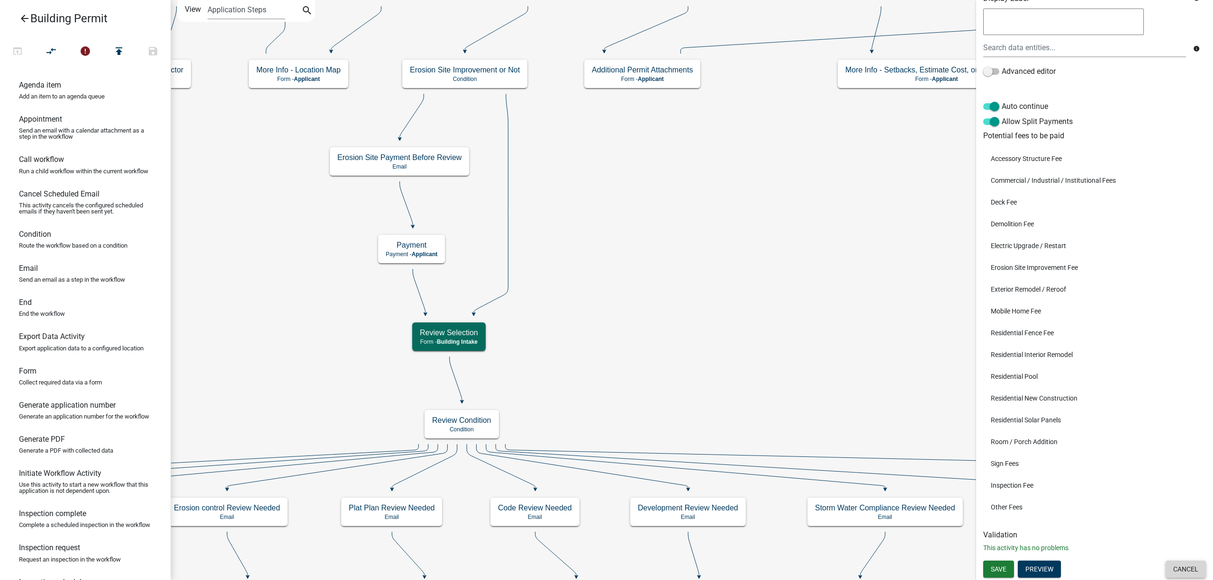
click at [1172, 571] on button "Cancel" at bounding box center [1185, 569] width 40 height 17
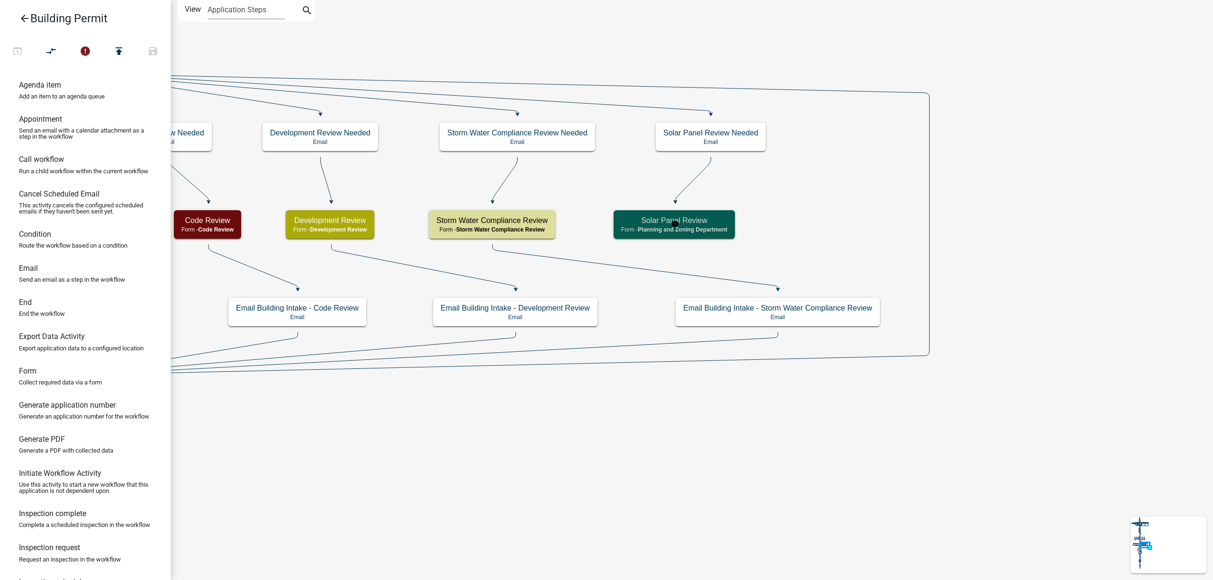
click at [732, 226] on div "Solar Panel Review Form - Planning and Zoning Department" at bounding box center [673, 224] width 121 height 28
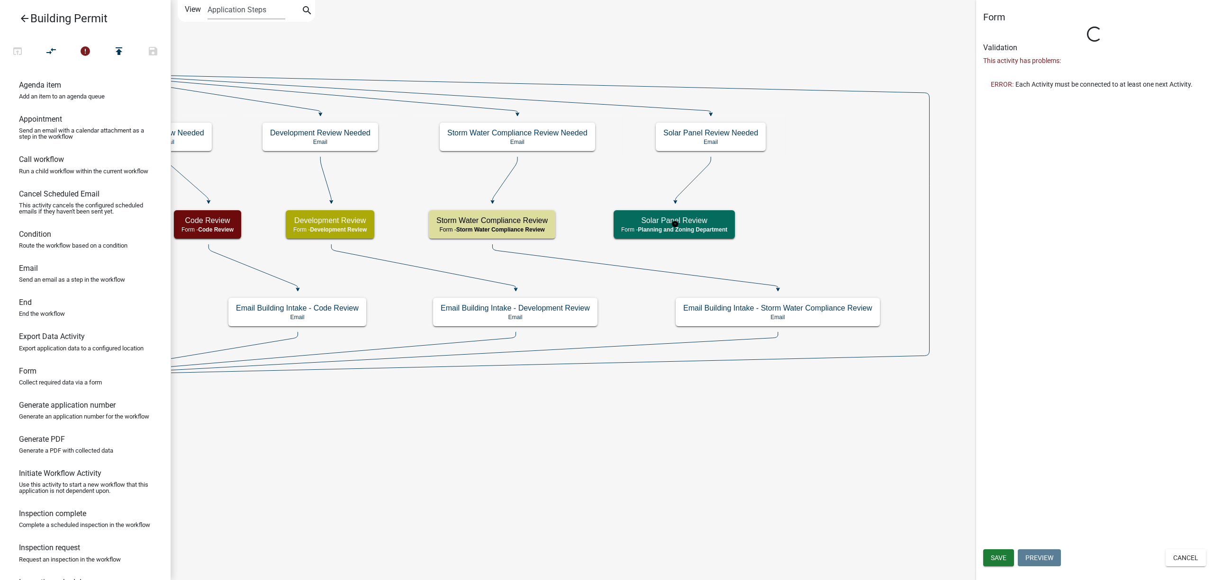
select select "FEFC7E18-DC50-405E-A3CF-80BB61B87610"
type input "Copy of Planning Review"
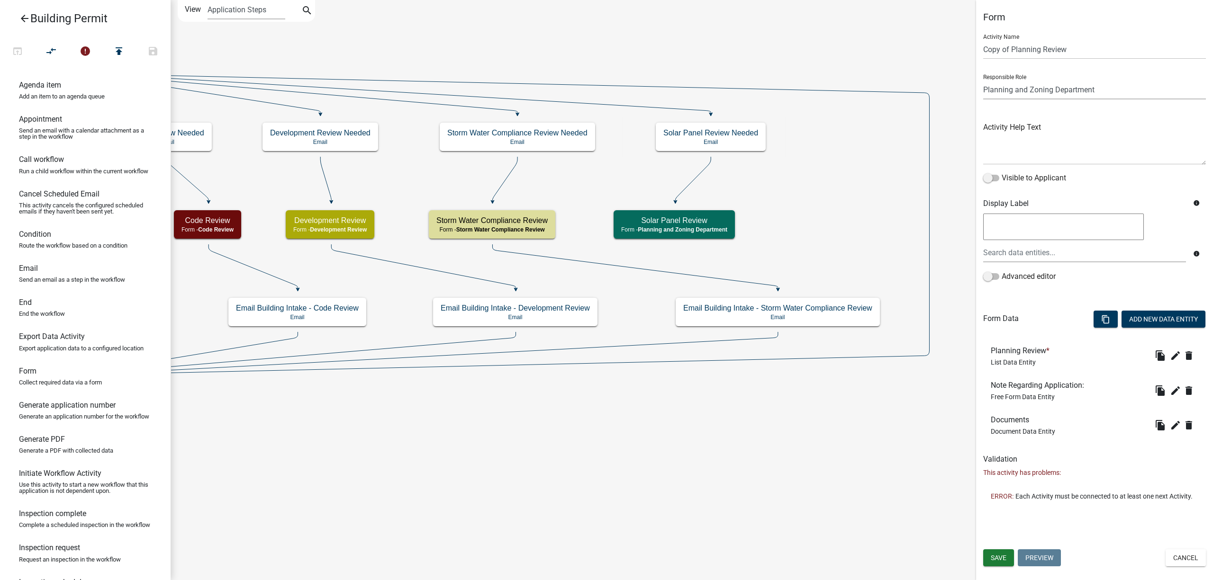
click at [1048, 97] on select "Applicant Erosion Control Permit Portage Assessor BP Notification Storm Water C…" at bounding box center [1094, 89] width 223 height 19
click at [1073, 43] on input "Copy of Planning Review" at bounding box center [1094, 49] width 223 height 19
drag, startPoint x: 1076, startPoint y: 48, endPoint x: 980, endPoint y: 50, distance: 96.7
click at [980, 50] on div "Form Activity Name Copy of Planning Review Responsible Role Applicant Erosion C…" at bounding box center [1094, 259] width 237 height 496
click at [1202, 558] on button "Cancel" at bounding box center [1185, 558] width 40 height 17
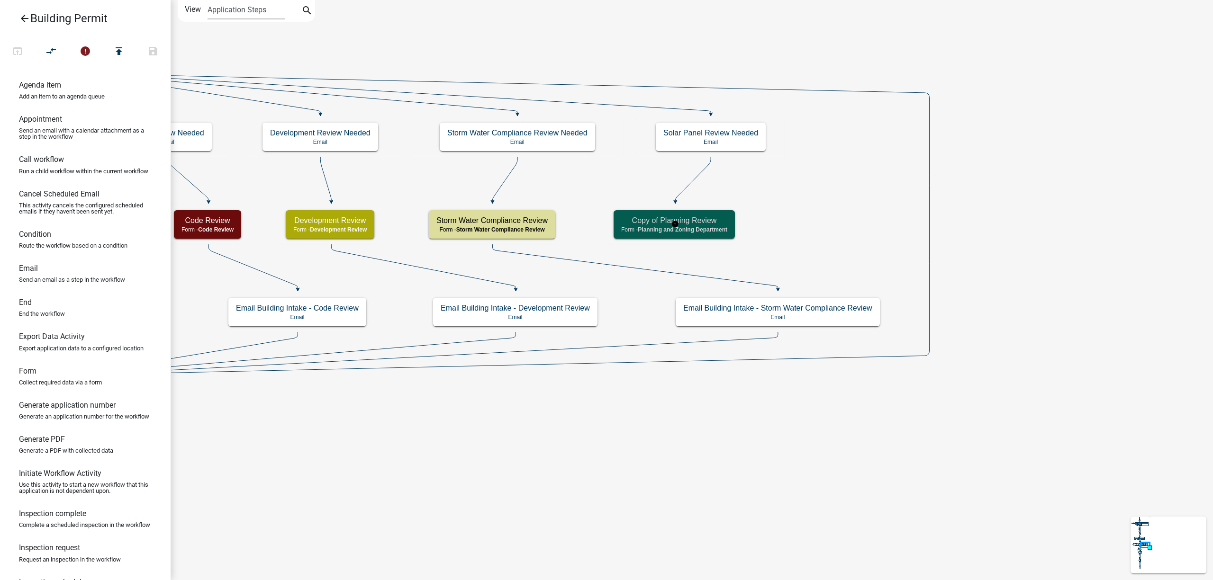
click at [727, 226] on span "Planning and Zoning Department" at bounding box center [683, 229] width 90 height 7
select select "FEFC7E18-DC50-405E-A3CF-80BB61B87610"
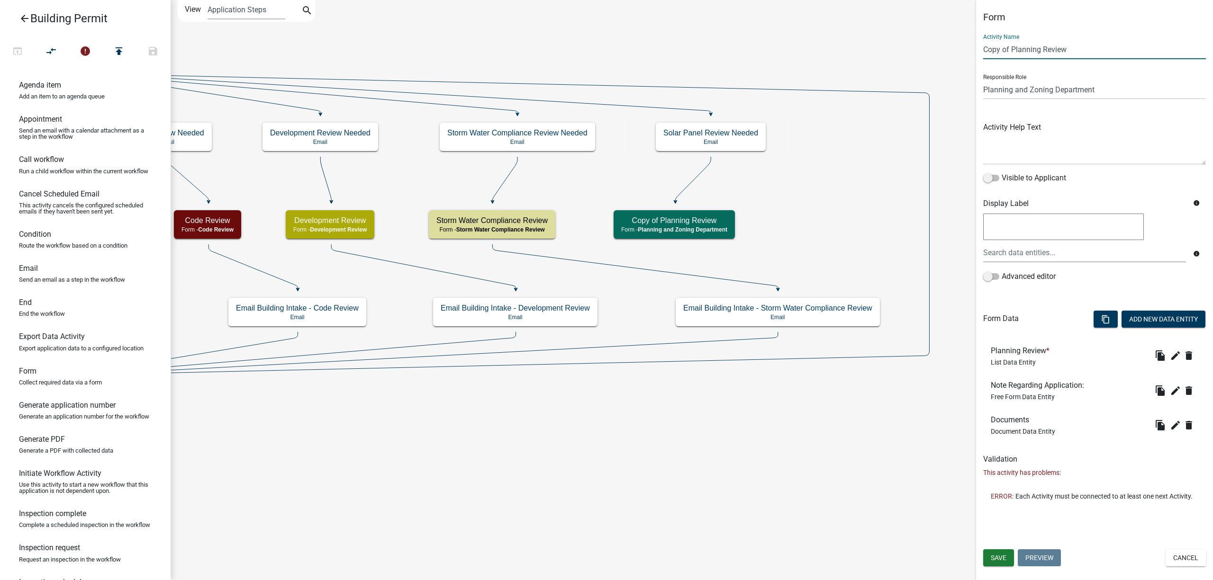
drag, startPoint x: 1078, startPoint y: 47, endPoint x: 939, endPoint y: 46, distance: 139.3
click at [939, 46] on main "Start Start - Applicant Require User Require user Applicant and Property Inform…" at bounding box center [692, 290] width 1042 height 580
click at [1177, 354] on icon "edit" at bounding box center [1175, 355] width 11 height 11
type input "Solar Panel Review"
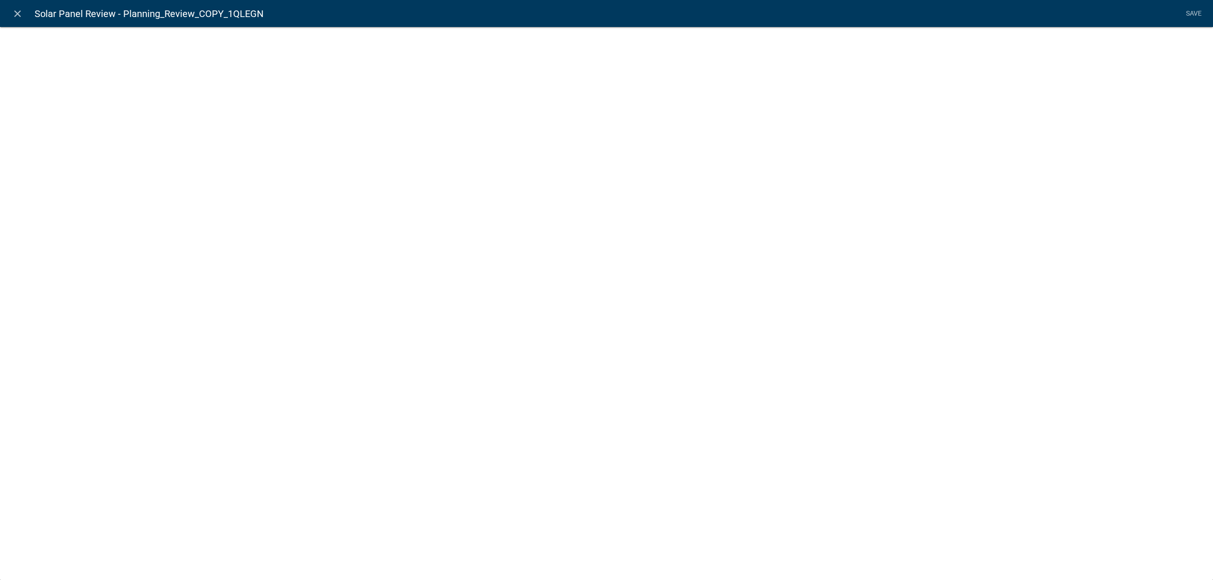
select select "list-data"
select select
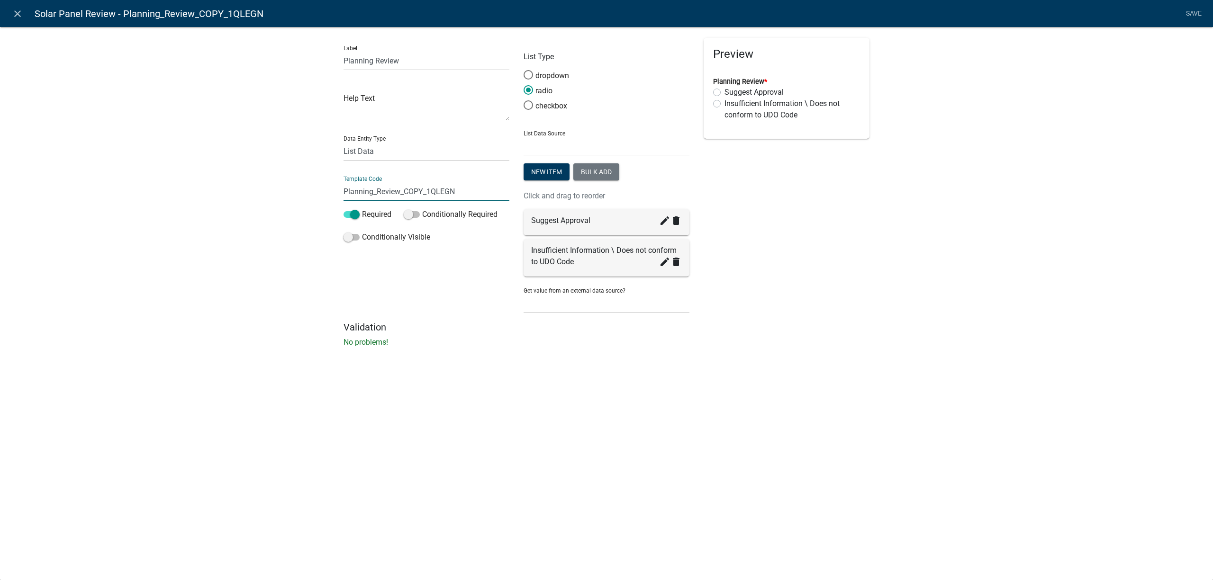
drag, startPoint x: 461, startPoint y: 190, endPoint x: 289, endPoint y: 201, distance: 172.3
click at [289, 201] on div "Label Planning Review Help Text Data Entity Type Free Form Text Document Displa…" at bounding box center [606, 189] width 1213 height 357
type input "Solar_Panel_Review"
drag, startPoint x: 1190, startPoint y: 16, endPoint x: 1179, endPoint y: 27, distance: 16.1
click at [1189, 15] on li "Save" at bounding box center [1194, 14] width 24 height 18
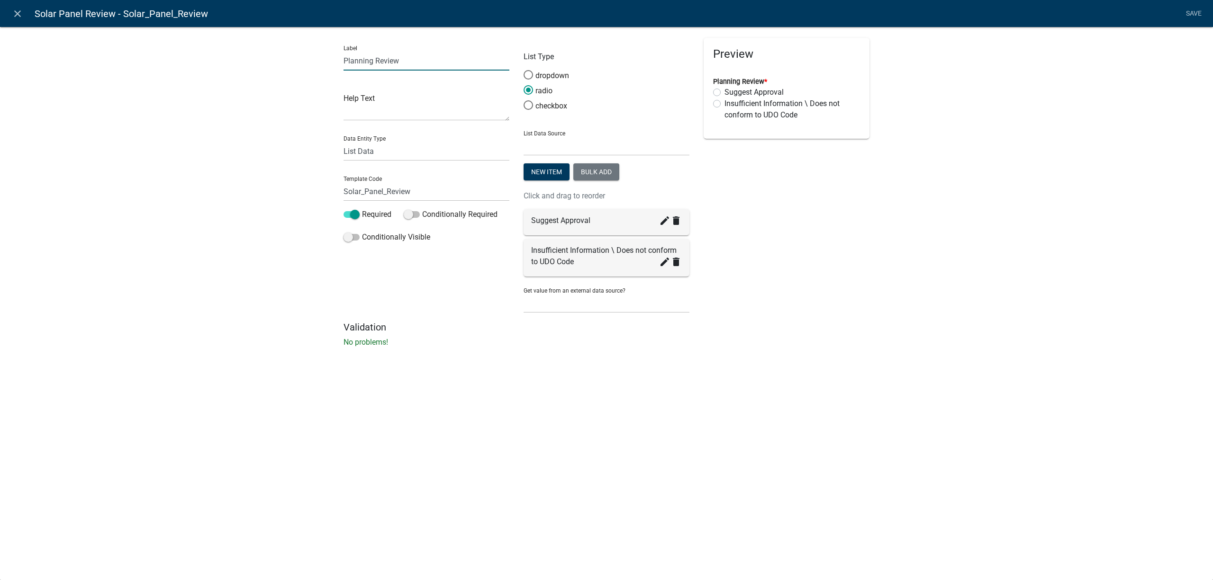
drag, startPoint x: 406, startPoint y: 59, endPoint x: 297, endPoint y: 52, distance: 110.1
click at [310, 55] on div "Label Planning Review Help Text Data Entity Type Free Form Text Document Displa…" at bounding box center [606, 189] width 1213 height 357
click at [393, 62] on input "Solar Panel REview" at bounding box center [426, 60] width 166 height 19
type input "Solar Panel Review"
click at [1185, 12] on link "Save" at bounding box center [1194, 14] width 24 height 18
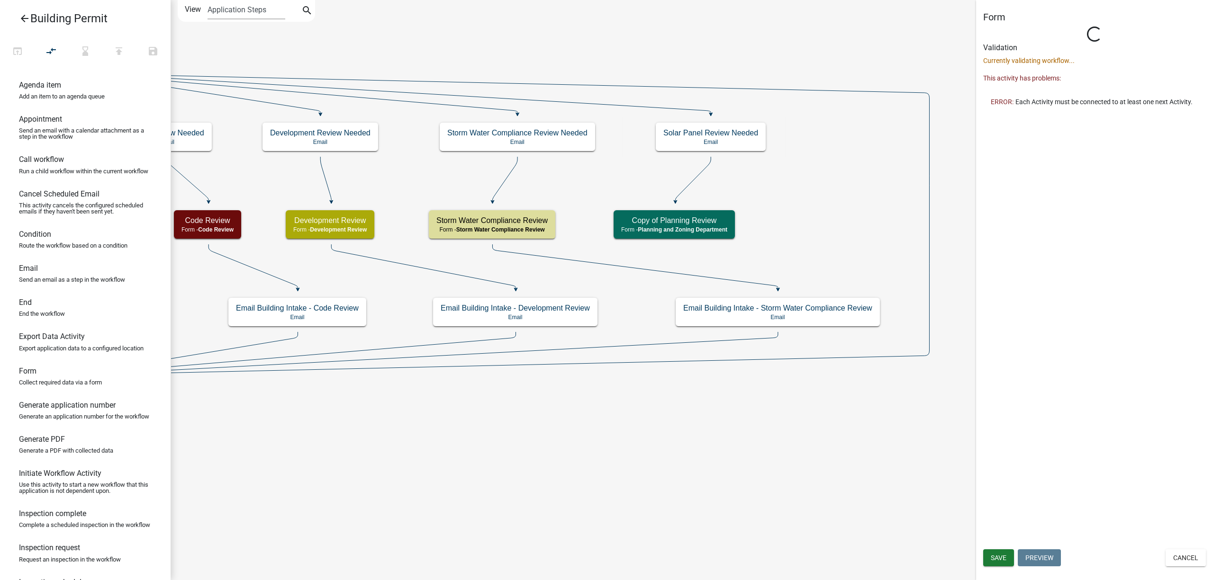
select select "FEFC7E18-DC50-405E-A3CF-80BB61B87610"
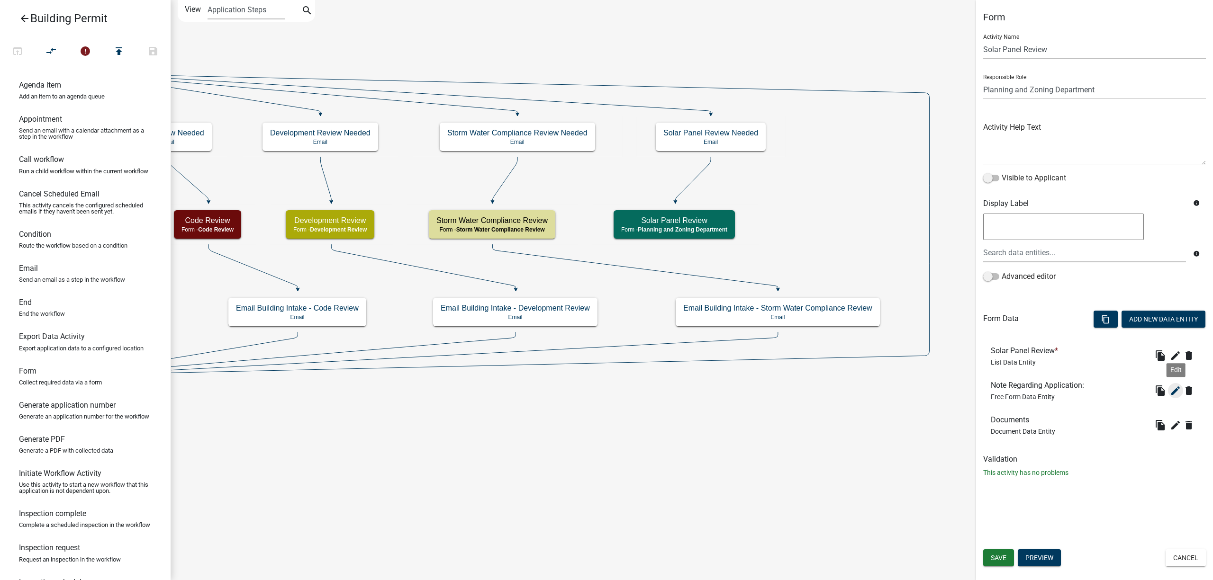
click at [1177, 396] on icon "edit" at bounding box center [1175, 390] width 11 height 11
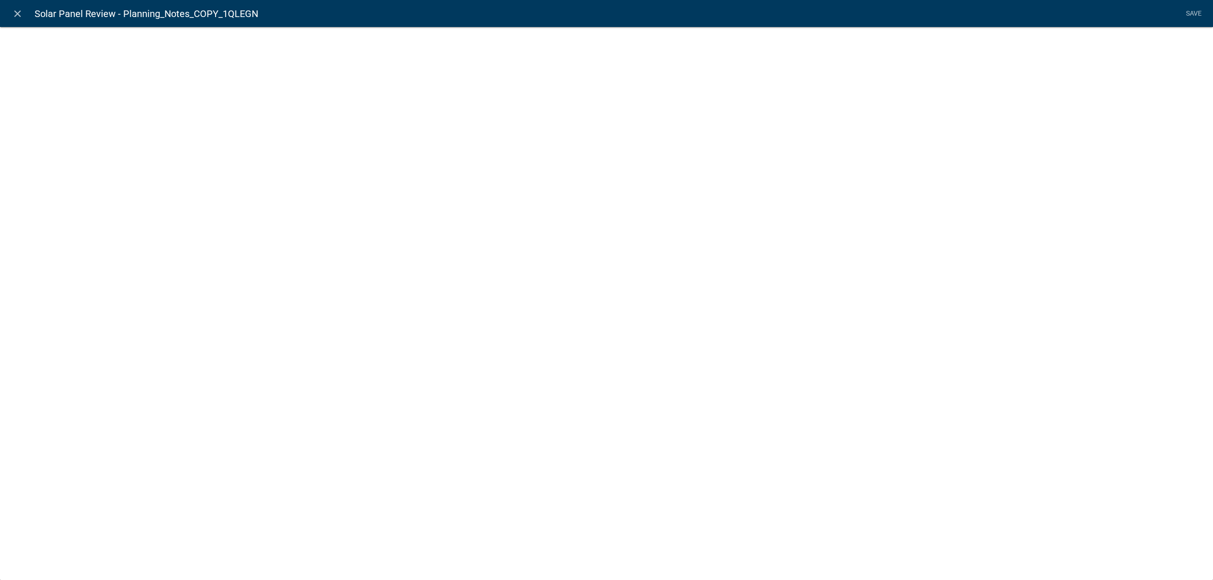
select select
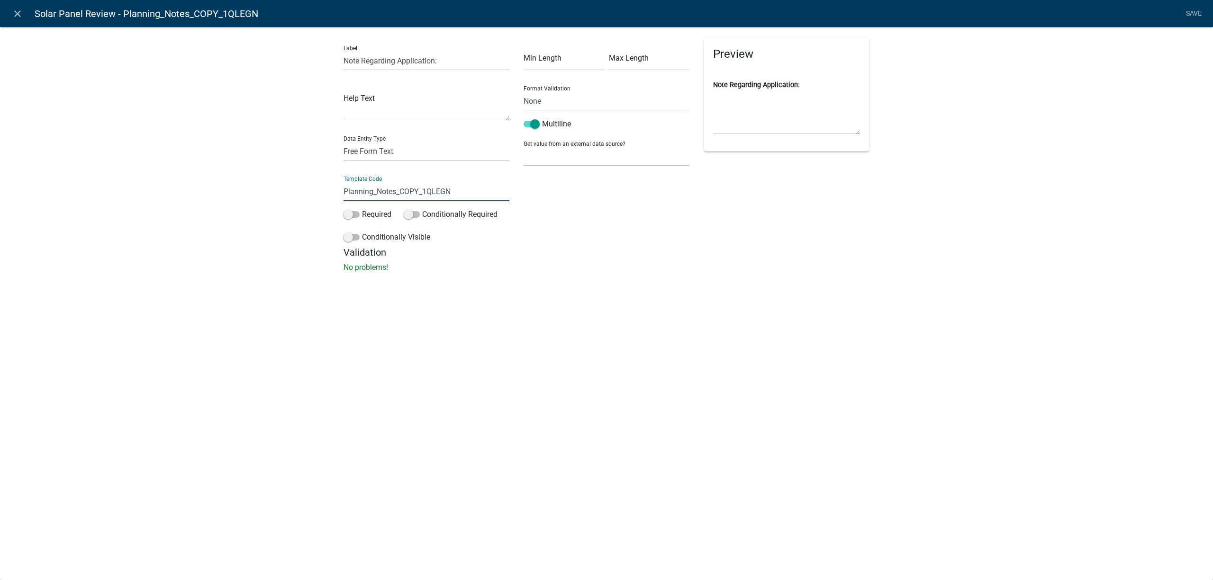
drag, startPoint x: 463, startPoint y: 189, endPoint x: 331, endPoint y: 191, distance: 132.7
click at [331, 191] on div "Label Note Regarding Application: Help Text Data Entity Type Free Form Text Doc…" at bounding box center [606, 152] width 1213 height 282
click at [364, 192] on input "Solar_PanelNotes" at bounding box center [426, 191] width 166 height 19
type input "SolarPanelNotes"
click at [1178, 7] on nav "close Solar Panel Review - Planning_Notes_COPY_1QLEGN Save" at bounding box center [606, 13] width 1213 height 27
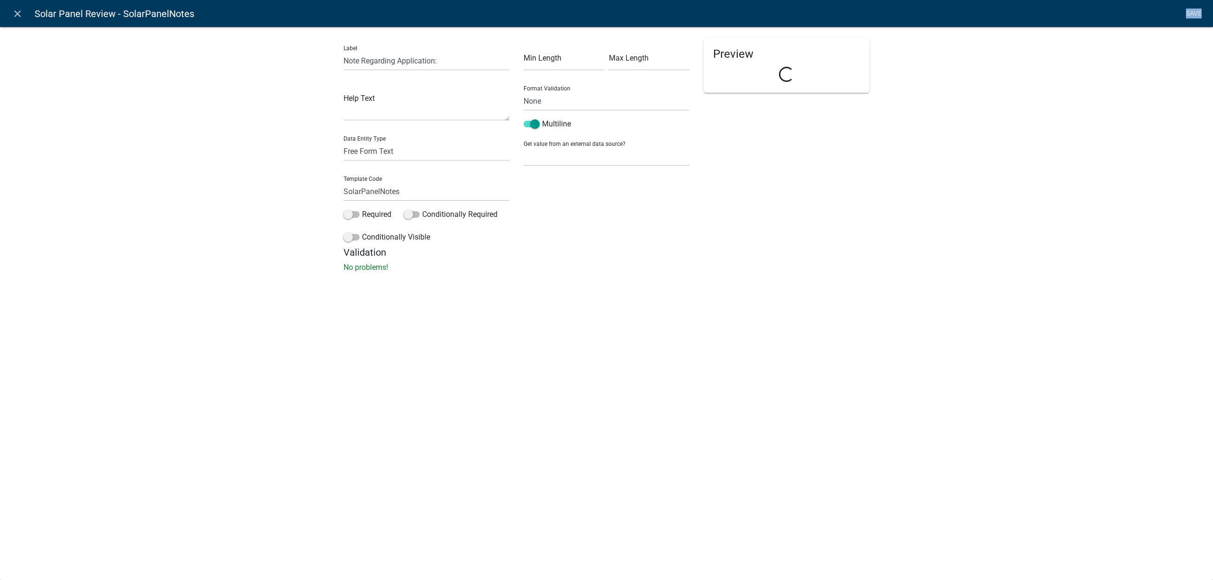
click at [1192, 11] on li "Save" at bounding box center [1194, 14] width 24 height 18
click at [1187, 12] on link "Save" at bounding box center [1194, 14] width 24 height 18
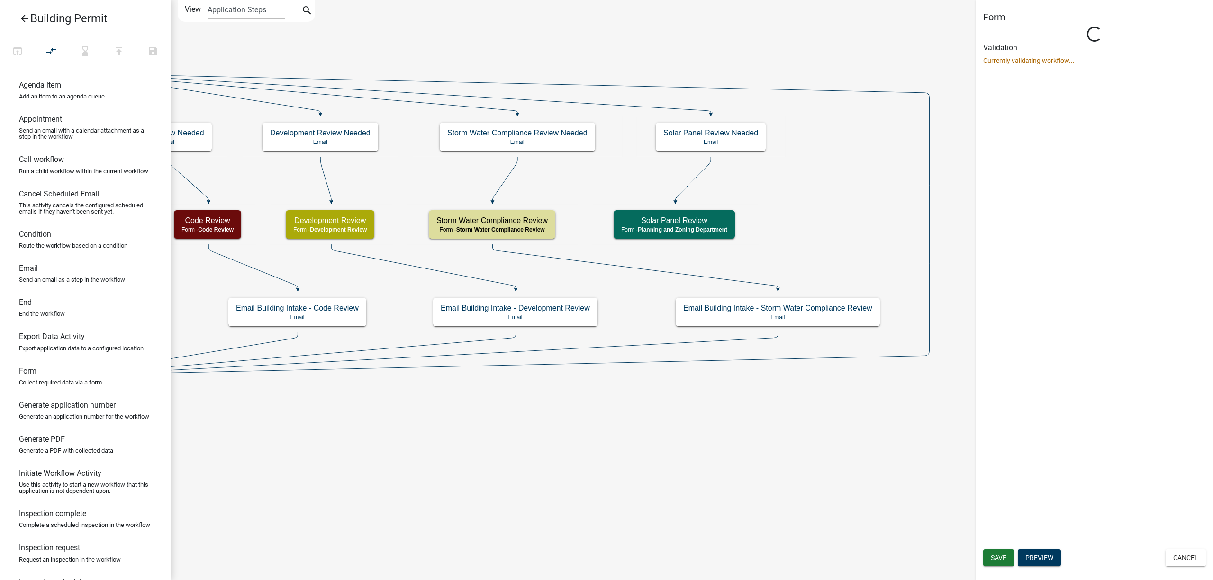
select select "FEFC7E18-DC50-405E-A3CF-80BB61B87610"
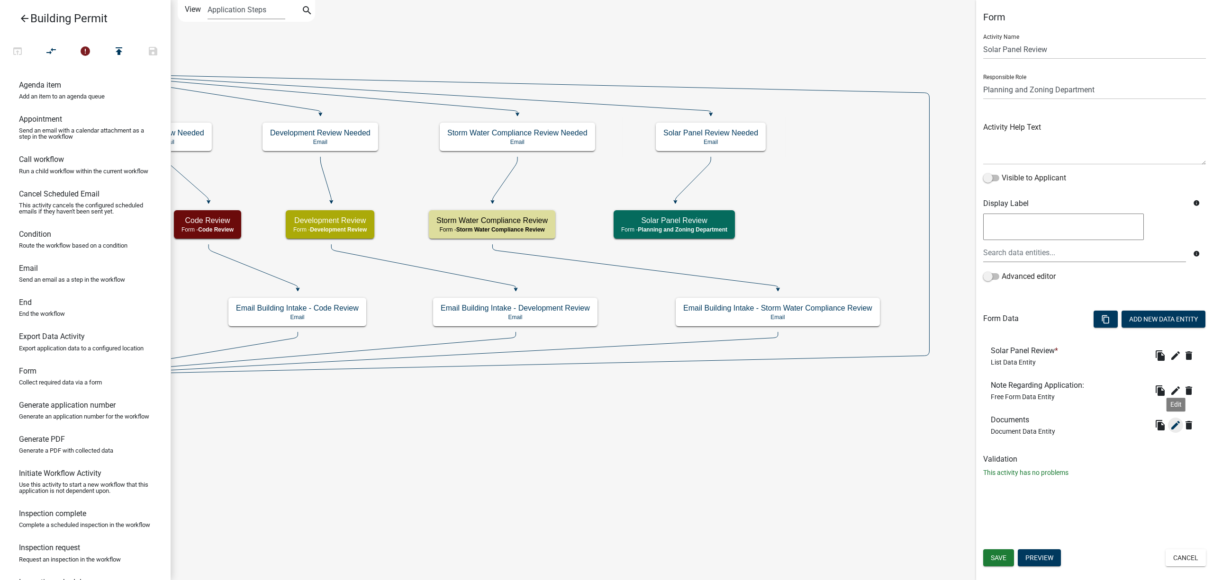
click at [1175, 426] on icon "edit" at bounding box center [1175, 425] width 11 height 11
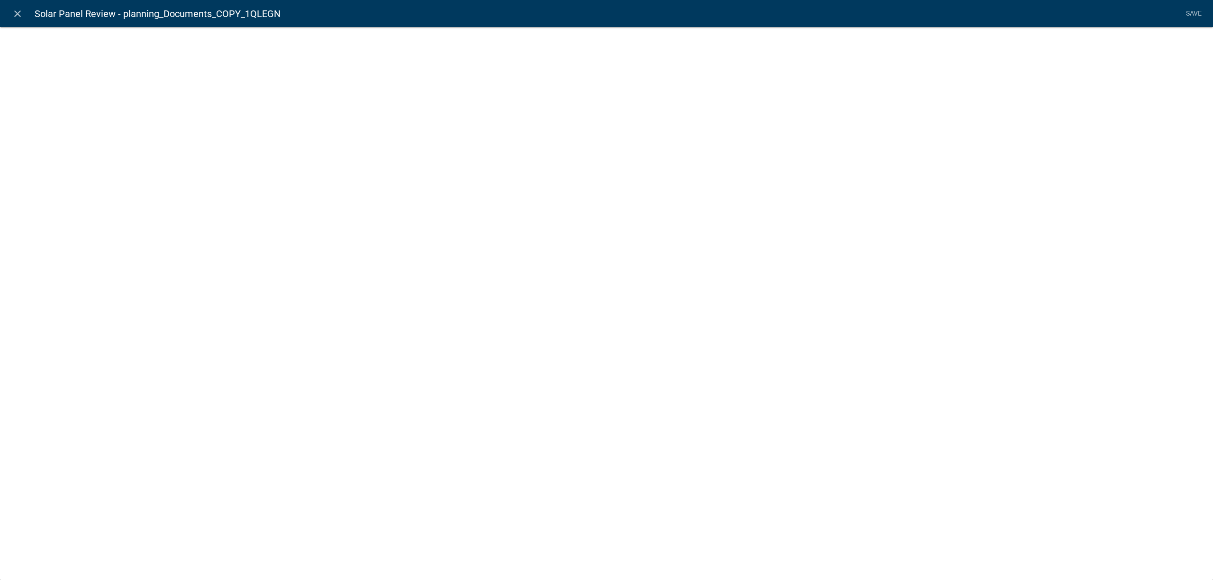
select select "document"
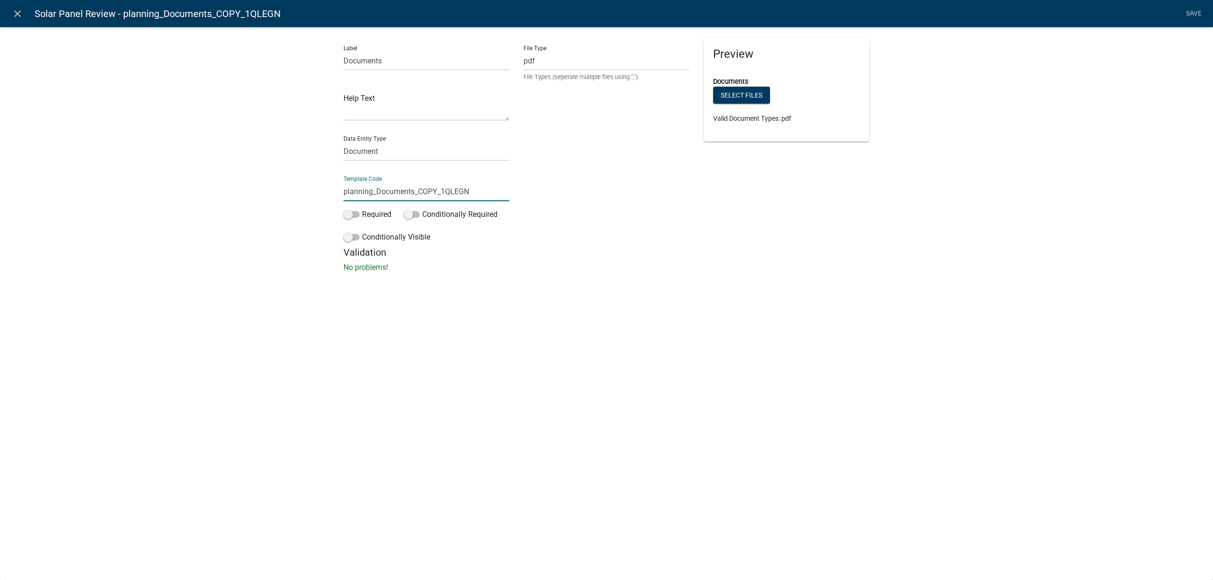
drag, startPoint x: 472, startPoint y: 189, endPoint x: 323, endPoint y: 194, distance: 149.8
click at [323, 194] on div "Label Documents Help Text Data Entity Type Free Form Text Document Display Enti…" at bounding box center [606, 152] width 1213 height 282
type input "solarPanelDocuments"
click at [1198, 7] on li "Save" at bounding box center [1194, 14] width 24 height 18
click at [1184, 13] on link "Save" at bounding box center [1194, 14] width 24 height 18
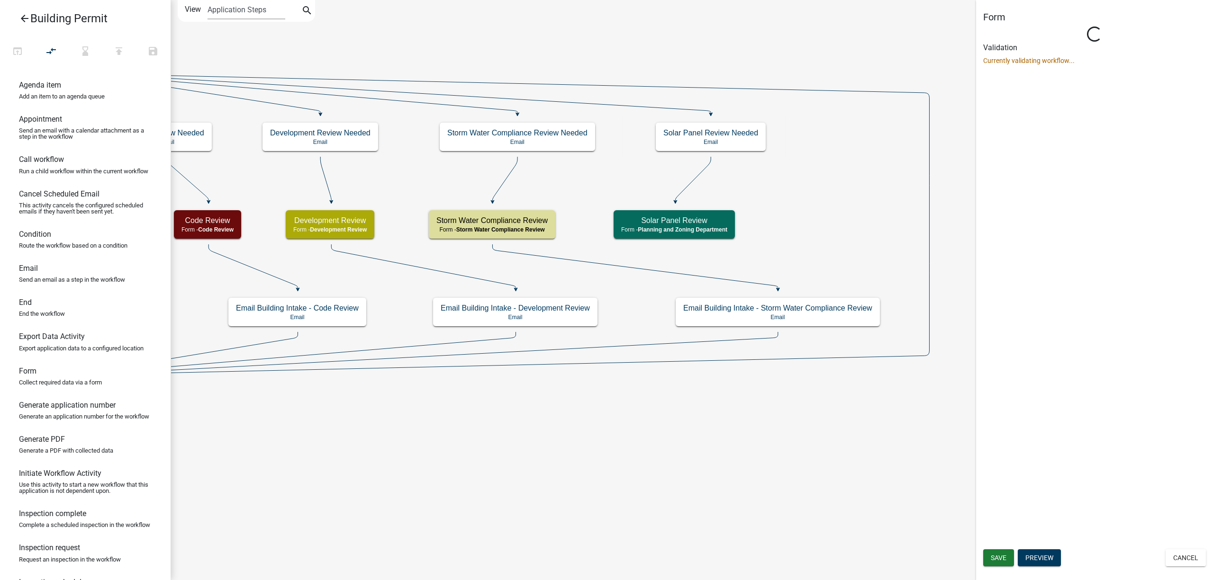
select select "FEFC7E18-DC50-405E-A3CF-80BB61B87610"
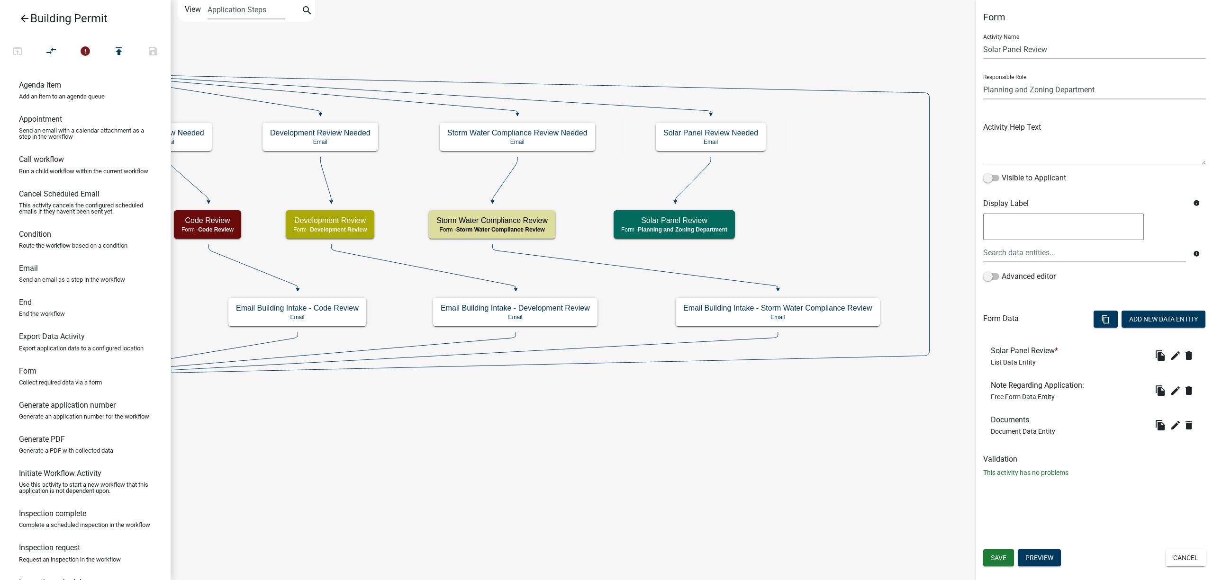
click at [1067, 93] on select "Applicant Erosion Control Permit Portage Assessor BP Notification Storm Water C…" at bounding box center [1094, 89] width 223 height 19
click at [1065, 86] on select "Applicant Erosion Control Permit Portage Assessor BP Notification Storm Water C…" at bounding box center [1094, 89] width 223 height 19
drag, startPoint x: 1083, startPoint y: 514, endPoint x: 1027, endPoint y: 538, distance: 61.1
click at [1084, 514] on div "Form Activity Name Solar Panel Review Responsible Role Applicant Erosion Contro…" at bounding box center [1094, 290] width 237 height 580
click at [1003, 554] on span "Save" at bounding box center [999, 558] width 16 height 8
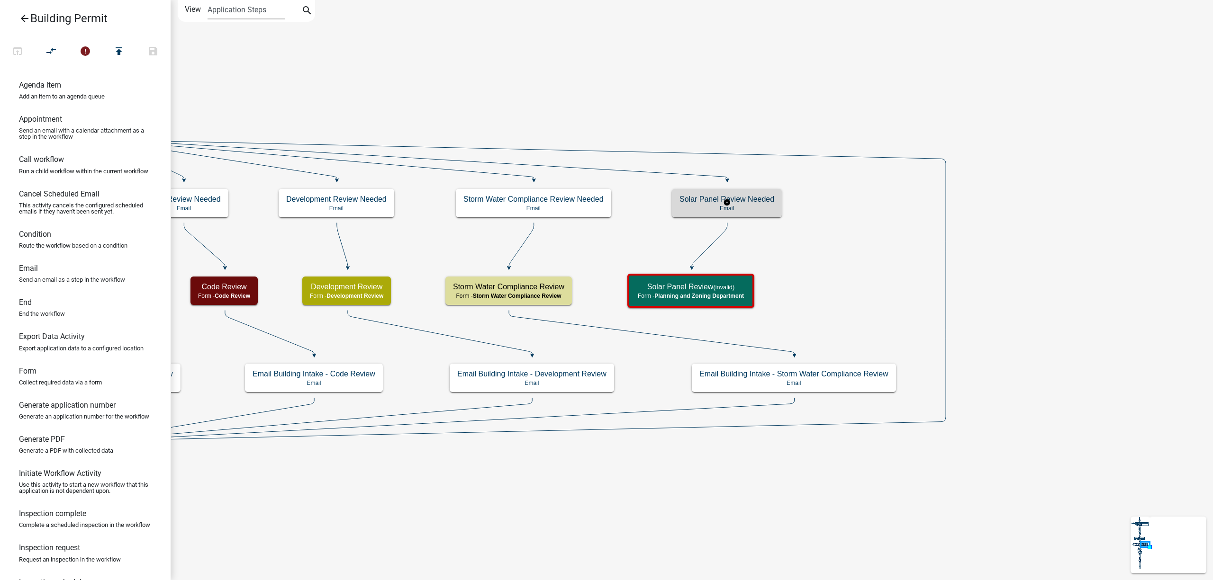
click at [761, 213] on div "Solar Panel Review Needed Email" at bounding box center [727, 203] width 110 height 28
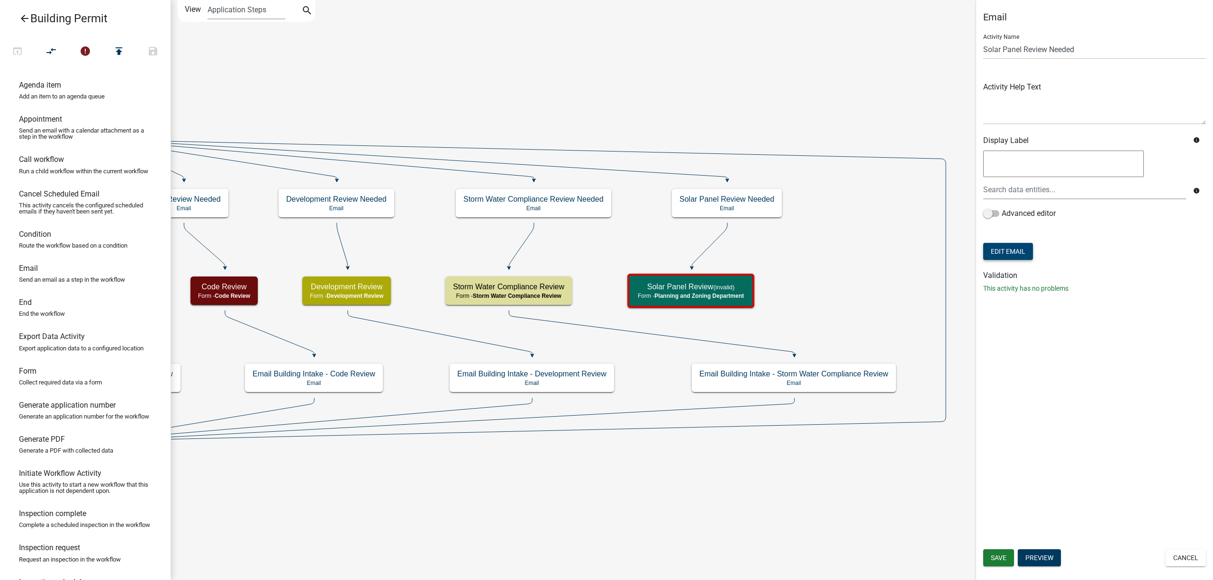
click at [1001, 251] on button "Edit Email" at bounding box center [1008, 251] width 50 height 17
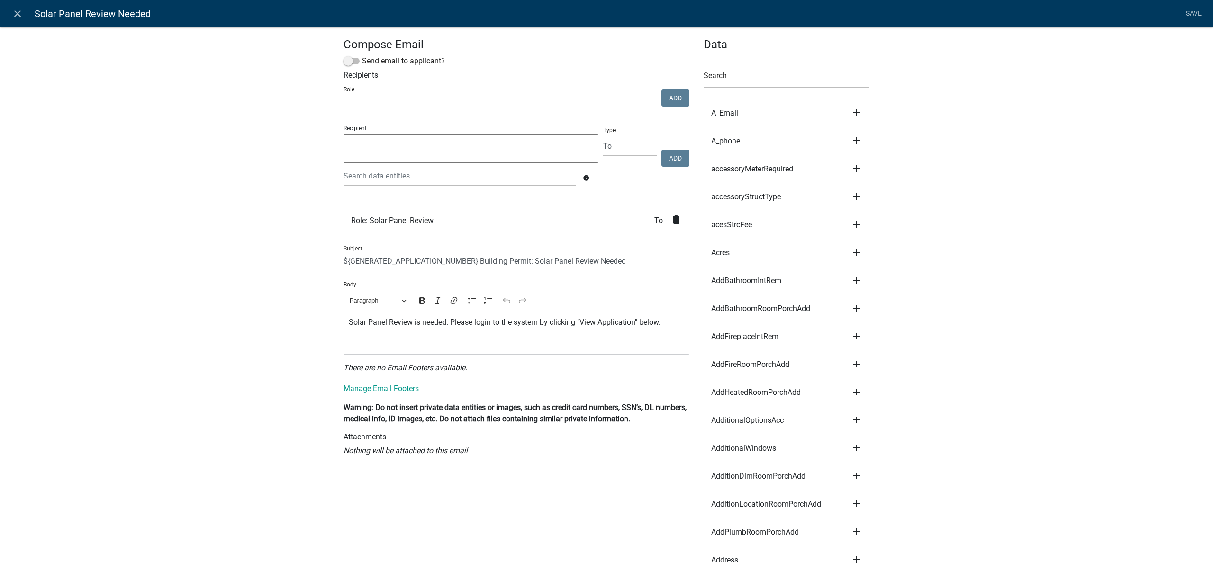
select select
click at [20, 6] on link "close" at bounding box center [17, 13] width 19 height 19
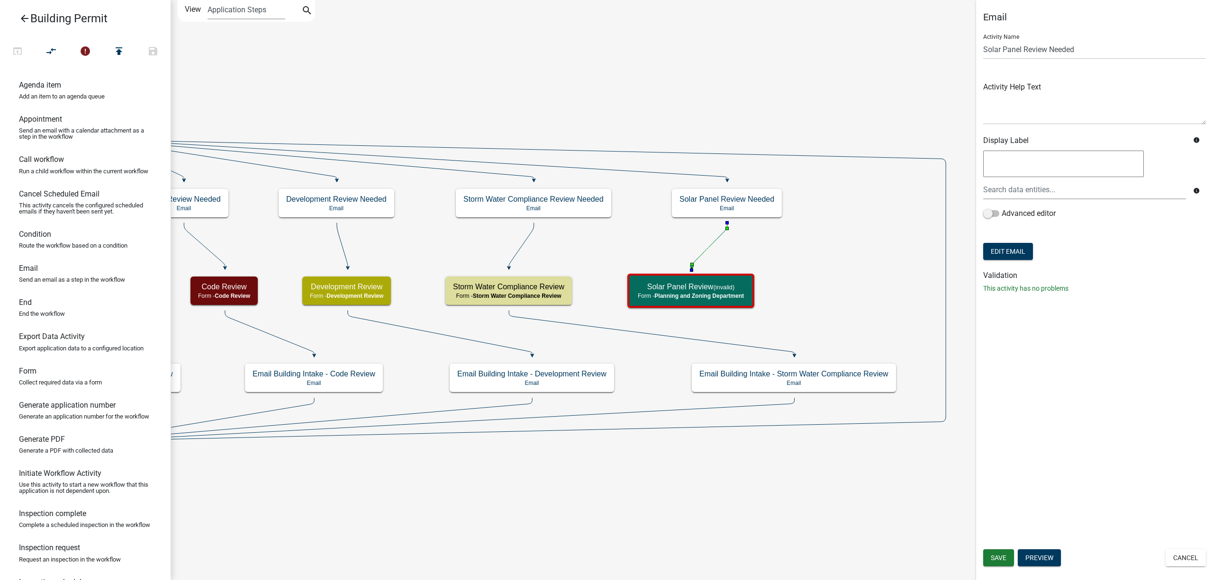
click at [709, 245] on icon at bounding box center [710, 245] width 36 height 45
click at [1177, 558] on button "Cancel" at bounding box center [1185, 558] width 40 height 17
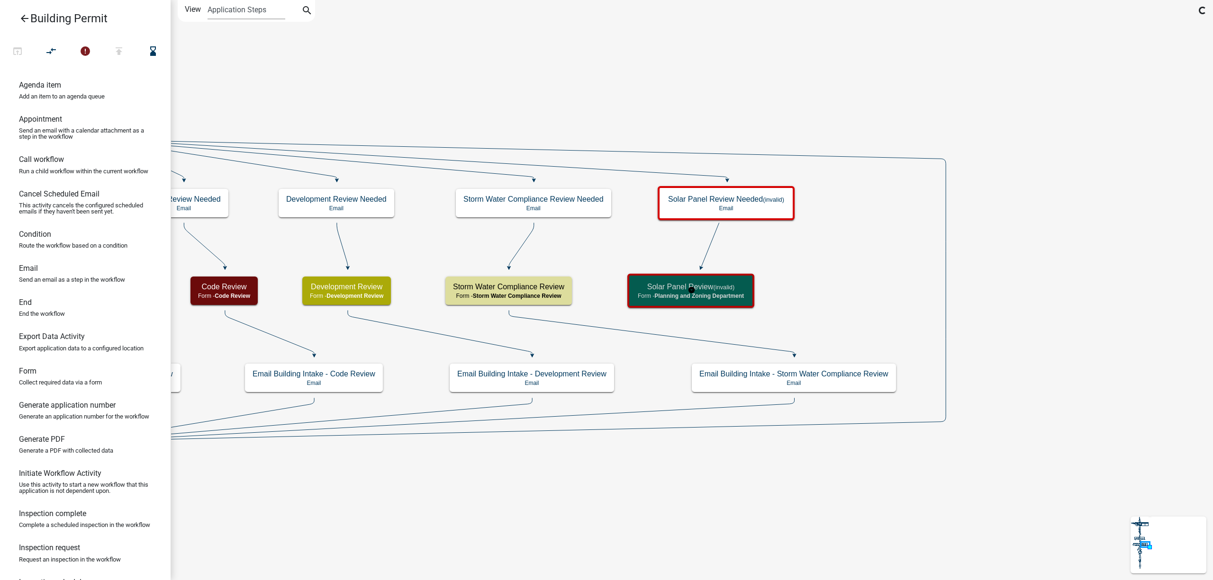
click at [719, 290] on small "(invalid)" at bounding box center [723, 287] width 21 height 7
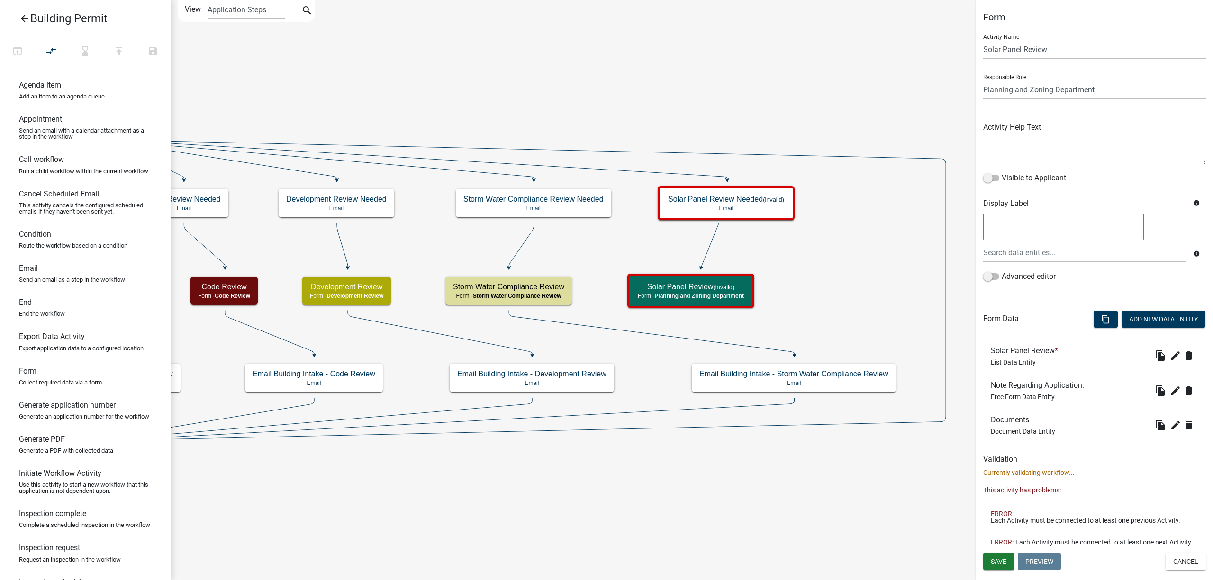
click at [1095, 88] on select "Applicant Erosion Control Permit Portage Assessor BP Notification Storm Water C…" at bounding box center [1094, 89] width 223 height 19
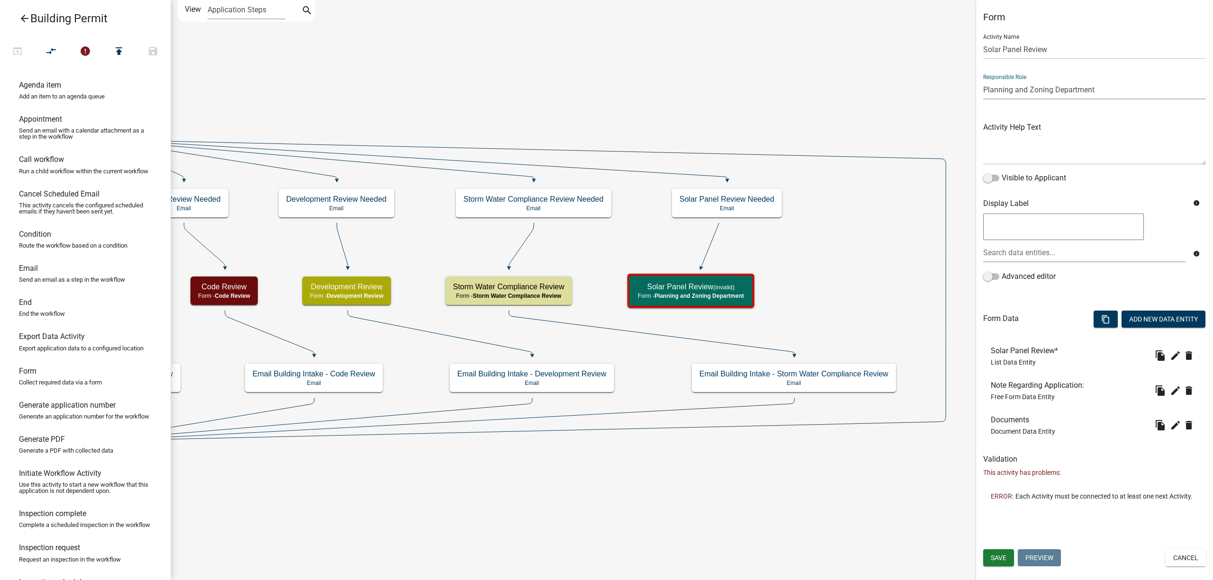
select select "6DFF5F16-786E-4ABC-8832-7C9B4B74F482"
click at [983, 80] on select "Applicant Erosion Control Permit Portage Assessor BP Notification Storm Water C…" at bounding box center [1094, 89] width 223 height 19
click at [992, 554] on span "Save" at bounding box center [999, 558] width 16 height 8
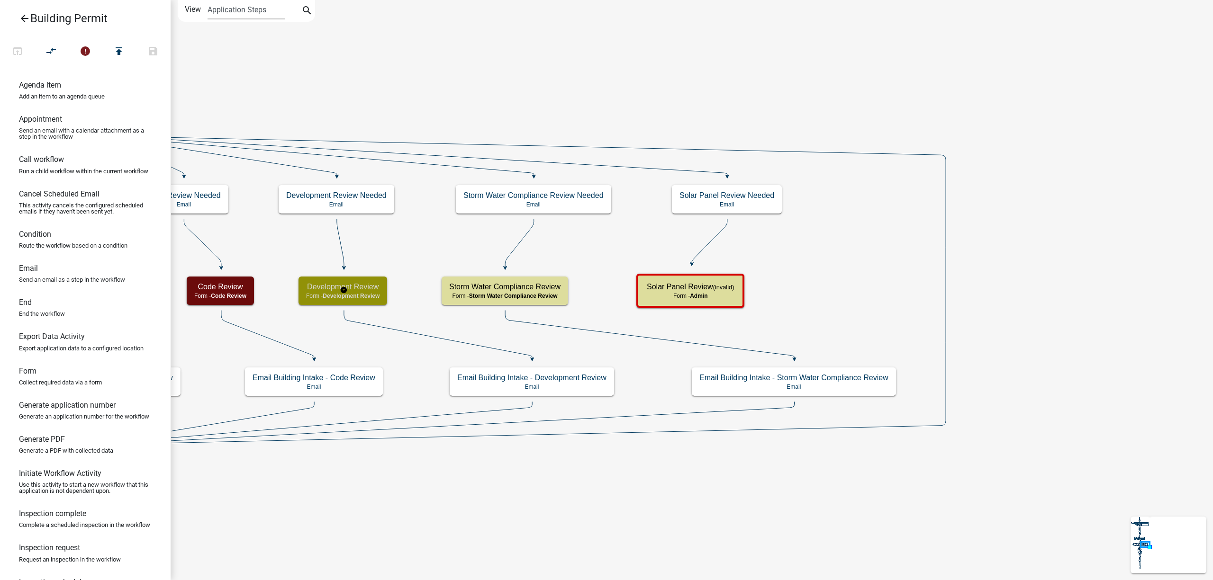
click at [378, 288] on h5 "Development Review" at bounding box center [342, 286] width 73 height 9
select select "28F20499-CDF5-4ABC-865A-FDF1CC33448F"
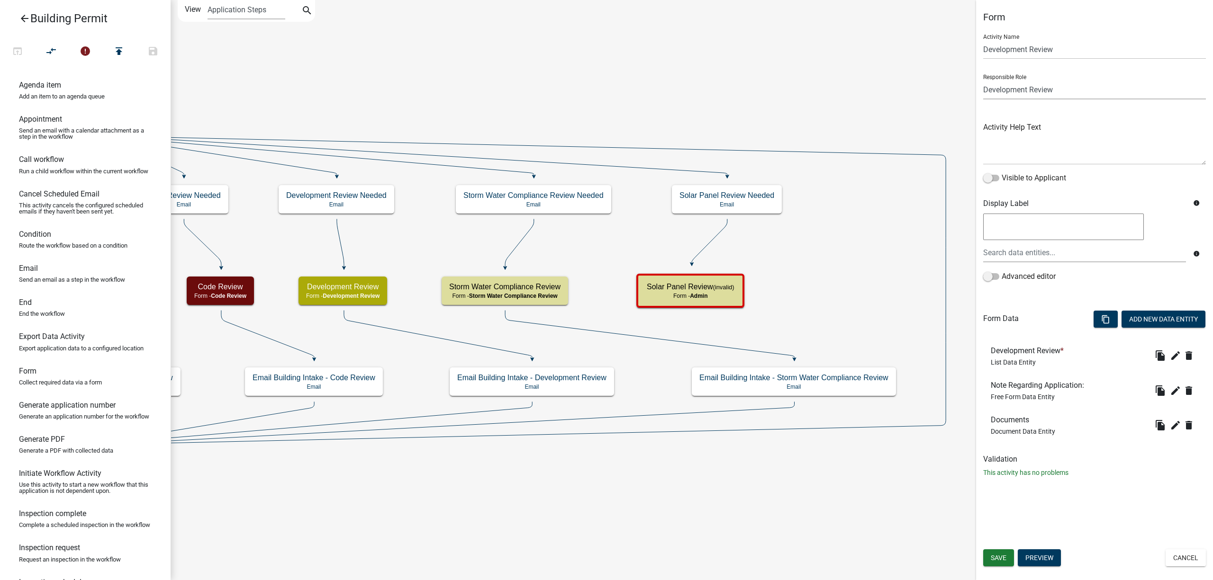
click at [1065, 95] on select "Applicant Erosion Control Permit Portage Assessor BP Notification Storm Water C…" at bounding box center [1094, 89] width 223 height 19
click at [1190, 564] on button "Cancel" at bounding box center [1185, 558] width 40 height 17
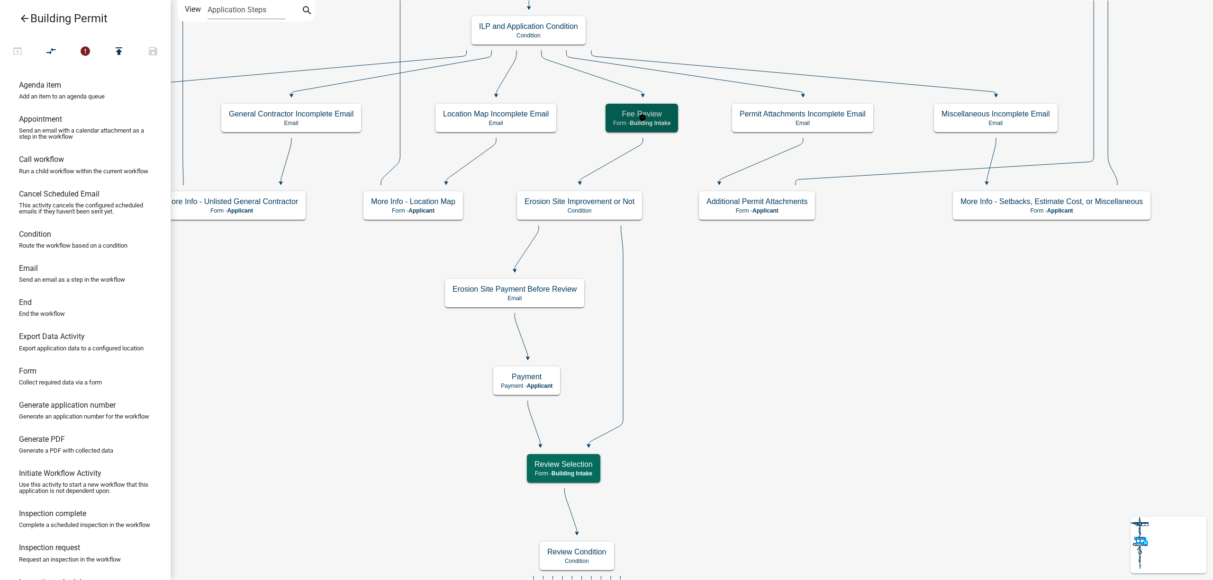
click at [656, 110] on h5 "Fee Review" at bounding box center [641, 113] width 57 height 9
select select "5541DBBD-D7FC-4888-9690-EAFC04E44FF2"
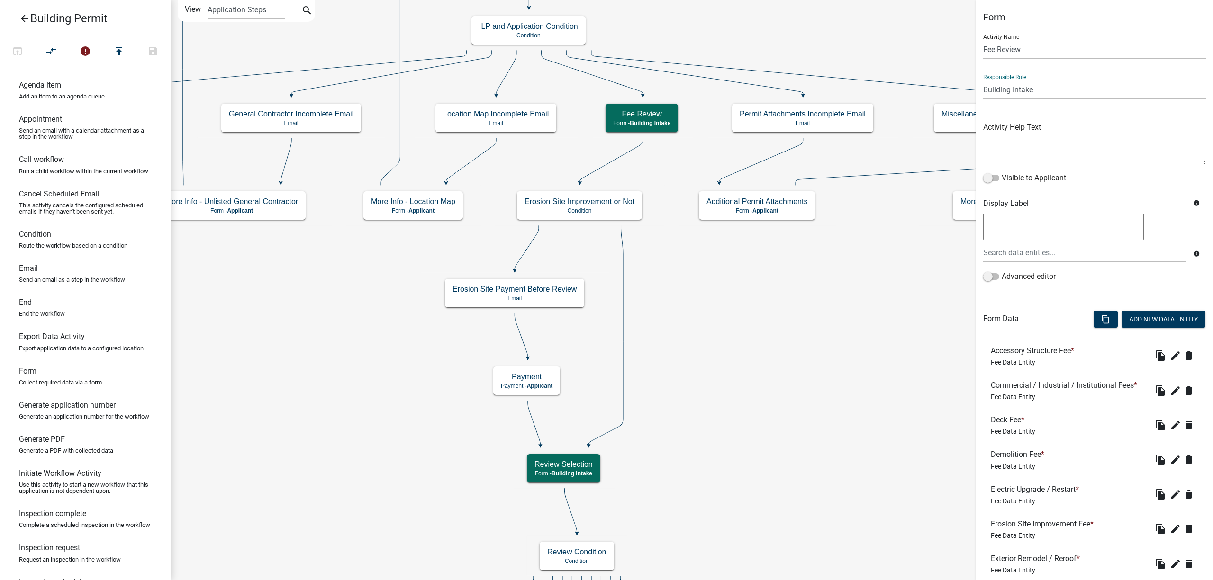
click at [1071, 90] on select "Applicant Erosion Control Permit Portage Assessor BP Notification Storm Water C…" at bounding box center [1094, 89] width 223 height 19
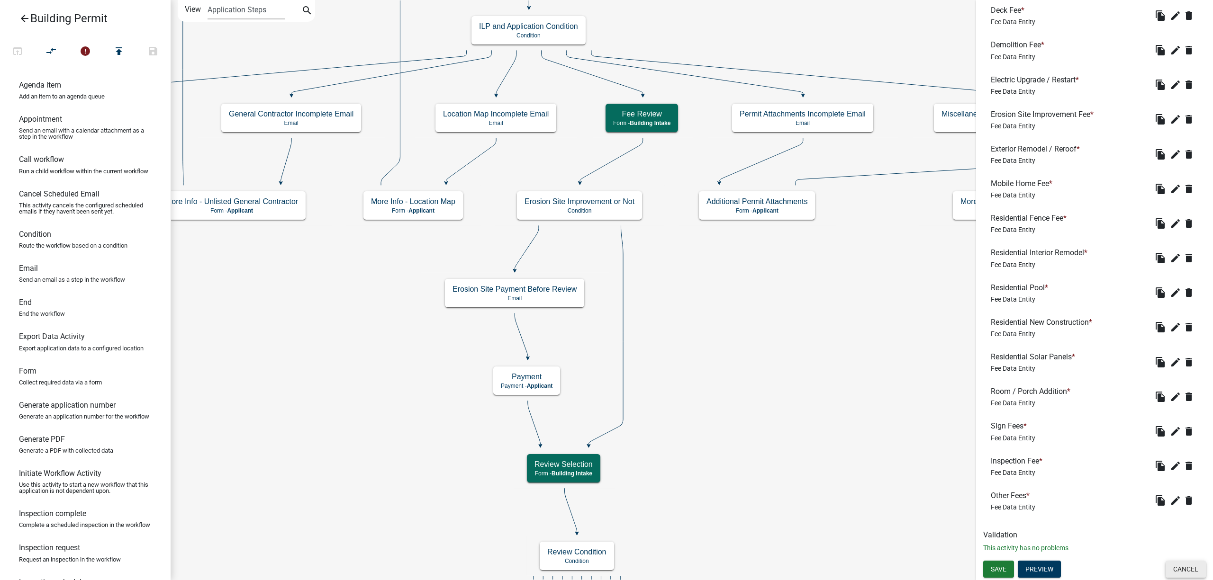
click at [1165, 569] on button "Cancel" at bounding box center [1185, 569] width 40 height 17
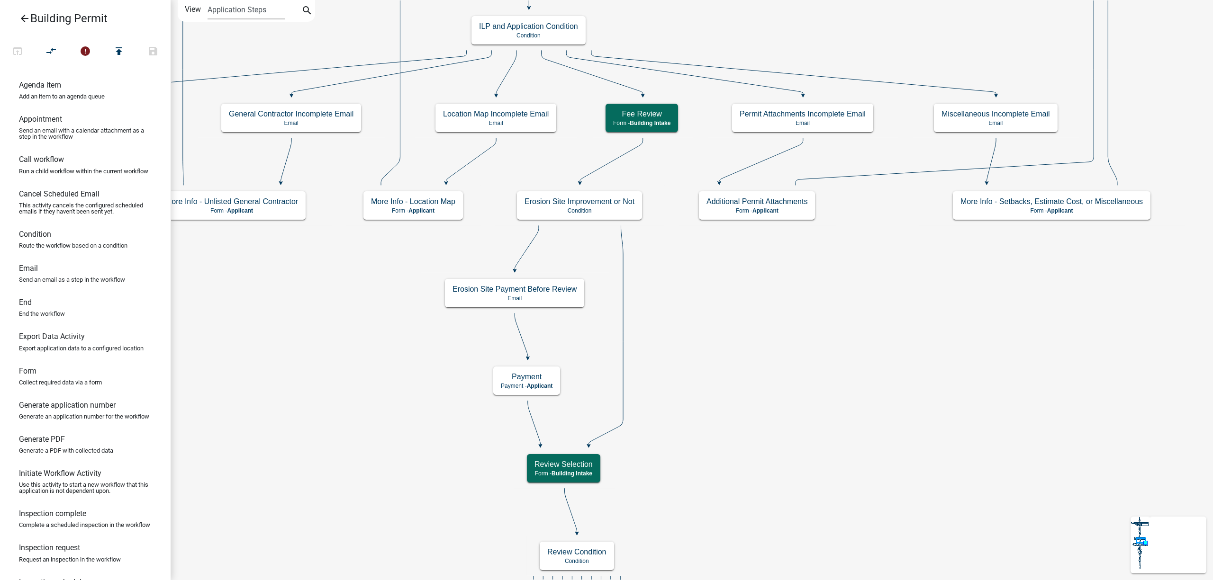
scroll to position [0, 0]
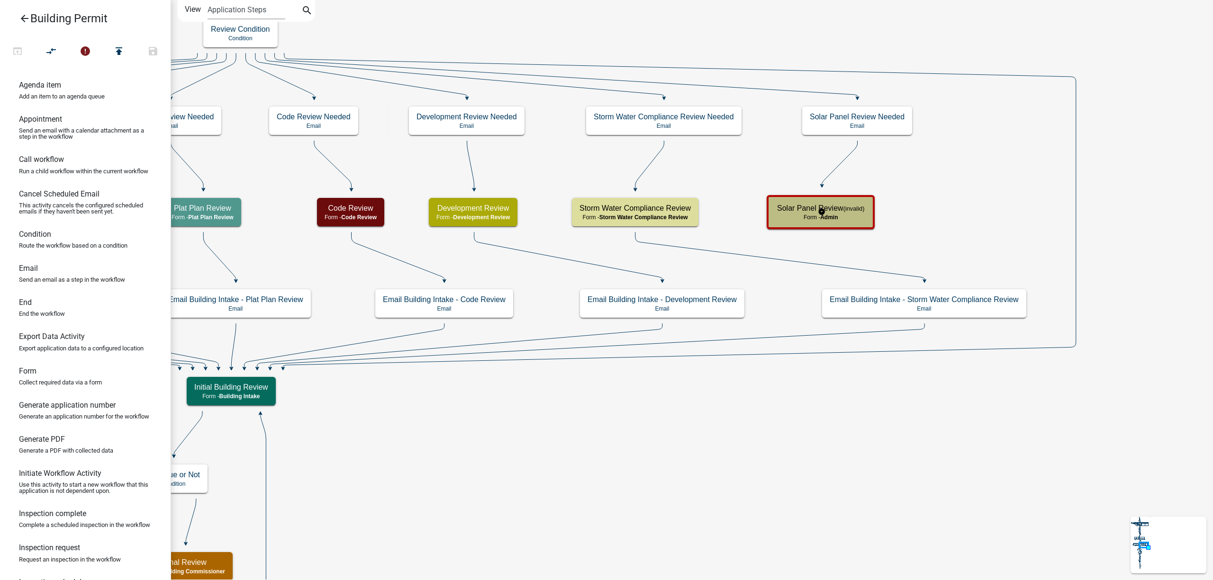
click at [794, 199] on div "Solar Panel Review (invalid) Form - Admin" at bounding box center [820, 212] width 102 height 28
select select "6DFF5F16-786E-4ABC-8832-7C9B4B74F482"
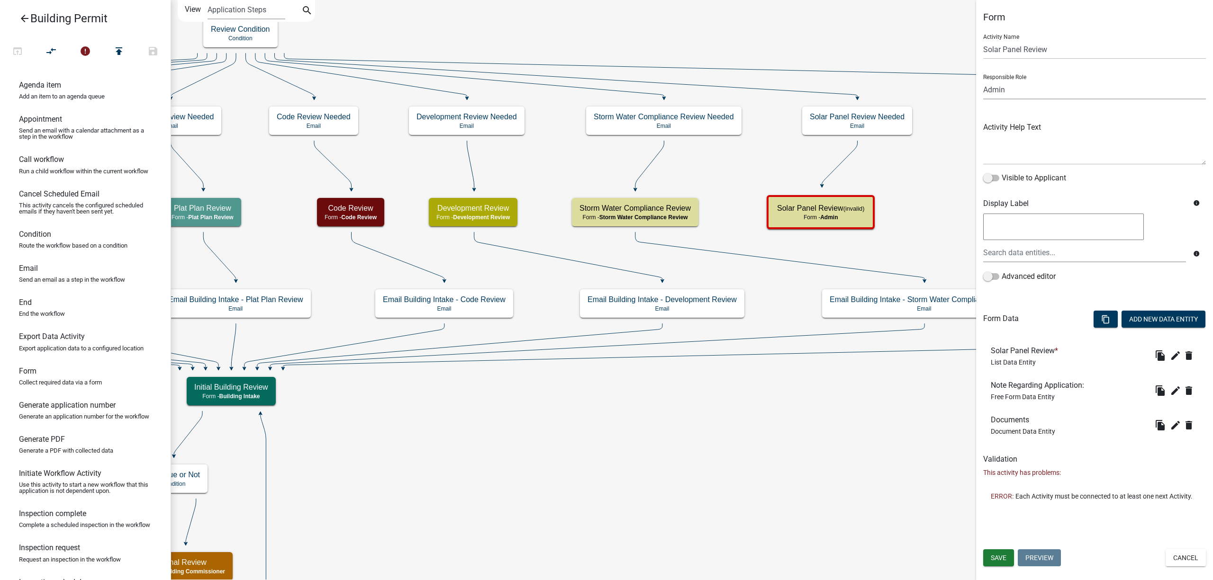
click at [1049, 92] on select "Applicant Erosion Control Permit Portage Assessor BP Notification Storm Water C…" at bounding box center [1094, 89] width 223 height 19
click at [1180, 556] on button "Cancel" at bounding box center [1185, 558] width 40 height 17
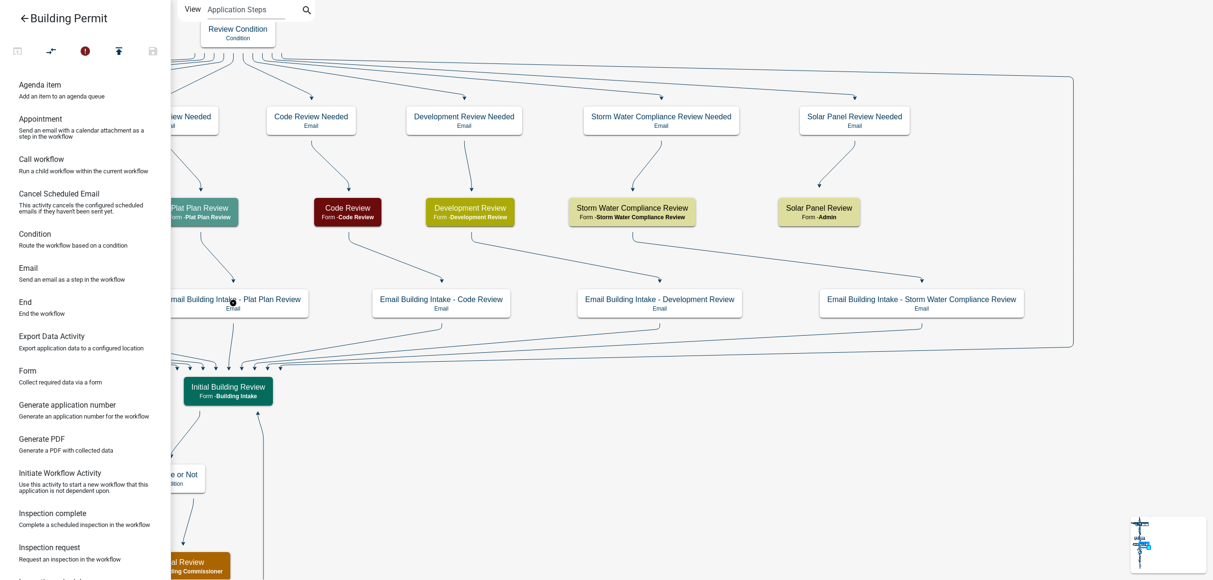
click at [24, 11] on link "arrow_back Building Permit" at bounding box center [82, 19] width 148 height 22
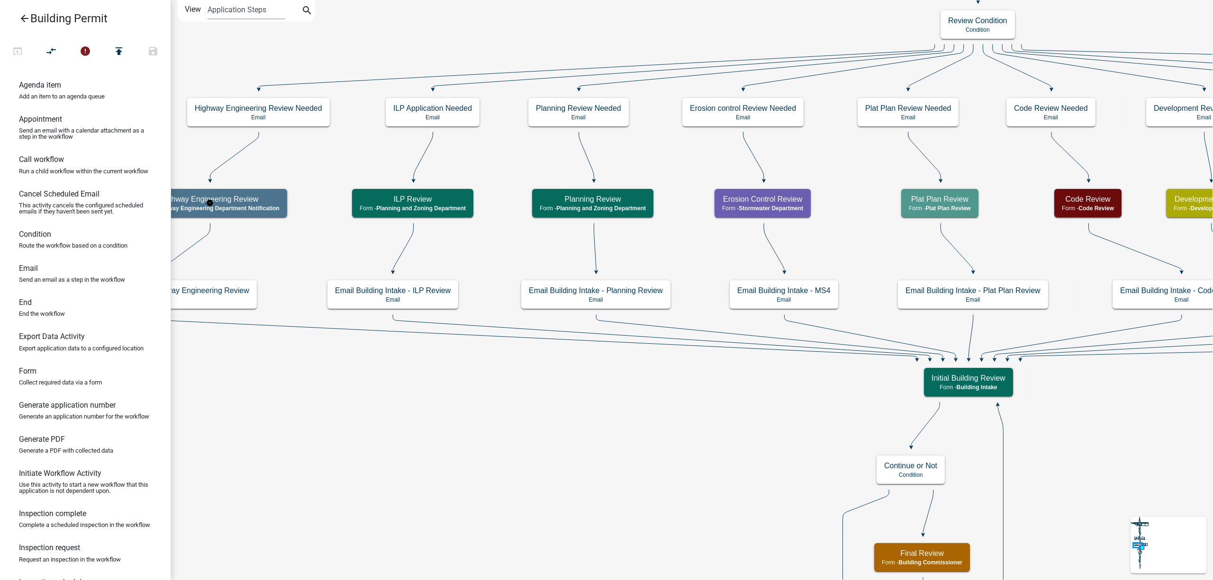
click at [21, 14] on icon "arrow_back" at bounding box center [24, 19] width 11 height 13
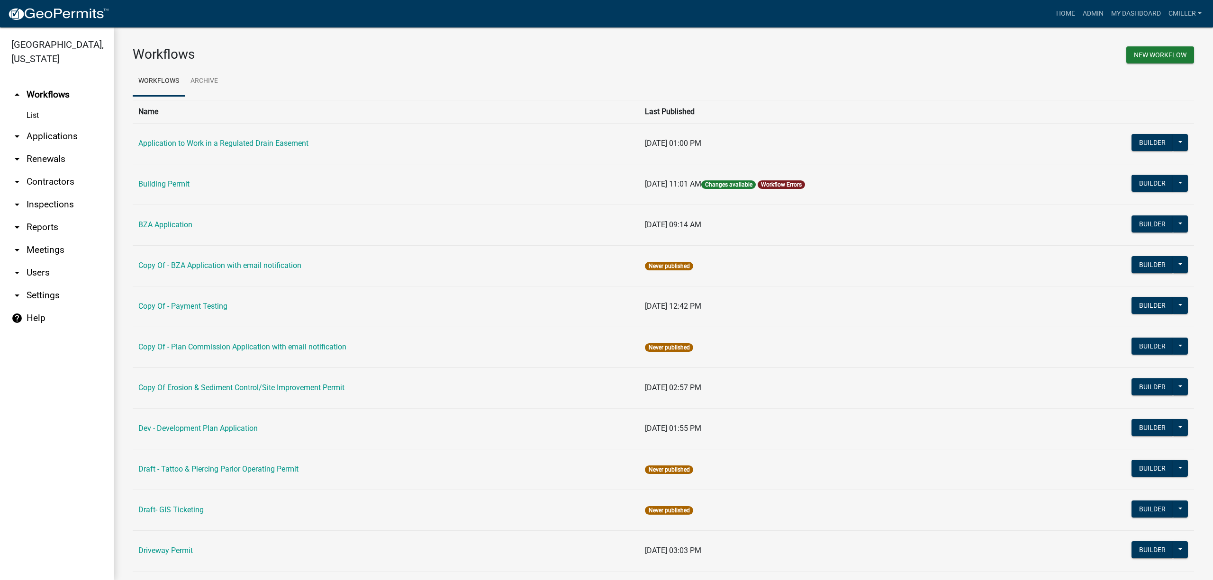
click at [16, 267] on icon "arrow_drop_down" at bounding box center [16, 272] width 11 height 11
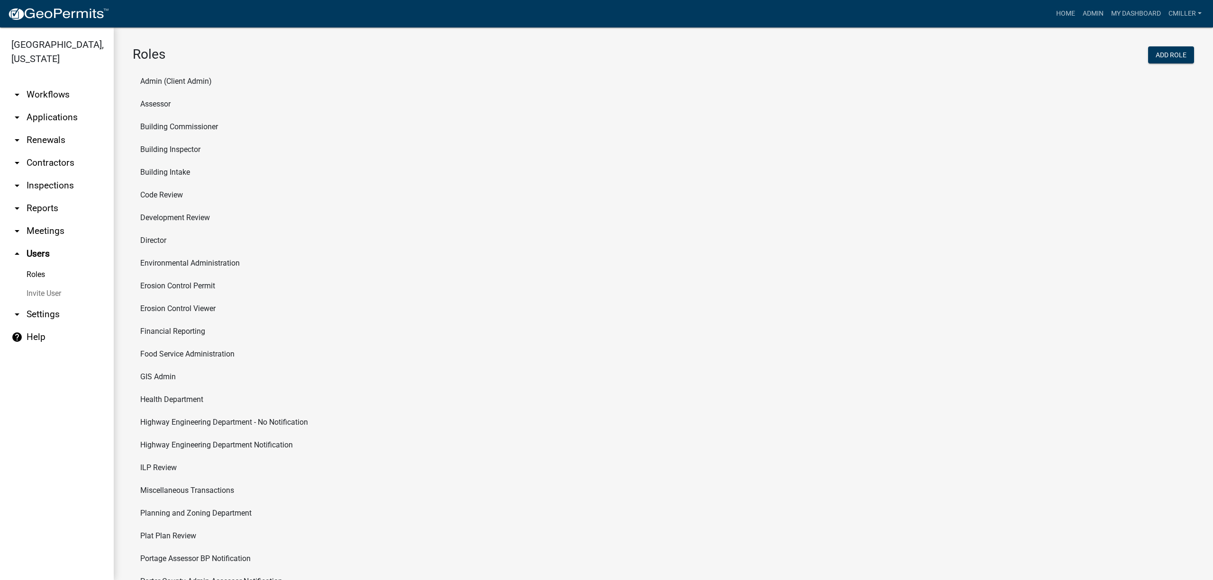
click at [31, 265] on link "Roles" at bounding box center [57, 274] width 114 height 19
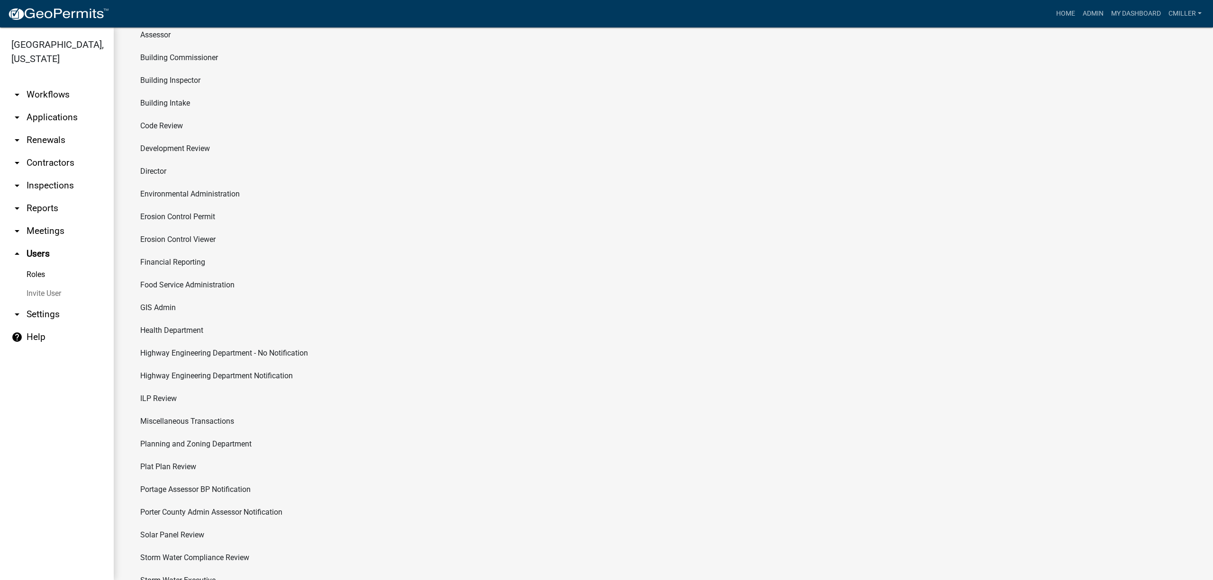
scroll to position [171, 0]
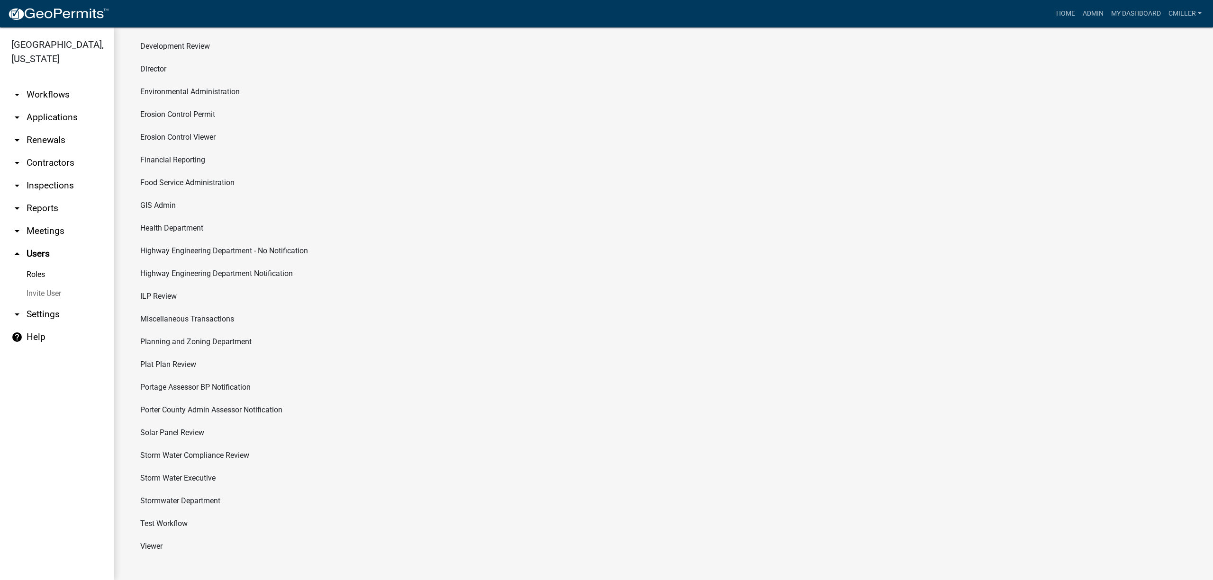
click at [189, 523] on li "Test Workflow" at bounding box center [663, 524] width 1061 height 23
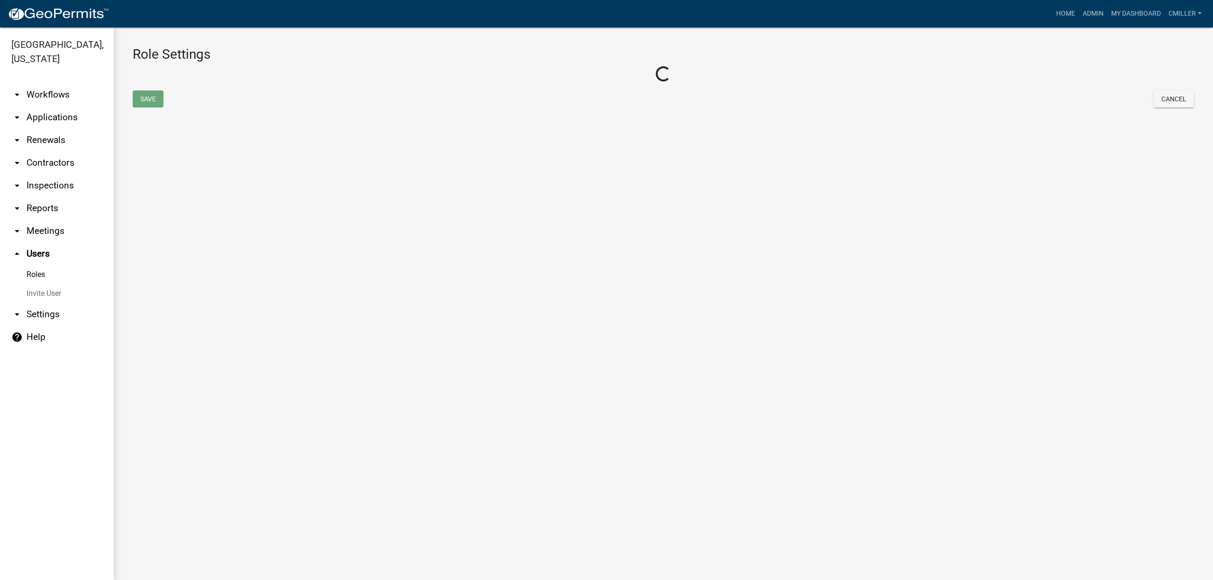
select select "4: red"
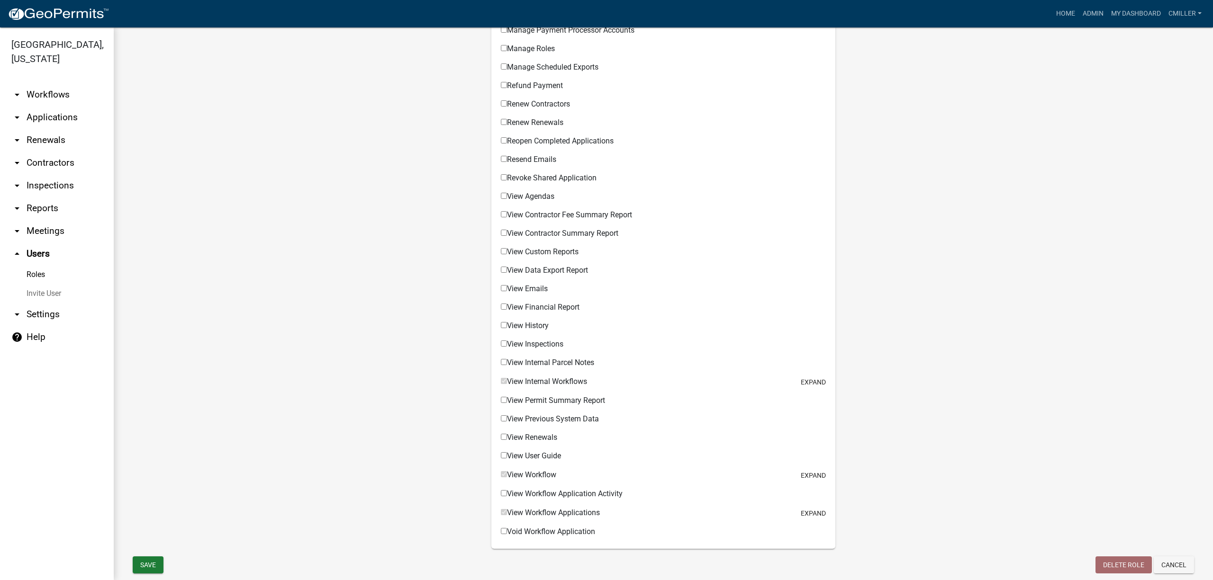
scroll to position [561, 0]
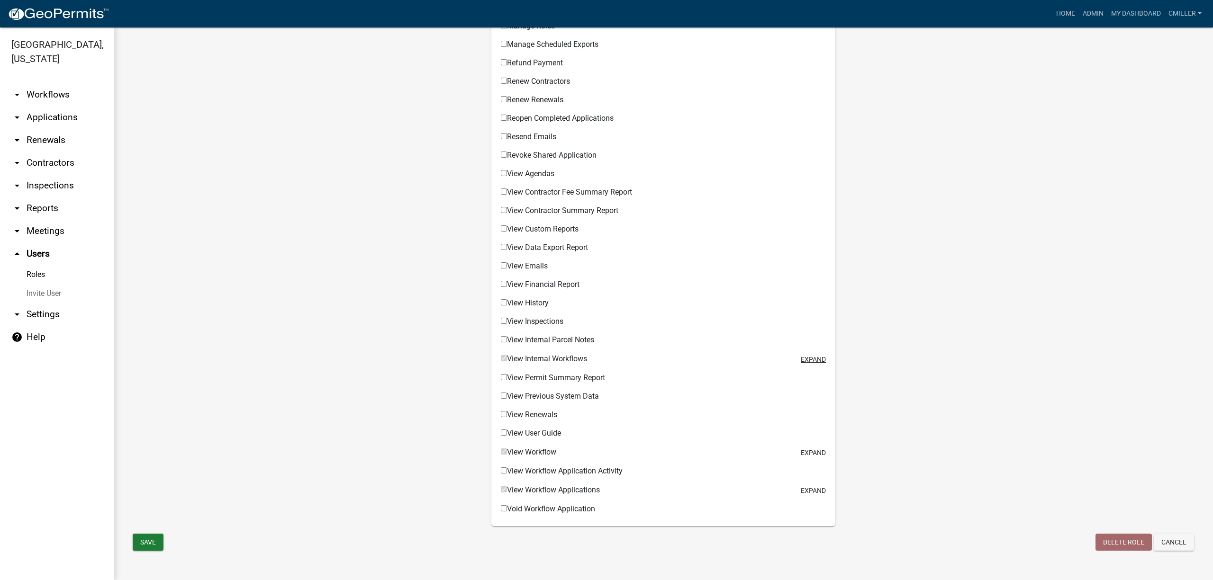
click at [801, 362] on button "expand" at bounding box center [813, 360] width 25 height 10
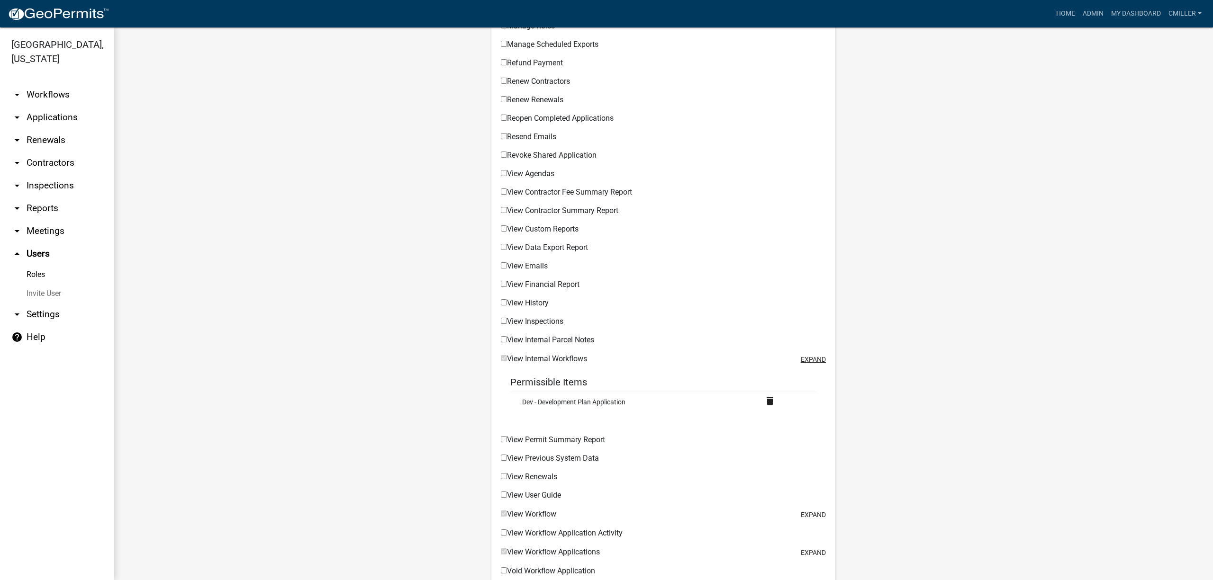
click at [801, 362] on button "expand" at bounding box center [813, 360] width 25 height 10
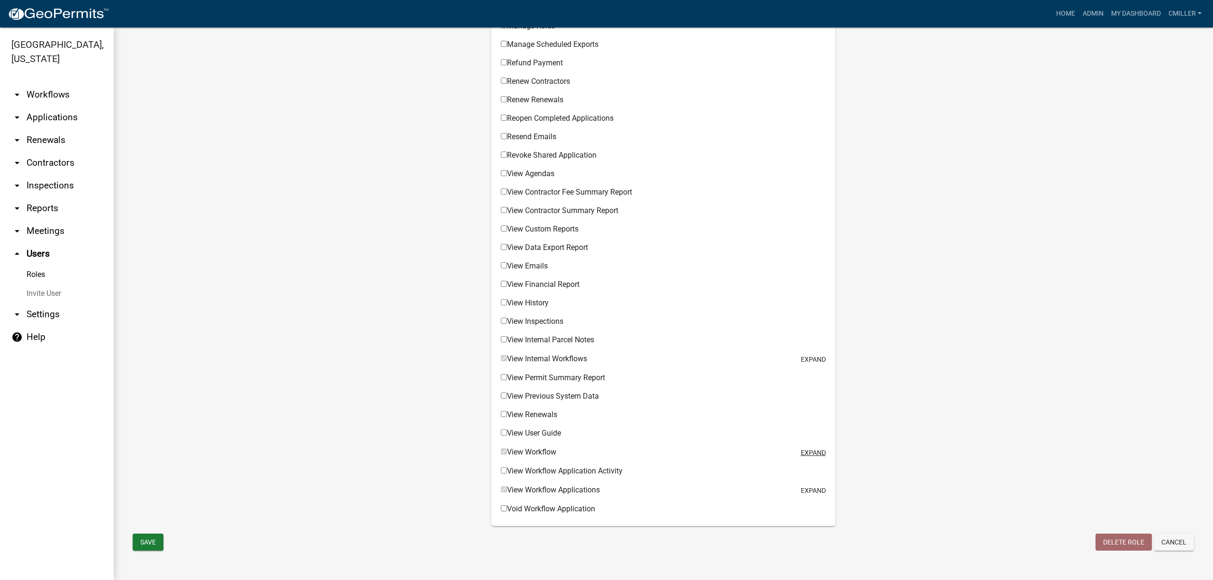
click at [801, 451] on button "expand" at bounding box center [813, 453] width 25 height 10
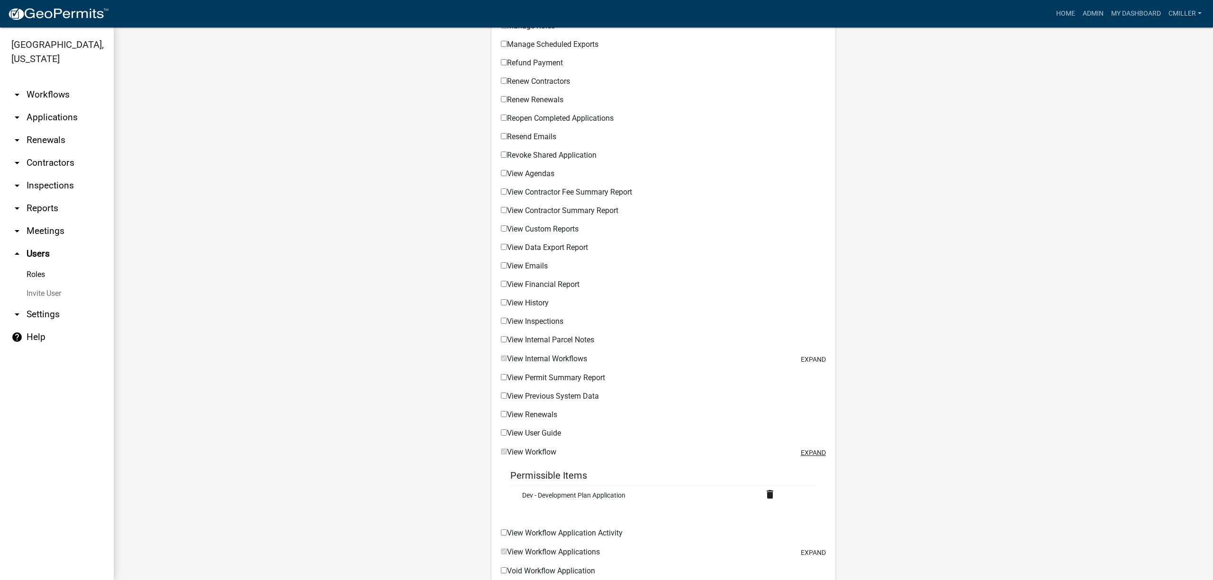
click at [801, 451] on button "expand" at bounding box center [813, 453] width 25 height 10
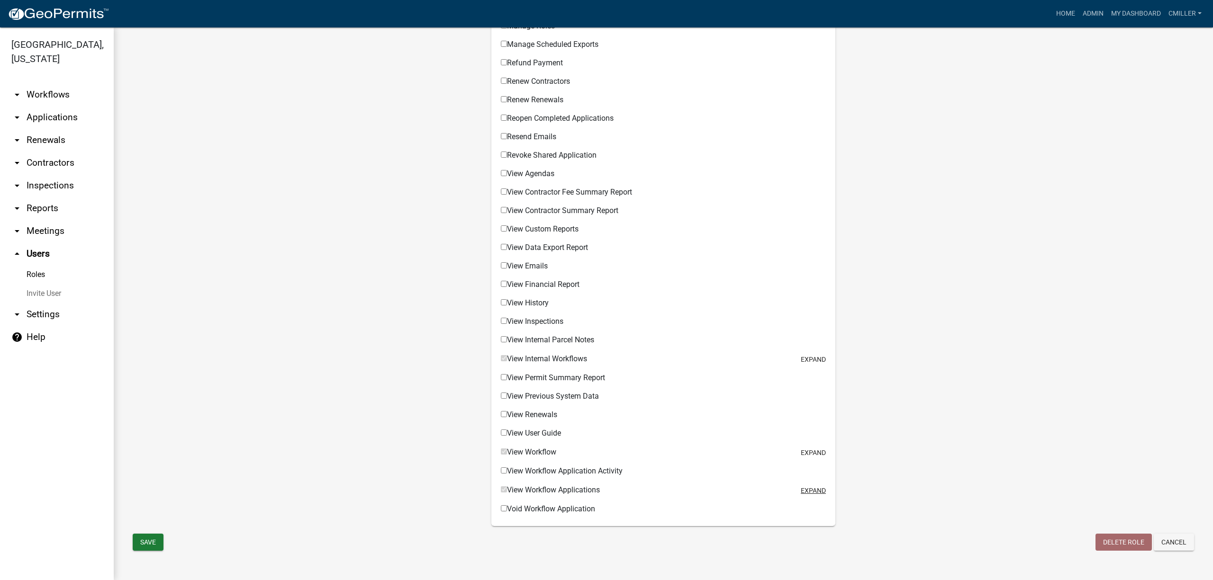
click at [804, 490] on button "expand" at bounding box center [813, 491] width 25 height 10
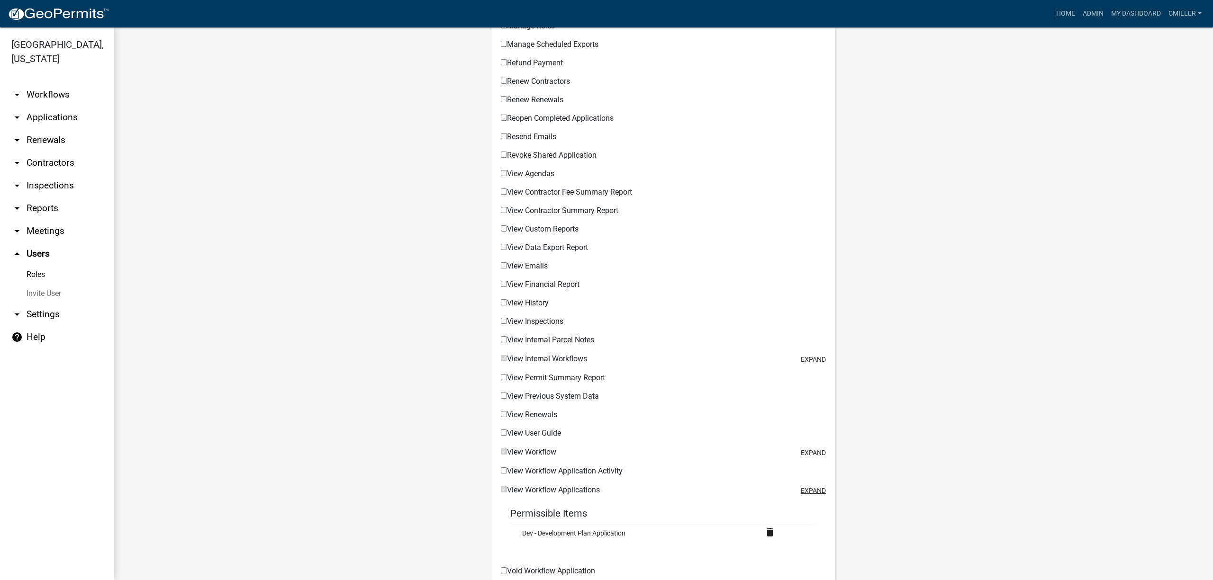
click at [804, 490] on button "expand" at bounding box center [813, 491] width 25 height 10
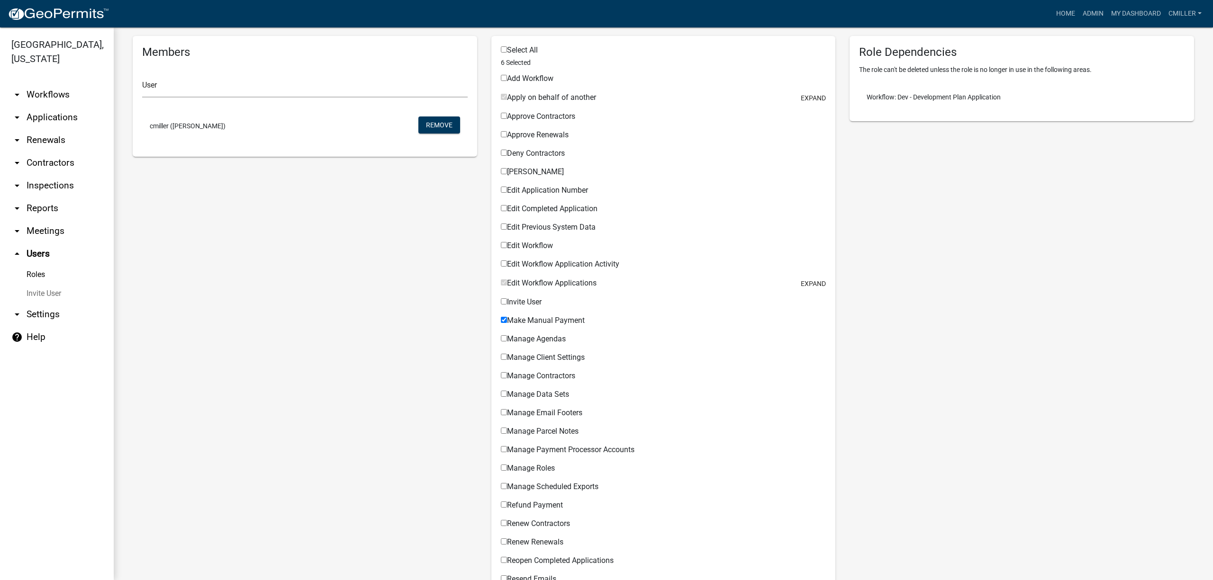
scroll to position [55, 0]
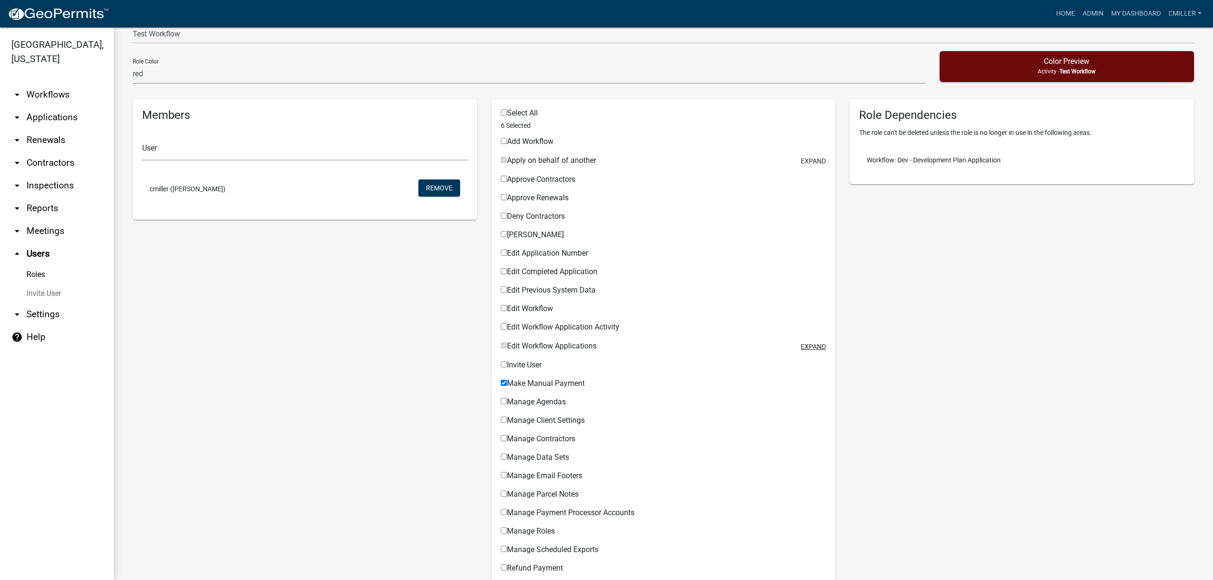
click at [801, 347] on button "expand" at bounding box center [813, 347] width 25 height 10
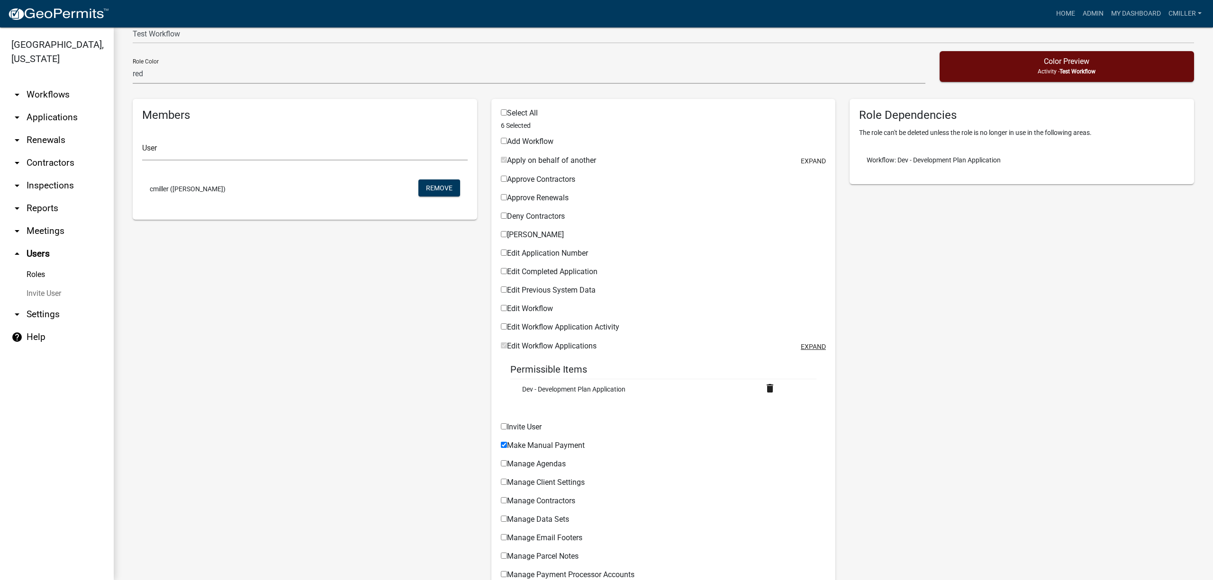
click at [801, 347] on button "expand" at bounding box center [813, 347] width 25 height 10
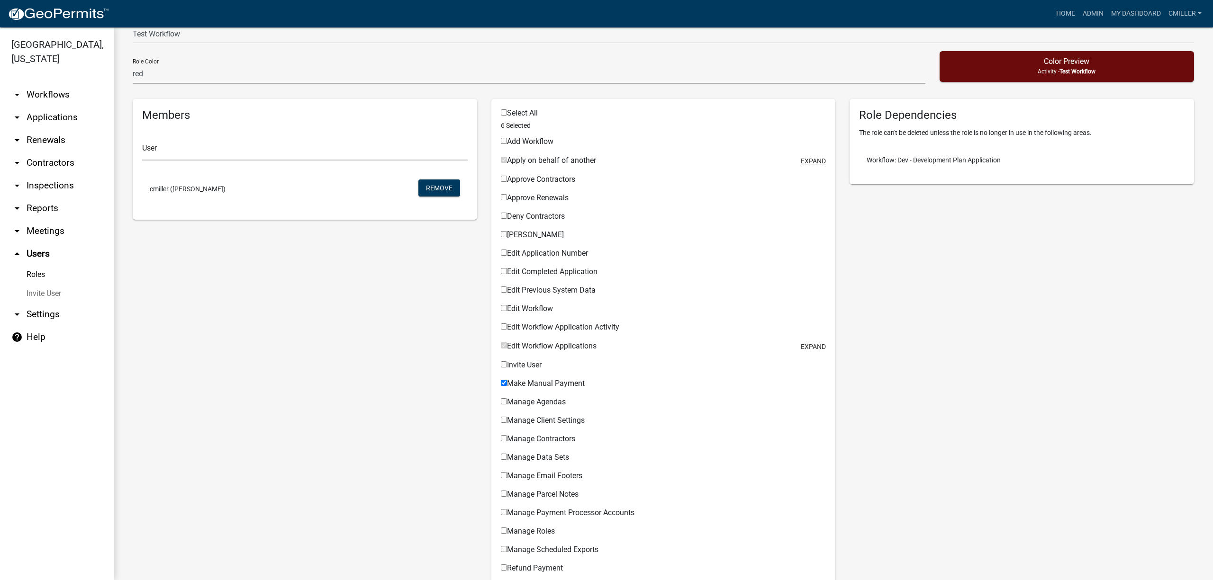
click at [801, 158] on button "expand" at bounding box center [813, 161] width 25 height 10
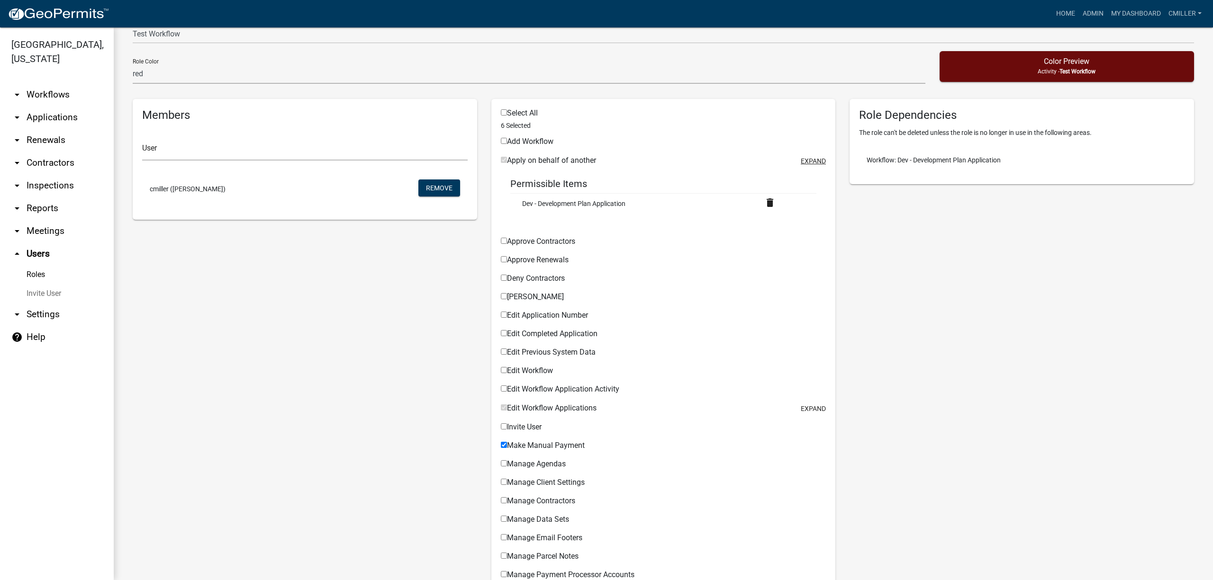
click at [801, 158] on button "expand" at bounding box center [813, 161] width 25 height 10
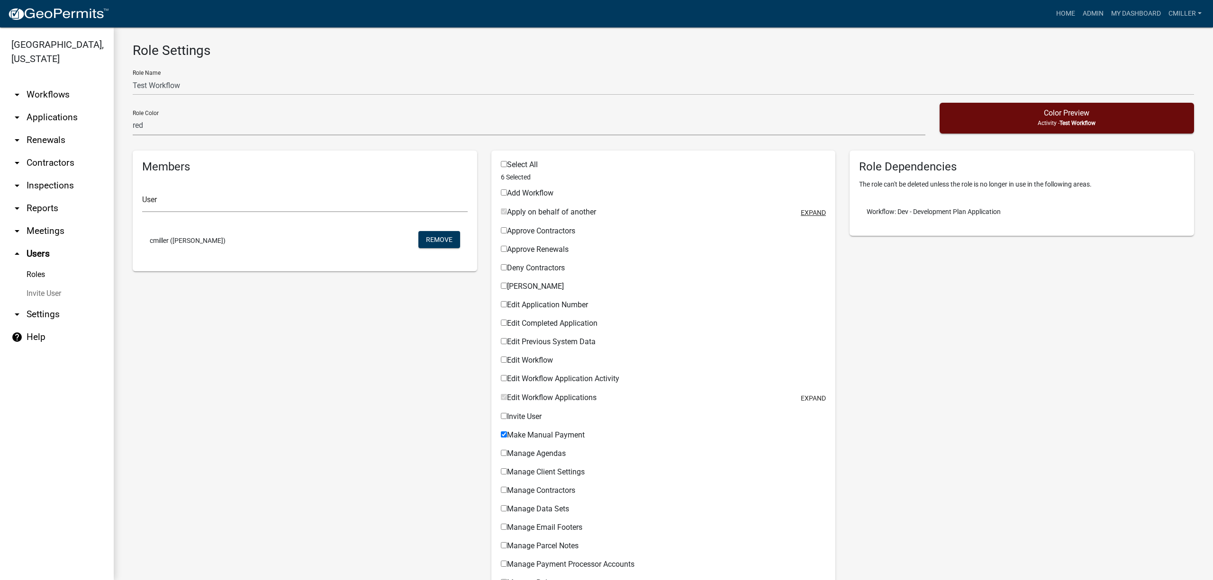
scroll to position [0, 0]
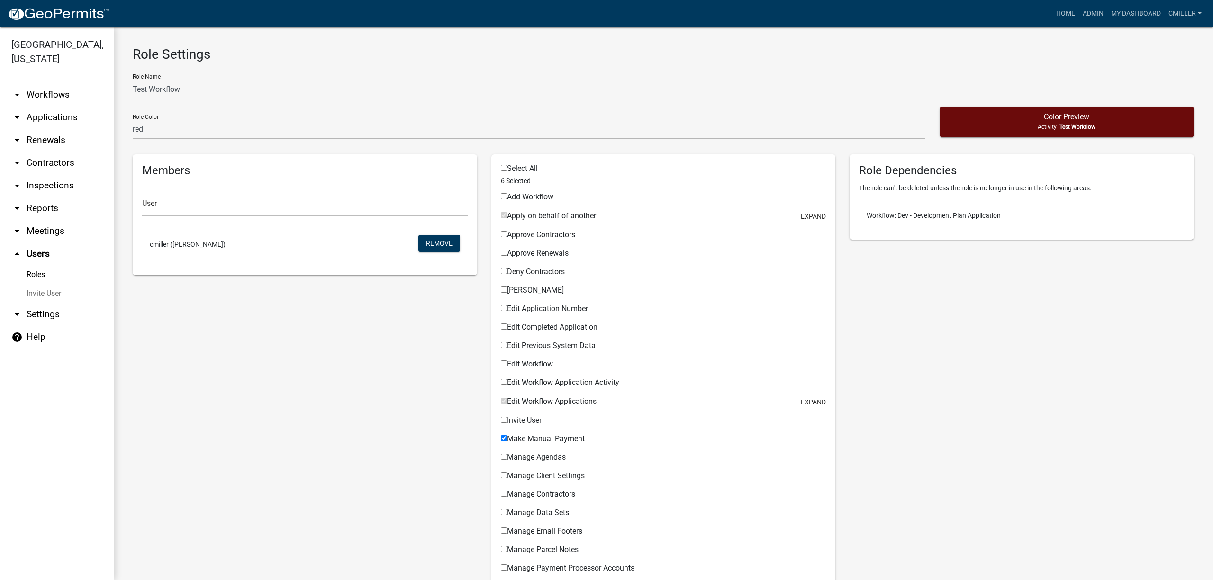
click at [44, 265] on link "Roles" at bounding box center [57, 274] width 114 height 19
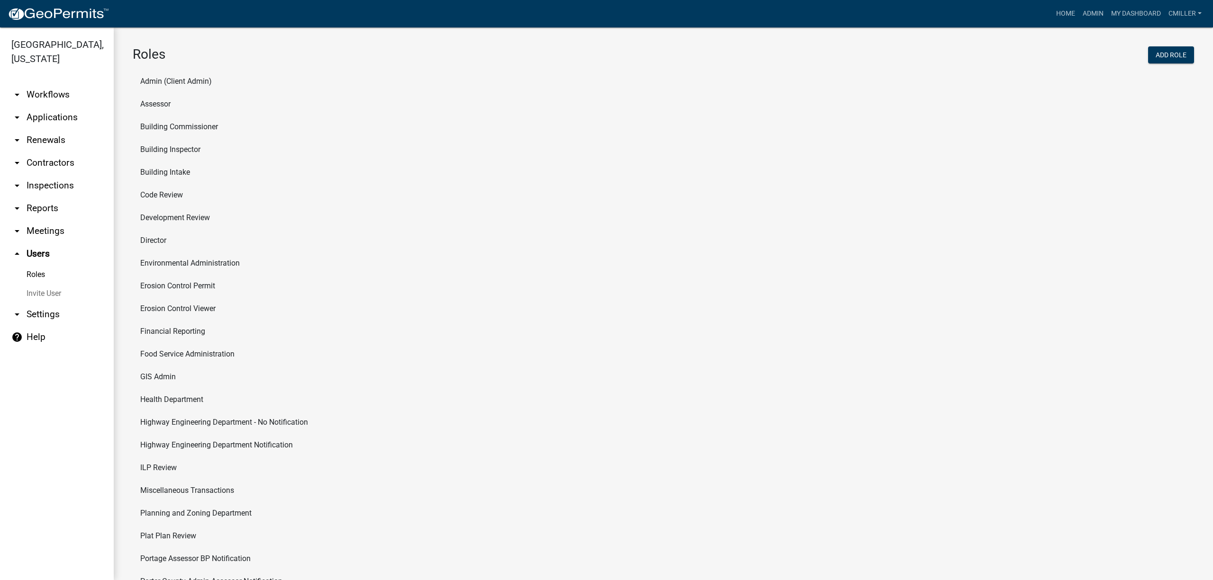
click at [185, 533] on li "Plat Plan Review" at bounding box center [663, 536] width 1061 height 23
select select "7: light-green"
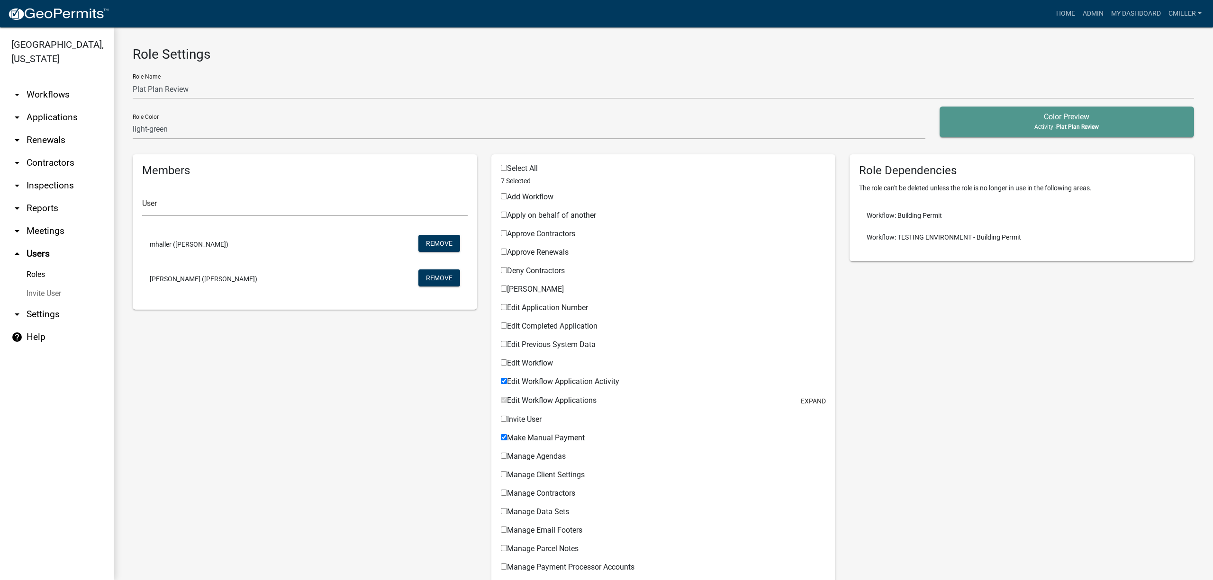
click at [45, 265] on link "Roles" at bounding box center [57, 274] width 114 height 19
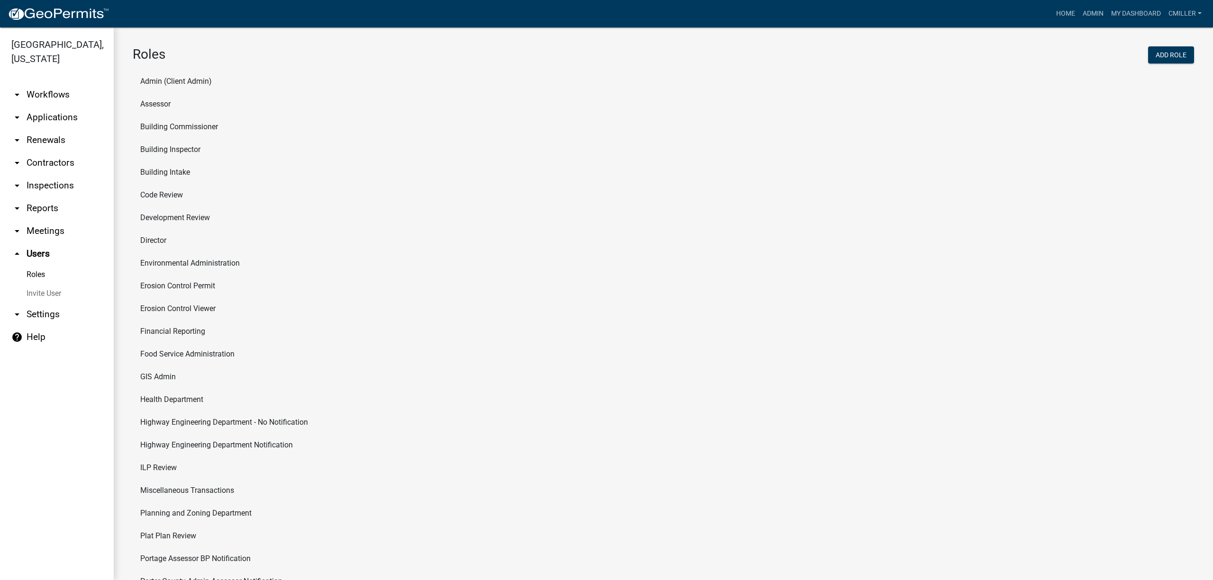
click at [203, 508] on li "Planning and Zoning Department" at bounding box center [663, 513] width 1061 height 23
select select "1: green"
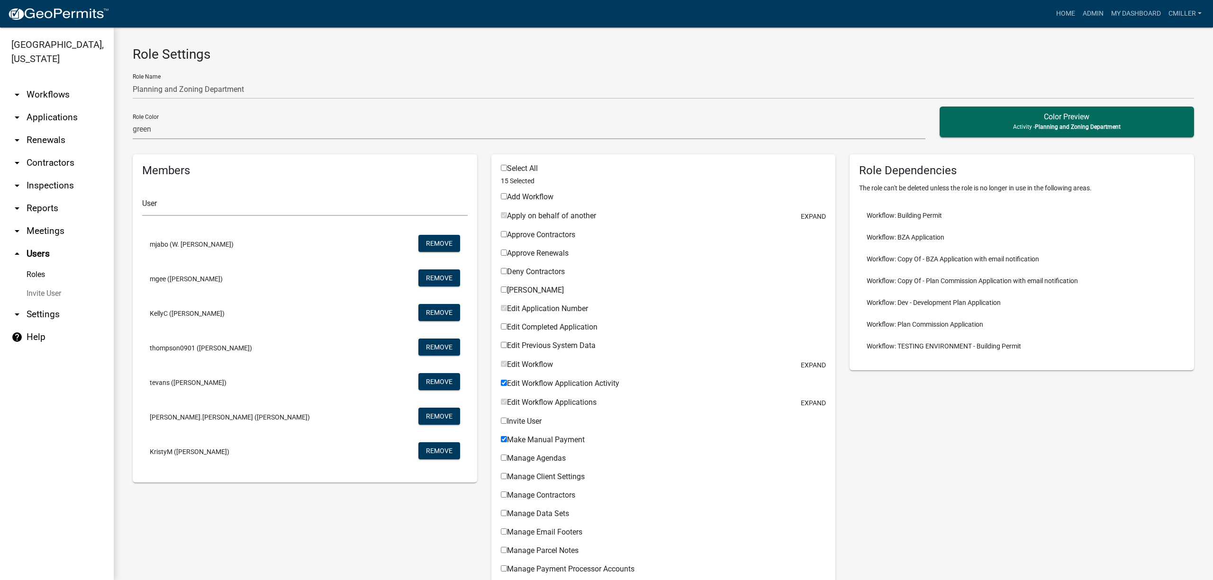
click at [35, 265] on link "Roles" at bounding box center [57, 274] width 114 height 19
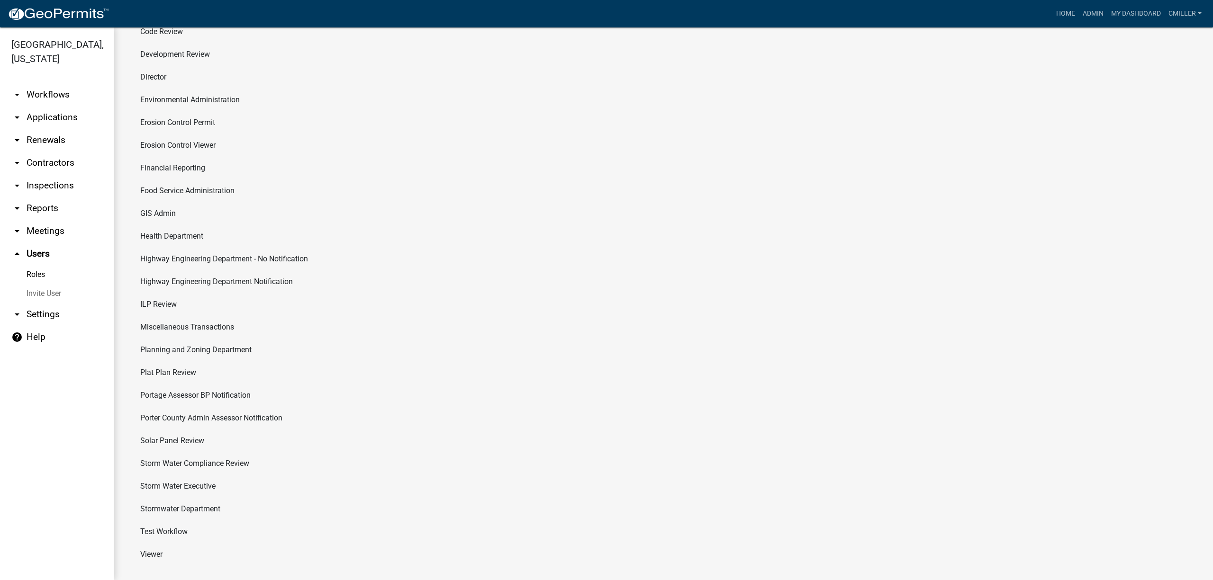
scroll to position [171, 0]
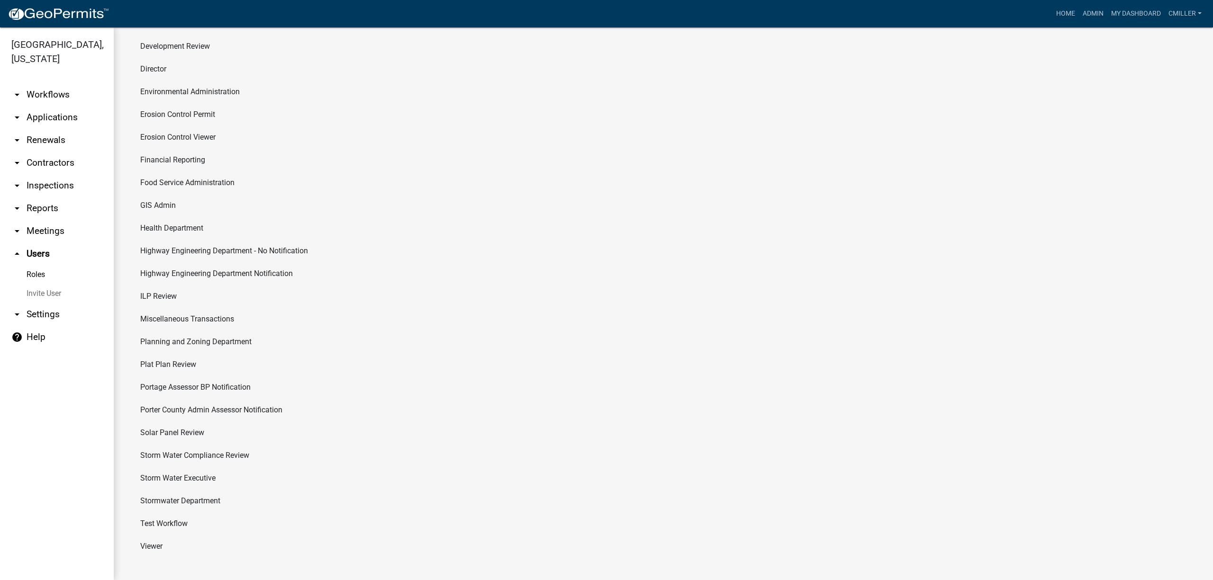
click at [165, 541] on li "Viewer" at bounding box center [663, 546] width 1061 height 23
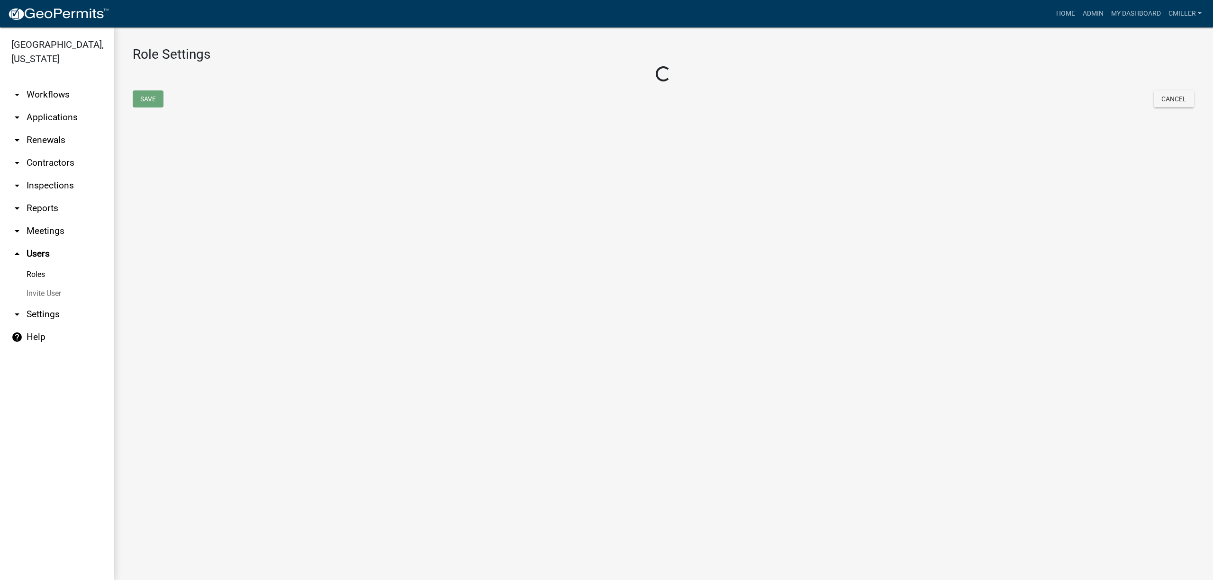
select select "8: light-yellow"
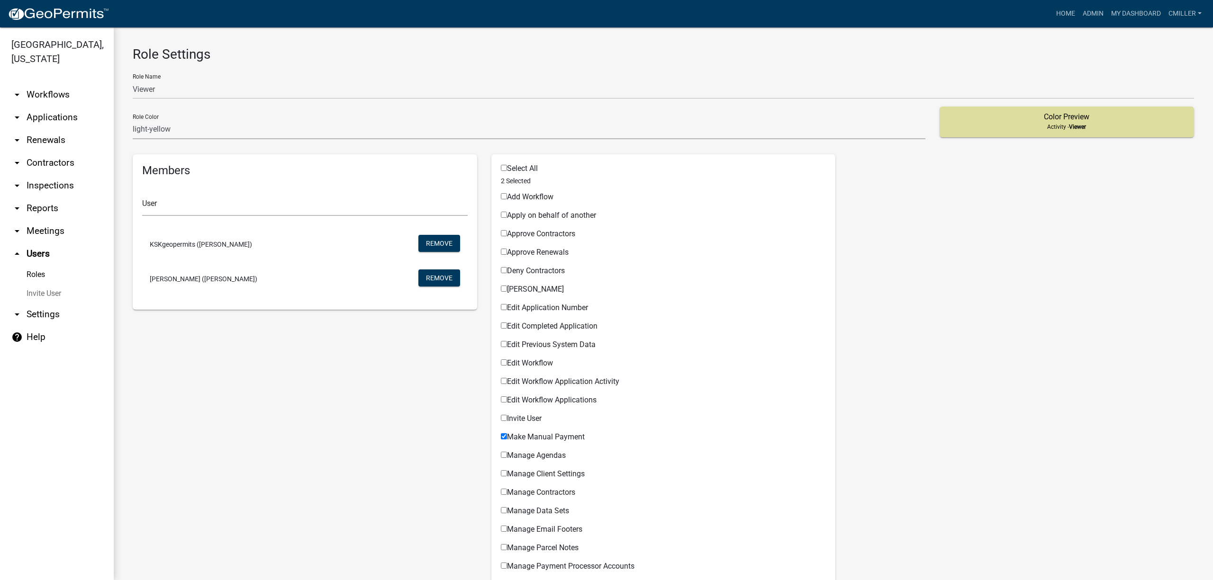
click at [31, 251] on link "arrow_drop_up Users" at bounding box center [57, 254] width 114 height 23
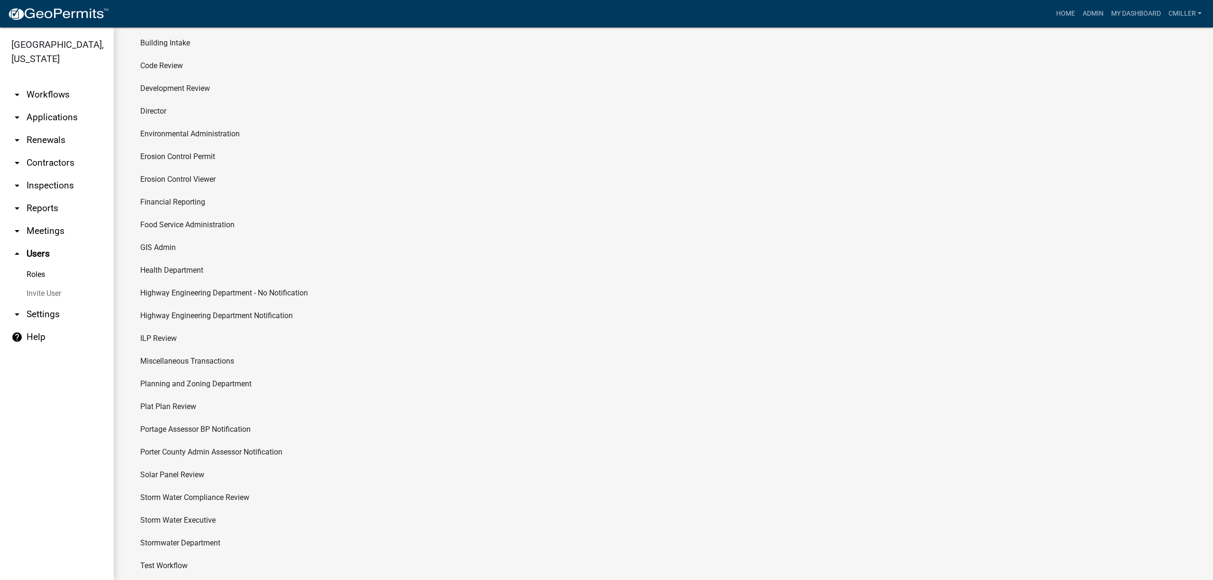
scroll to position [171, 0]
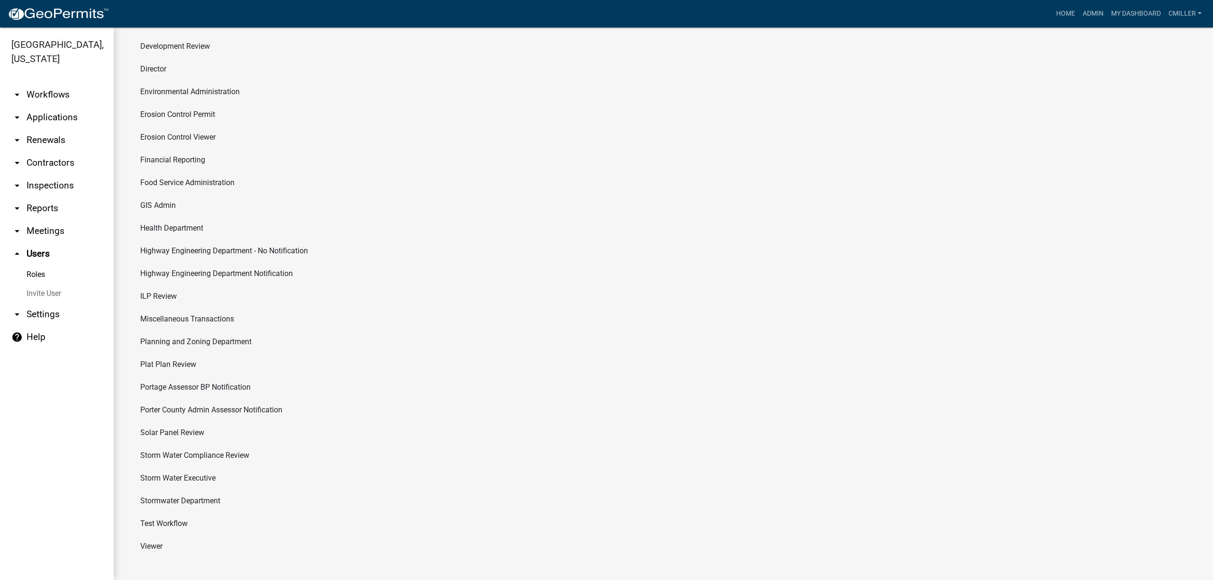
click at [177, 431] on li "Solar Panel Review" at bounding box center [663, 433] width 1061 height 23
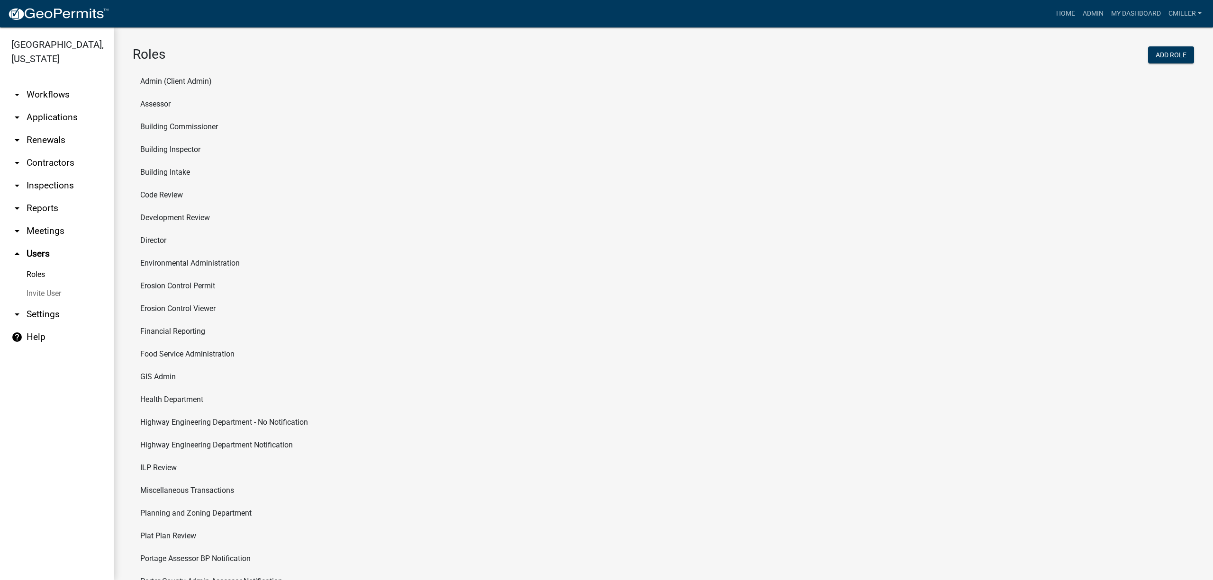
select select "6: light-blue"
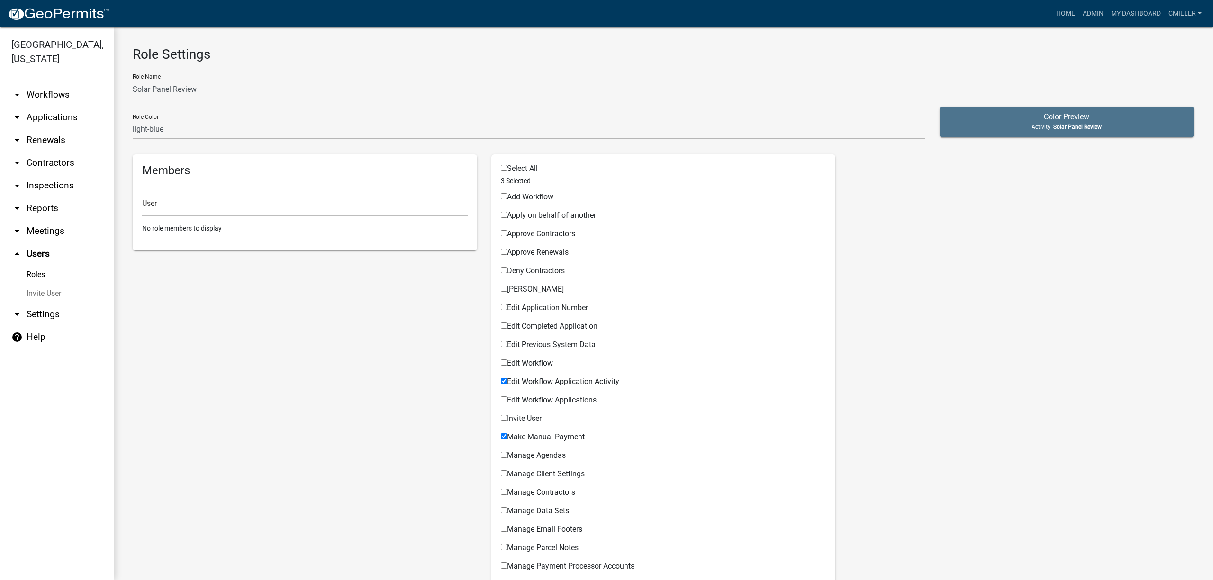
click at [177, 196] on div "User" at bounding box center [304, 199] width 325 height 33
click at [171, 216] on div "User" at bounding box center [305, 203] width 340 height 40
click at [171, 205] on input "text" at bounding box center [304, 206] width 325 height 19
type input "KSK"
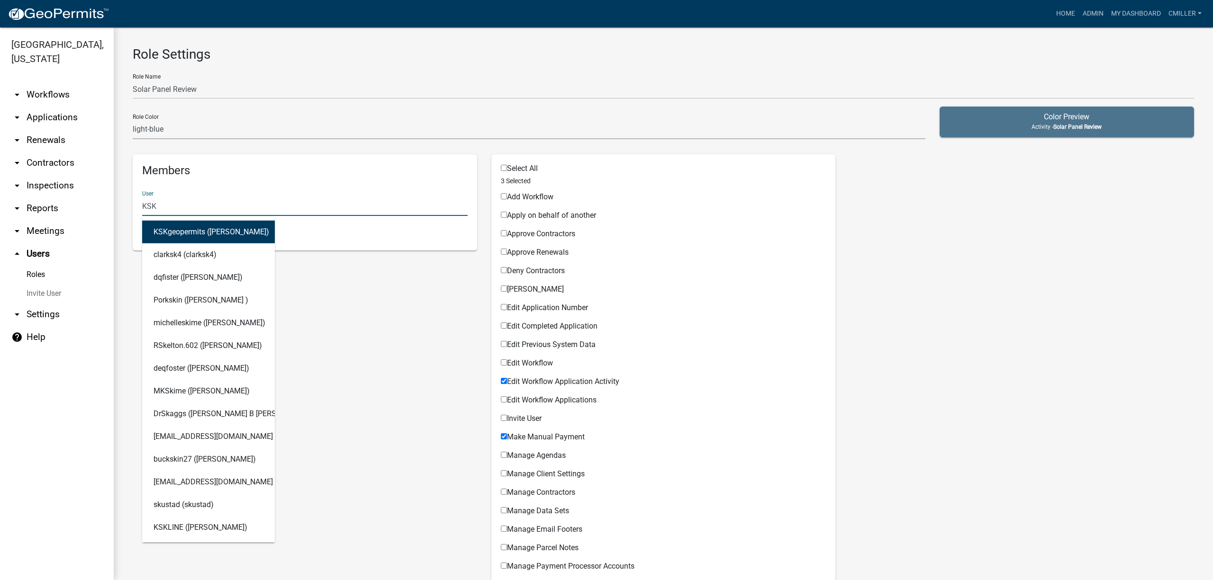
click at [229, 230] on button "KSKgeopermits (Kurt Knutsen)" at bounding box center [208, 231] width 133 height 23
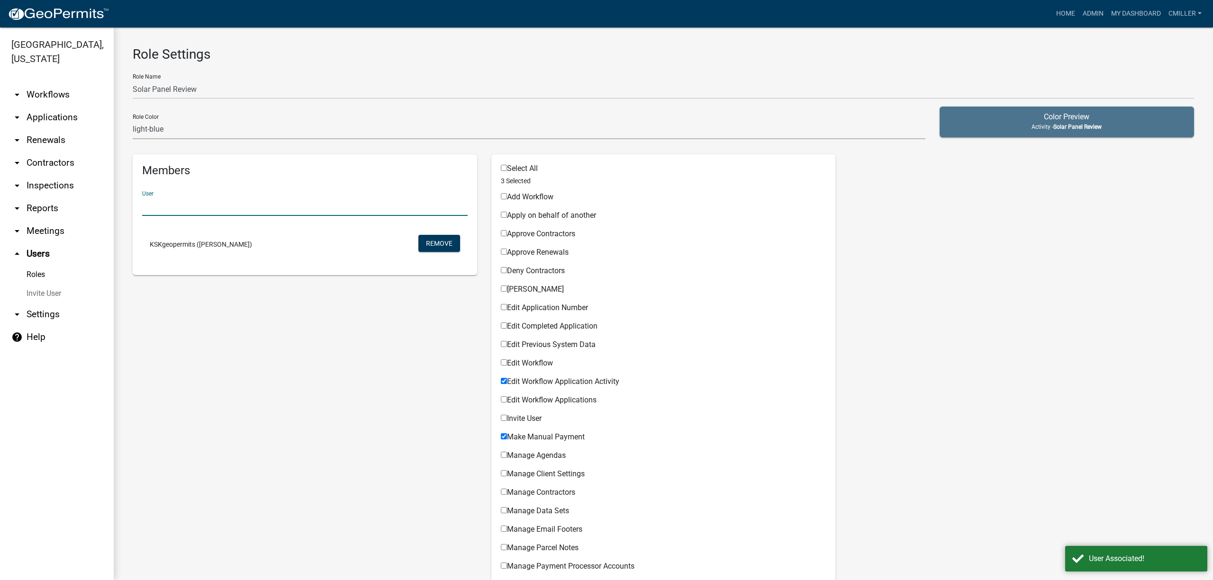
click at [1053, 124] on span "Solar Panel Review" at bounding box center [1077, 127] width 48 height 7
click at [1053, 126] on span "Solar Panel Review" at bounding box center [1077, 127] width 48 height 7
click at [153, 127] on select "none green yellow orange red purple light-blue light-green light-yellow" at bounding box center [529, 129] width 793 height 19
click at [133, 120] on select "none green yellow orange red purple light-blue light-green light-yellow" at bounding box center [529, 129] width 793 height 19
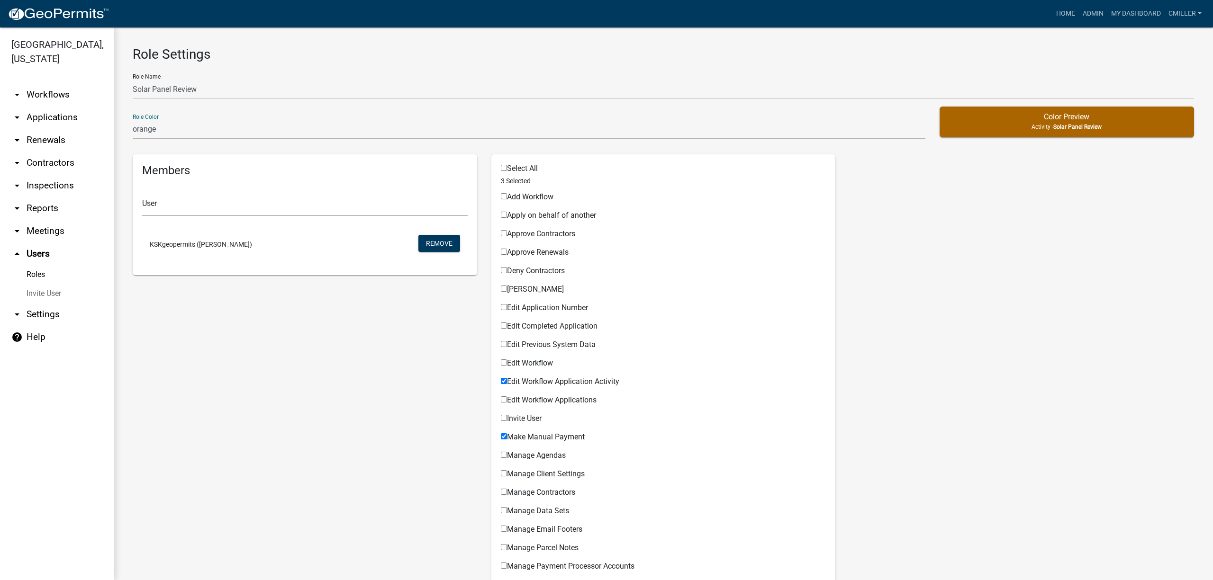
click at [152, 131] on select "none green yellow orange red purple light-blue light-green light-yellow" at bounding box center [529, 129] width 793 height 19
click at [133, 120] on select "none green yellow orange red purple light-blue light-green light-yellow" at bounding box center [529, 129] width 793 height 19
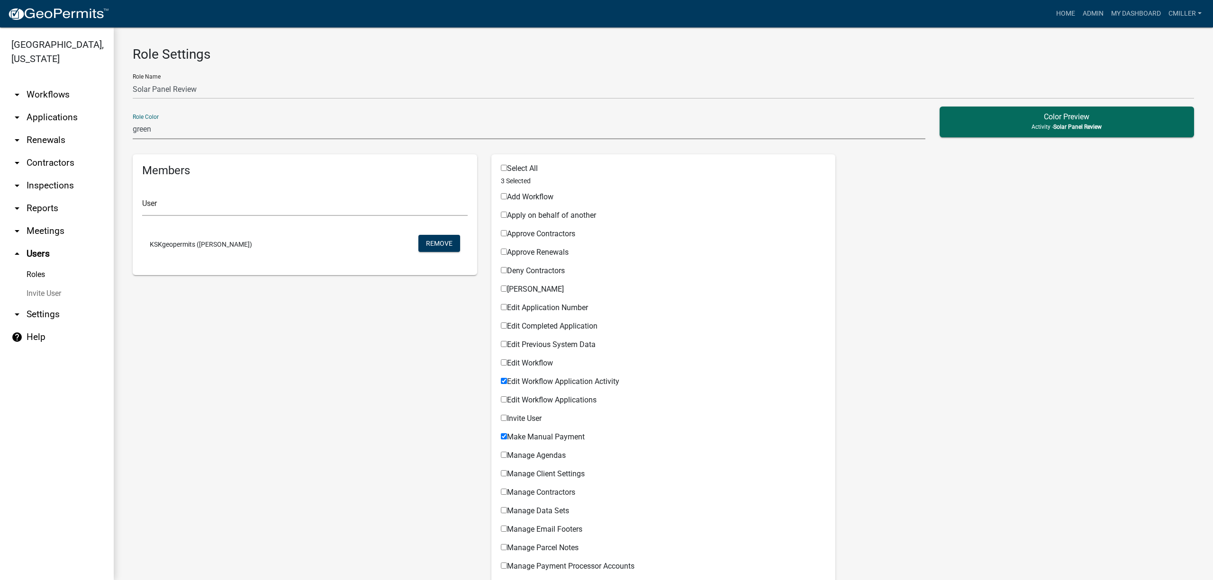
click at [152, 135] on select "none green yellow orange red purple light-blue light-green light-yellow" at bounding box center [529, 129] width 793 height 19
click at [133, 120] on select "none green yellow orange red purple light-blue light-green light-yellow" at bounding box center [529, 129] width 793 height 19
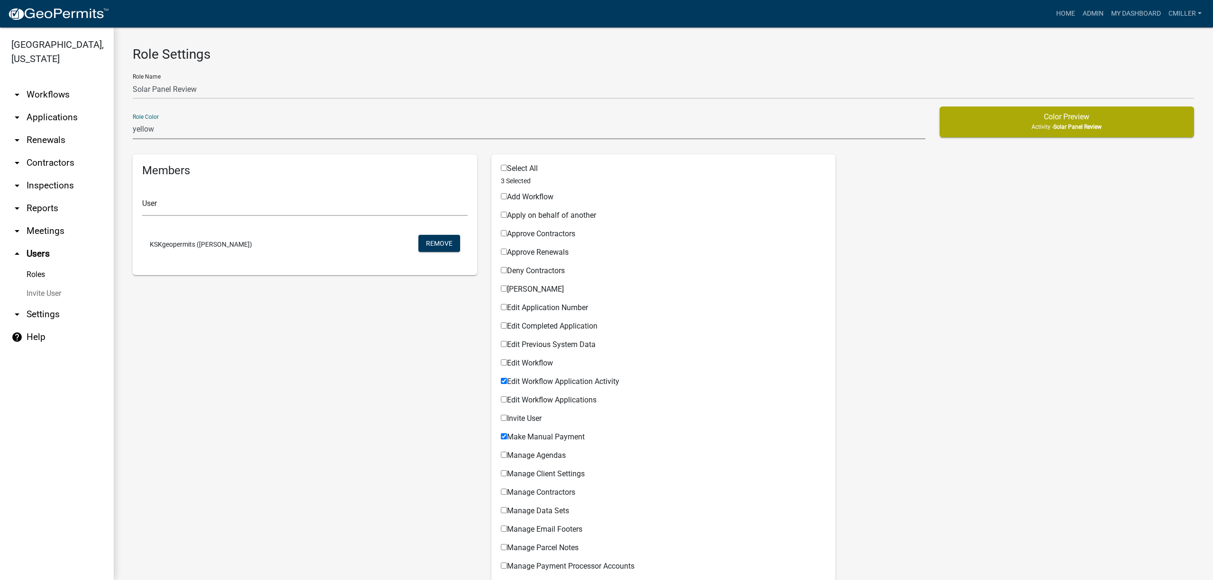
click at [156, 132] on select "none green yellow orange red purple light-blue light-green light-yellow" at bounding box center [529, 129] width 793 height 19
click at [133, 120] on select "none green yellow orange red purple light-blue light-green light-yellow" at bounding box center [529, 129] width 793 height 19
click at [161, 134] on select "none green yellow orange red purple light-blue light-green light-yellow" at bounding box center [529, 129] width 793 height 19
click at [133, 120] on select "none green yellow orange red purple light-blue light-green light-yellow" at bounding box center [529, 129] width 793 height 19
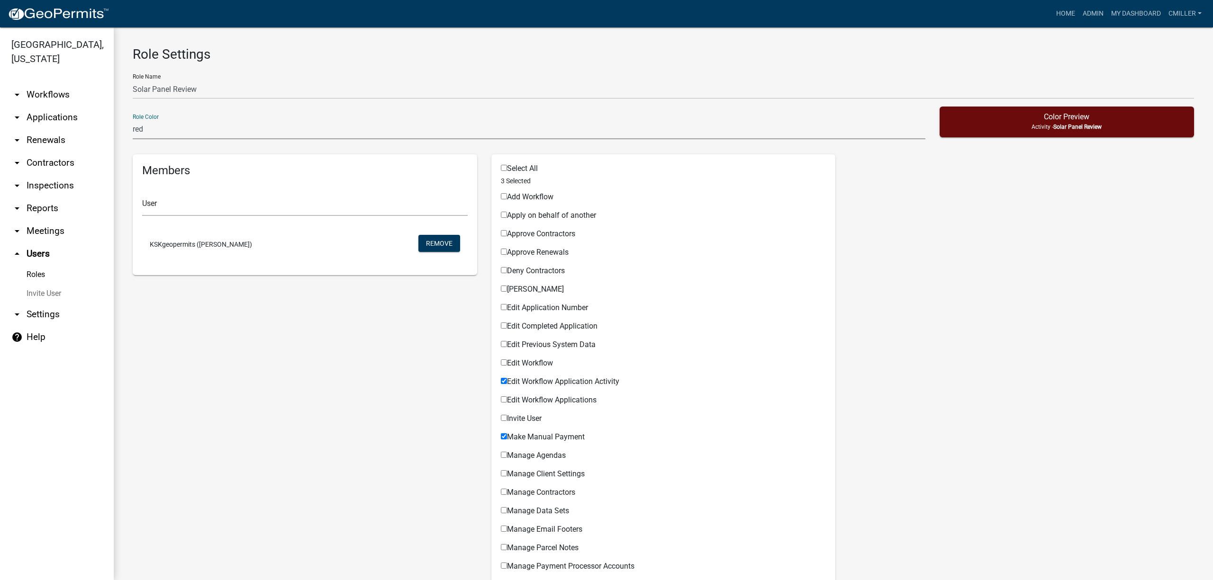
click at [145, 135] on select "none green yellow orange red purple light-blue light-green light-yellow" at bounding box center [529, 129] width 793 height 19
click at [133, 120] on select "none green yellow orange red purple light-blue light-green light-yellow" at bounding box center [529, 129] width 793 height 19
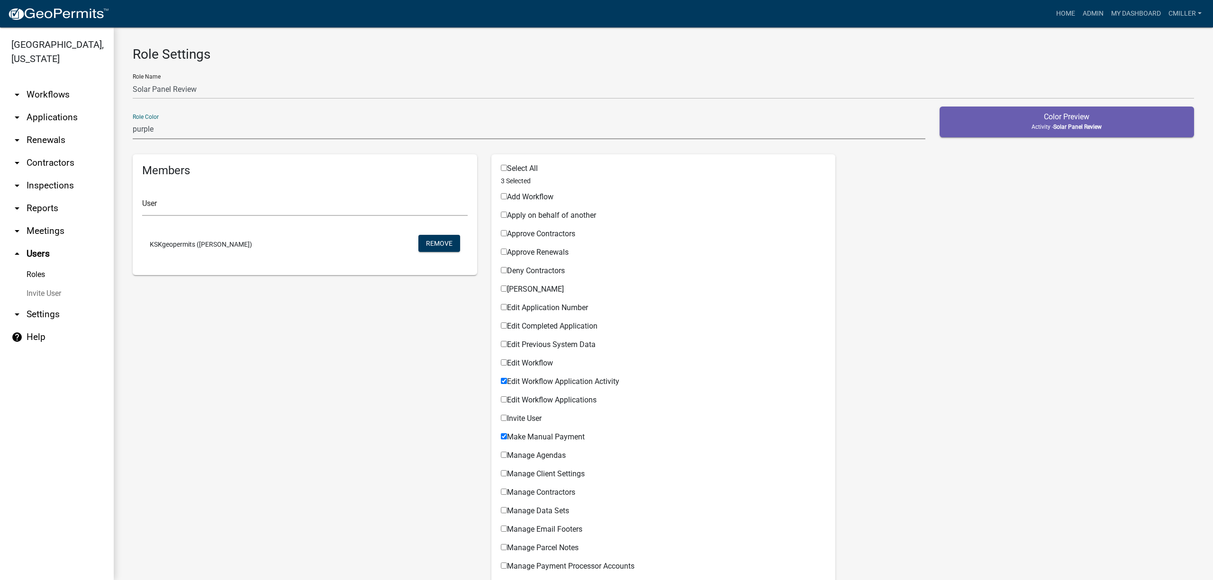
click at [160, 129] on select "none green yellow orange red purple light-blue light-green light-yellow" at bounding box center [529, 129] width 793 height 19
click at [133, 120] on select "none green yellow orange red purple light-blue light-green light-yellow" at bounding box center [529, 129] width 793 height 19
click at [148, 133] on select "none green yellow orange red purple light-blue light-green light-yellow" at bounding box center [529, 129] width 793 height 19
click at [133, 120] on select "none green yellow orange red purple light-blue light-green light-yellow" at bounding box center [529, 129] width 793 height 19
click at [148, 130] on select "none green yellow orange red purple light-blue light-green light-yellow" at bounding box center [529, 129] width 793 height 19
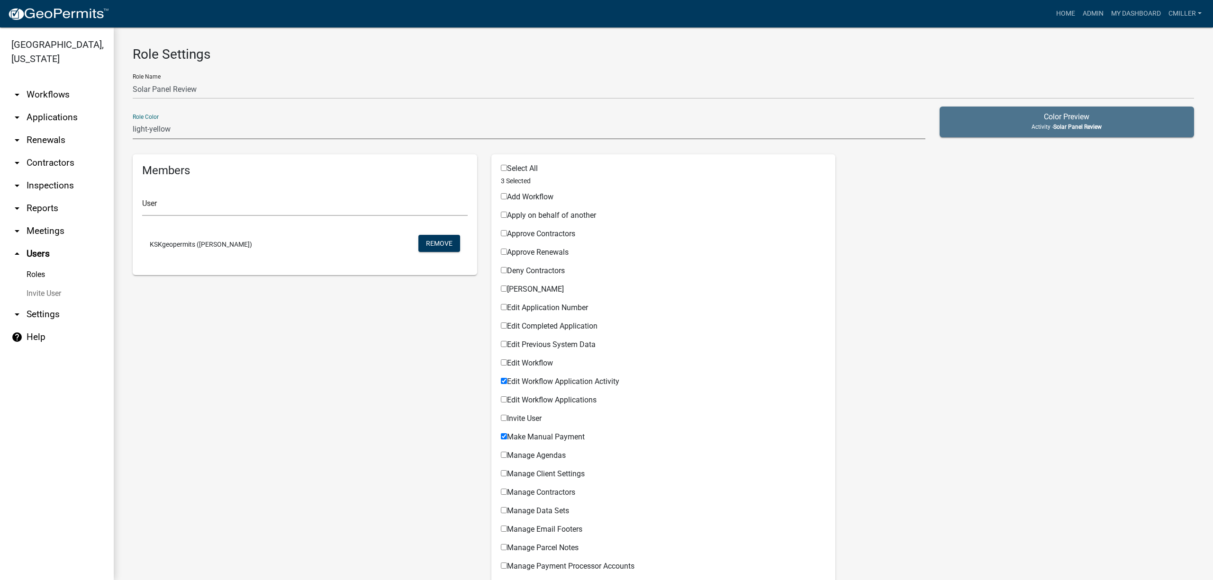
click at [133, 120] on select "none green yellow orange red purple light-blue light-green light-yellow" at bounding box center [529, 129] width 793 height 19
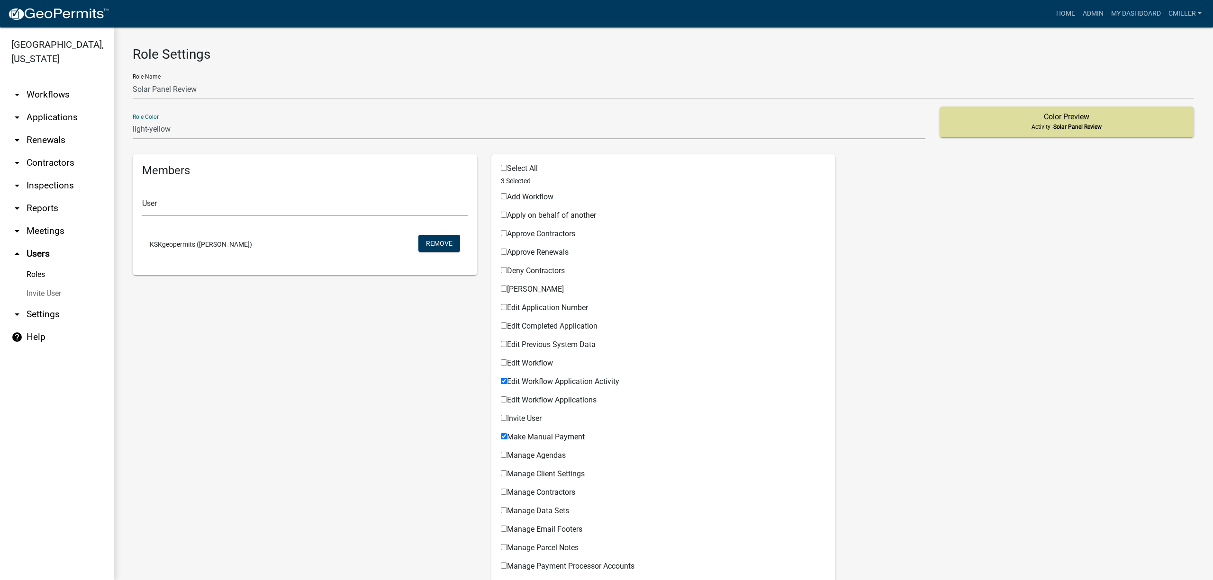
click at [149, 129] on select "none green yellow orange red purple light-blue light-green light-yellow" at bounding box center [529, 129] width 793 height 19
click at [133, 120] on select "none green yellow orange red purple light-blue light-green light-yellow" at bounding box center [529, 129] width 793 height 19
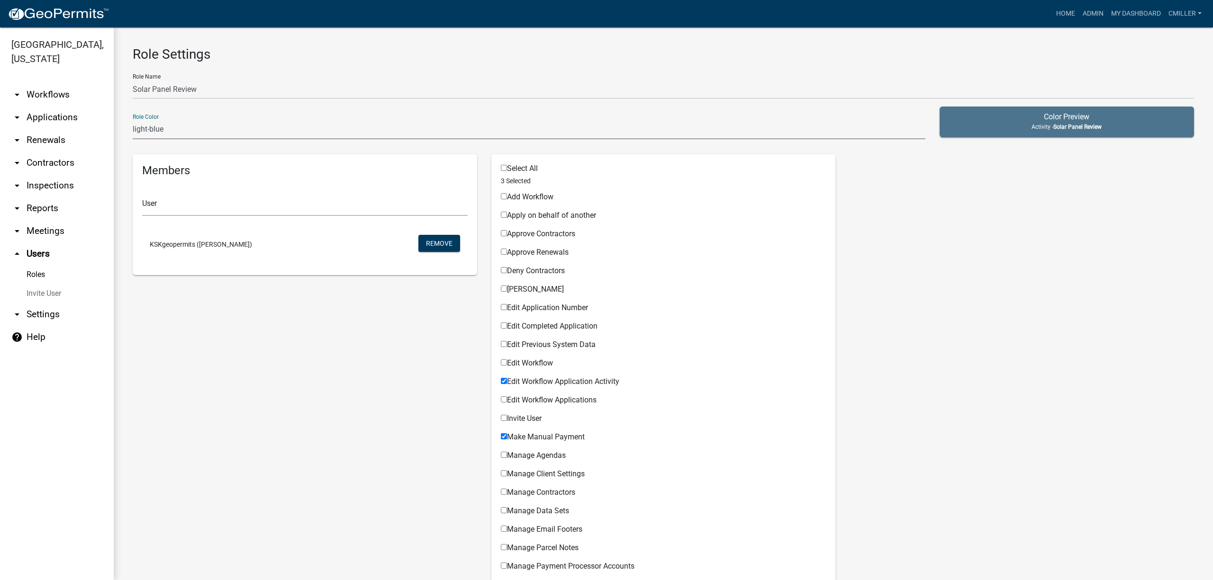
click at [148, 132] on select "none green yellow orange red purple light-blue light-green light-yellow" at bounding box center [529, 129] width 793 height 19
click at [133, 120] on select "none green yellow orange red purple light-blue light-green light-yellow" at bounding box center [529, 129] width 793 height 19
click at [163, 129] on select "none green yellow orange red purple light-blue light-green light-yellow" at bounding box center [529, 129] width 793 height 19
select select "3: orange"
click at [133, 120] on select "none green yellow orange red purple light-blue light-green light-yellow" at bounding box center [529, 129] width 793 height 19
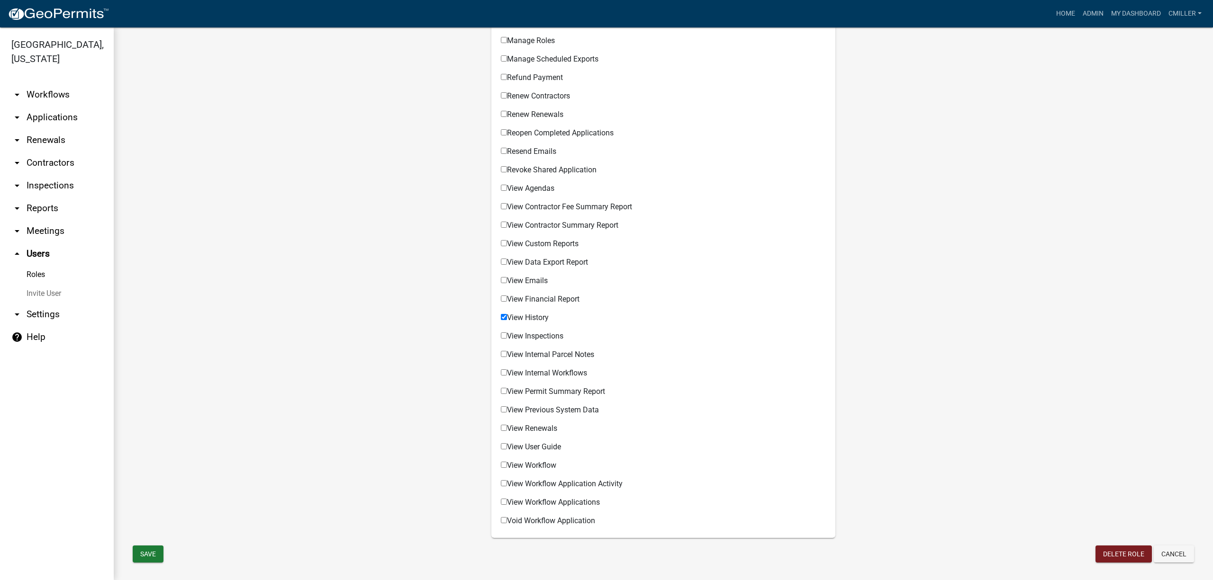
scroll to position [556, 0]
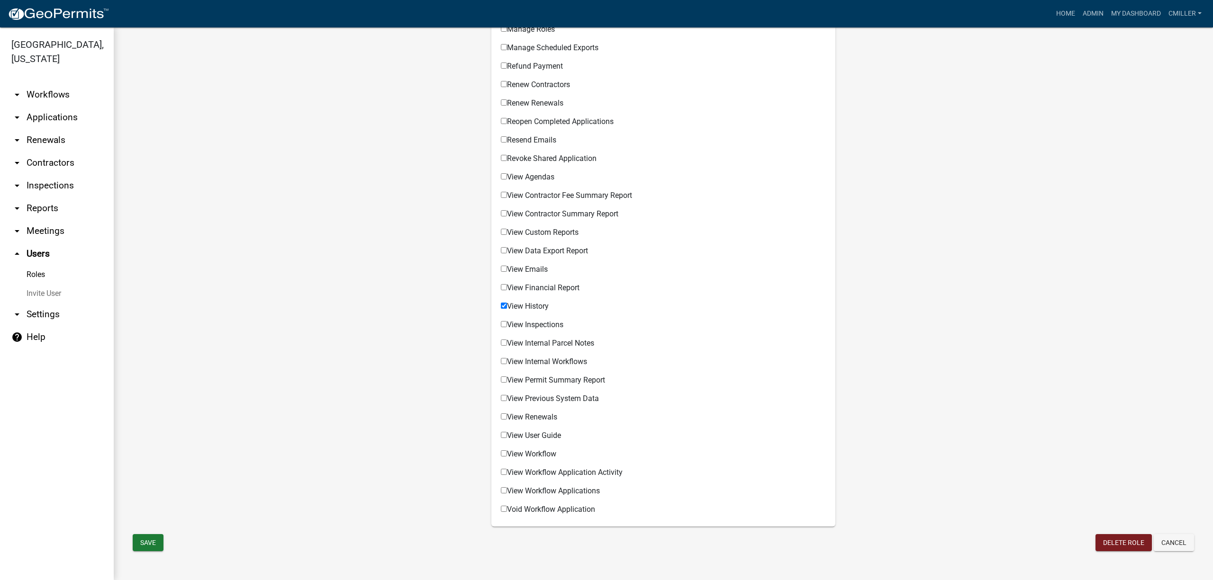
click at [502, 454] on input "View Workflow" at bounding box center [504, 454] width 6 height 6
checkbox input "true"
click at [503, 489] on input "View Workflow Applications" at bounding box center [504, 490] width 6 height 6
checkbox input "true"
click at [501, 362] on input "View Internal Workflows" at bounding box center [504, 361] width 6 height 6
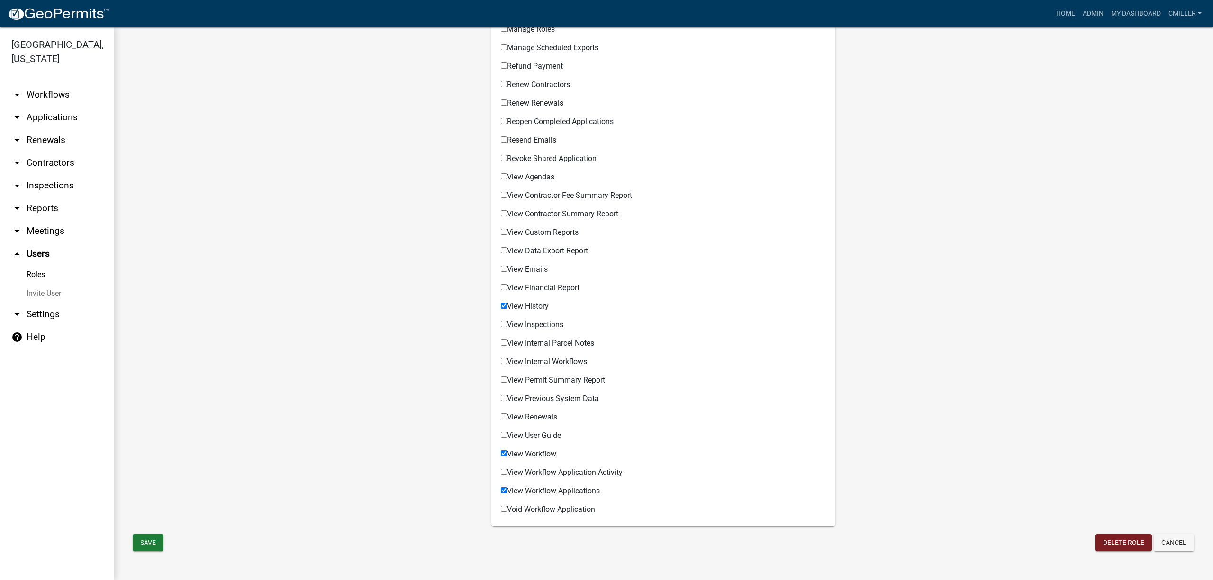
checkbox input "true"
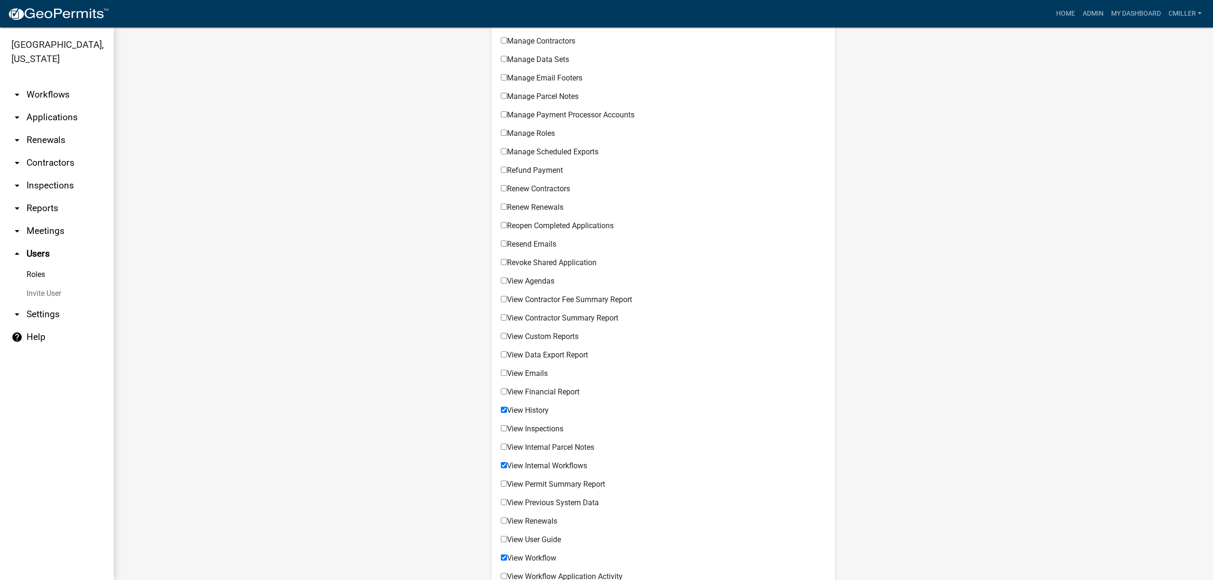
scroll to position [429, 0]
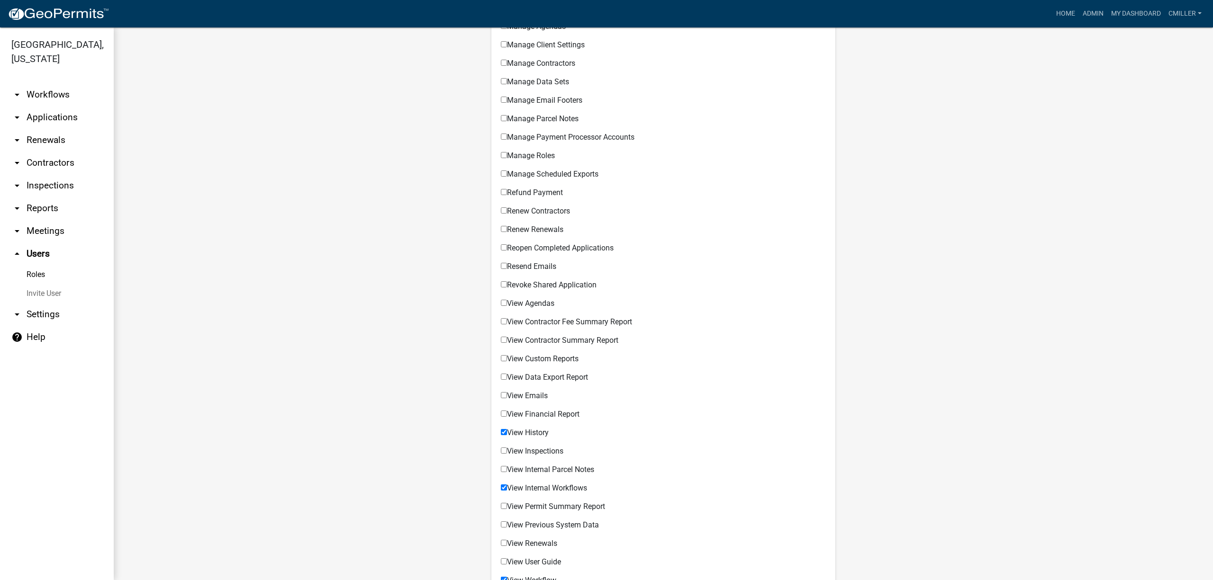
click at [501, 395] on input "View Emails" at bounding box center [504, 395] width 6 height 6
checkbox input "true"
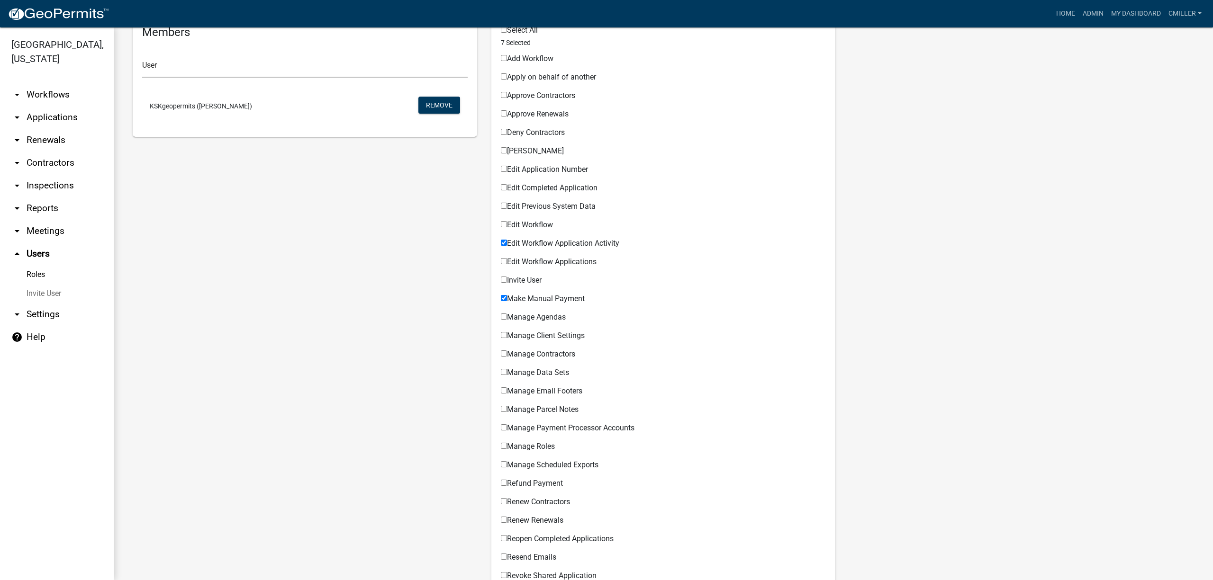
scroll to position [114, 0]
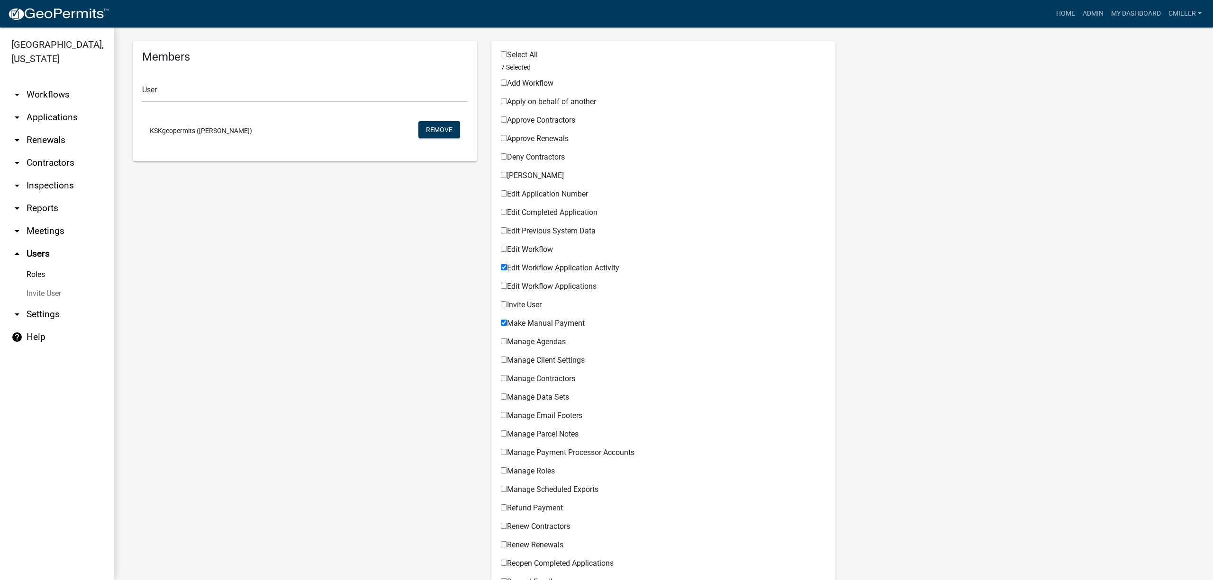
click at [501, 283] on input "Edit Workflow Applications" at bounding box center [504, 286] width 6 height 6
checkbox input "true"
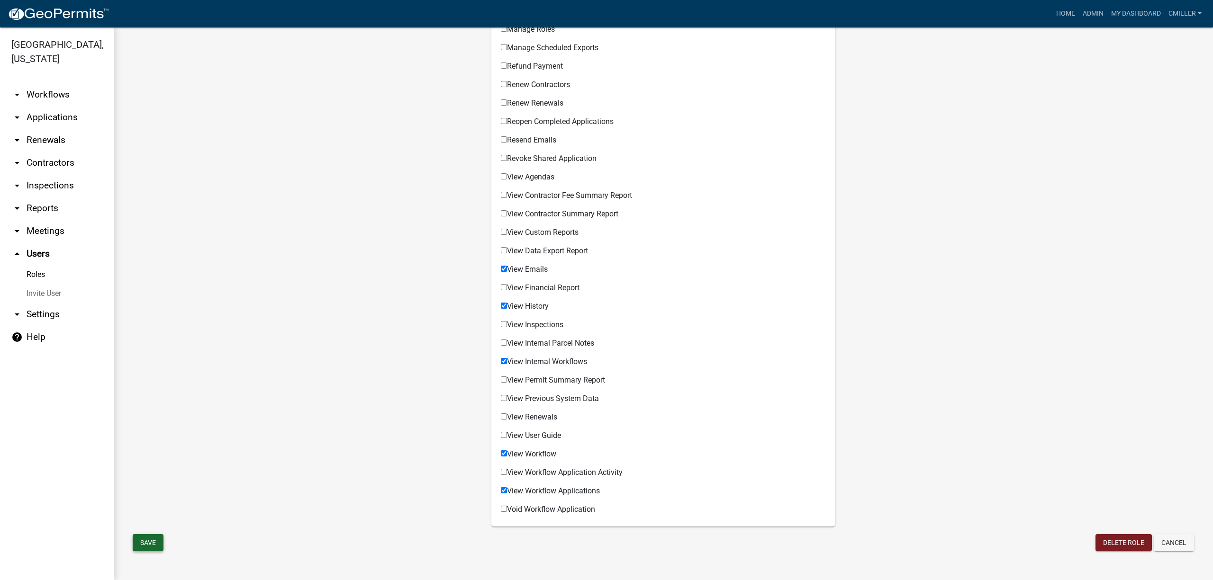
click at [156, 541] on button "Save" at bounding box center [148, 542] width 31 height 17
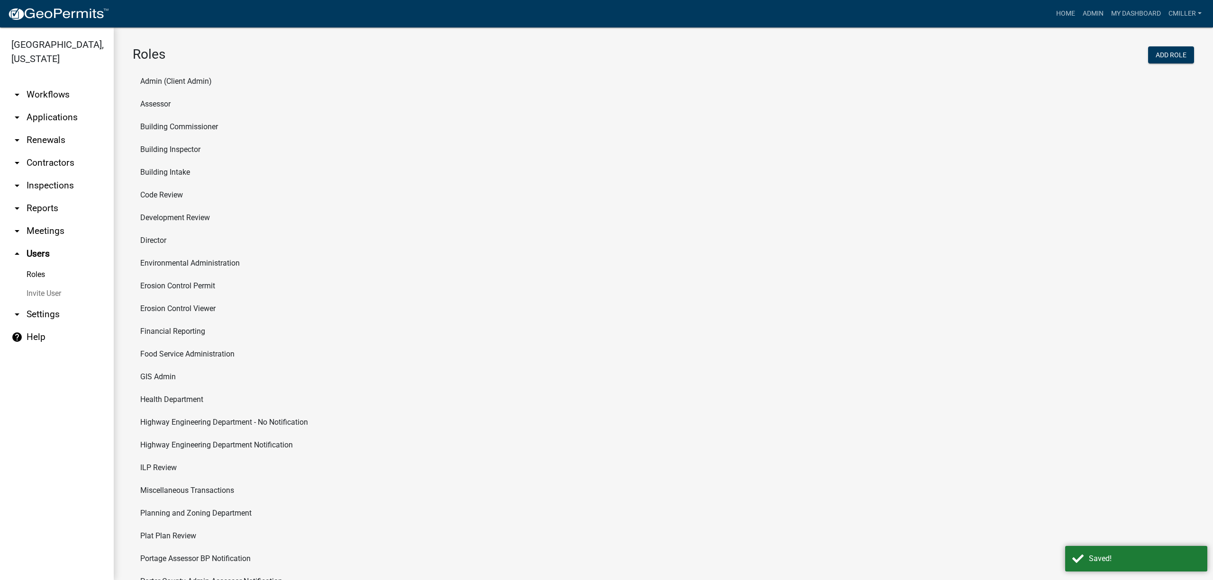
click at [42, 83] on link "arrow_drop_down Workflows" at bounding box center [57, 94] width 114 height 23
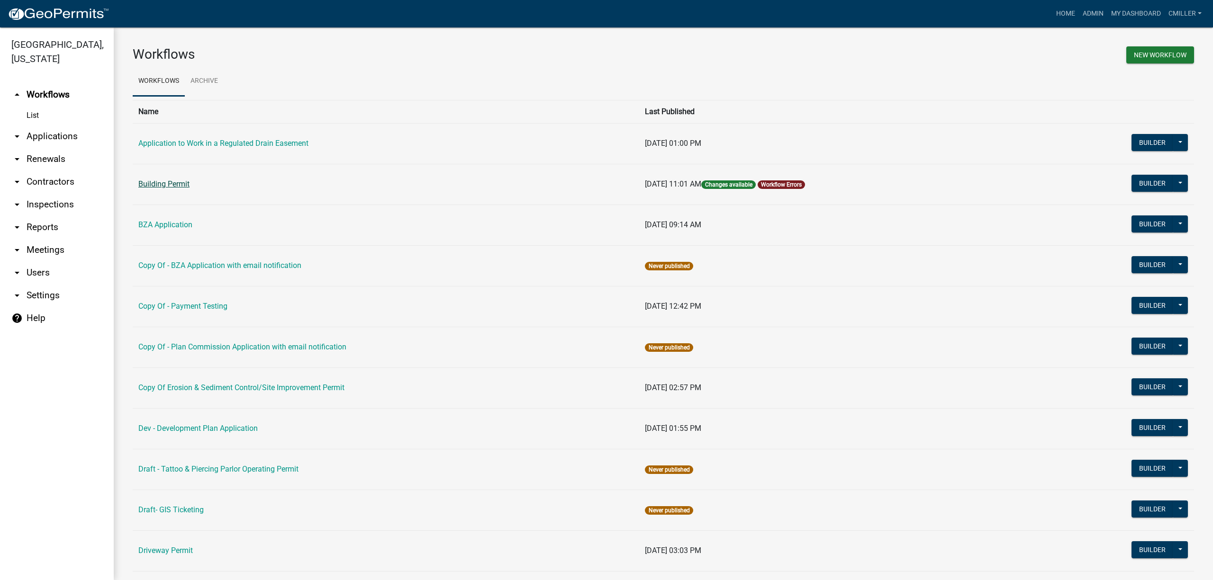
click at [167, 180] on link "Building Permit" at bounding box center [163, 184] width 51 height 9
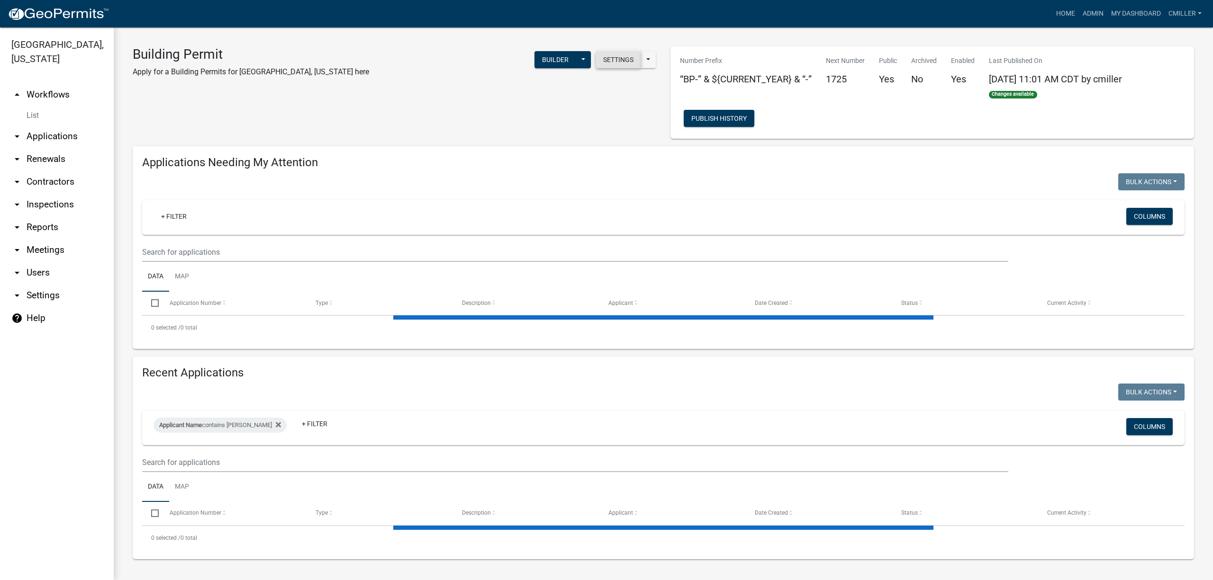
click at [613, 63] on button "Settings" at bounding box center [617, 59] width 45 height 17
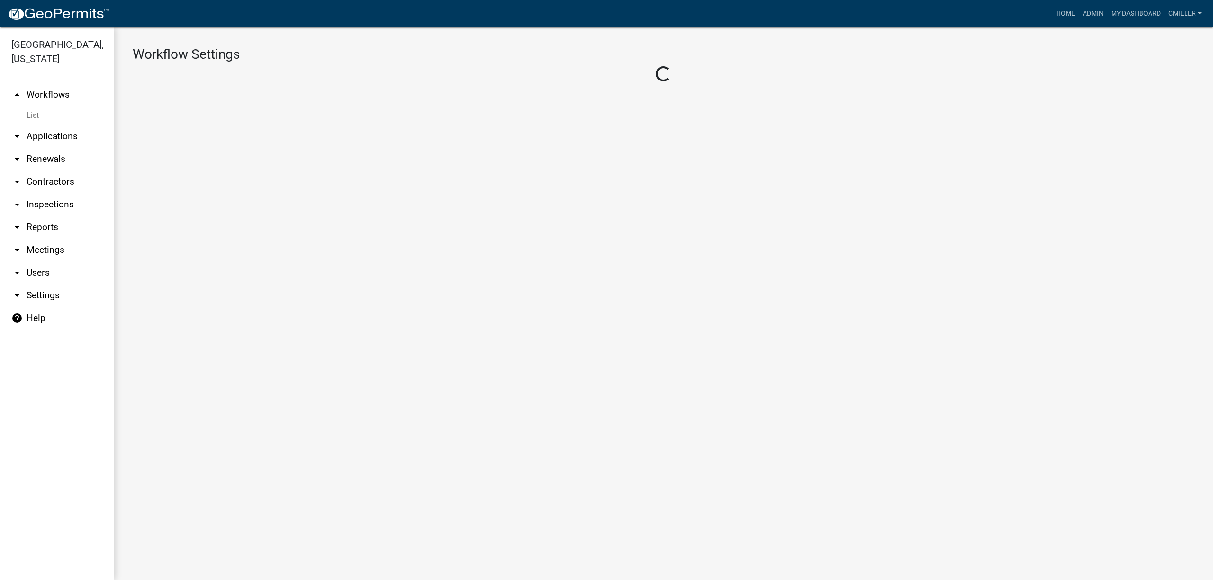
select select "1"
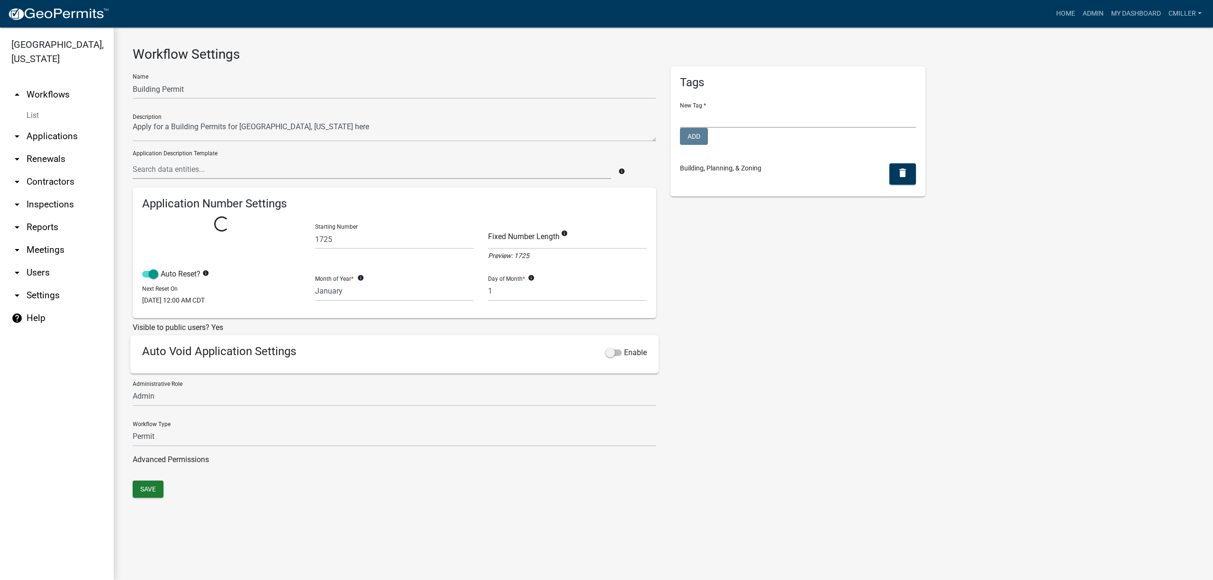
select select
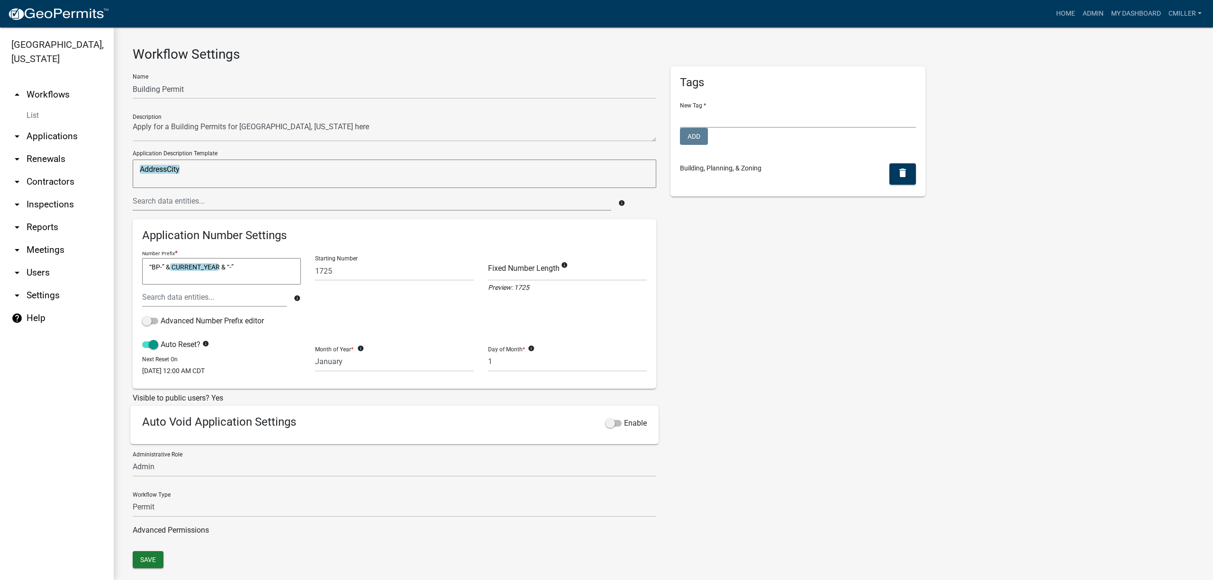
click at [162, 529] on link "Advanced Permissions" at bounding box center [171, 530] width 76 height 9
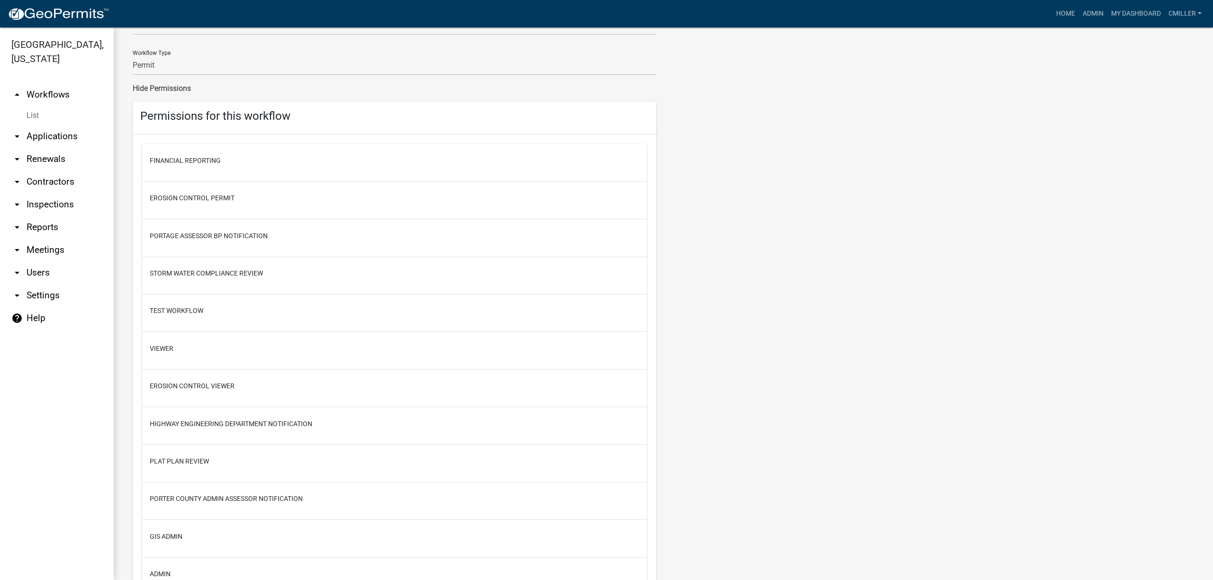
scroll to position [505, 0]
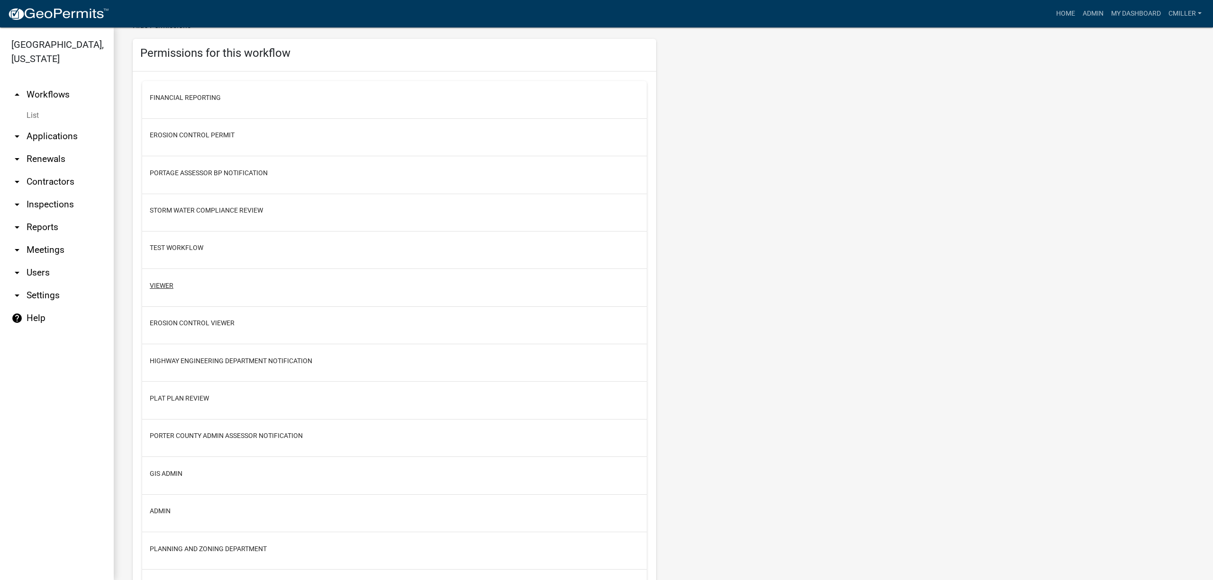
click at [171, 287] on button "Viewer" at bounding box center [162, 286] width 24 height 10
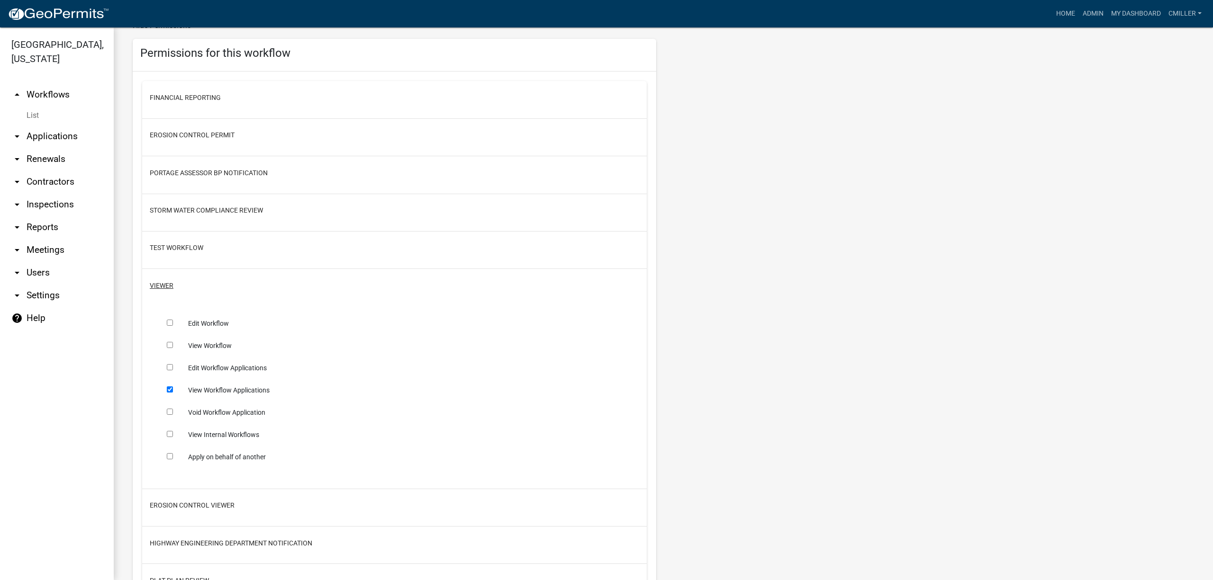
click at [171, 287] on button "Viewer" at bounding box center [162, 286] width 24 height 10
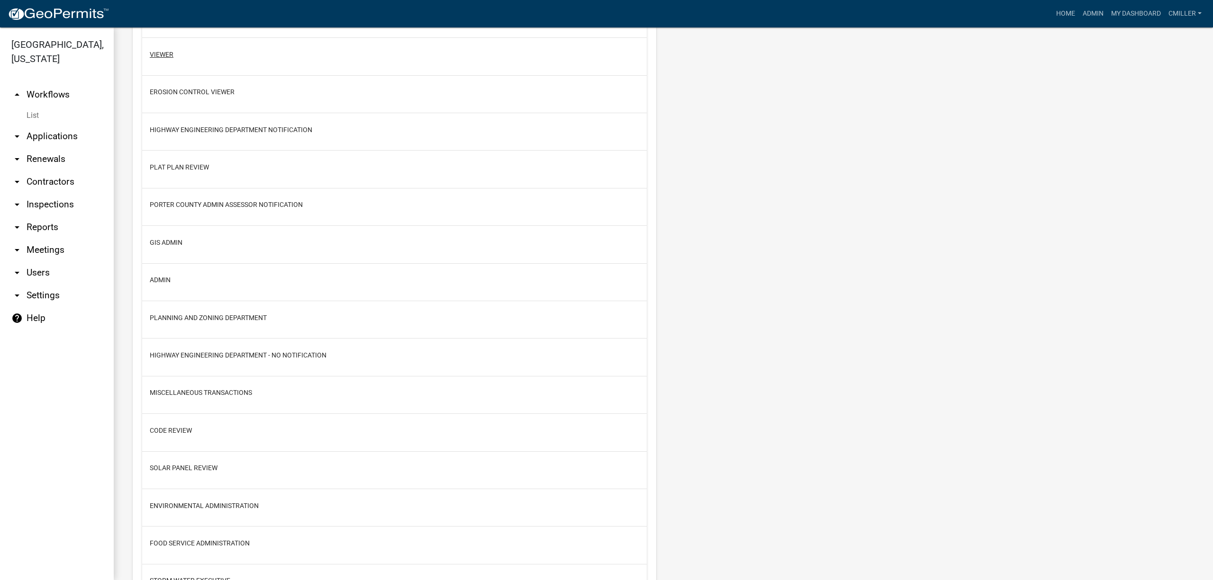
scroll to position [758, 0]
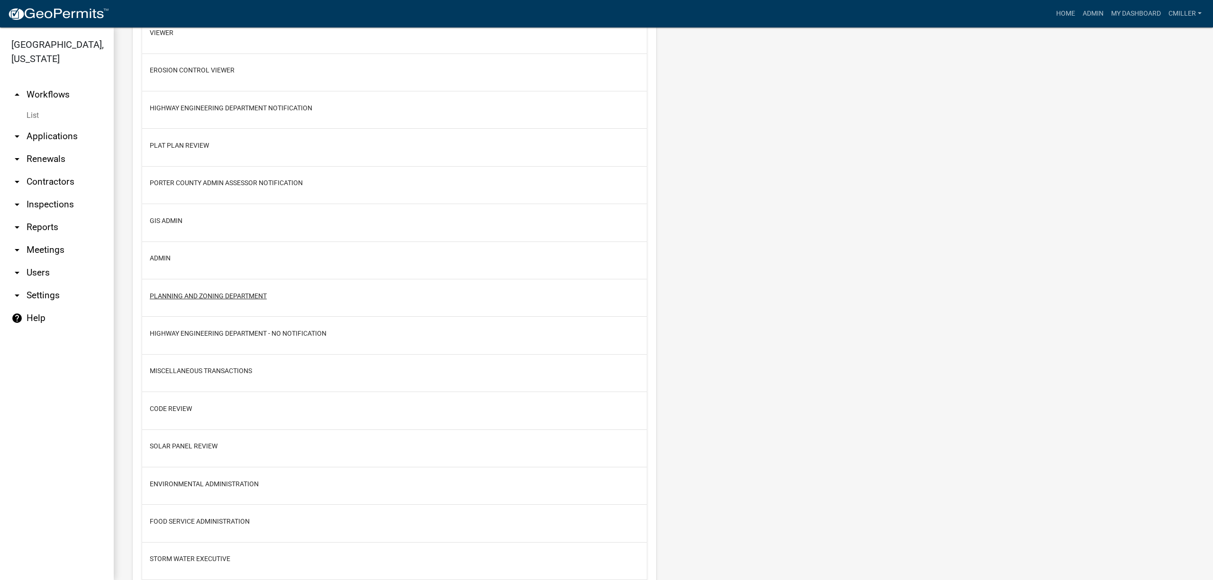
click at [199, 297] on button "Planning and Zoning Department" at bounding box center [208, 296] width 117 height 10
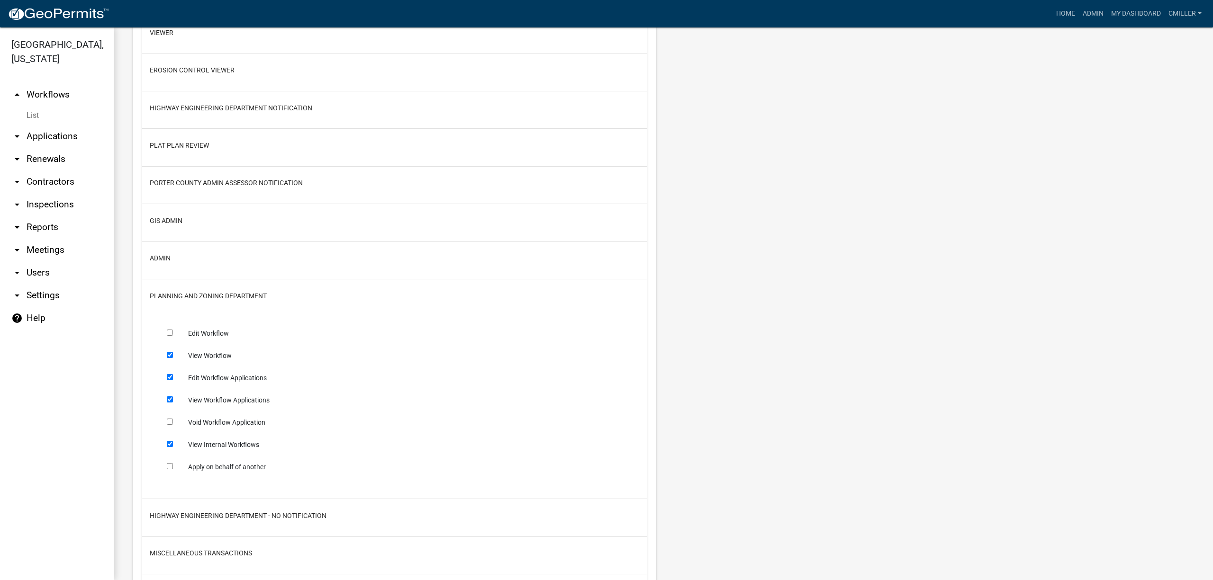
click at [199, 297] on button "Planning and Zoning Department" at bounding box center [208, 296] width 117 height 10
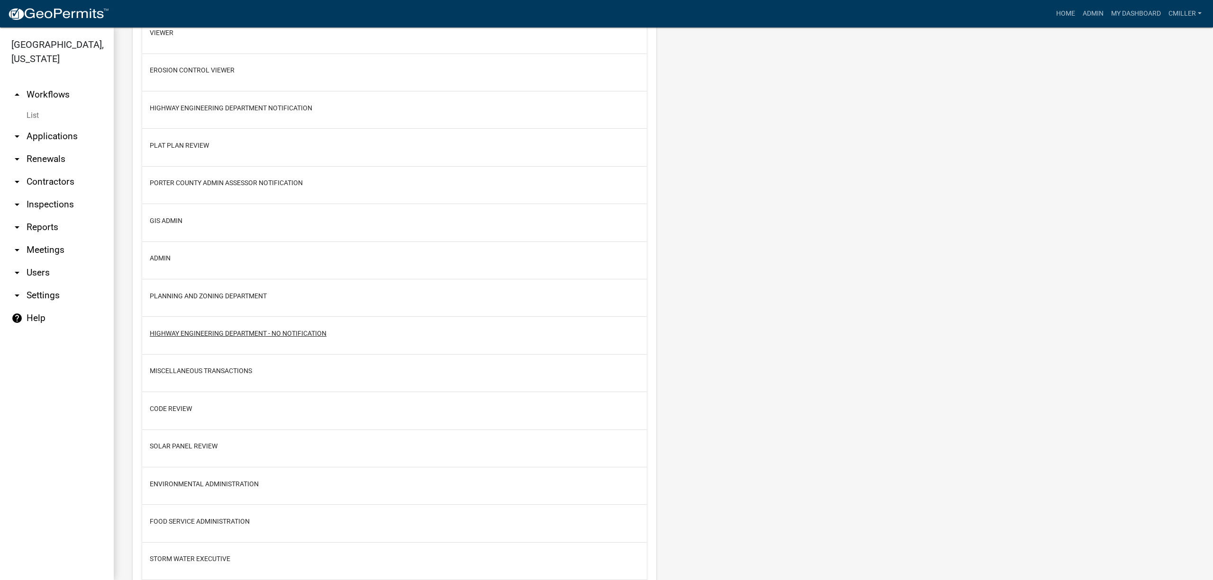
click at [208, 334] on button "Highway Engineering Department - No Notification" at bounding box center [238, 334] width 177 height 10
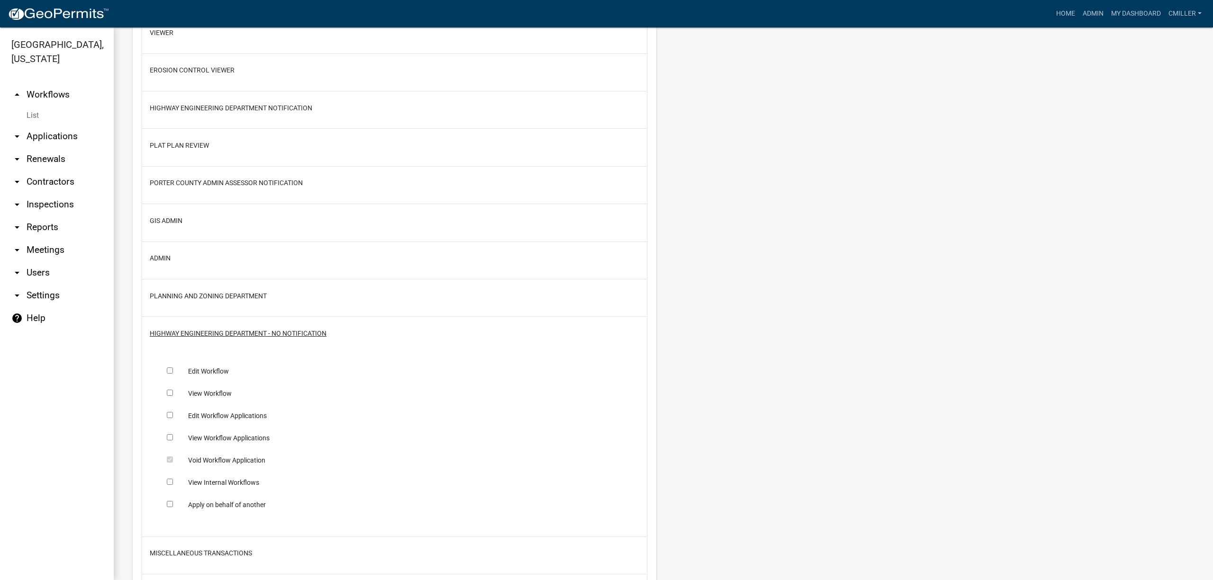
click at [208, 334] on button "Highway Engineering Department - No Notification" at bounding box center [238, 334] width 177 height 10
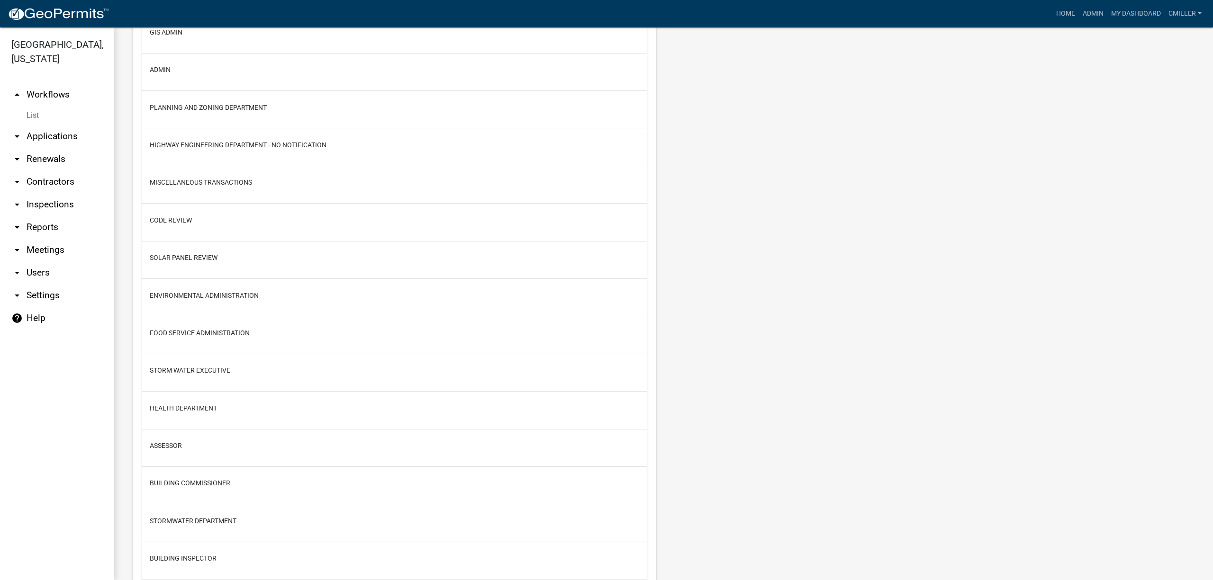
scroll to position [947, 0]
click at [185, 221] on button "Code Review" at bounding box center [171, 220] width 42 height 10
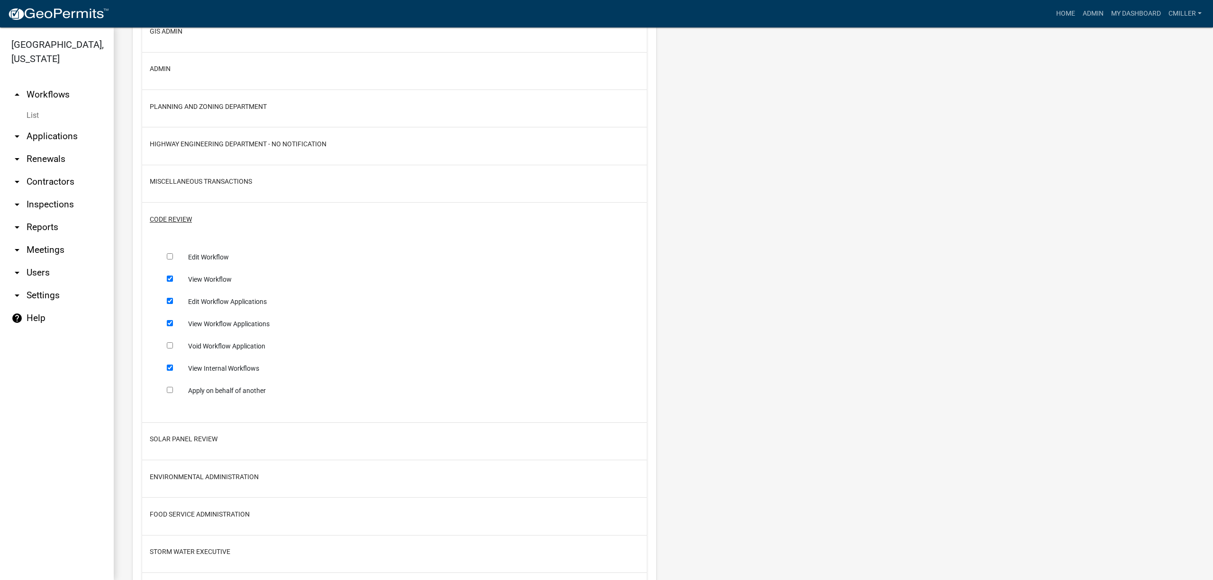
click at [184, 220] on button "Code Review" at bounding box center [171, 220] width 42 height 10
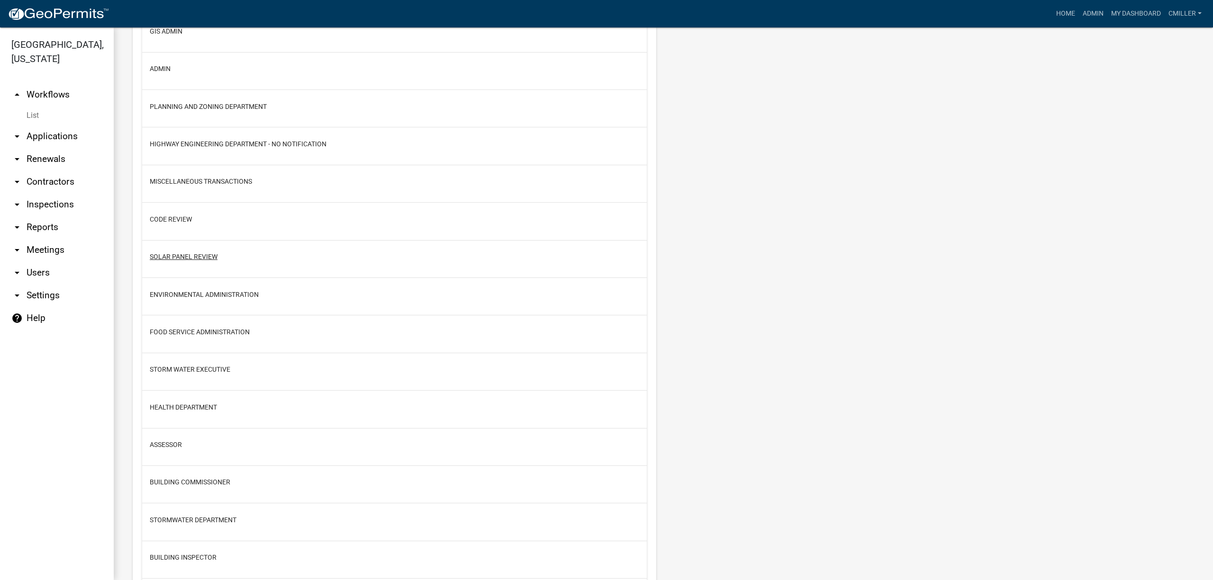
click at [190, 257] on button "Solar Panel Review" at bounding box center [184, 257] width 68 height 10
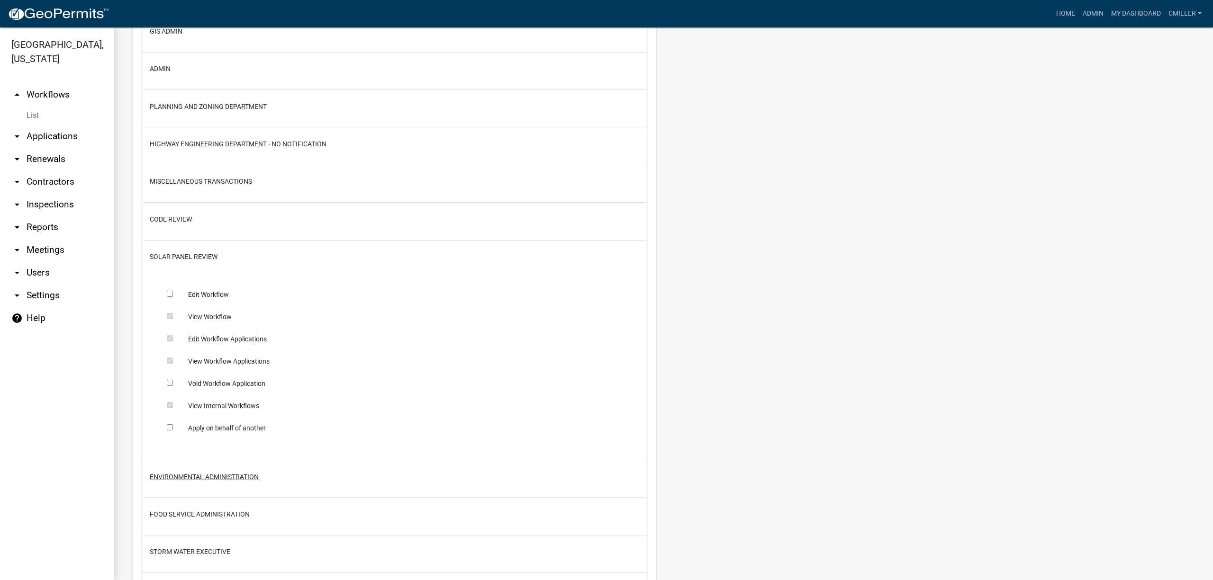
click at [218, 482] on button "Environmental Administration" at bounding box center [204, 477] width 109 height 10
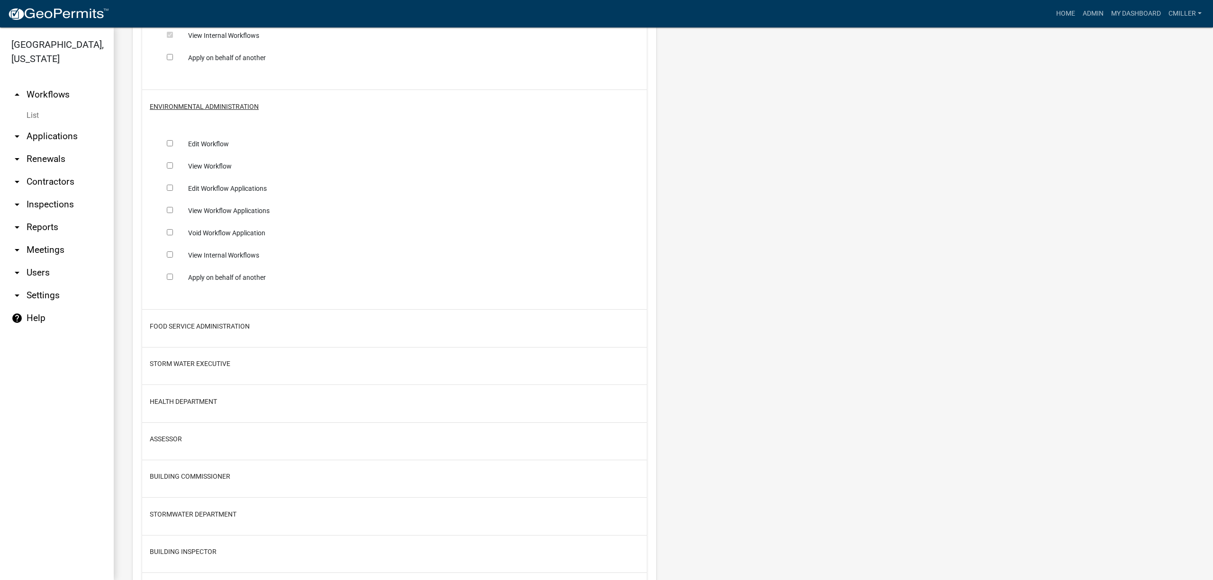
scroll to position [1326, 0]
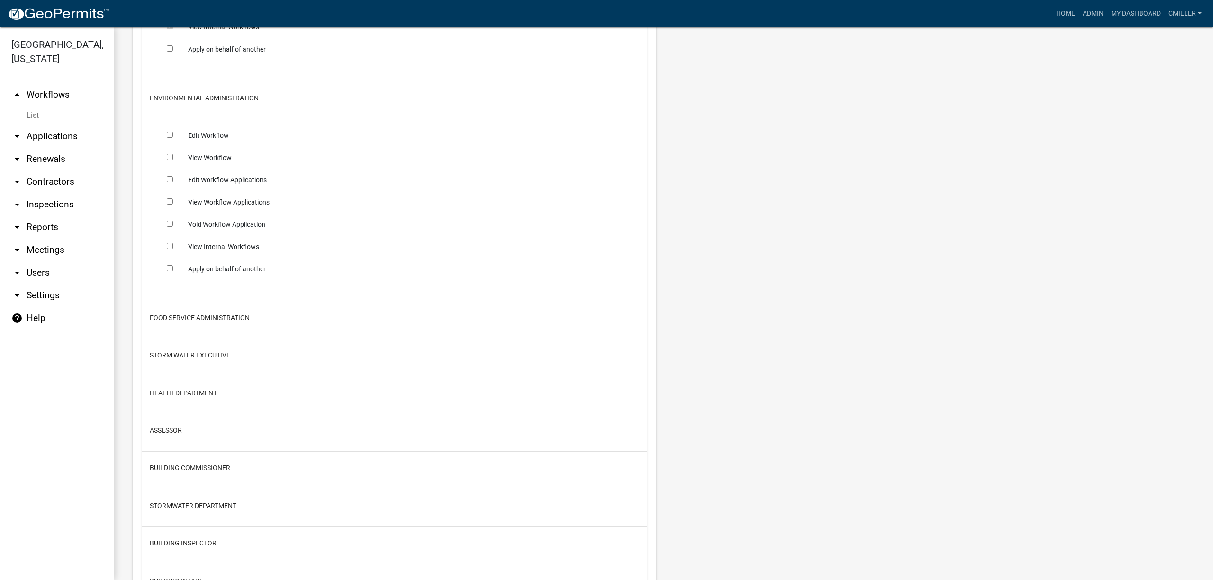
click at [215, 473] on button "Building Commissioner" at bounding box center [190, 468] width 81 height 10
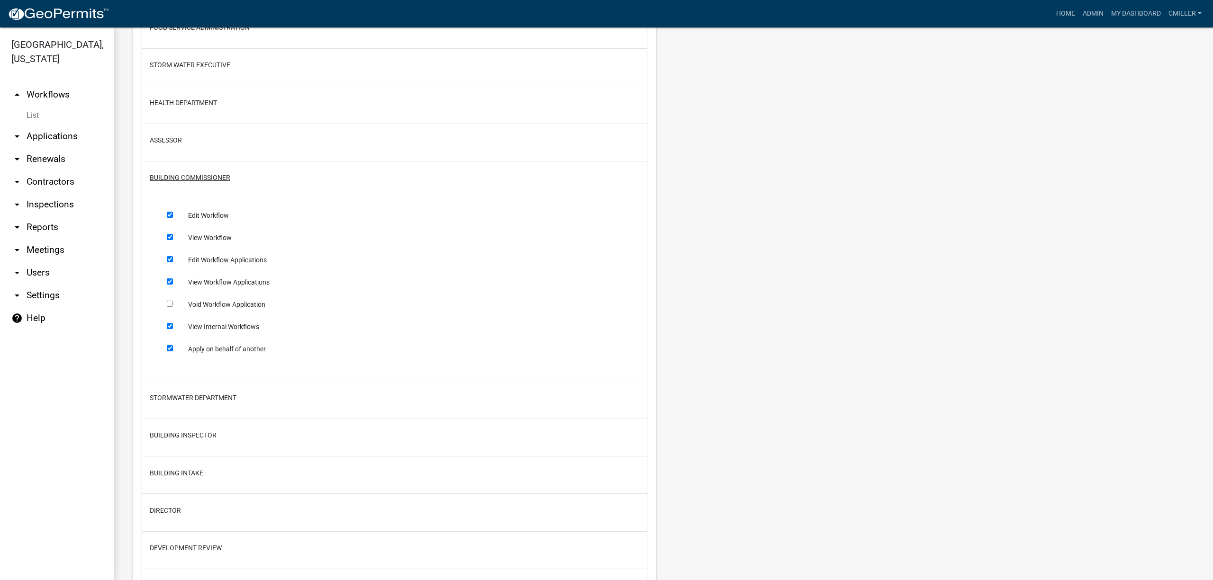
scroll to position [1642, 0]
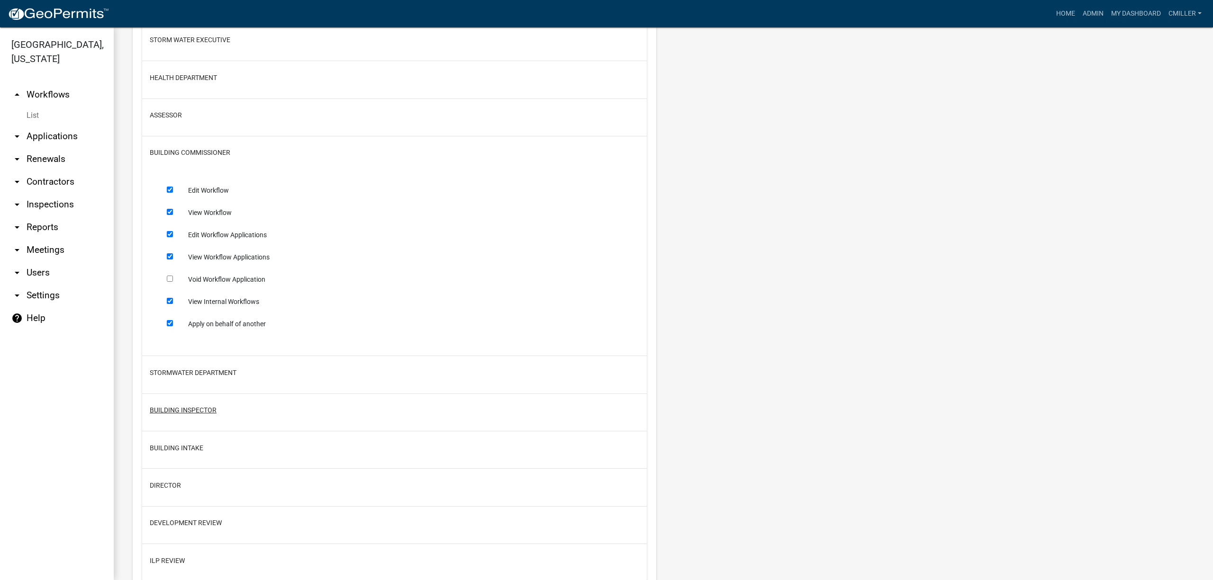
click at [208, 415] on button "Building Inspector" at bounding box center [183, 411] width 67 height 10
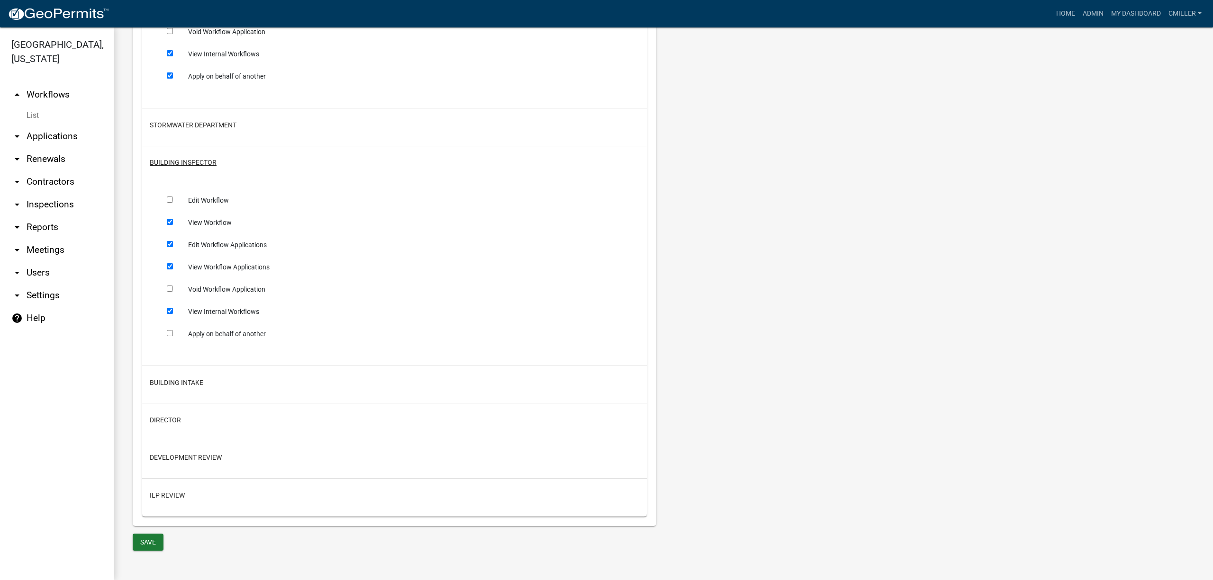
scroll to position [1913, 0]
click at [150, 543] on button "Save" at bounding box center [148, 542] width 31 height 17
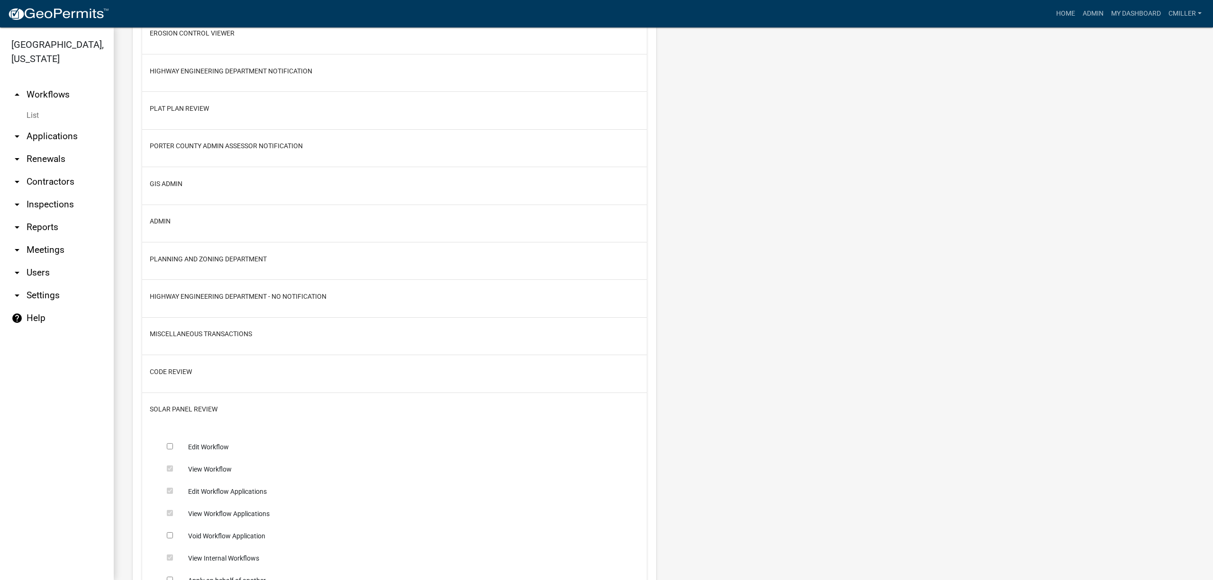
scroll to position [776, 0]
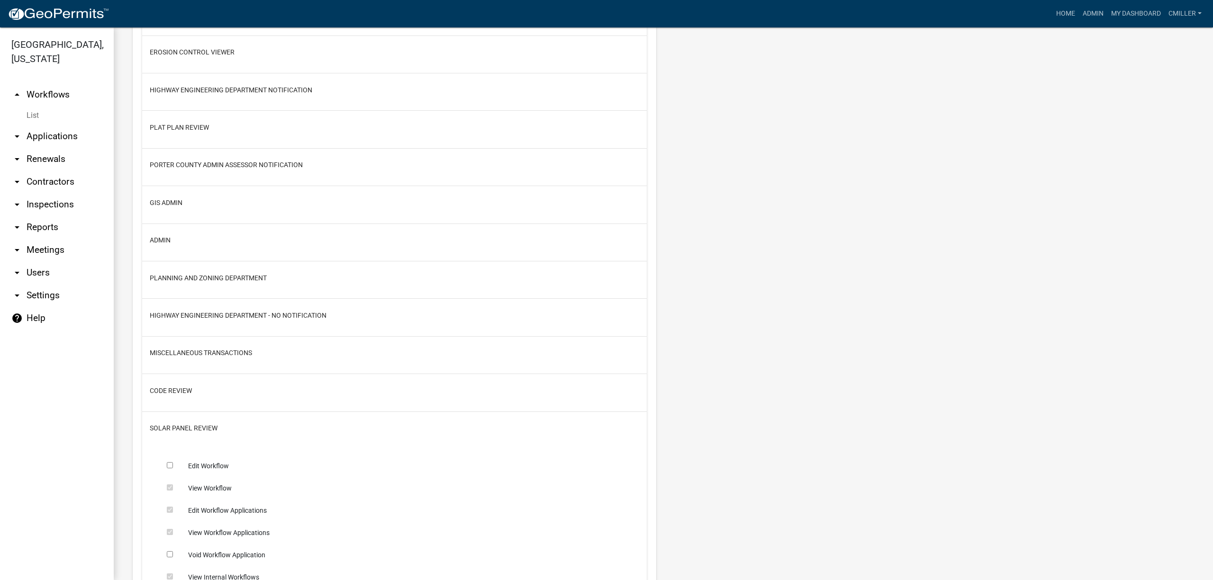
click at [169, 120] on h2 "Plat Plan Review" at bounding box center [394, 127] width 489 height 18
click at [166, 129] on button "Plat Plan Review" at bounding box center [179, 128] width 59 height 10
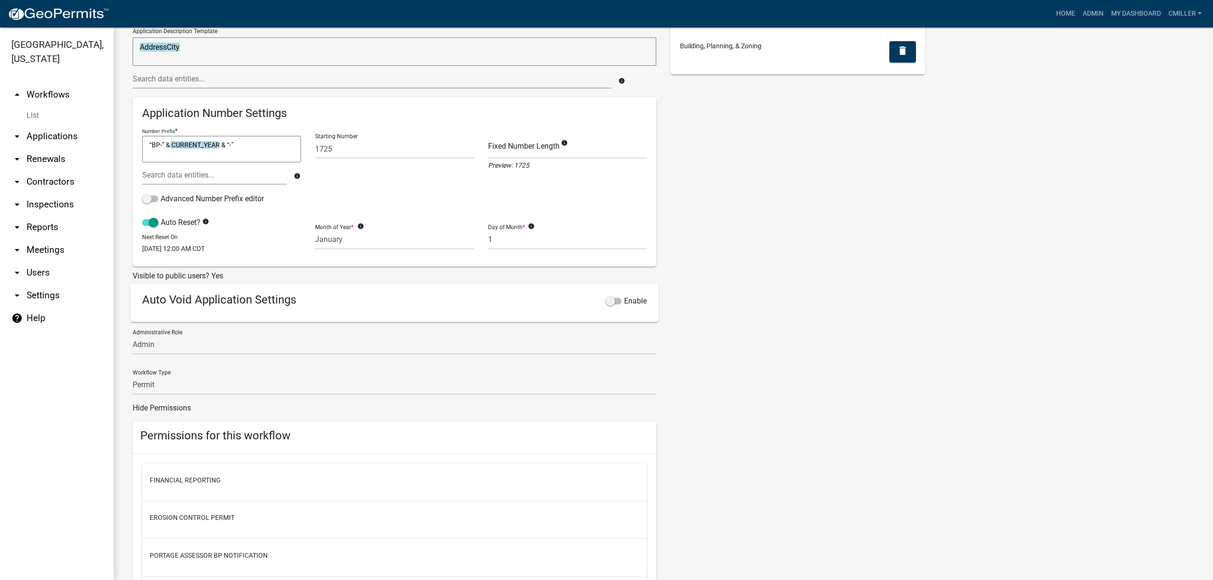
scroll to position [0, 0]
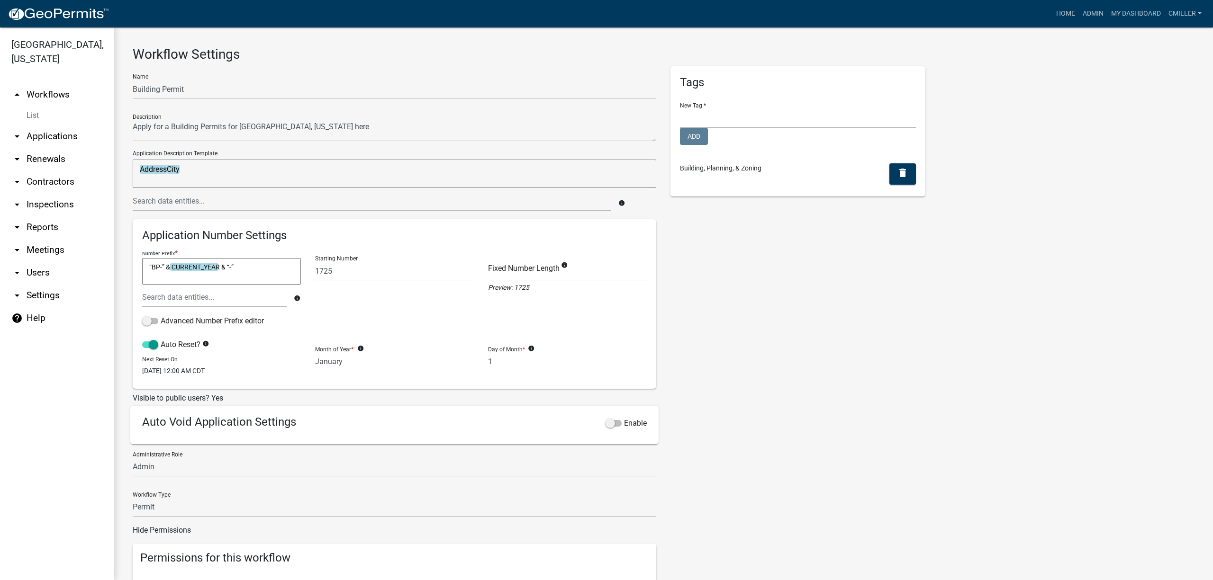
click at [34, 262] on link "arrow_drop_down Users" at bounding box center [57, 273] width 114 height 23
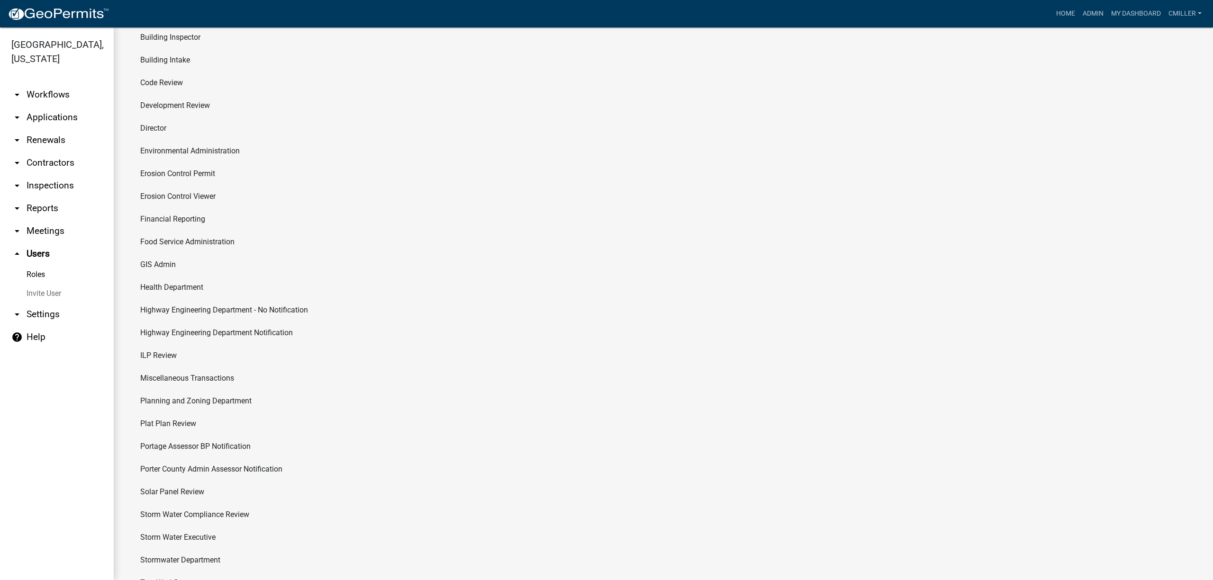
scroll to position [171, 0]
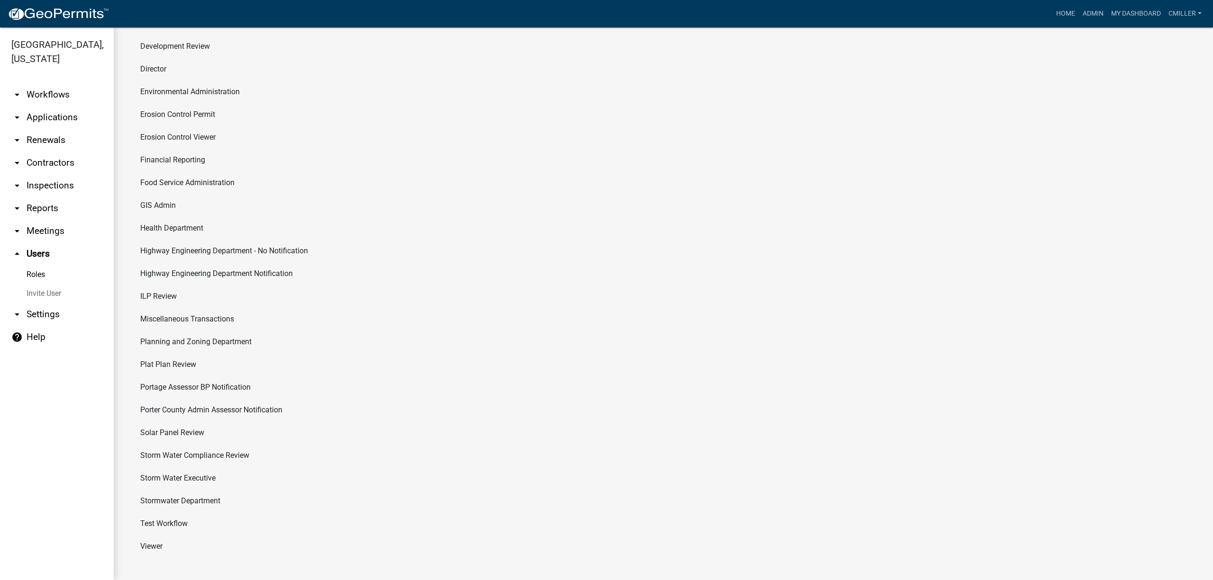
click at [156, 545] on li "Viewer" at bounding box center [663, 546] width 1061 height 23
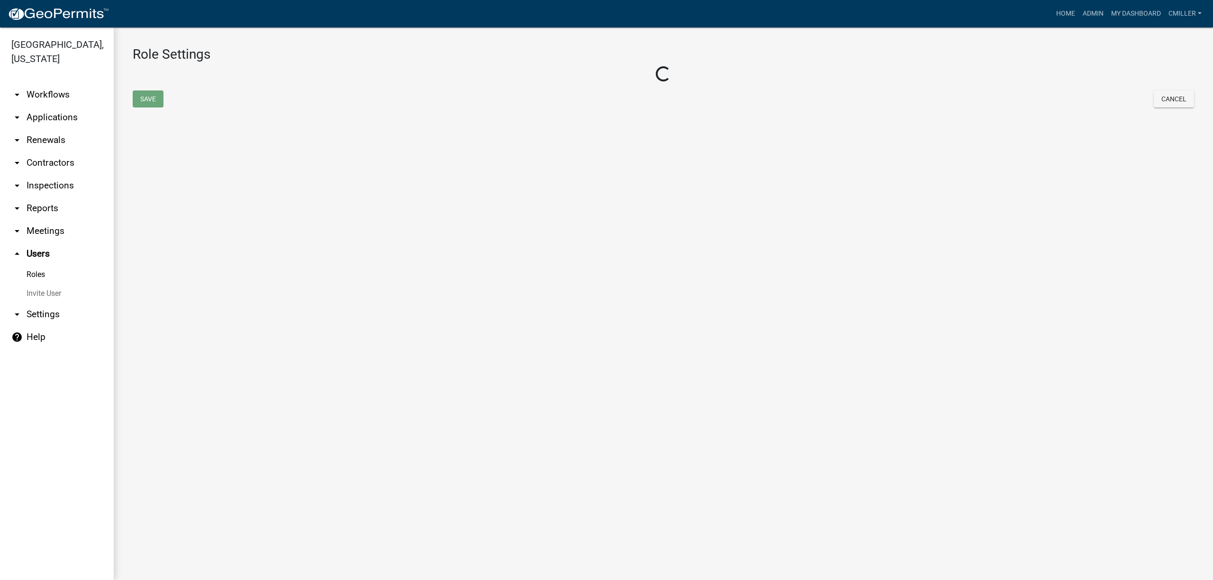
select select "8: light-yellow"
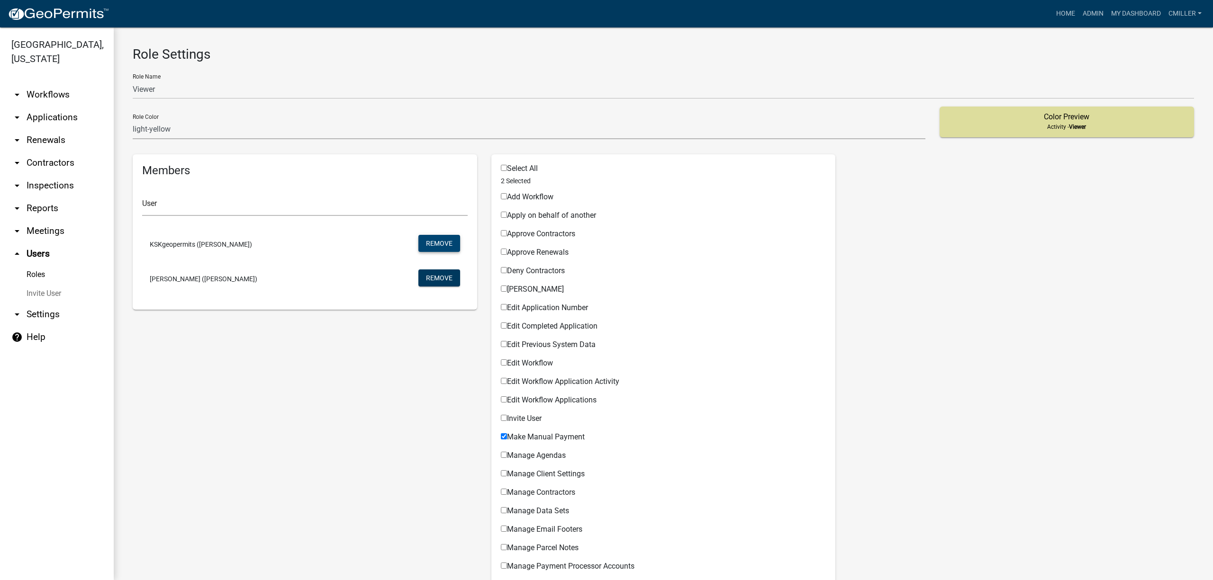
click at [438, 251] on button "Remove" at bounding box center [439, 243] width 42 height 17
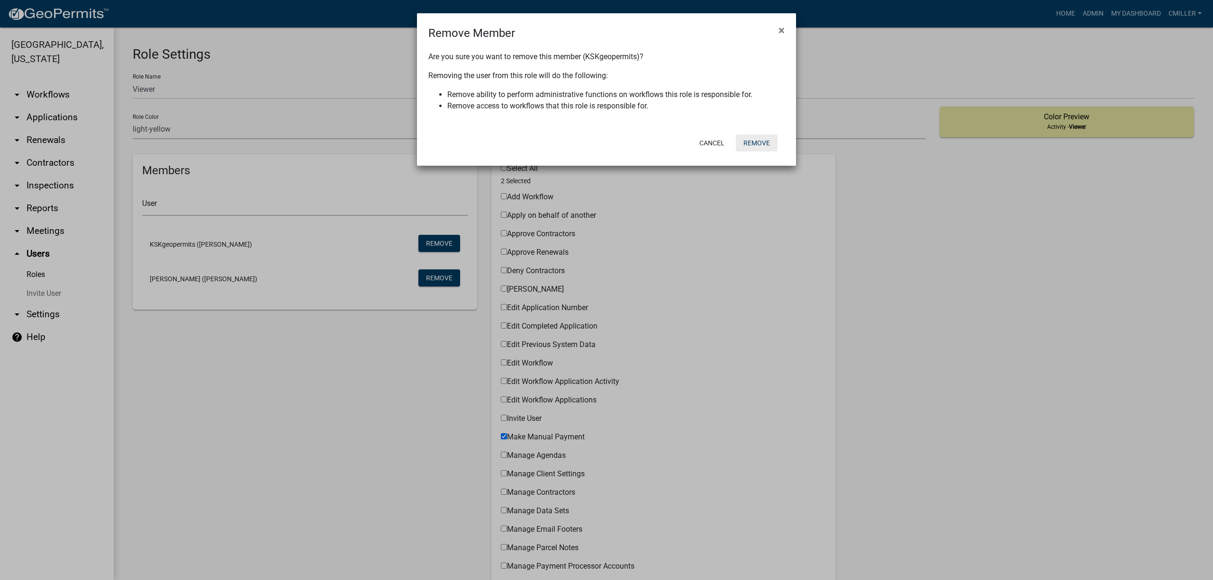
click at [763, 143] on button "Remove" at bounding box center [757, 143] width 42 height 17
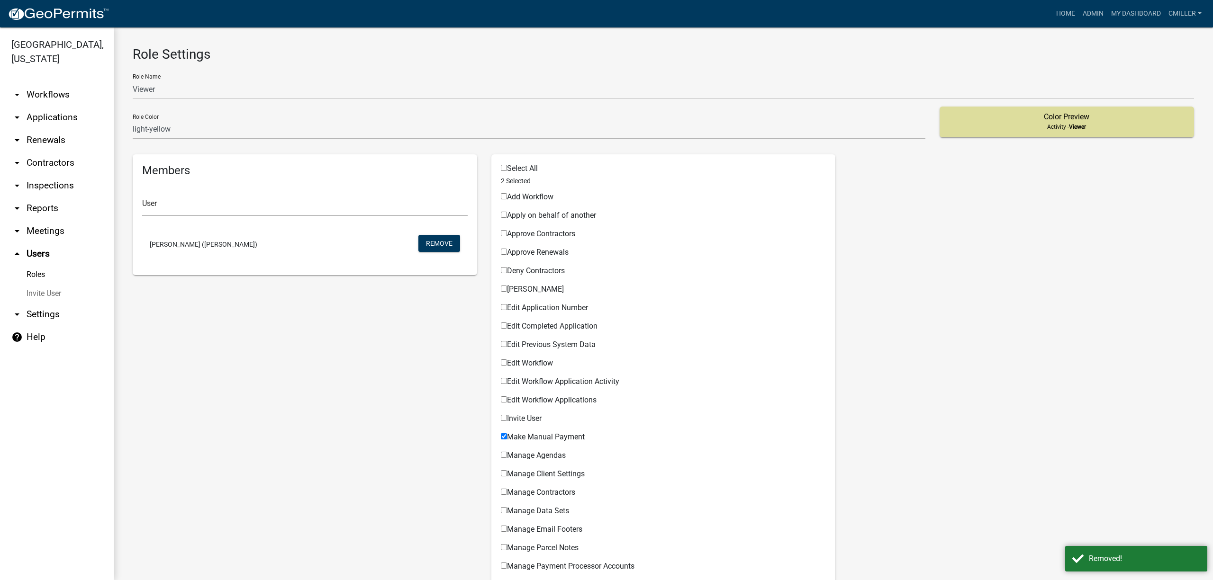
click at [35, 265] on link "Roles" at bounding box center [57, 274] width 114 height 19
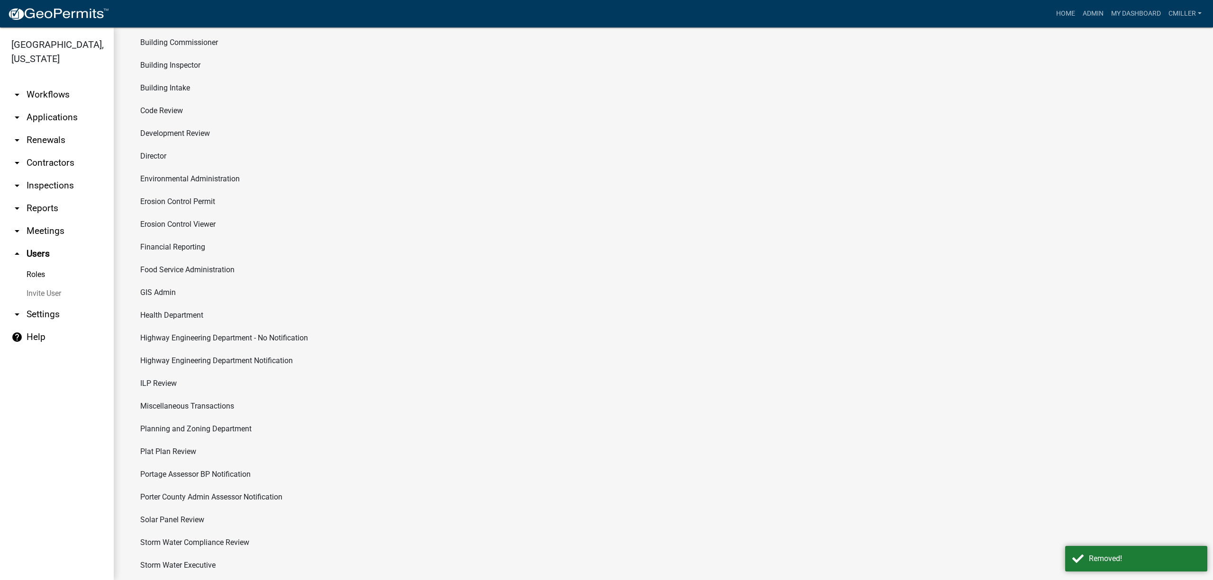
scroll to position [171, 0]
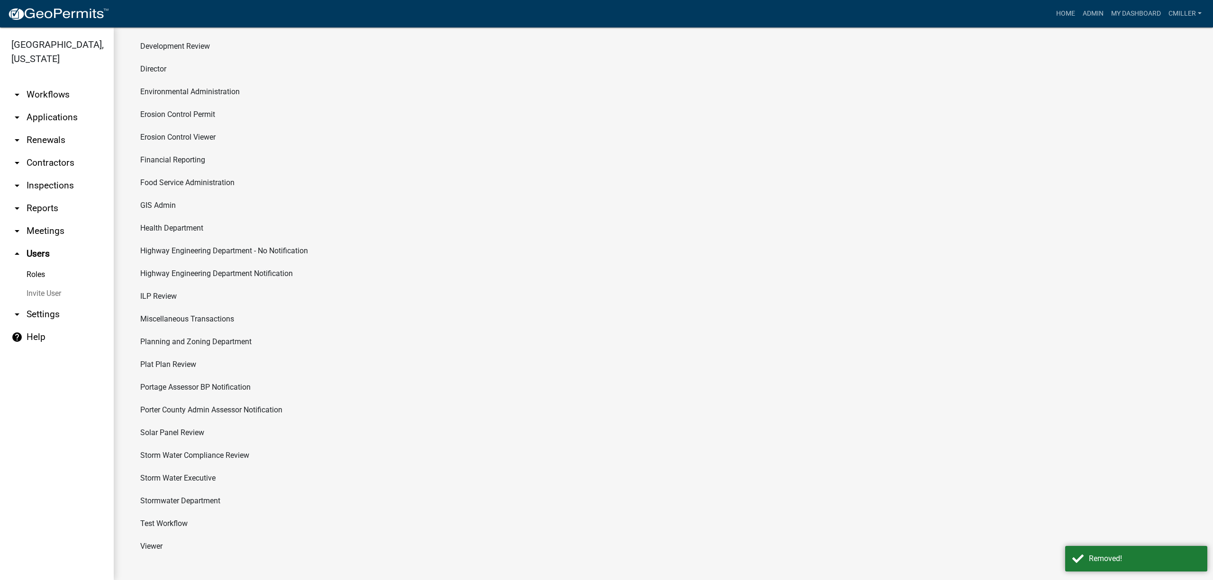
click at [180, 425] on li "Solar Panel Review" at bounding box center [663, 433] width 1061 height 23
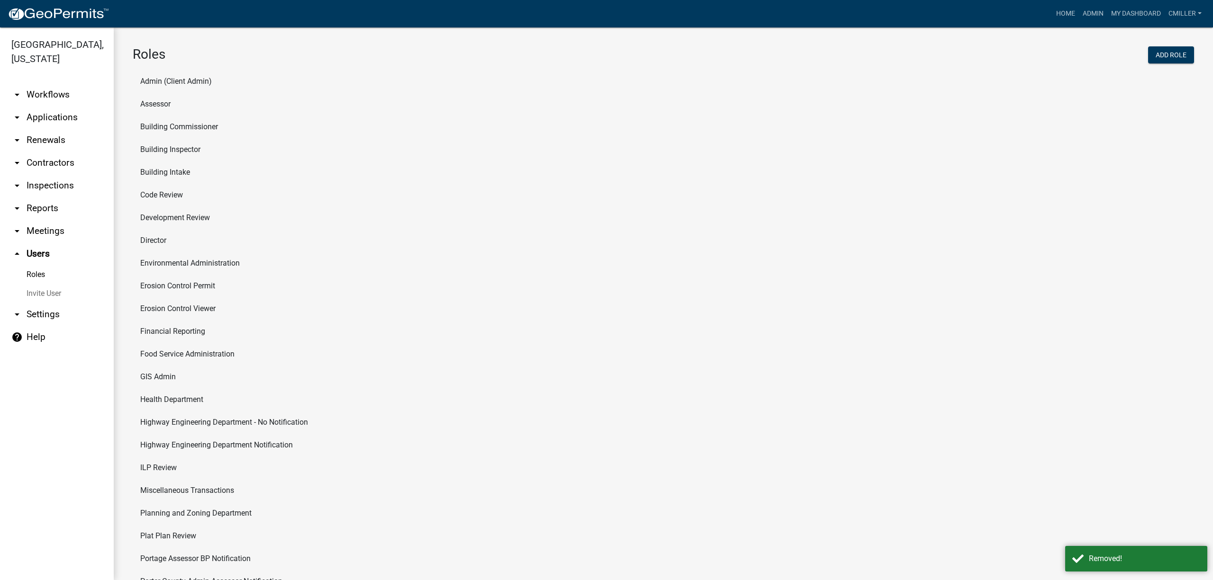
select select "3: orange"
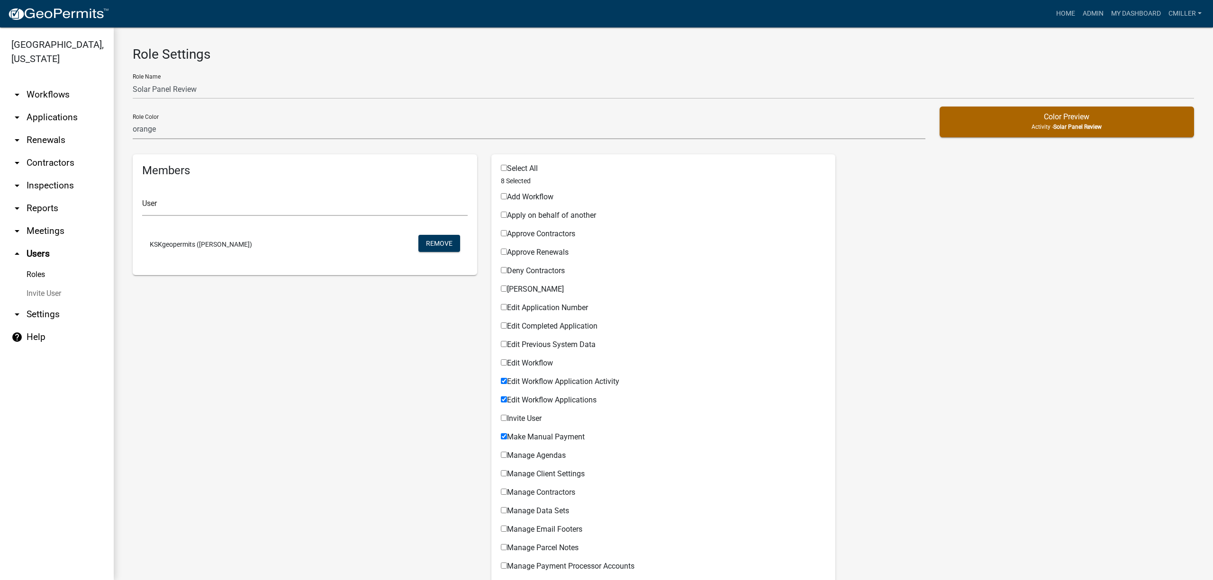
click at [49, 83] on link "arrow_drop_down Workflows" at bounding box center [57, 94] width 114 height 23
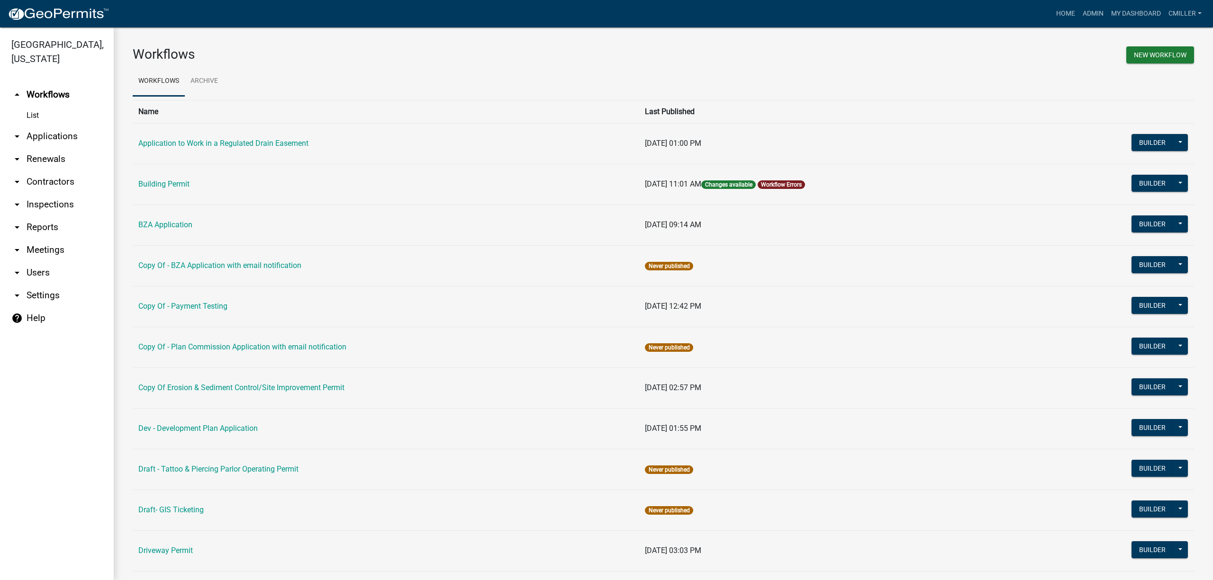
click at [31, 106] on link "List" at bounding box center [57, 115] width 114 height 19
click at [159, 185] on link "Building Permit" at bounding box center [163, 184] width 51 height 9
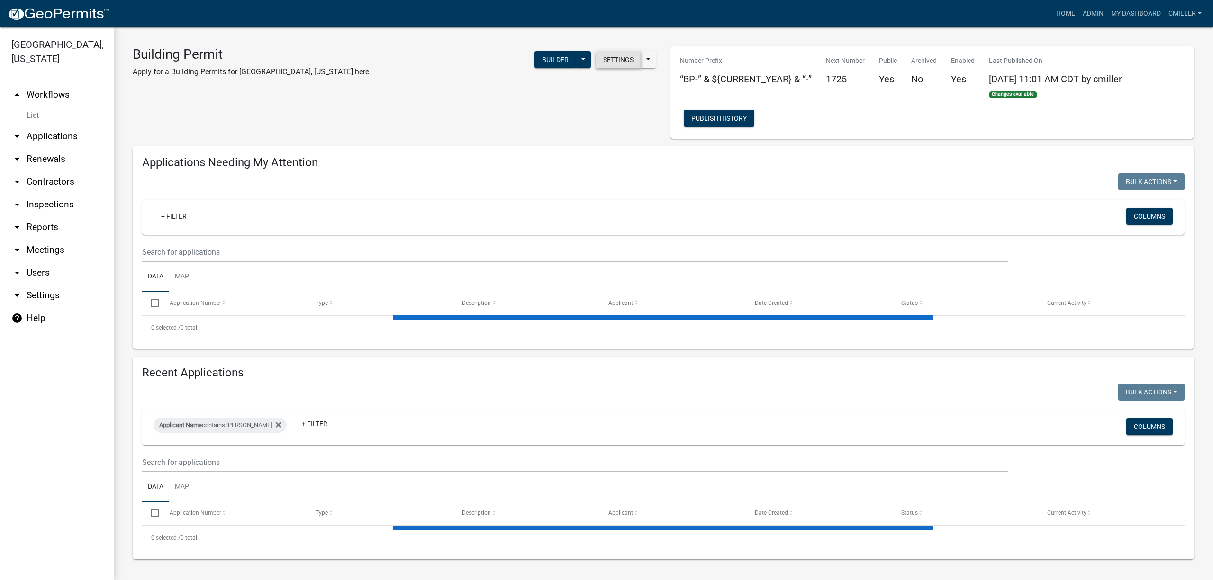
select select "3: 100"
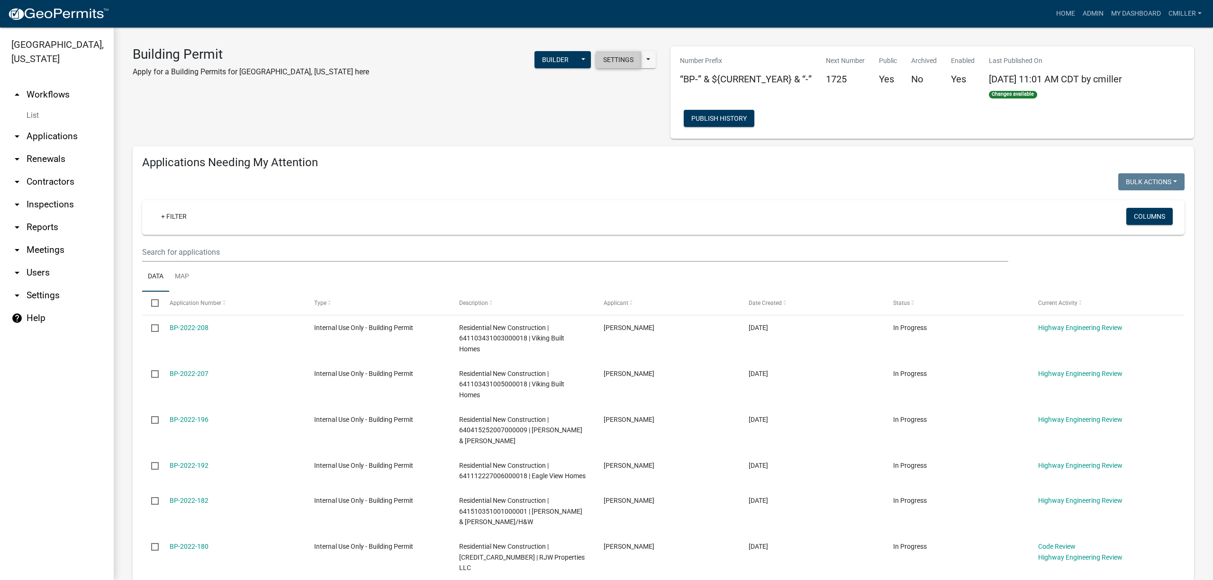
click at [621, 63] on button "Settings" at bounding box center [617, 59] width 45 height 17
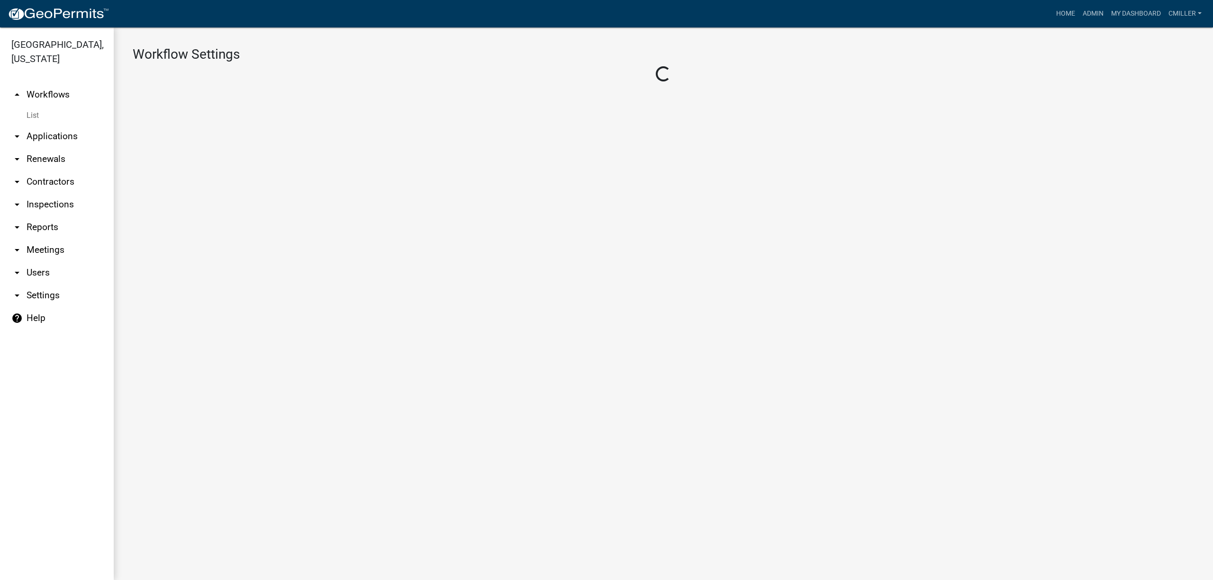
select select "1"
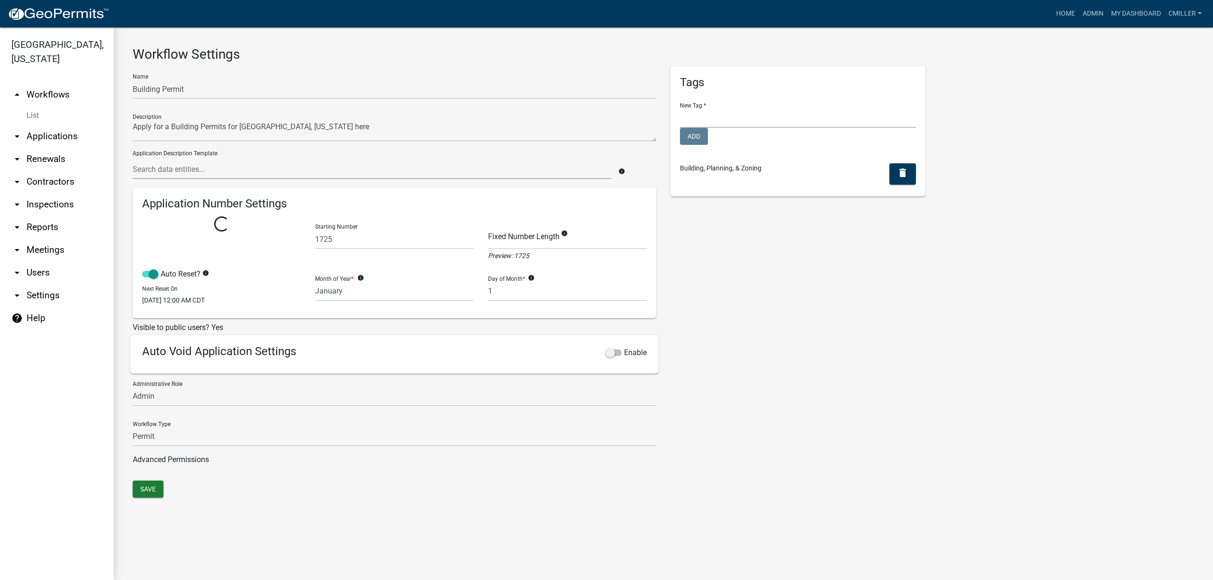
select select
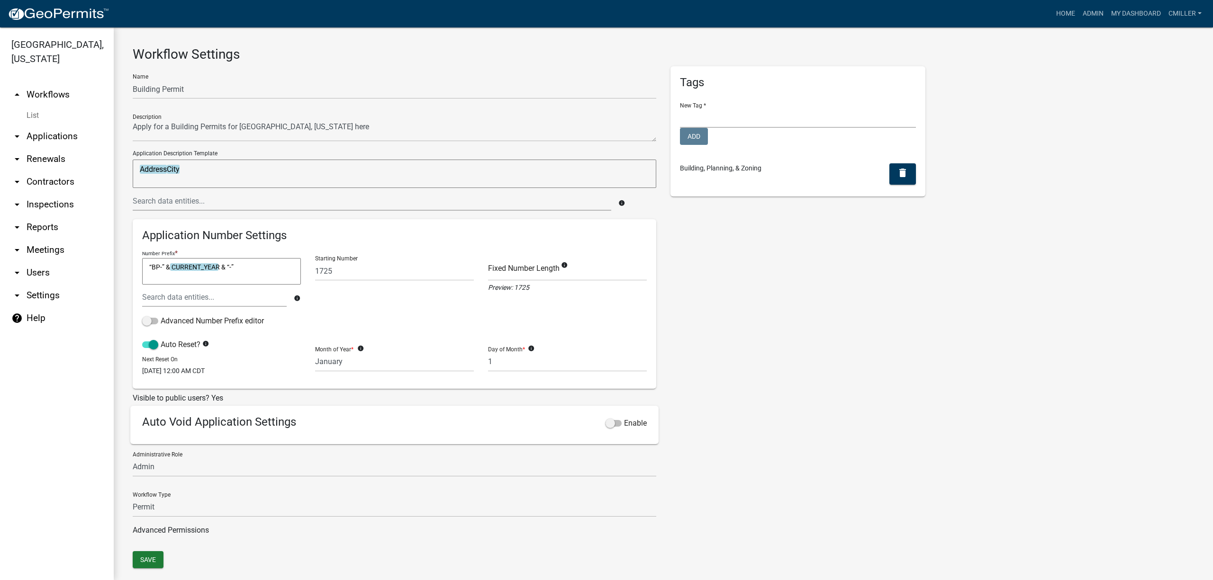
click at [184, 535] on div "Advanced Permissions" at bounding box center [394, 530] width 523 height 11
click at [182, 530] on link "Advanced Permissions" at bounding box center [171, 530] width 76 height 9
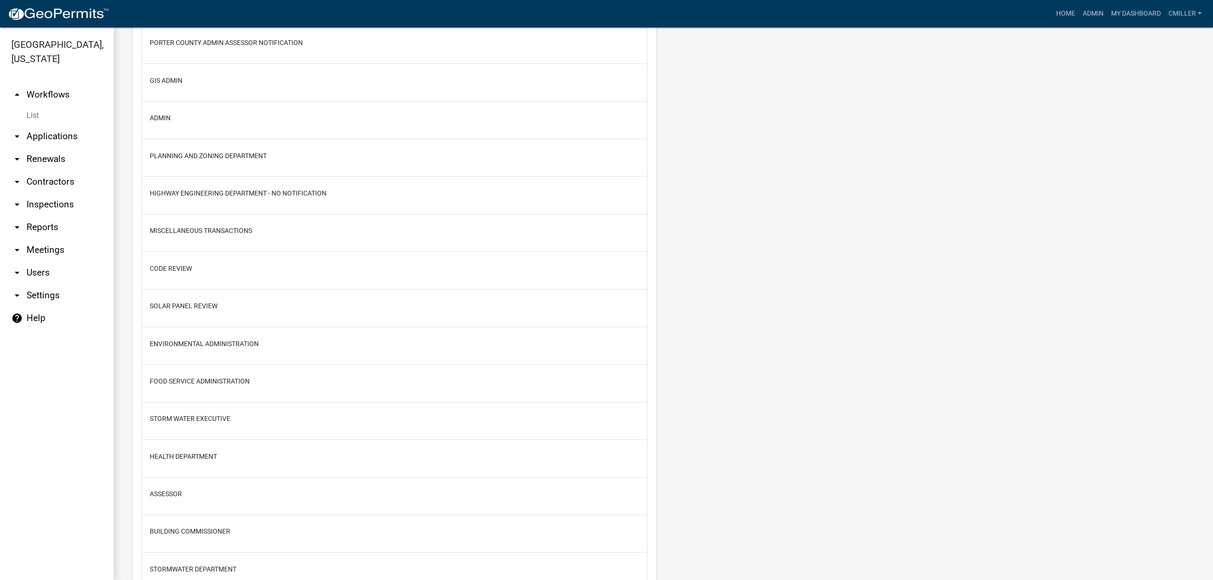
scroll to position [947, 0]
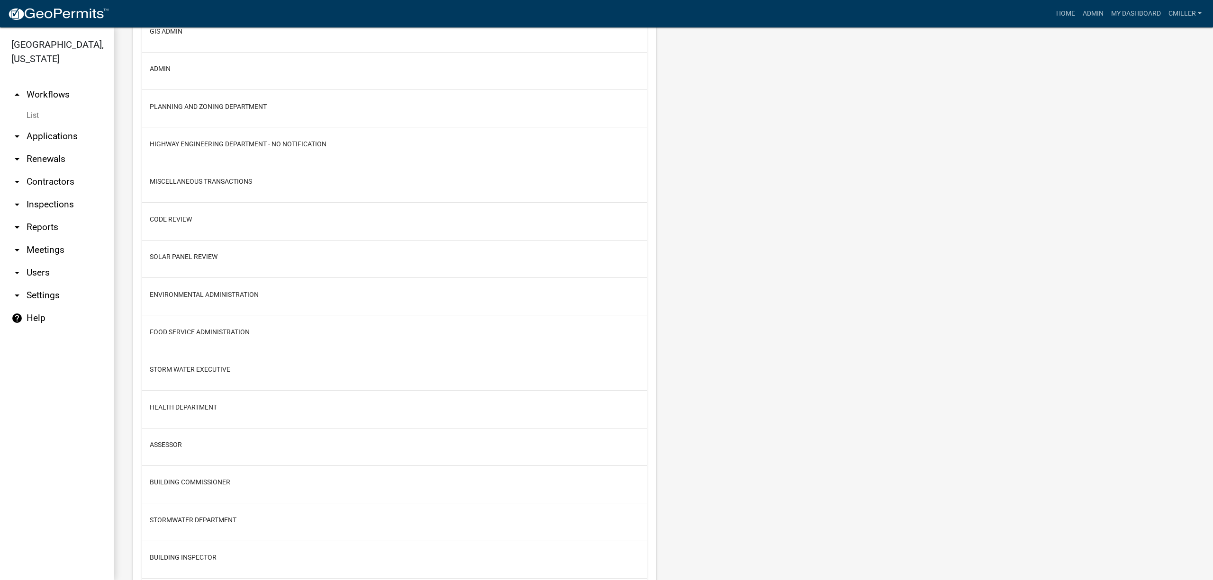
click at [218, 264] on h2 "Solar Panel Review" at bounding box center [394, 257] width 489 height 18
click at [213, 262] on button "Solar Panel Review" at bounding box center [184, 257] width 68 height 10
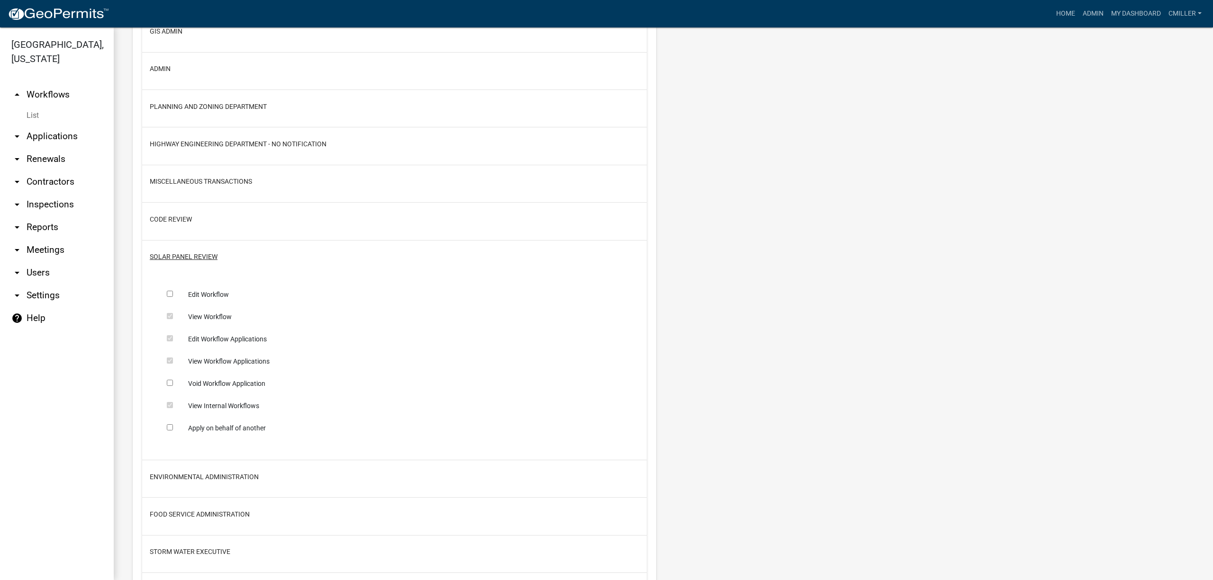
click at [197, 260] on button "Solar Panel Review" at bounding box center [184, 257] width 68 height 10
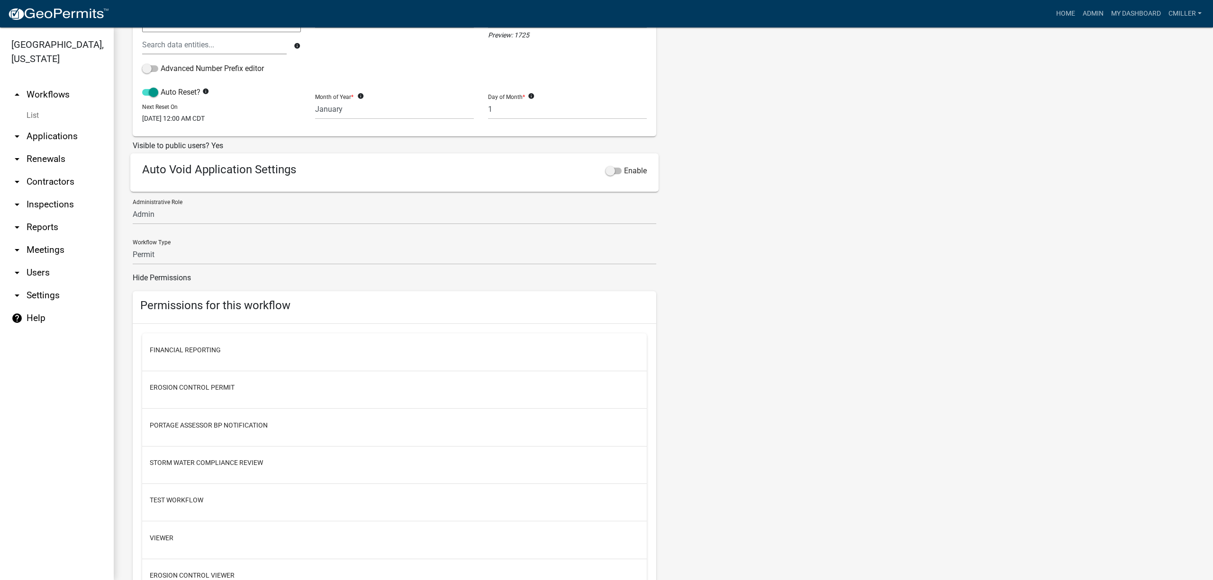
scroll to position [0, 0]
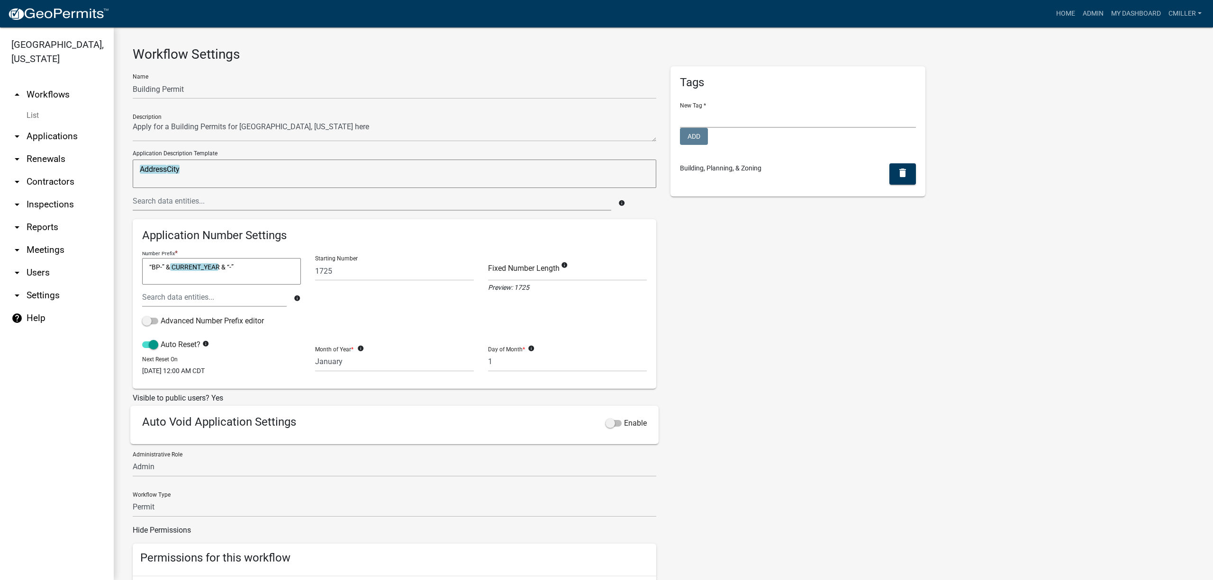
click at [39, 106] on link "List" at bounding box center [57, 115] width 114 height 19
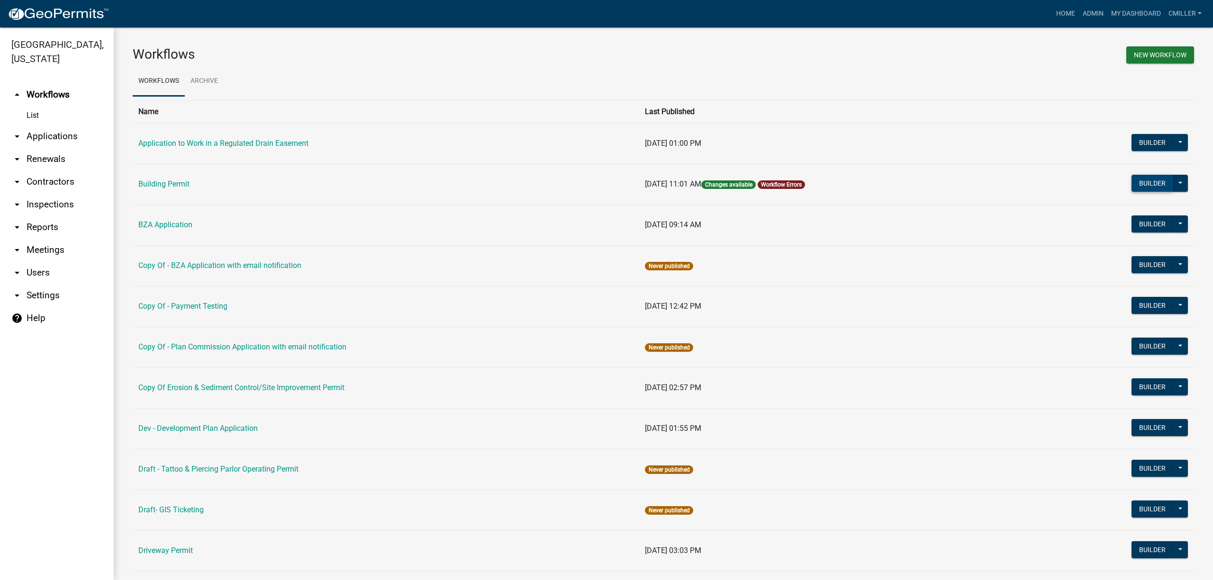
click at [1131, 185] on button "Builder" at bounding box center [1152, 183] width 42 height 17
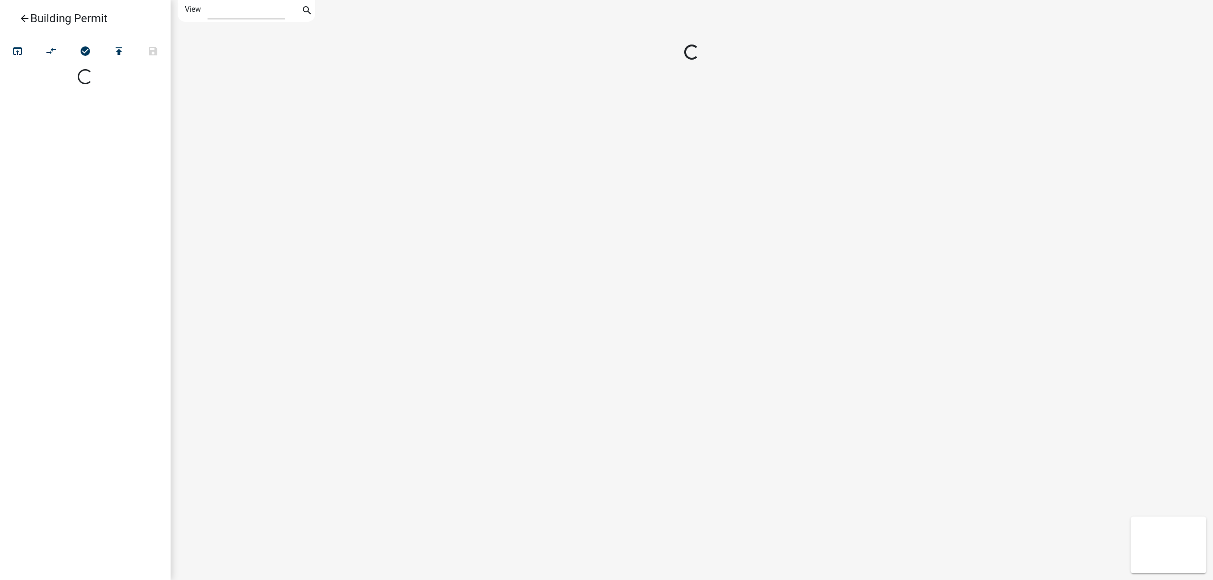
select select "1"
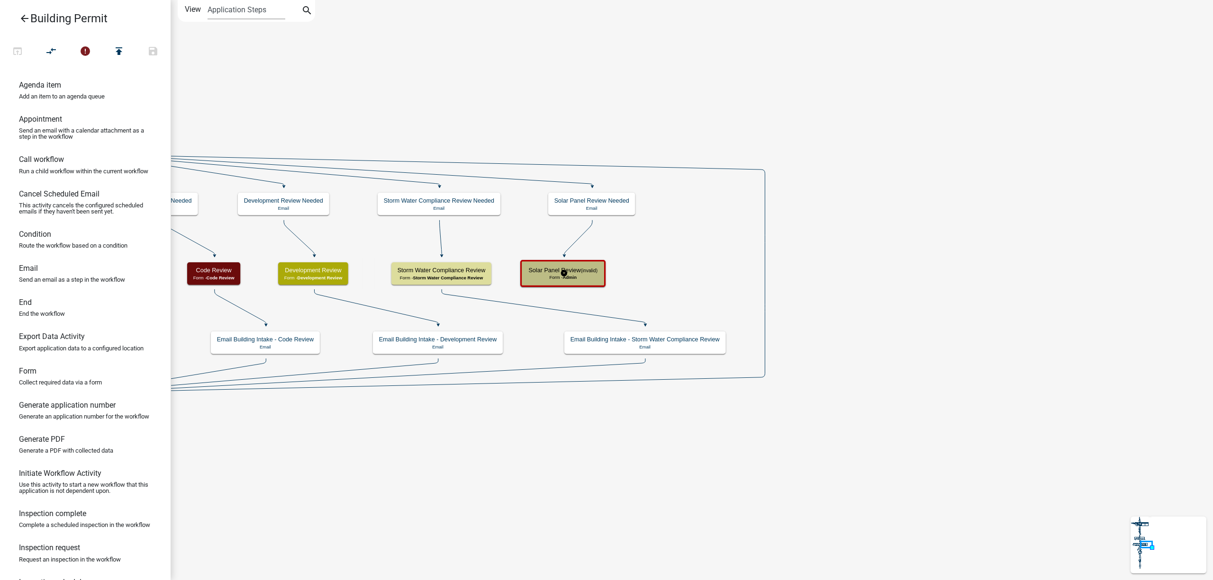
click at [572, 265] on div "Solar Panel Review (invalid) Form - Admin" at bounding box center [563, 273] width 81 height 22
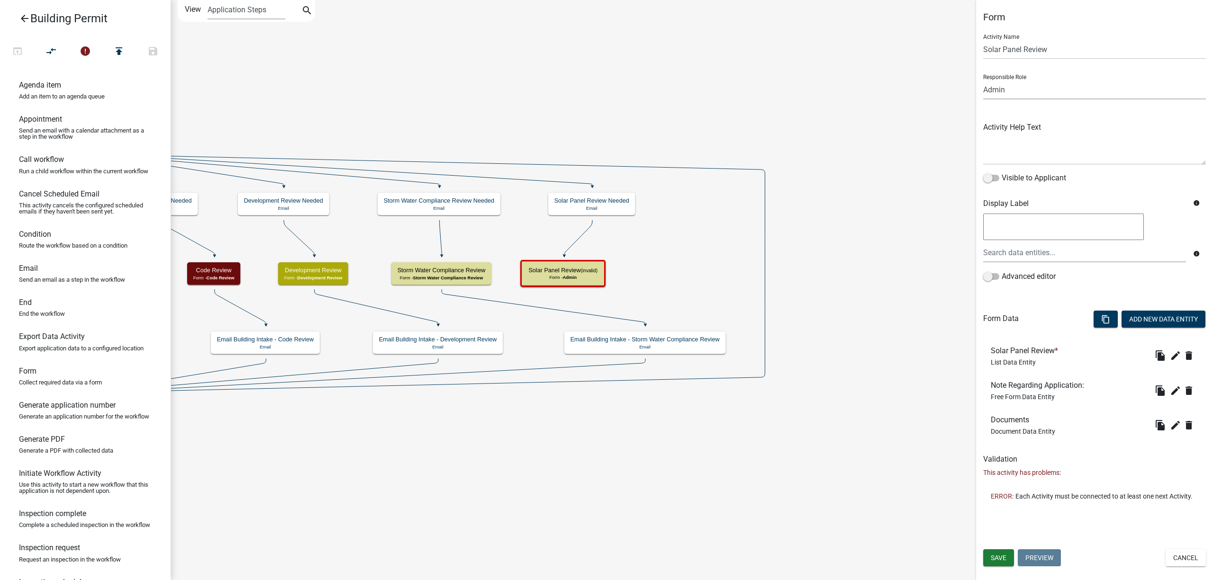
click at [1041, 95] on select "Applicant Erosion Control Permit Portage Assessor BP Notification Storm Water C…" at bounding box center [1094, 89] width 223 height 19
select select "5644702B-CE51-4013-83F6-A7EA0CFC16FA"
click at [983, 80] on select "Applicant Erosion Control Permit Portage Assessor BP Notification Storm Water C…" at bounding box center [1094, 89] width 223 height 19
click at [999, 552] on button "Save" at bounding box center [998, 558] width 31 height 17
